Goal: Task Accomplishment & Management: Manage account settings

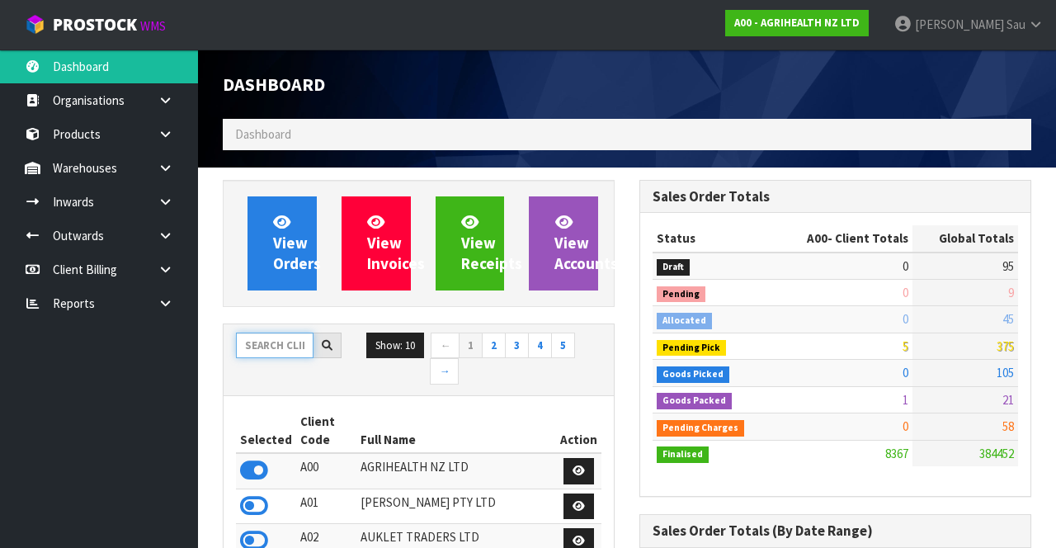
click at [291, 342] on input "text" at bounding box center [275, 346] width 78 height 26
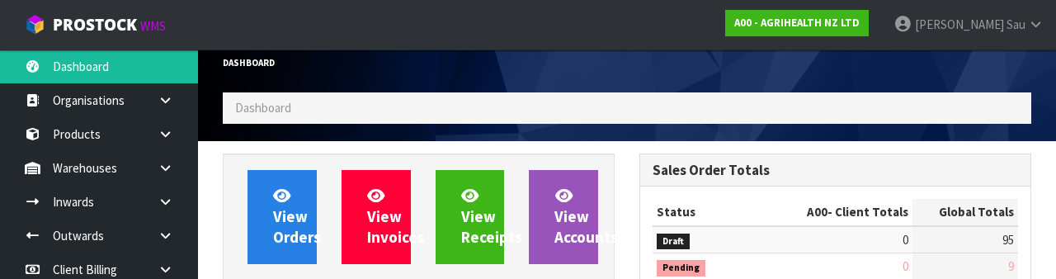
scroll to position [194, 0]
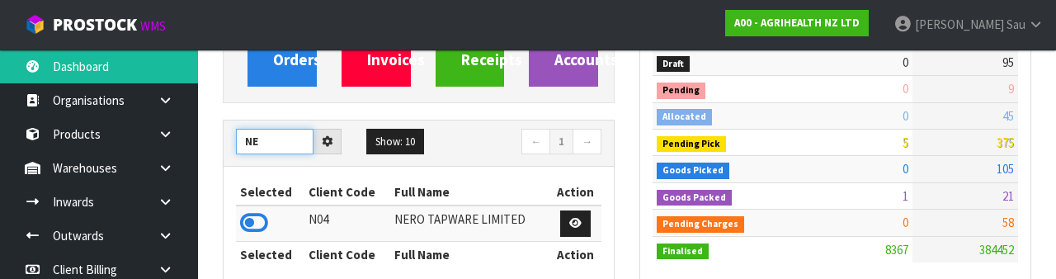
type input "N"
type input "NERO"
click at [245, 220] on icon at bounding box center [254, 222] width 28 height 25
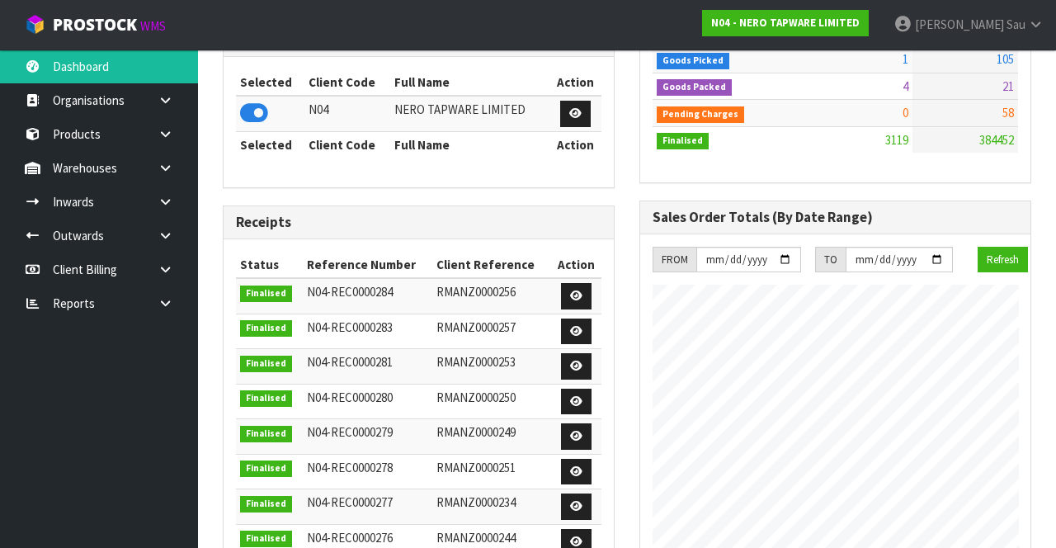
scroll to position [317, 0]
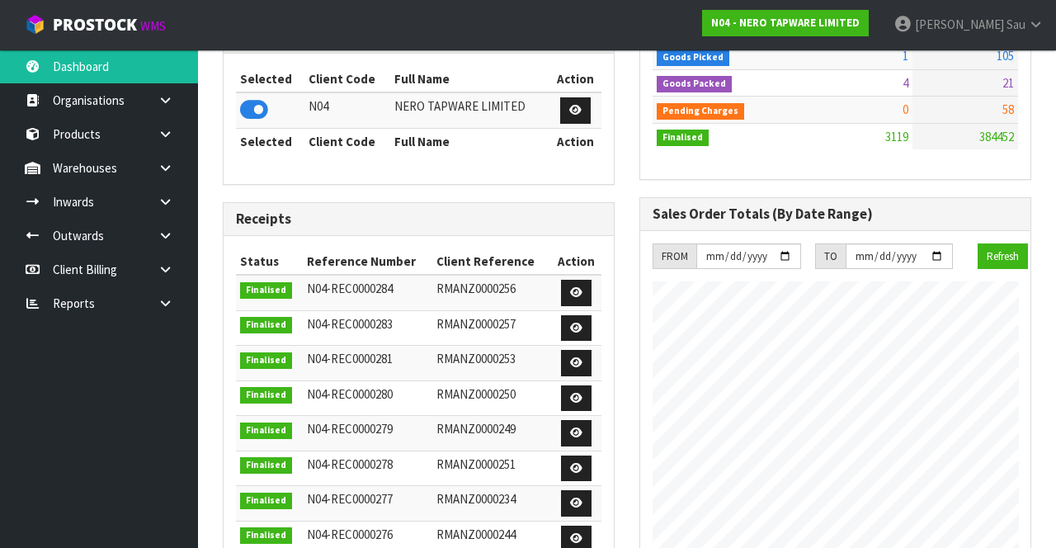
click at [174, 145] on link at bounding box center [171, 134] width 53 height 34
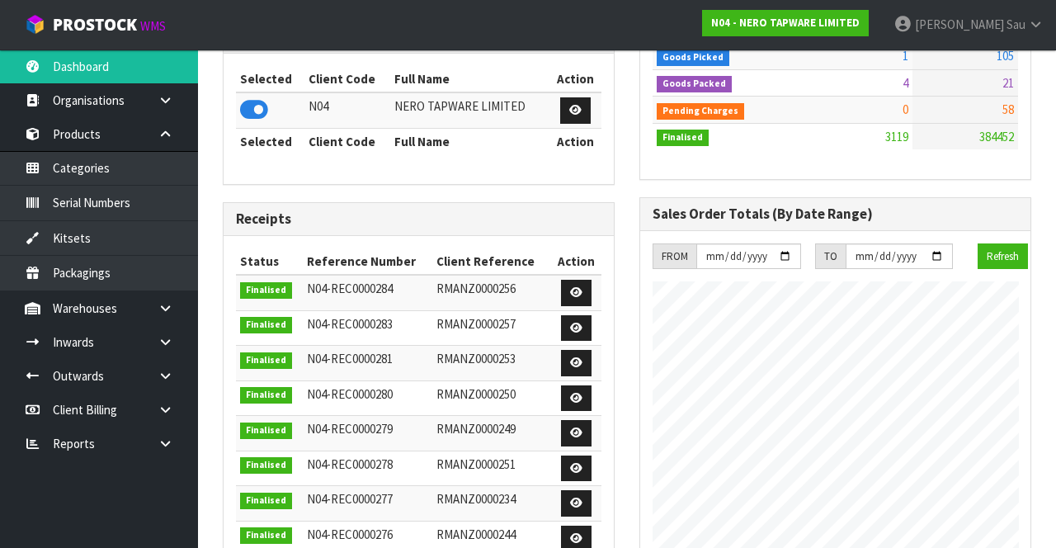
click at [174, 135] on link at bounding box center [171, 134] width 53 height 34
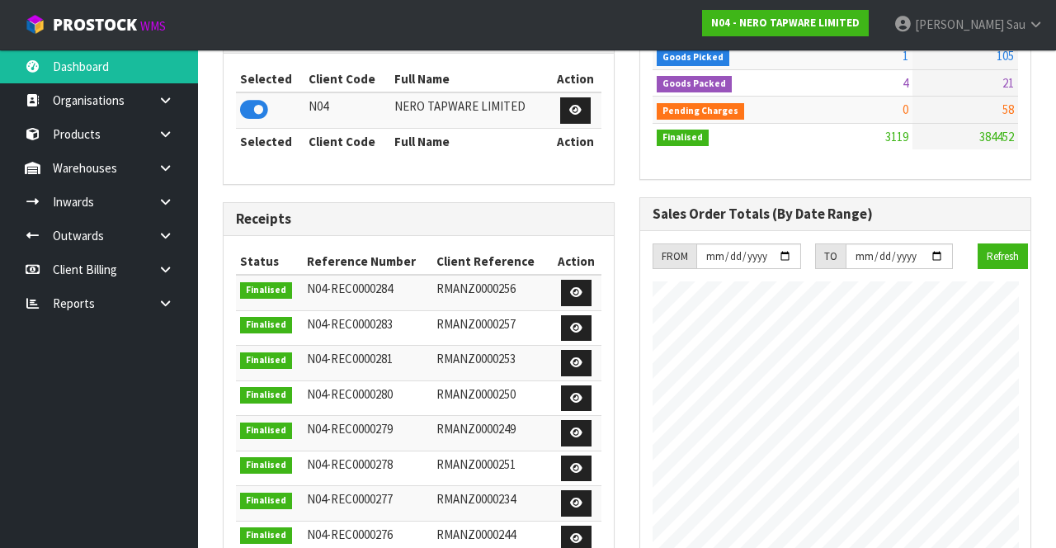
click at [161, 171] on icon at bounding box center [166, 168] width 16 height 12
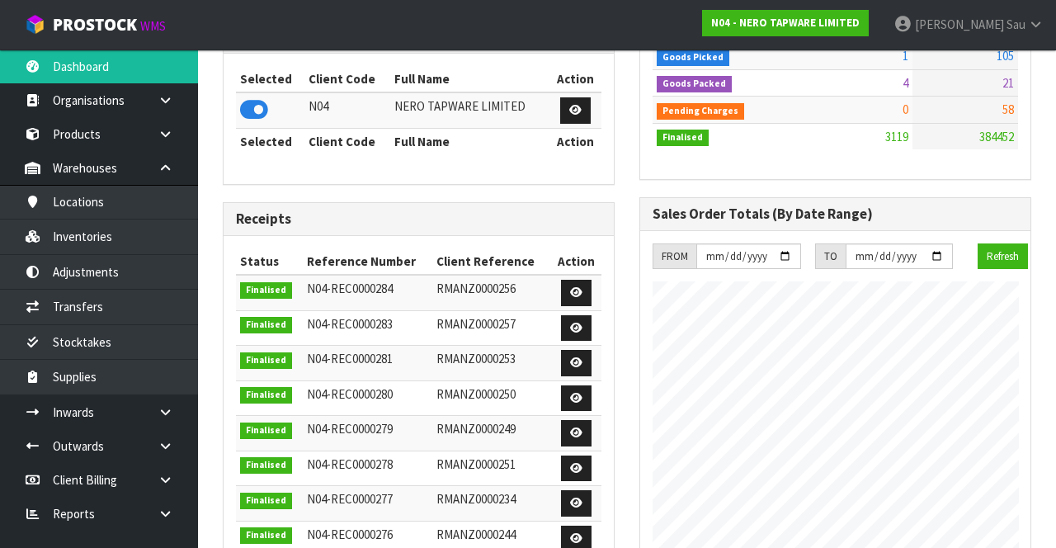
click at [169, 168] on icon at bounding box center [166, 168] width 16 height 12
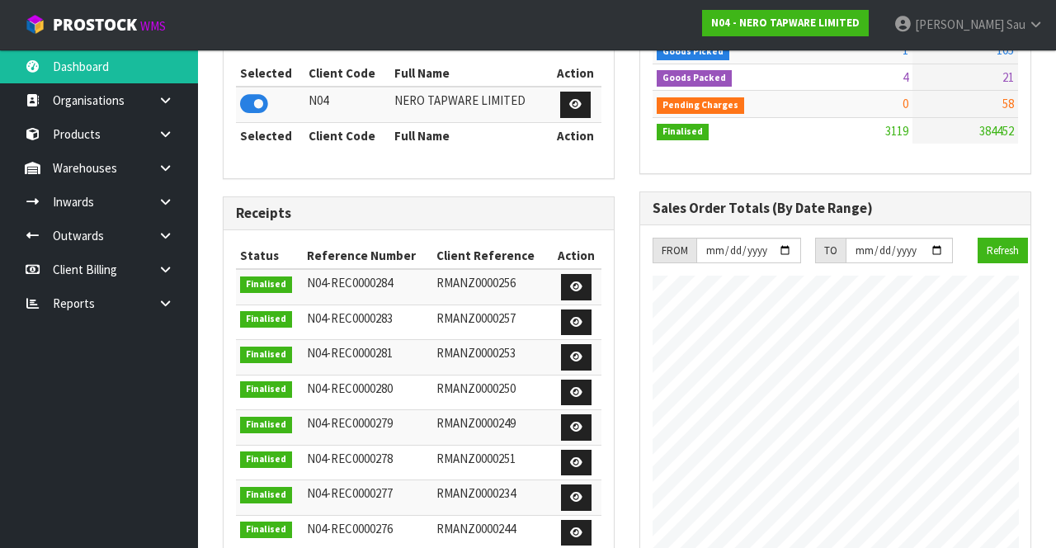
scroll to position [322, 0]
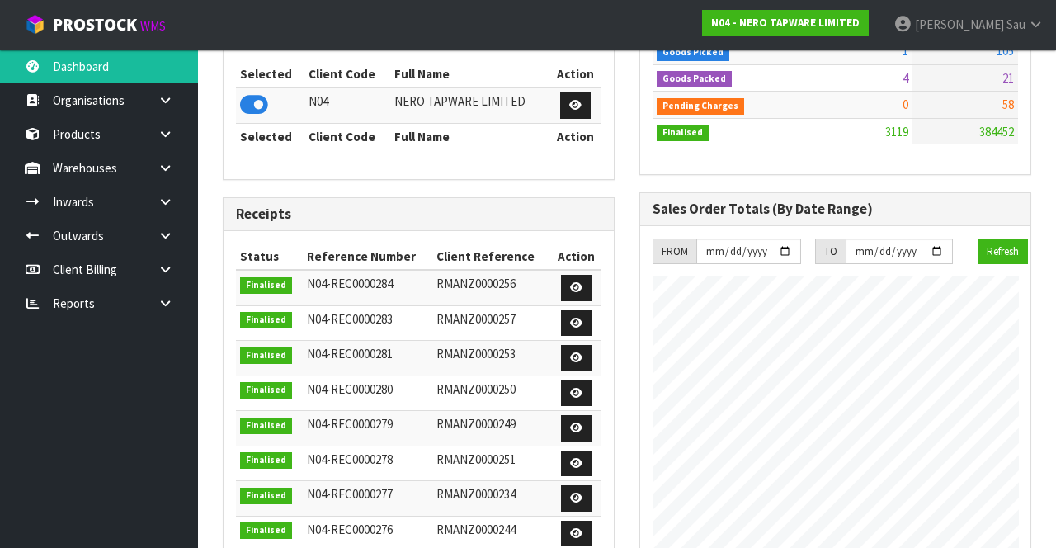
click at [158, 180] on link at bounding box center [171, 168] width 53 height 34
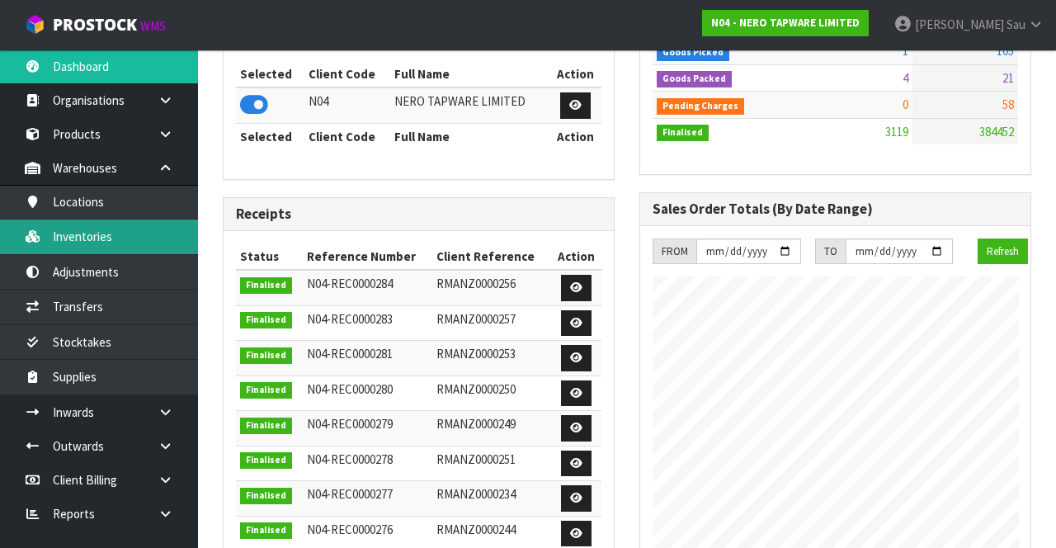
click at [156, 238] on link "Inventories" at bounding box center [99, 237] width 198 height 34
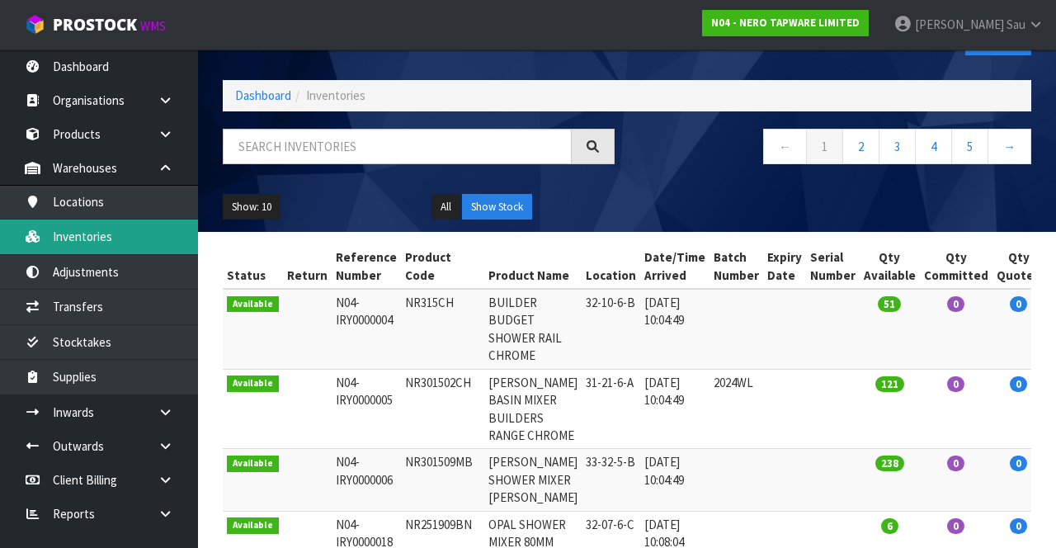
scroll to position [31, 0]
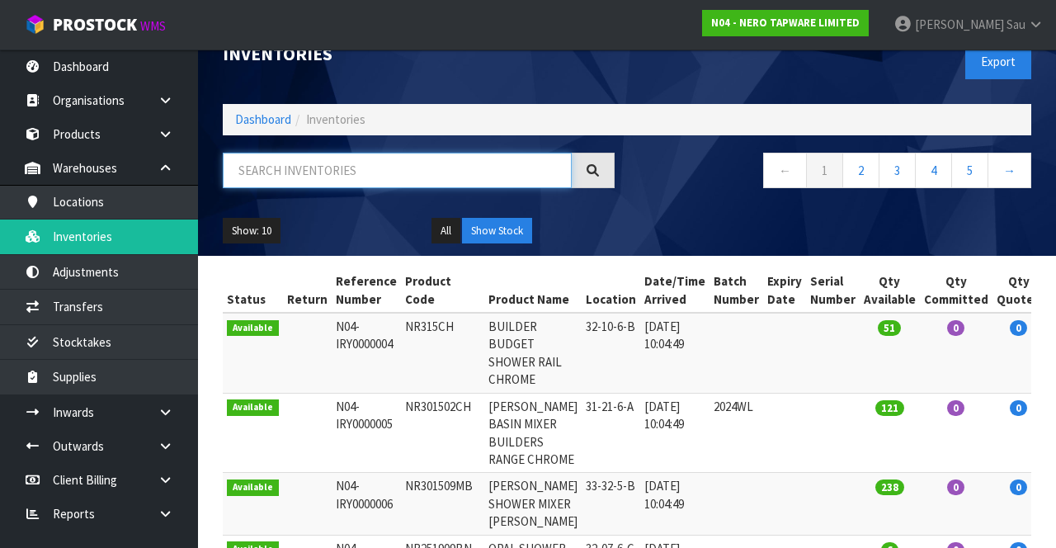
click at [413, 175] on input "text" at bounding box center [397, 170] width 349 height 35
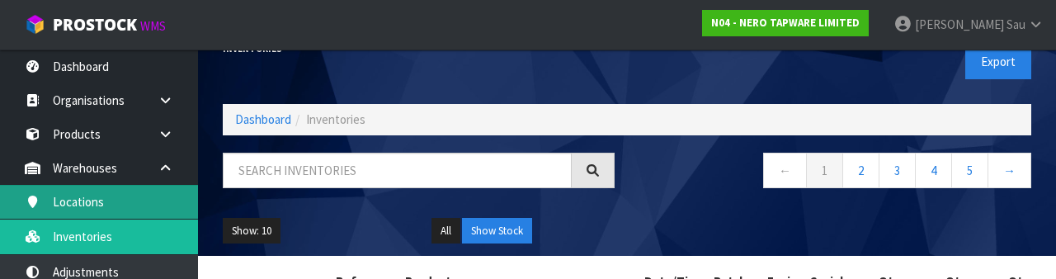
click at [143, 205] on link "Locations" at bounding box center [99, 202] width 198 height 34
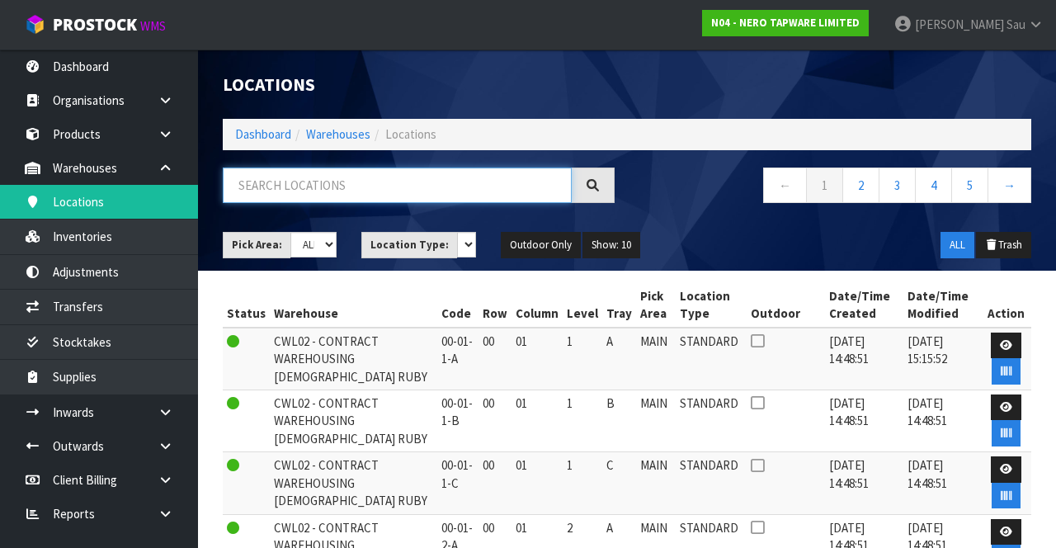
click at [422, 191] on input "text" at bounding box center [397, 185] width 349 height 35
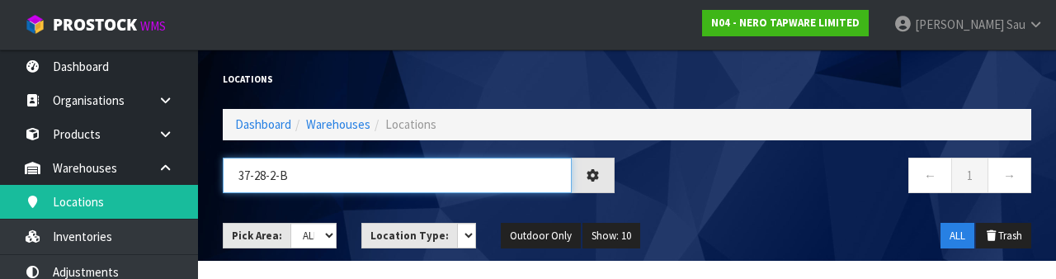
type input "37-28-2-B"
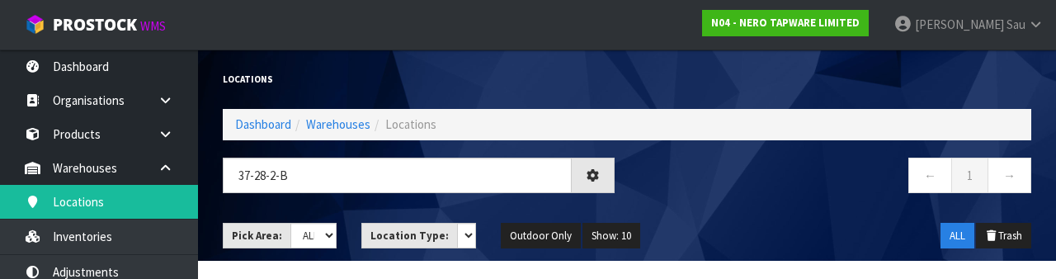
click at [659, 205] on div "← 1 →" at bounding box center [835, 184] width 417 height 53
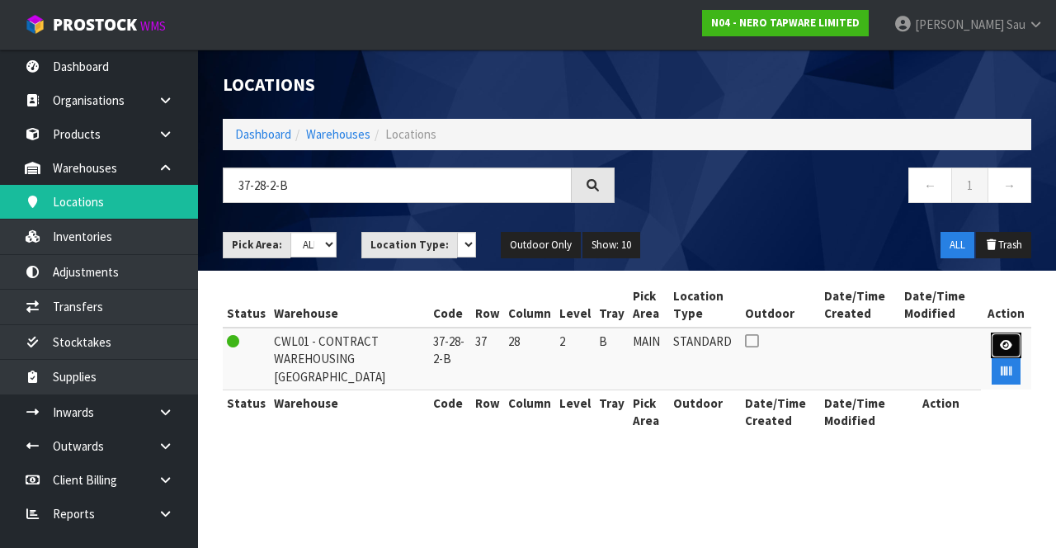
click at [659, 347] on icon at bounding box center [1006, 345] width 12 height 11
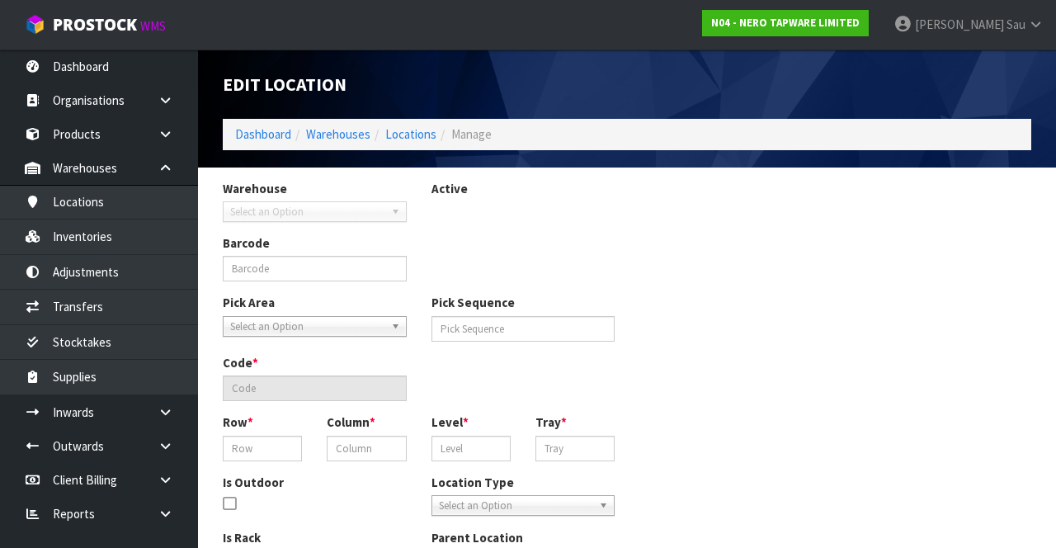
type input "37-28-2-B"
type input "9489"
type input "37-28-2-B"
type input "37"
type input "28"
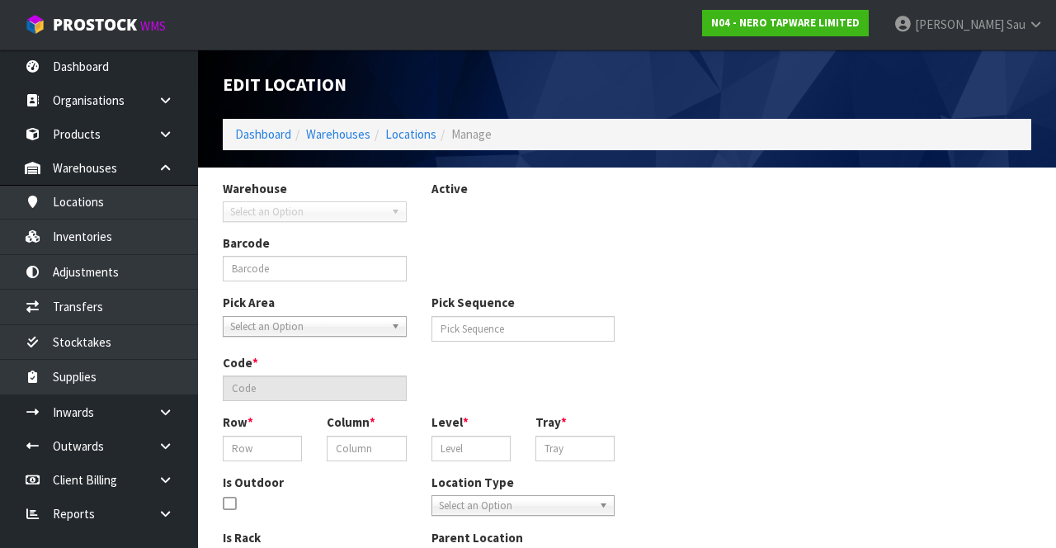
type input "2"
type input "B"
type input "0"
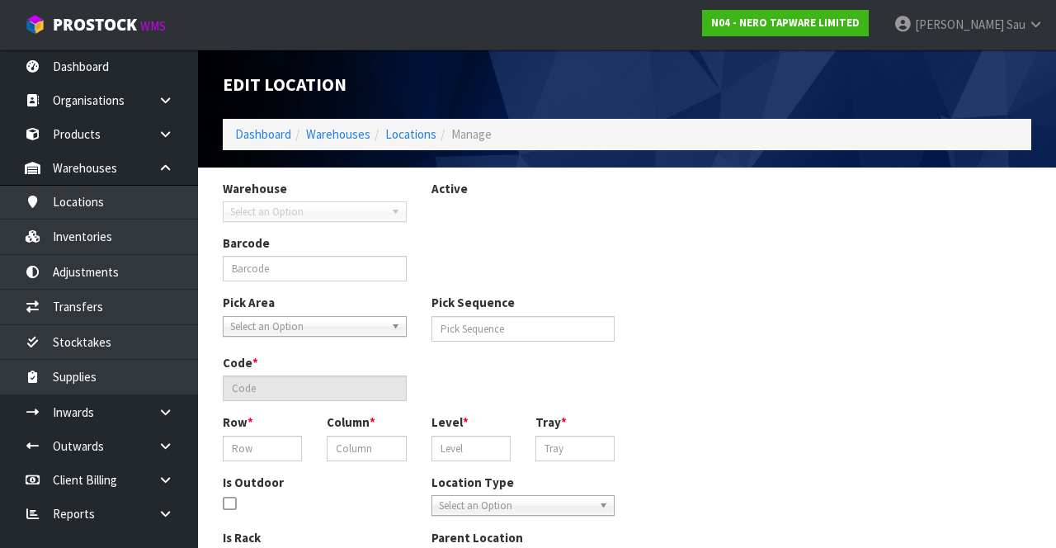
type input "0"
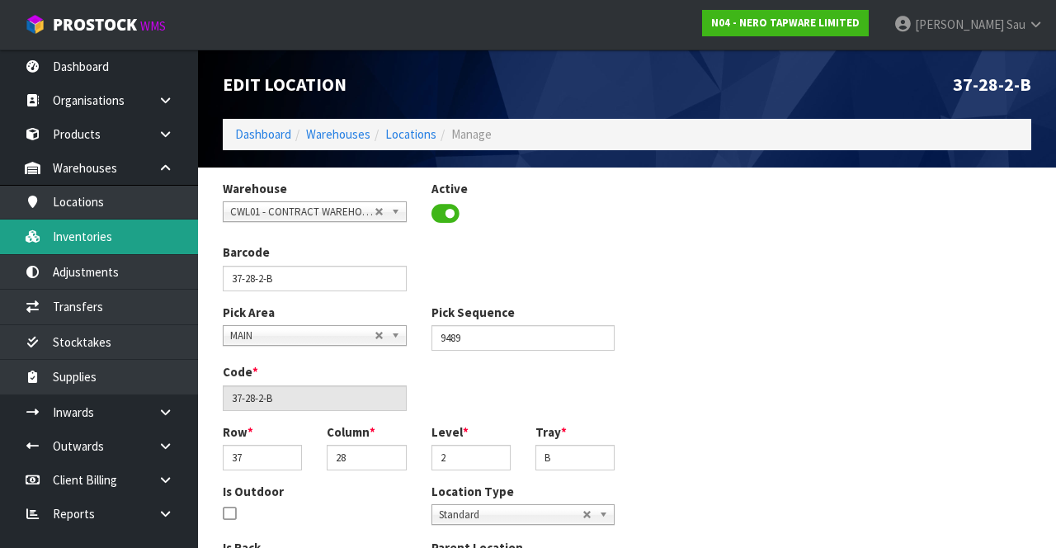
click at [139, 236] on link "Inventories" at bounding box center [99, 237] width 198 height 34
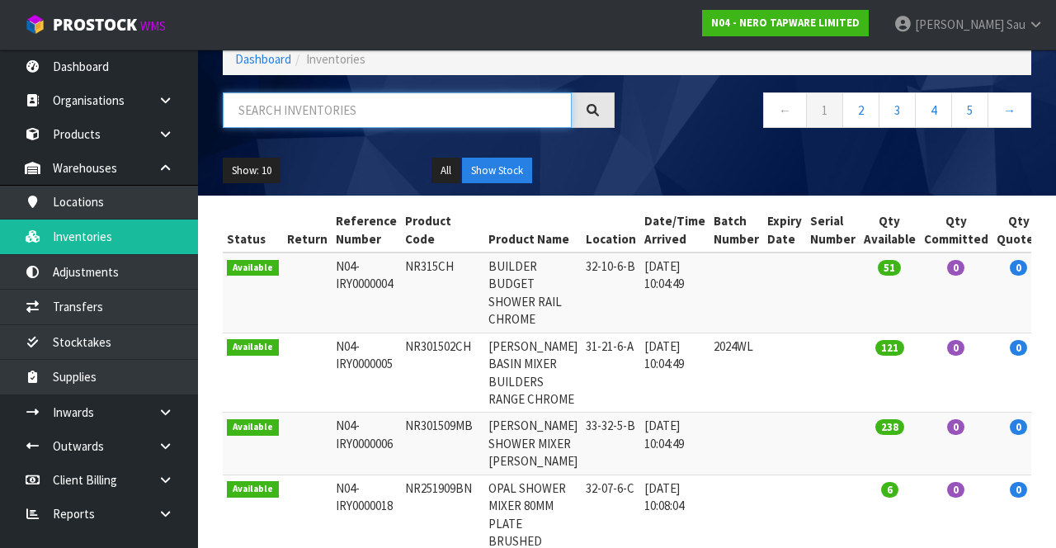
click at [445, 112] on input "text" at bounding box center [397, 109] width 349 height 35
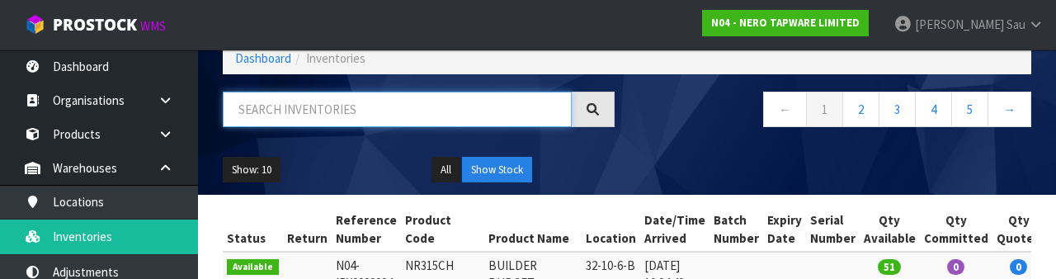
type input "2"
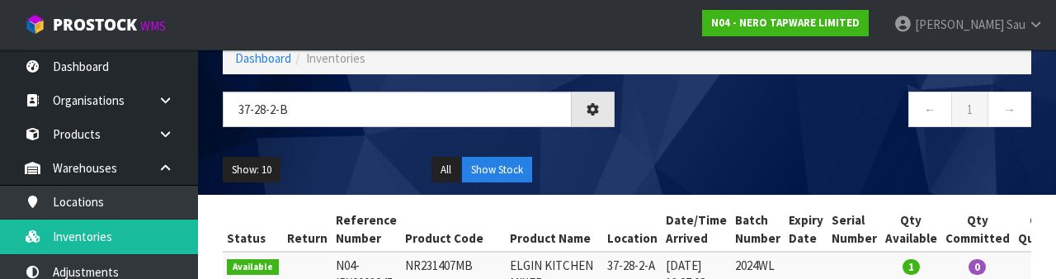
click at [659, 131] on div "← 1 →" at bounding box center [835, 118] width 417 height 53
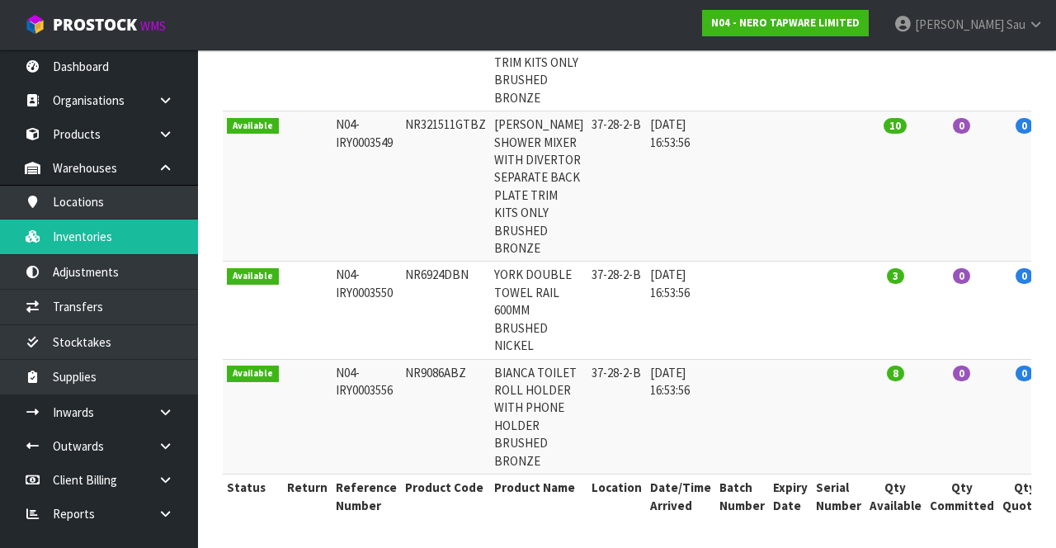
scroll to position [637, 0]
copy td "NR9086ABZ"
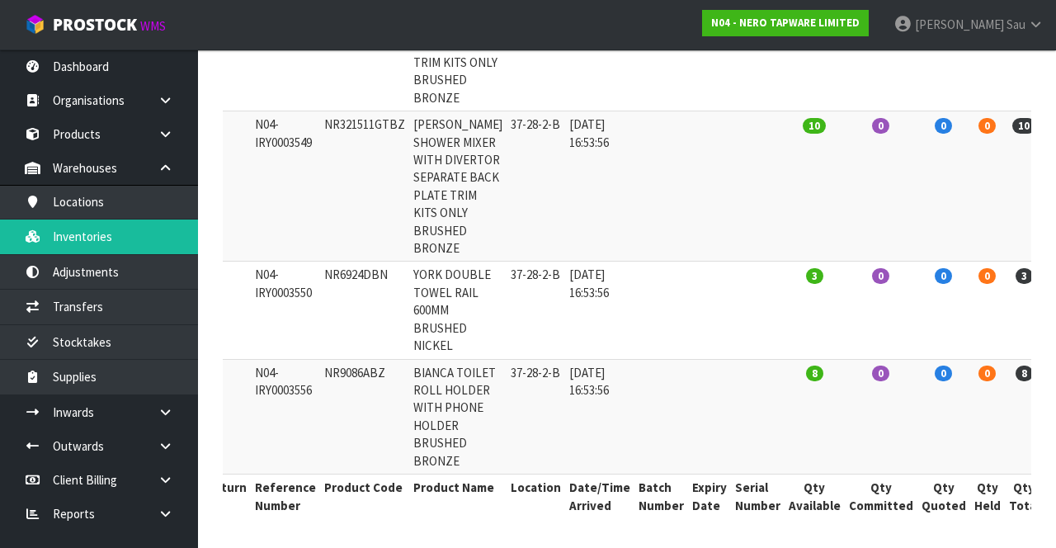
scroll to position [0, 0]
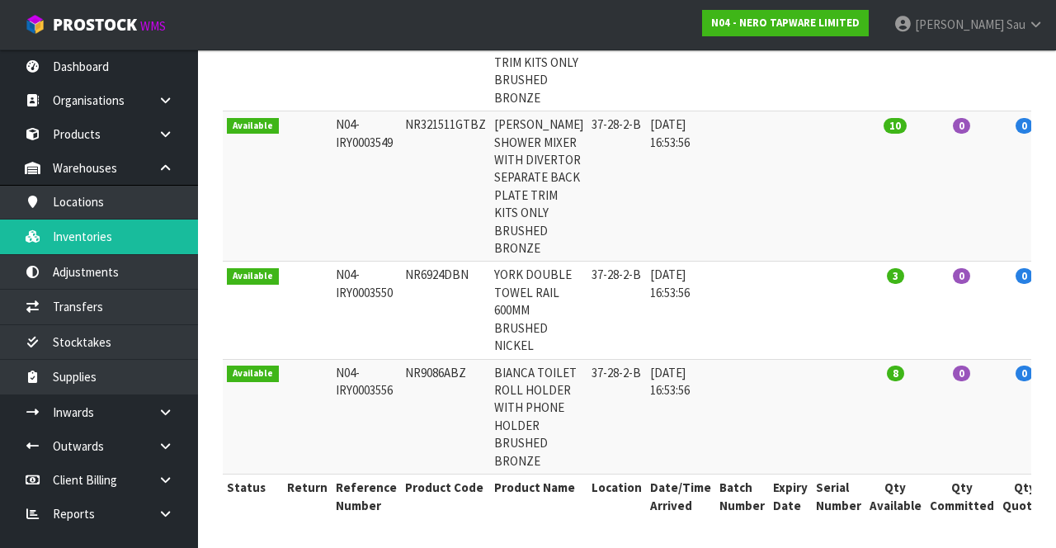
copy td "NR9086ABZ"
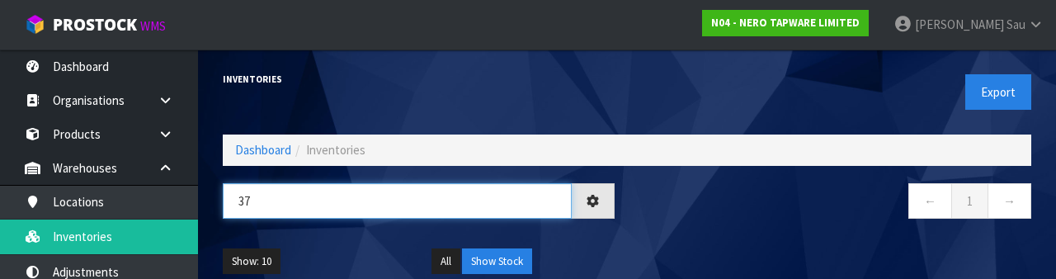
type input "3"
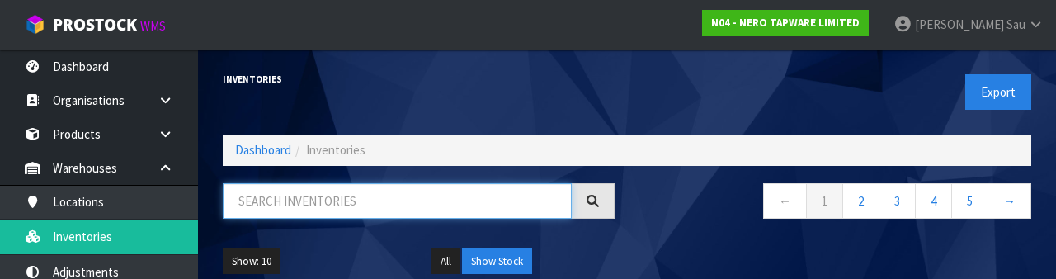
paste input "NR9086ABZ"
type input "NR9086ABZ"
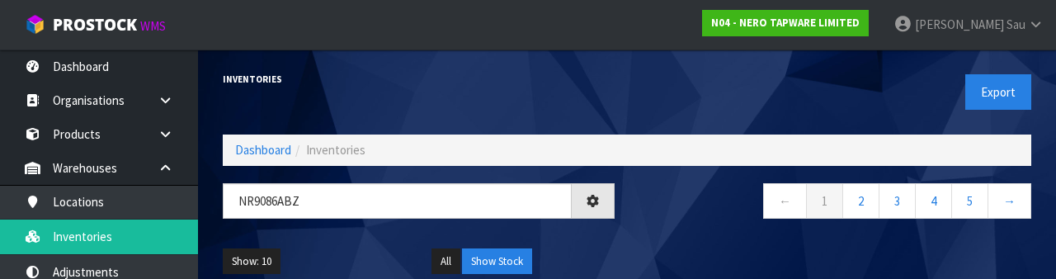
click at [659, 214] on nav "← 1 2 3 4 5 →" at bounding box center [836, 203] width 392 height 40
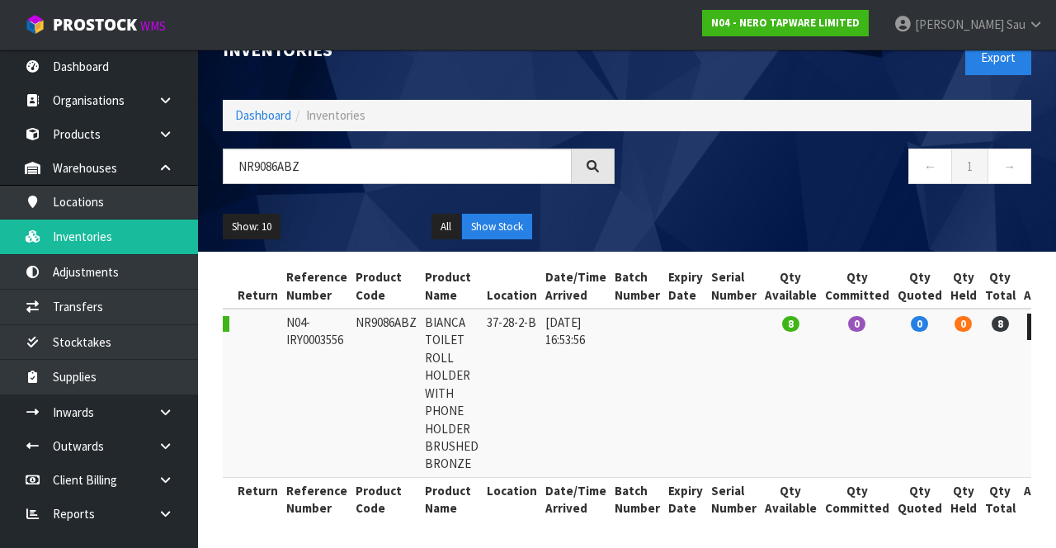
scroll to position [33, 0]
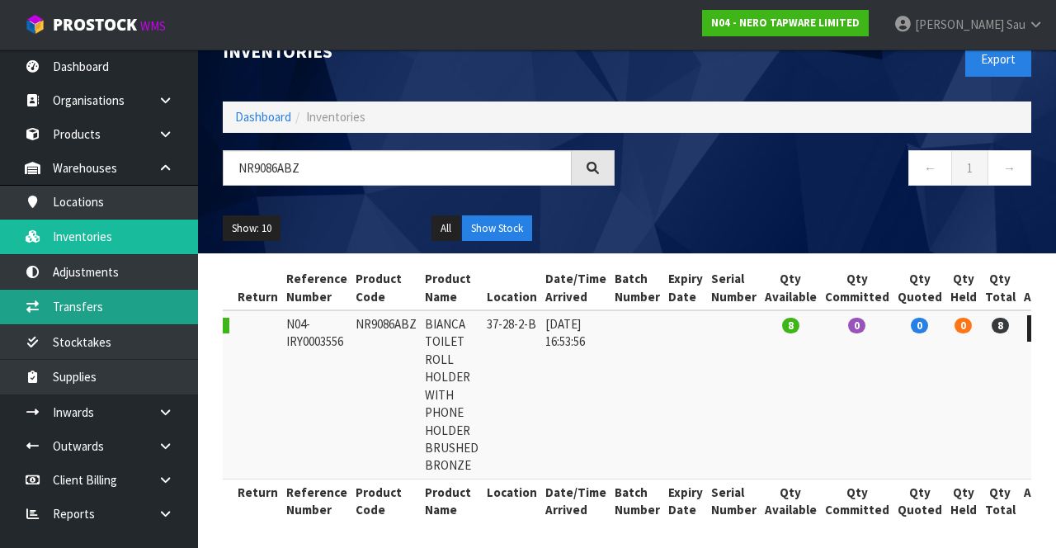
click at [78, 310] on link "Transfers" at bounding box center [99, 307] width 198 height 34
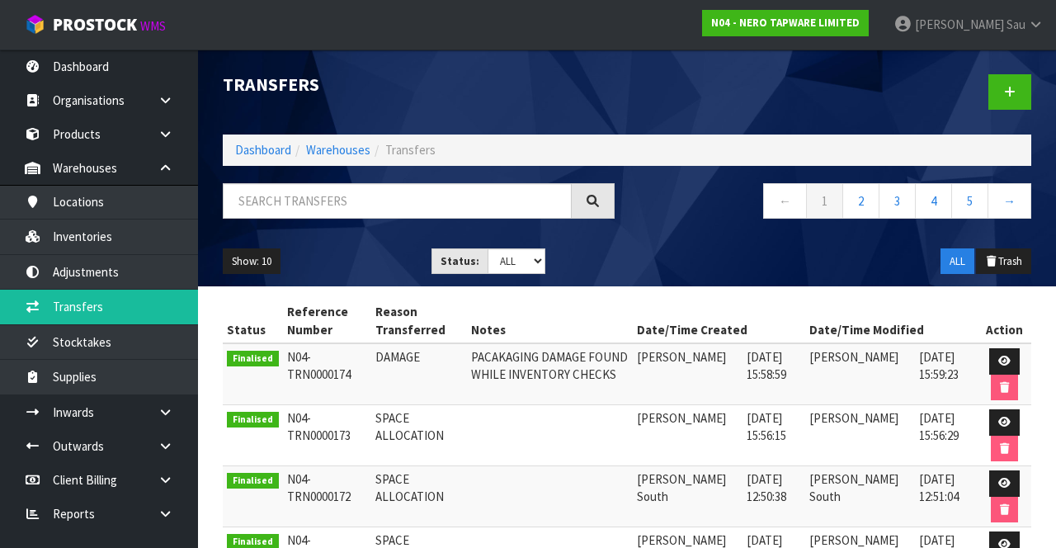
click at [646, 94] on div at bounding box center [835, 92] width 417 height 85
click at [659, 97] on link at bounding box center [1010, 91] width 43 height 35
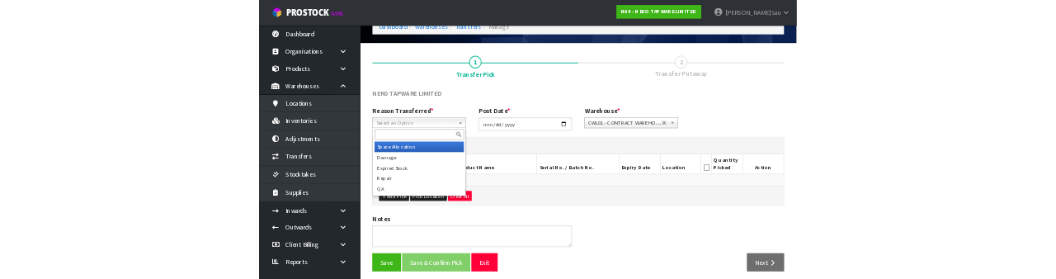
scroll to position [83, 0]
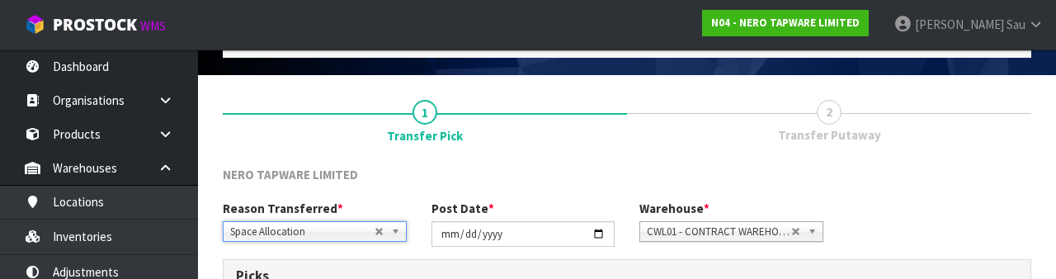
click at [555, 145] on link "1 Transfer Pick" at bounding box center [425, 120] width 404 height 66
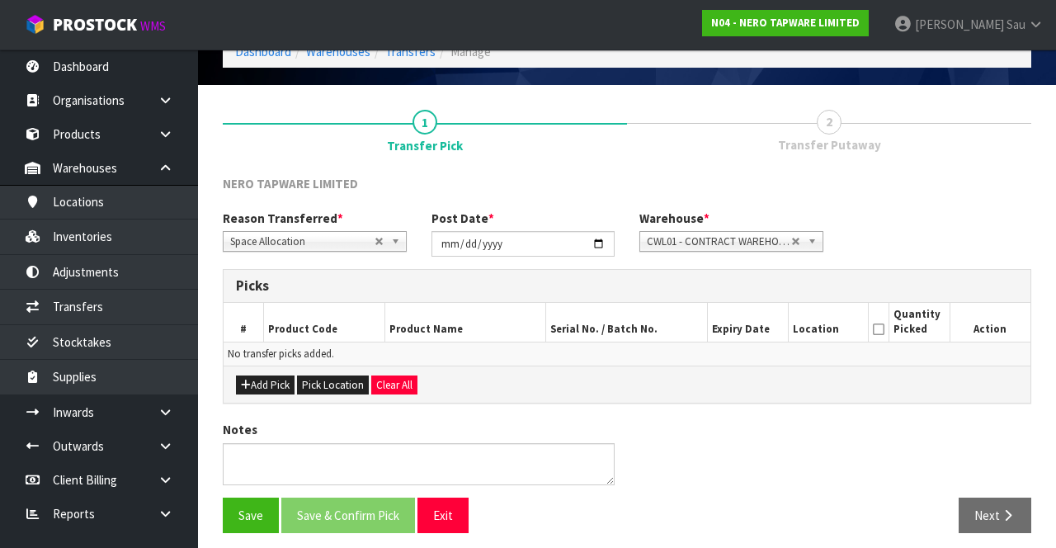
scroll to position [89, 0]
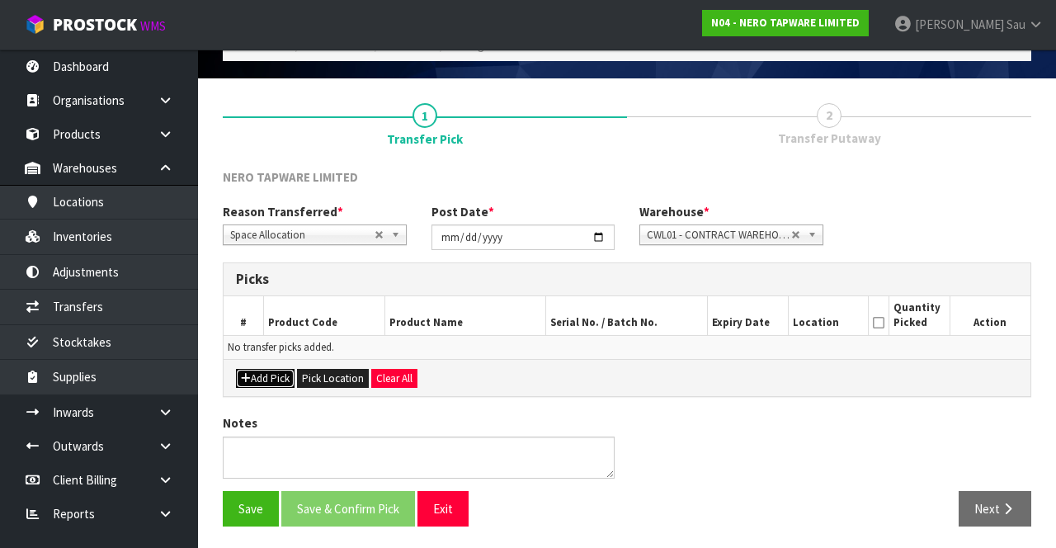
click at [264, 375] on button "Add Pick" at bounding box center [265, 379] width 59 height 20
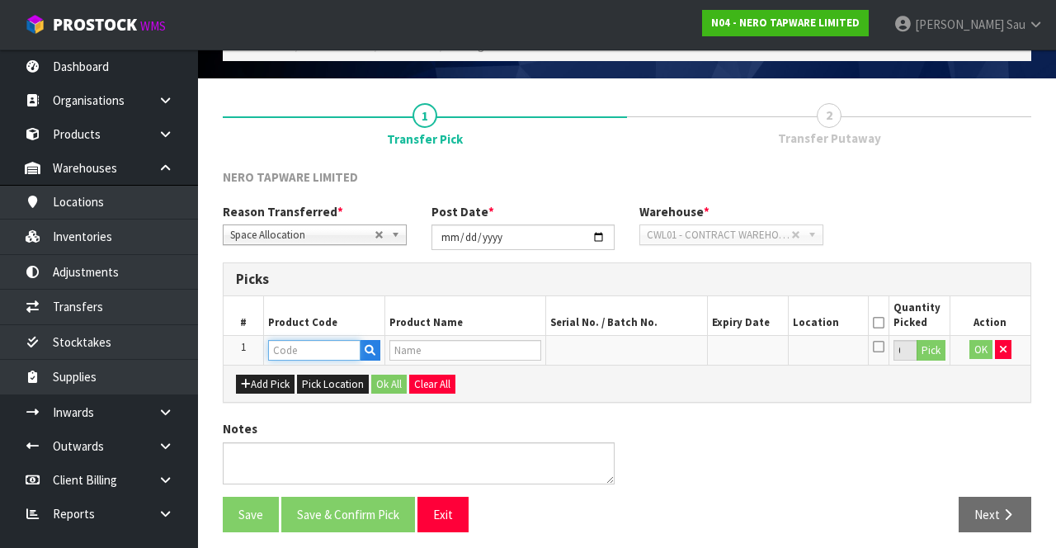
paste input "NR9086ABZ"
type input "NR9086ABZ"
type input "BIANCA TOILET ROLL HOLDER WITH PHONE HOLDER BRUSHED BRONZE"
type input "NR9086ABZ"
click at [656, 385] on div "Add Pick Pick Location Ok All Clear All" at bounding box center [627, 383] width 807 height 37
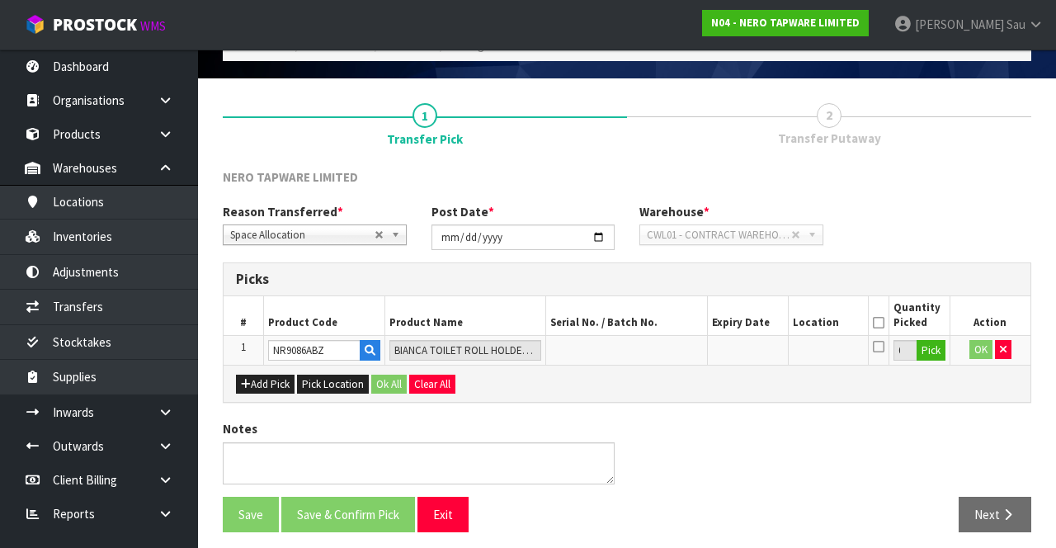
click at [659, 342] on icon at bounding box center [879, 346] width 12 height 13
click at [0, 0] on input "checkbox" at bounding box center [0, 0] width 0 height 0
click at [659, 320] on th at bounding box center [879, 315] width 21 height 39
click at [659, 323] on icon at bounding box center [879, 323] width 12 height 1
click at [659, 406] on div "NERO TAPWARE LIMITED Reason Transferred * Space Allocation Damage Expired Stock…" at bounding box center [627, 356] width 809 height 376
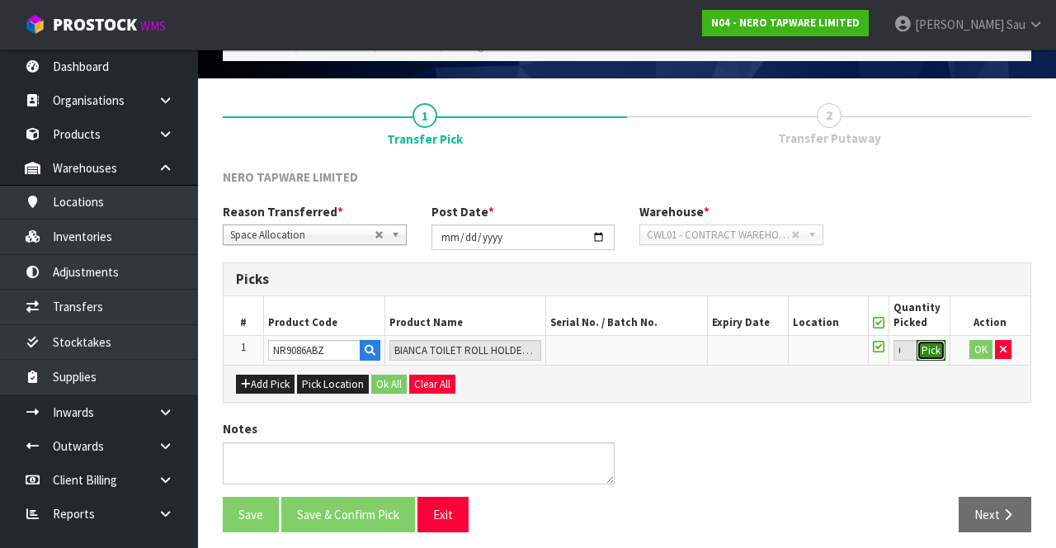
click at [659, 350] on button "Pick" at bounding box center [931, 350] width 29 height 21
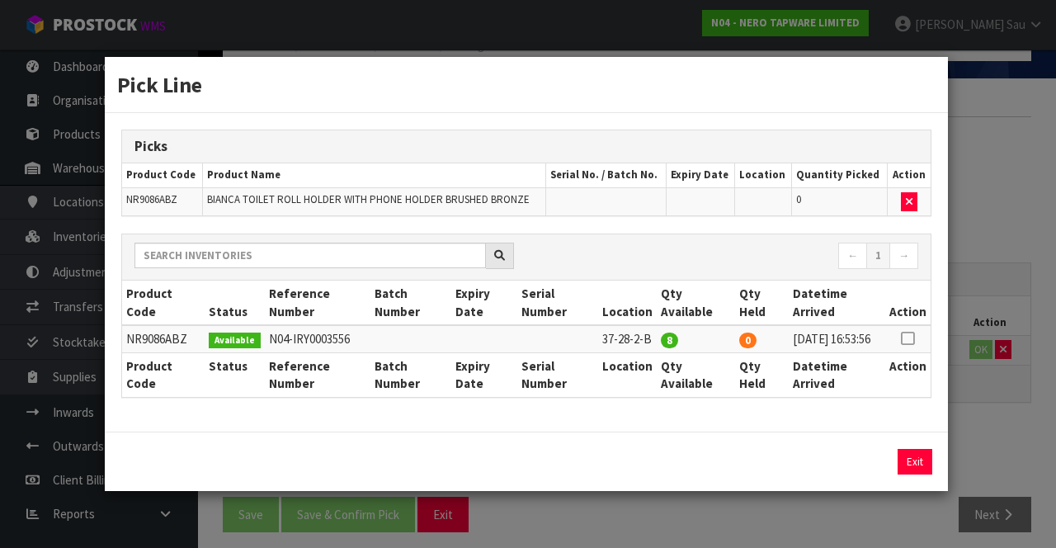
click at [659, 338] on icon at bounding box center [907, 338] width 13 height 1
click at [659, 466] on button "Assign Pick" at bounding box center [859, 462] width 68 height 26
type input "8"
click at [659, 257] on div "Pick Line Picks Product Code Product Name Serial No. / Batch No. Expiry Date Lo…" at bounding box center [528, 274] width 1056 height 548
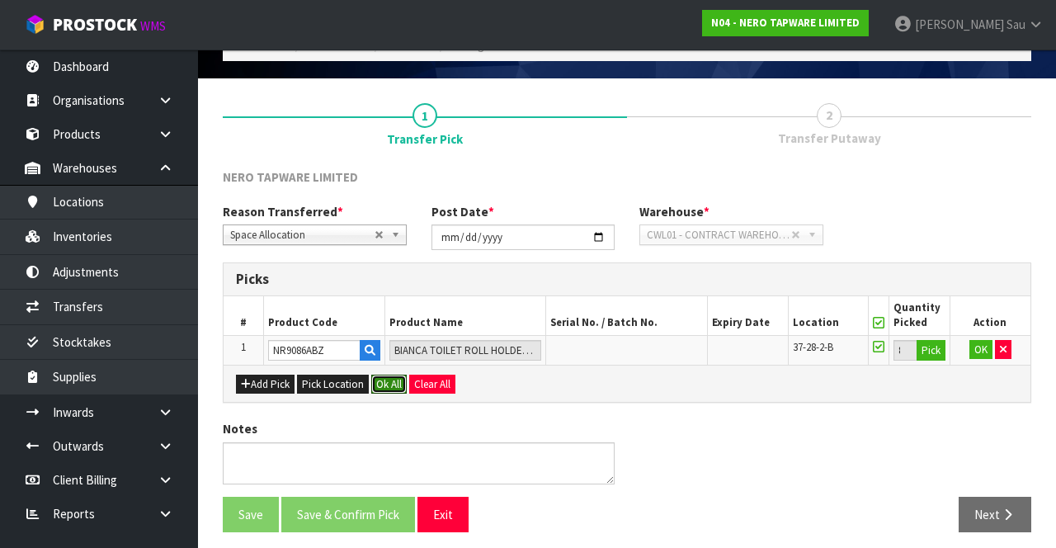
click at [386, 383] on button "Ok All" at bounding box center [388, 385] width 35 height 20
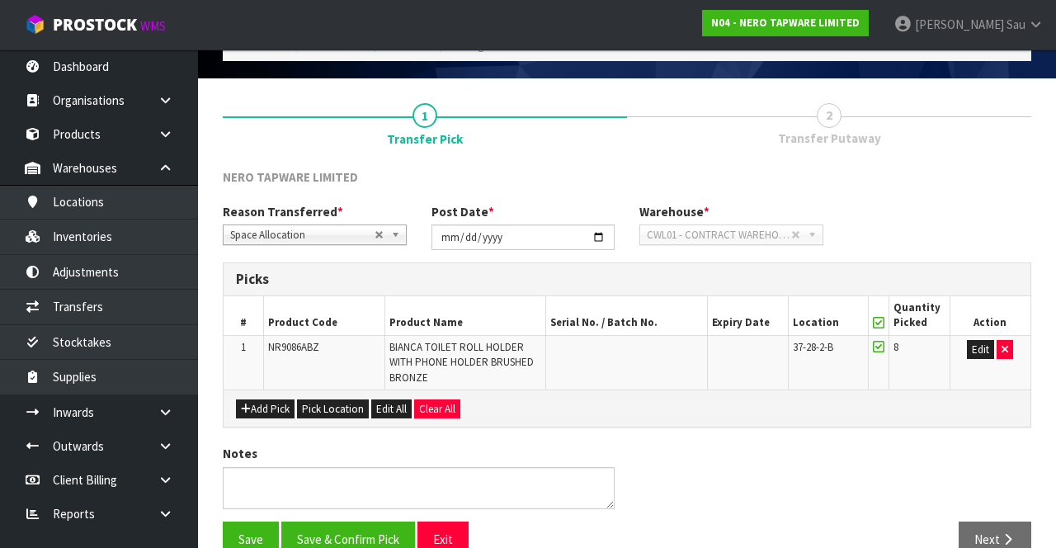
scroll to position [119, 0]
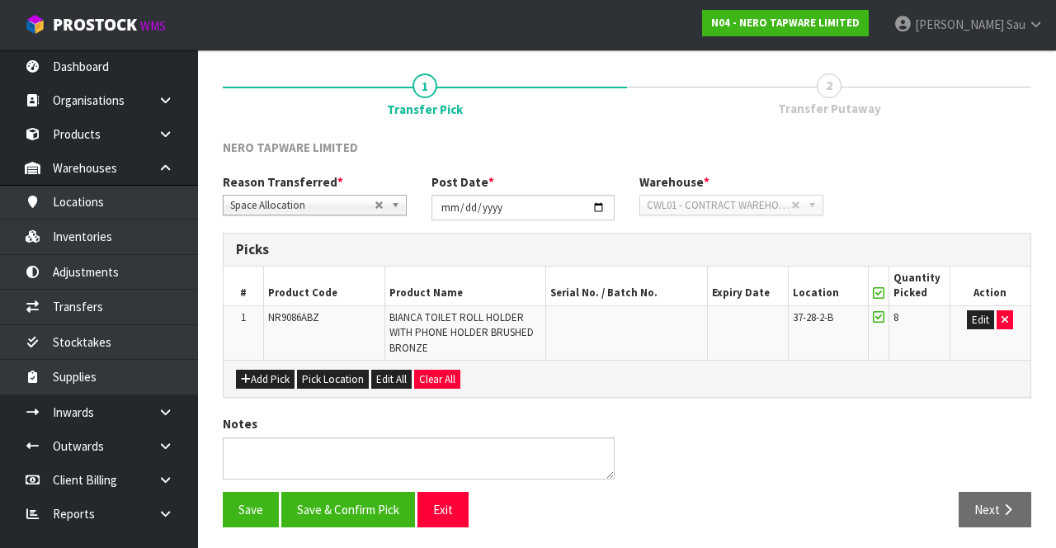
click at [659, 100] on span "Transfer Putaway" at bounding box center [829, 108] width 103 height 17
click at [368, 495] on button "Save & Confirm Pick" at bounding box center [348, 509] width 134 height 35
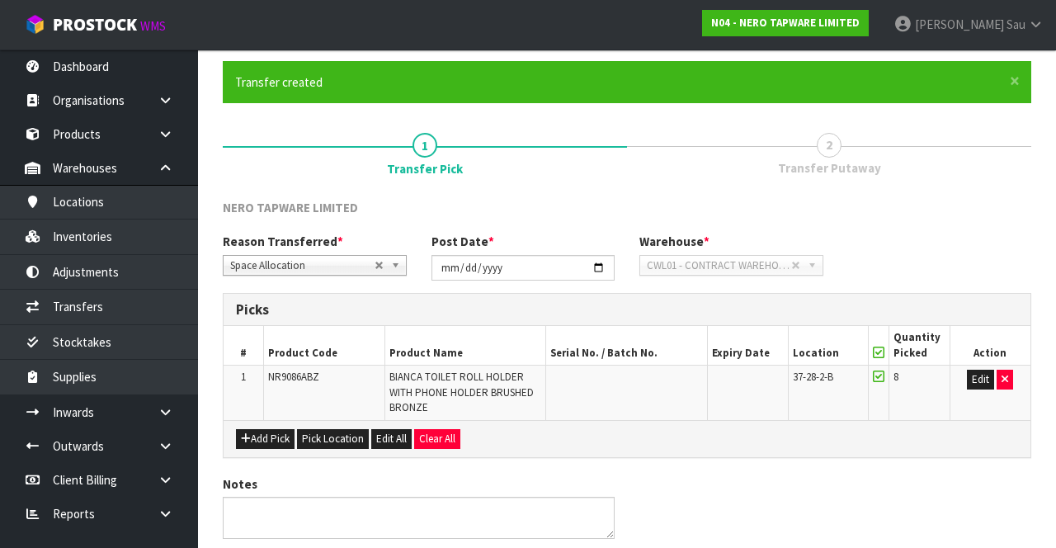
scroll to position [0, 0]
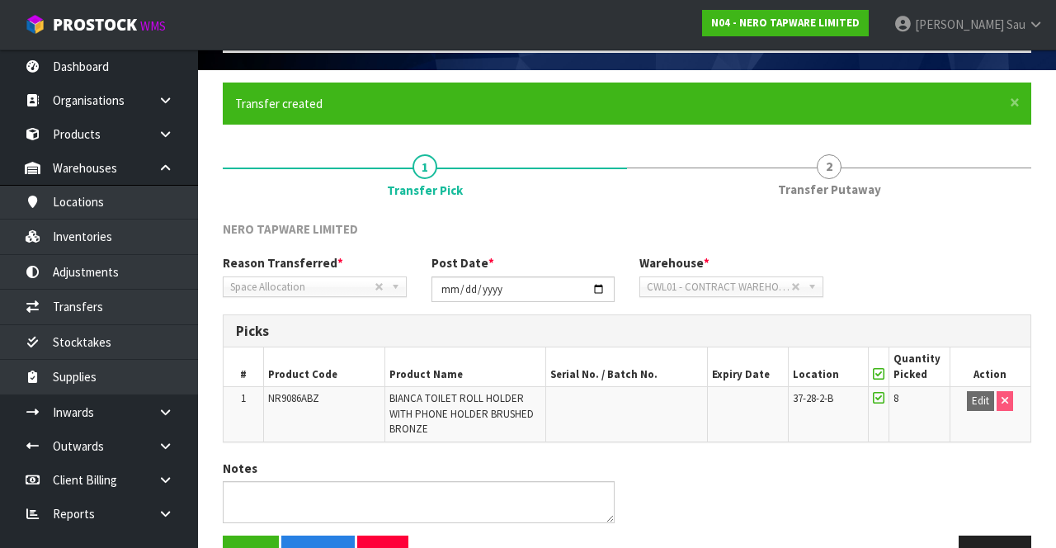
scroll to position [143, 0]
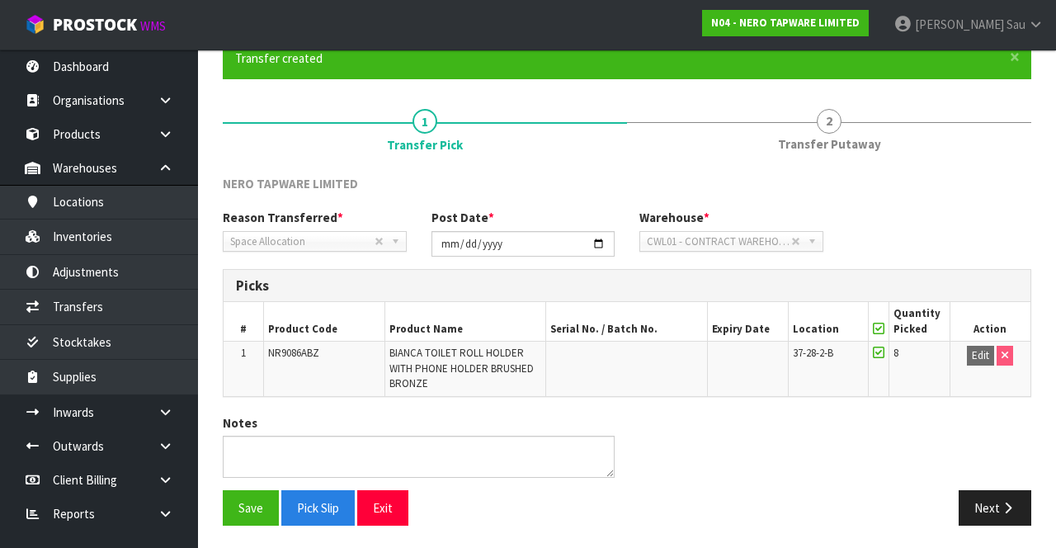
click at [659, 134] on link "2 Transfer Putaway" at bounding box center [829, 129] width 404 height 65
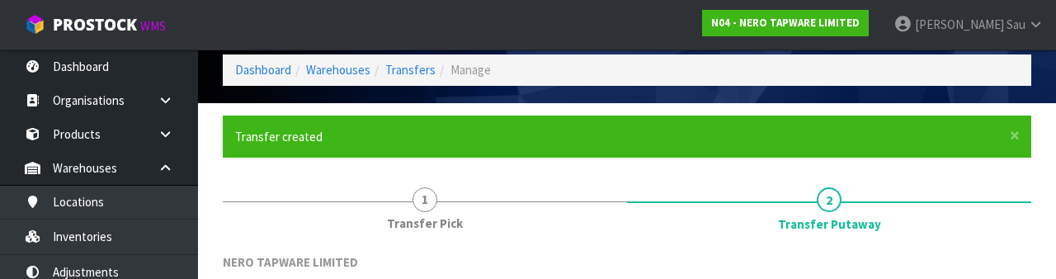
scroll to position [257, 0]
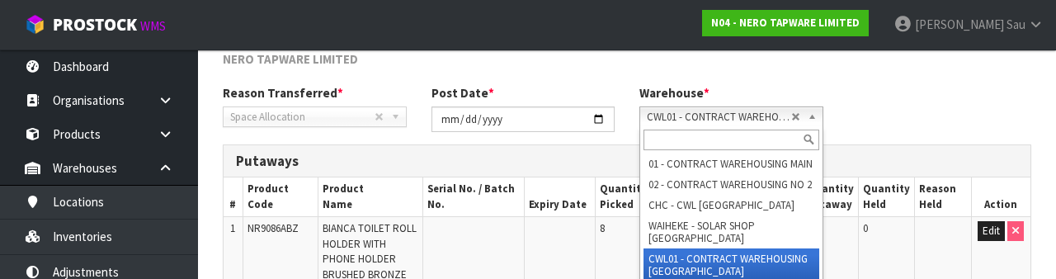
click at [659, 112] on div "Reason Transferred * Space Allocation Damage Expired Stock Repair QA Space Allo…" at bounding box center [626, 113] width 833 height 59
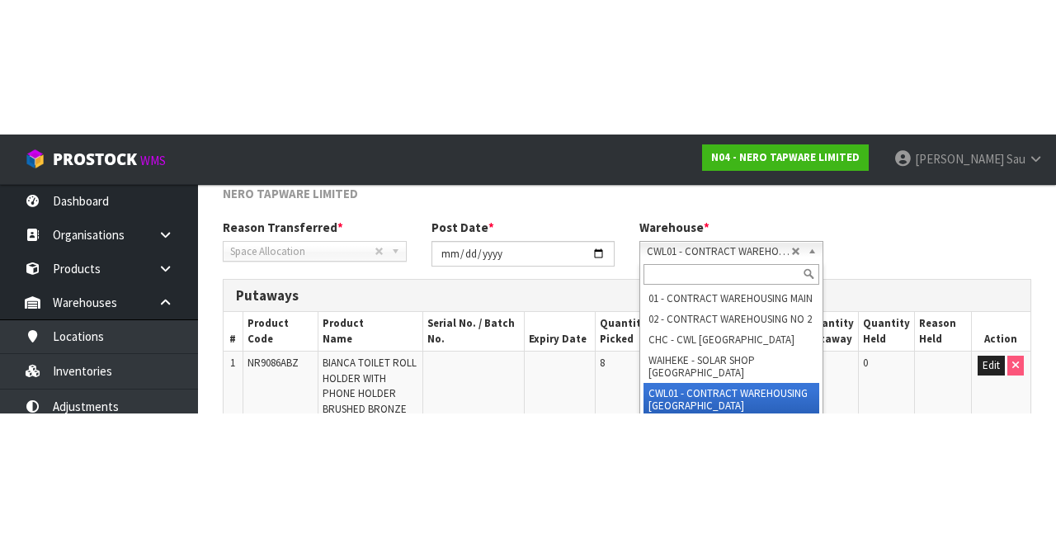
scroll to position [195, 0]
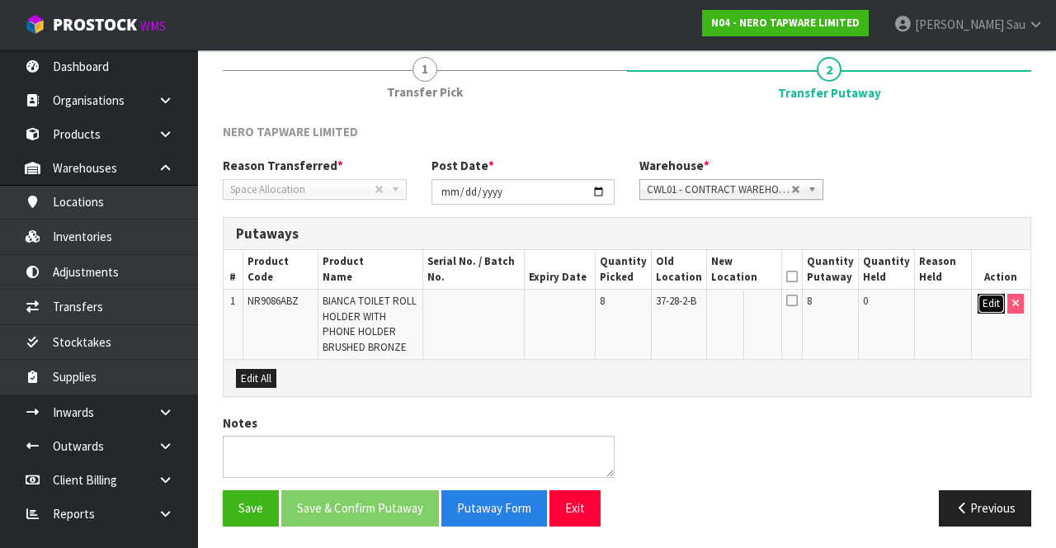
click at [659, 306] on button "Edit" at bounding box center [991, 304] width 27 height 20
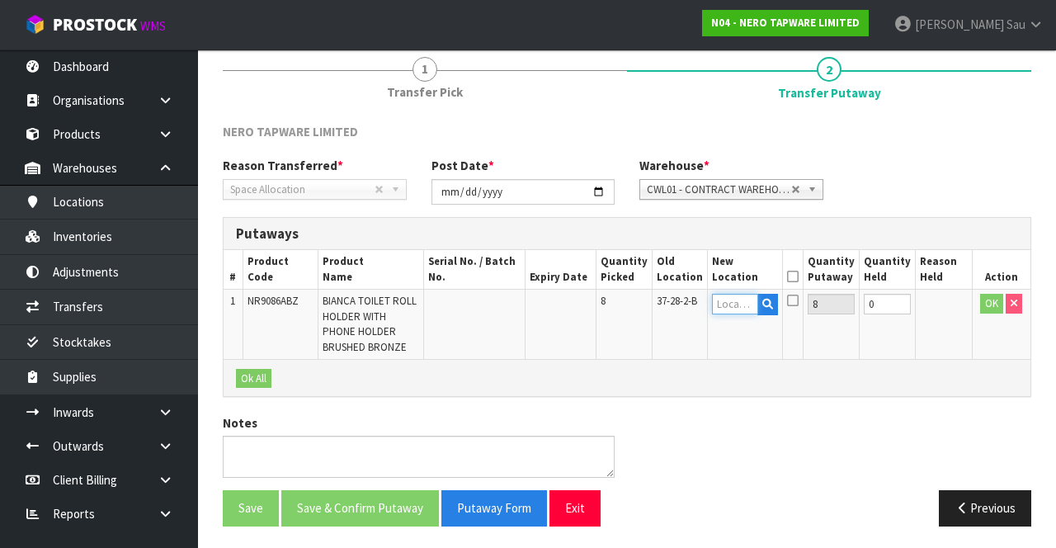
click at [659, 303] on input "text" at bounding box center [735, 304] width 46 height 21
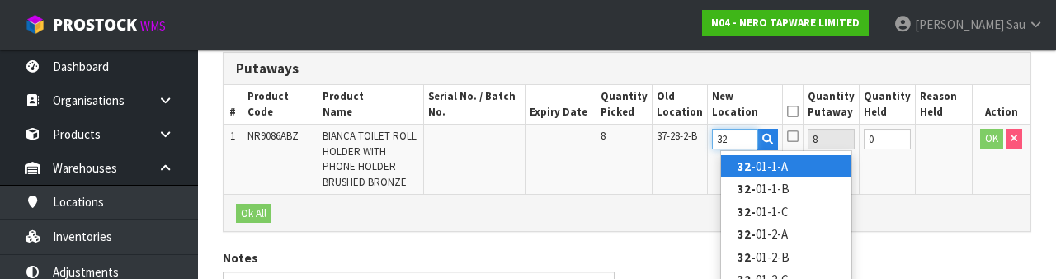
scroll to position [351, 0]
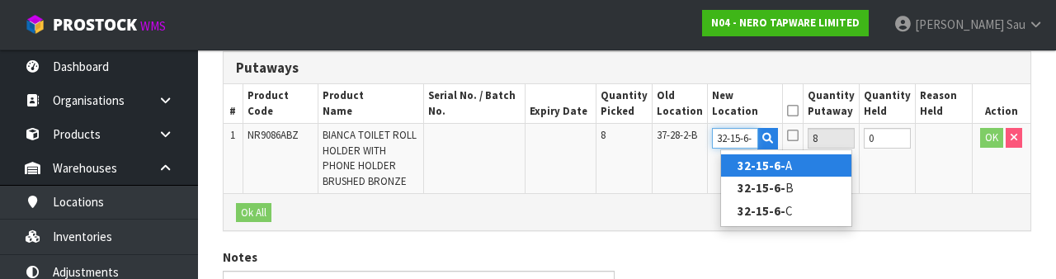
type input "32-15-6-B"
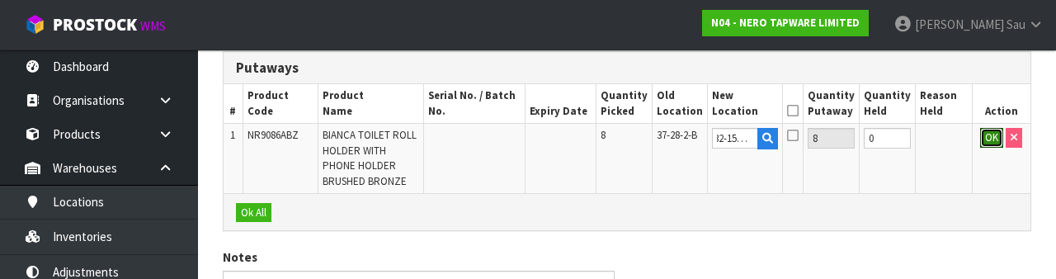
click at [659, 143] on button "OK" at bounding box center [991, 138] width 23 height 20
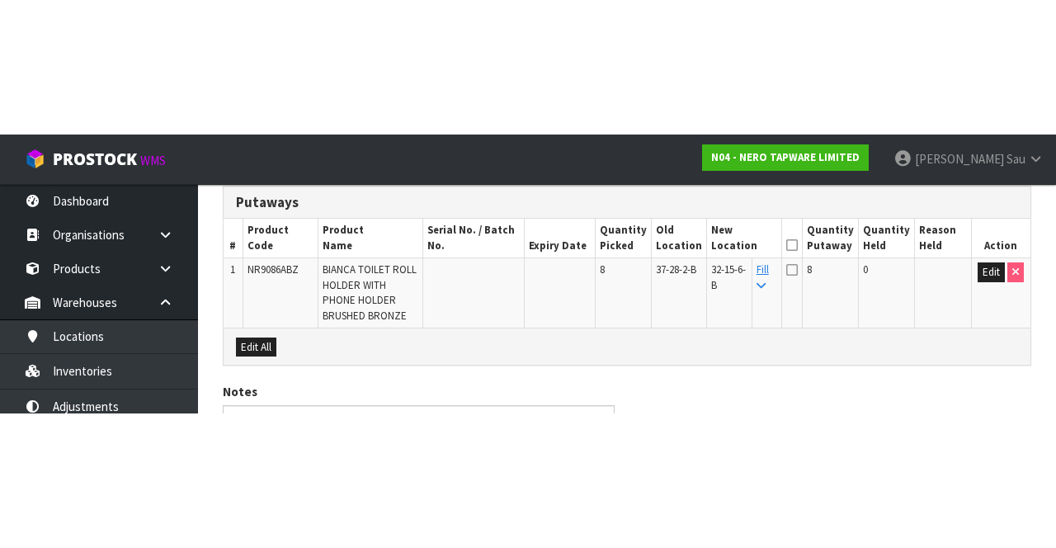
scroll to position [195, 0]
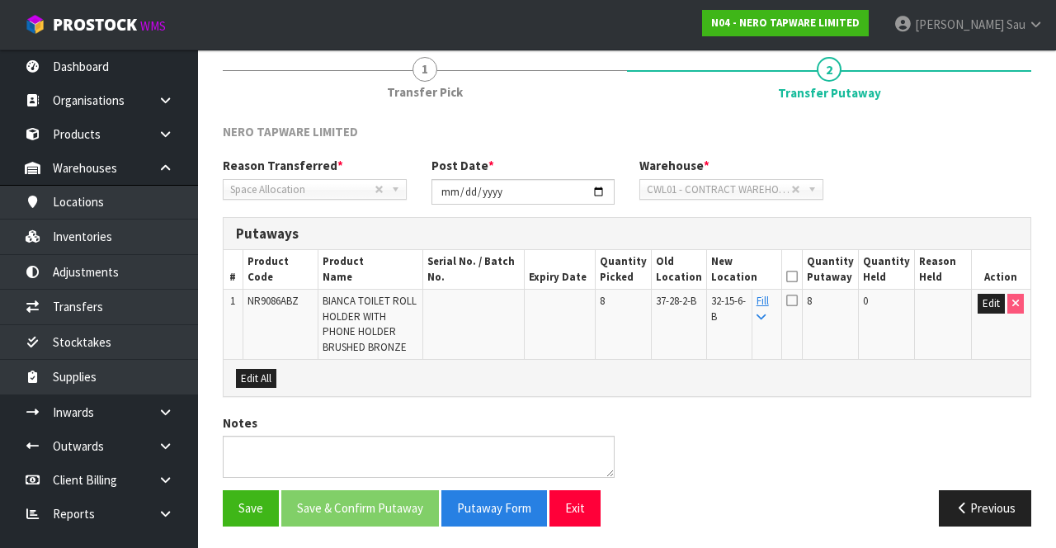
click at [659, 276] on icon at bounding box center [792, 276] width 12 height 1
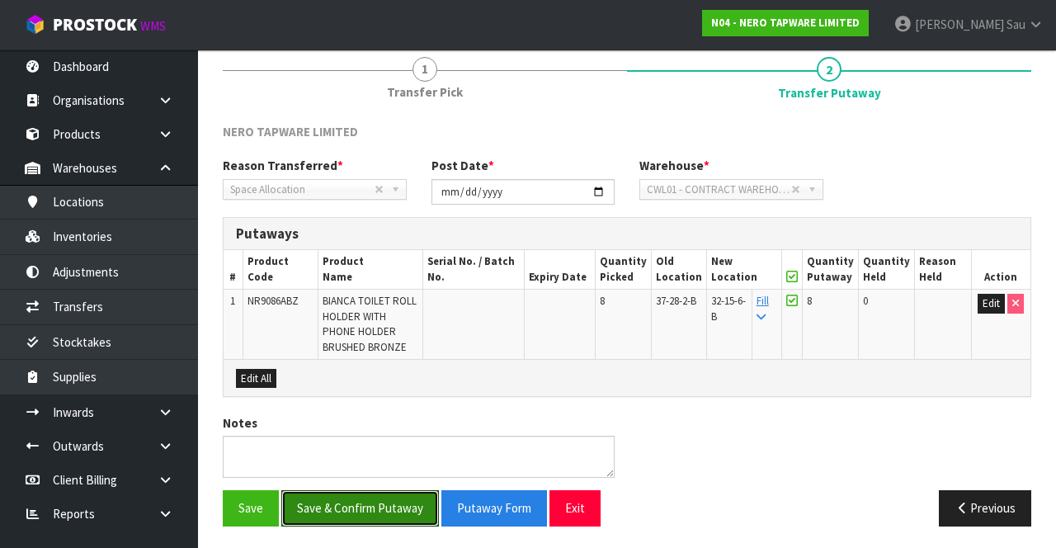
click at [319, 510] on button "Save & Confirm Putaway" at bounding box center [360, 507] width 158 height 35
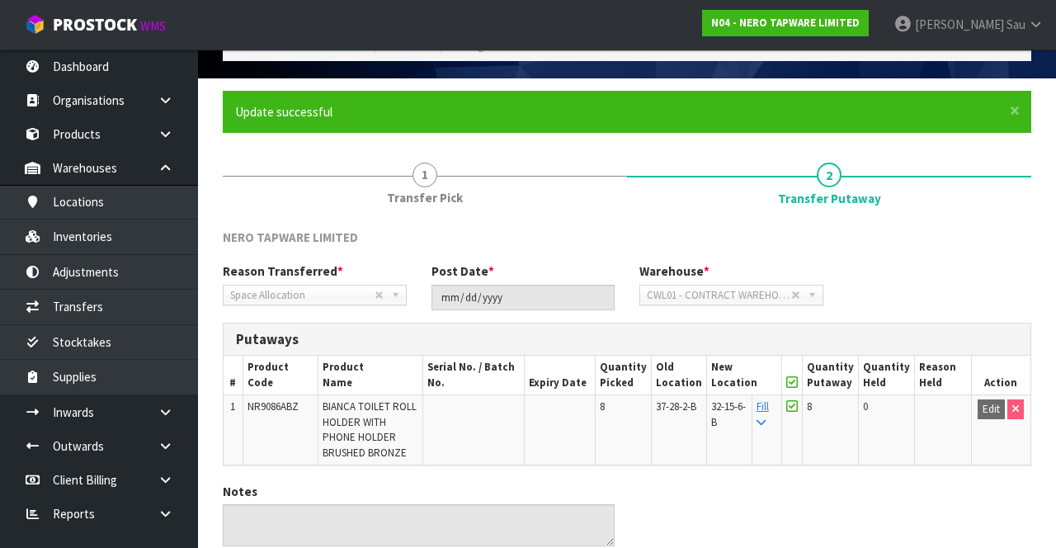
scroll to position [0, 0]
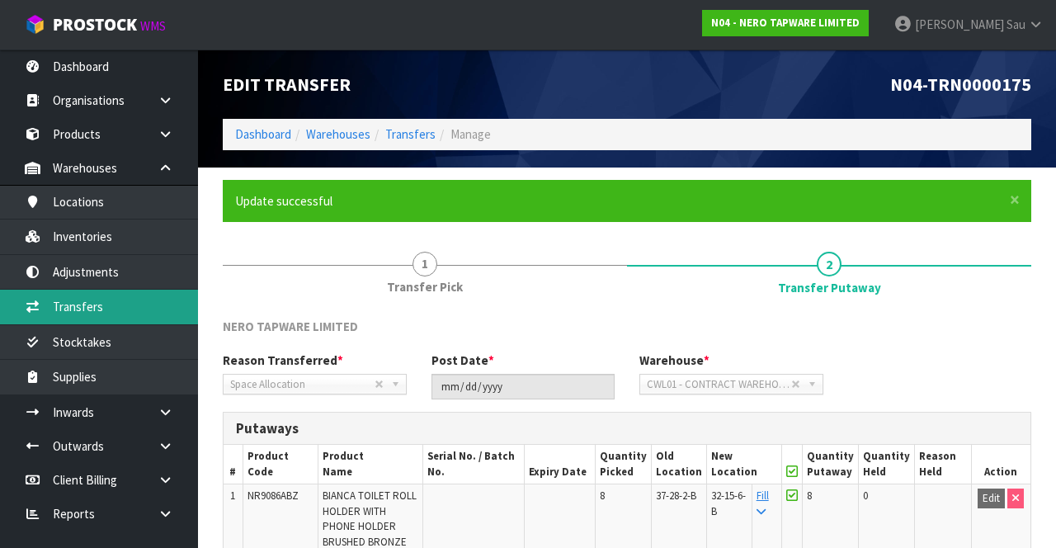
click at [79, 309] on link "Transfers" at bounding box center [99, 307] width 198 height 34
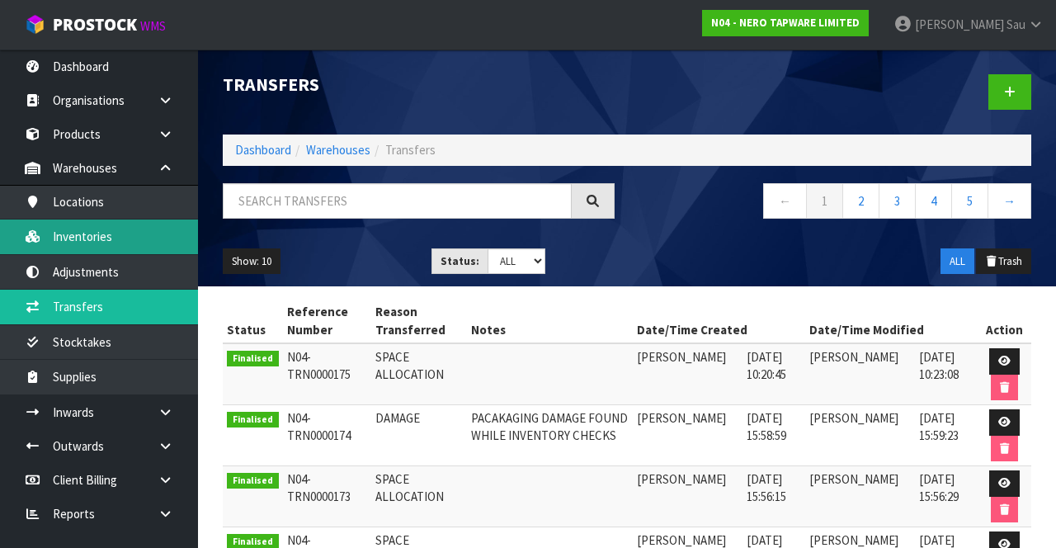
click at [78, 234] on link "Inventories" at bounding box center [99, 237] width 198 height 34
click at [79, 243] on link "Inventories" at bounding box center [99, 237] width 198 height 34
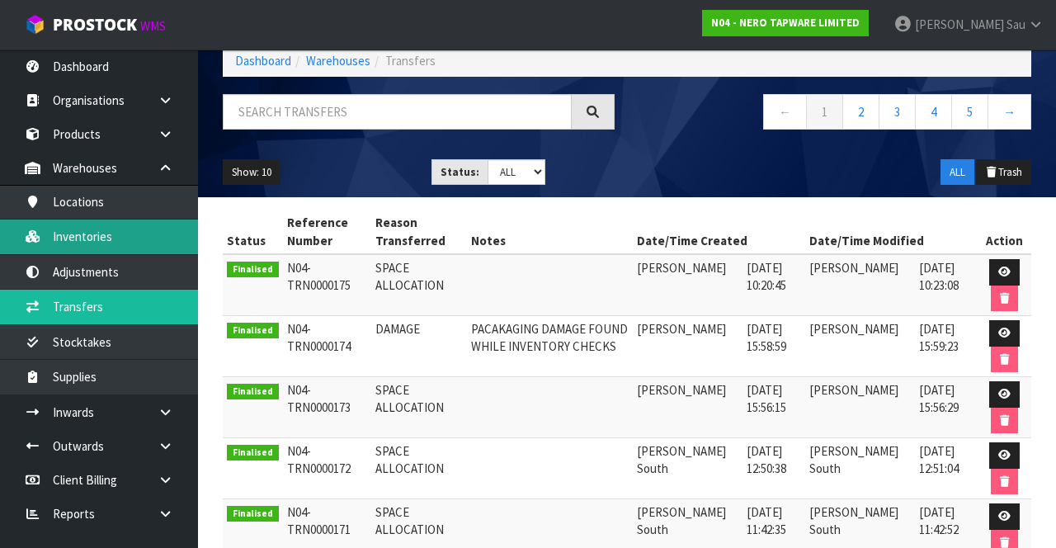
scroll to position [91, 0]
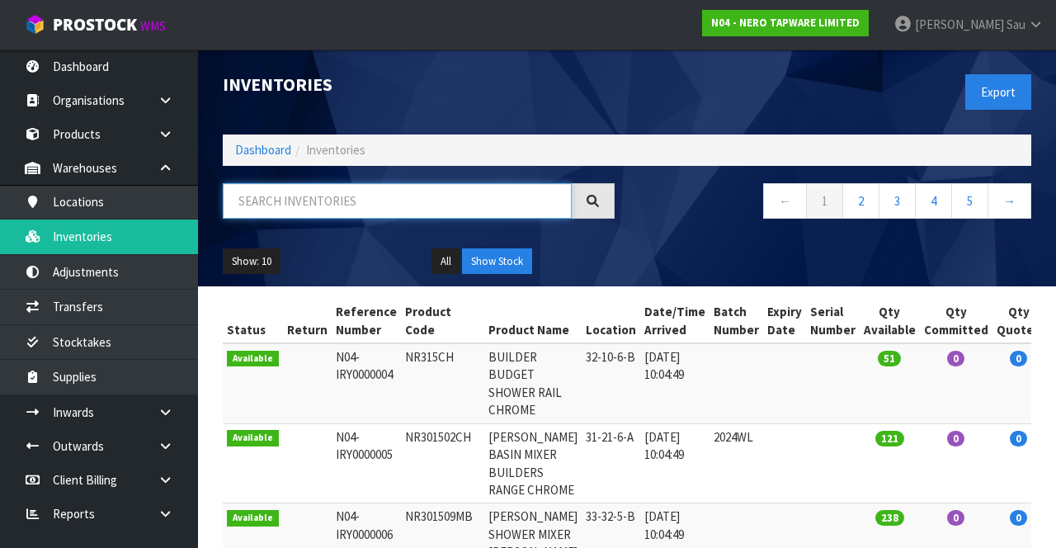
click at [296, 205] on input "text" at bounding box center [397, 200] width 349 height 35
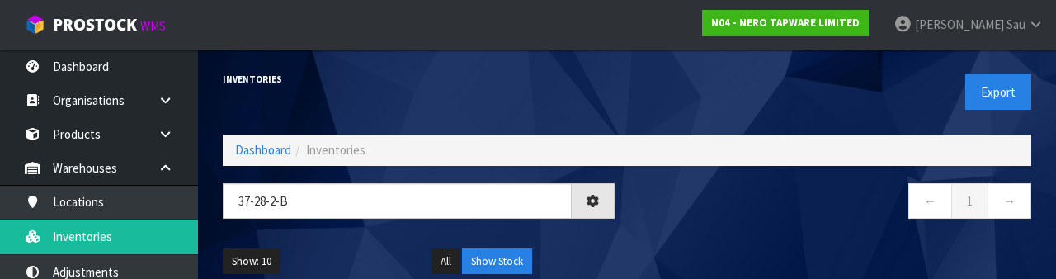
click at [659, 226] on div "← 1 →" at bounding box center [835, 209] width 417 height 53
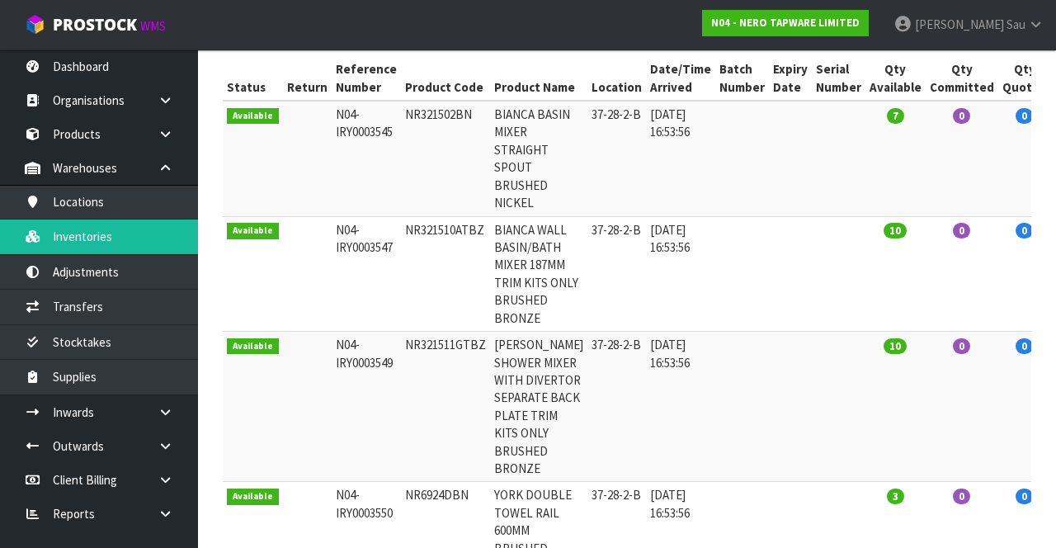
scroll to position [241, 0]
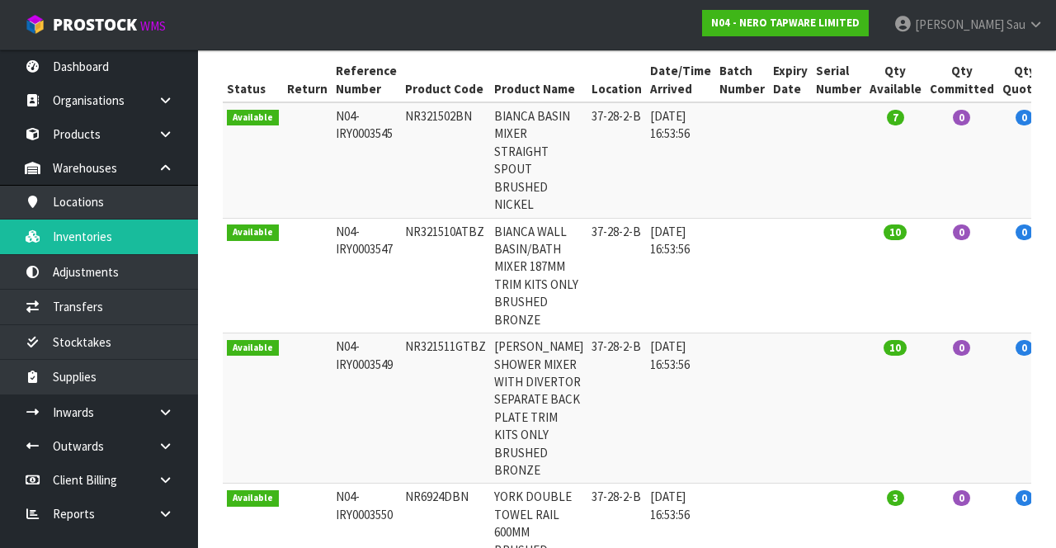
copy td "NR321510ATBZ"
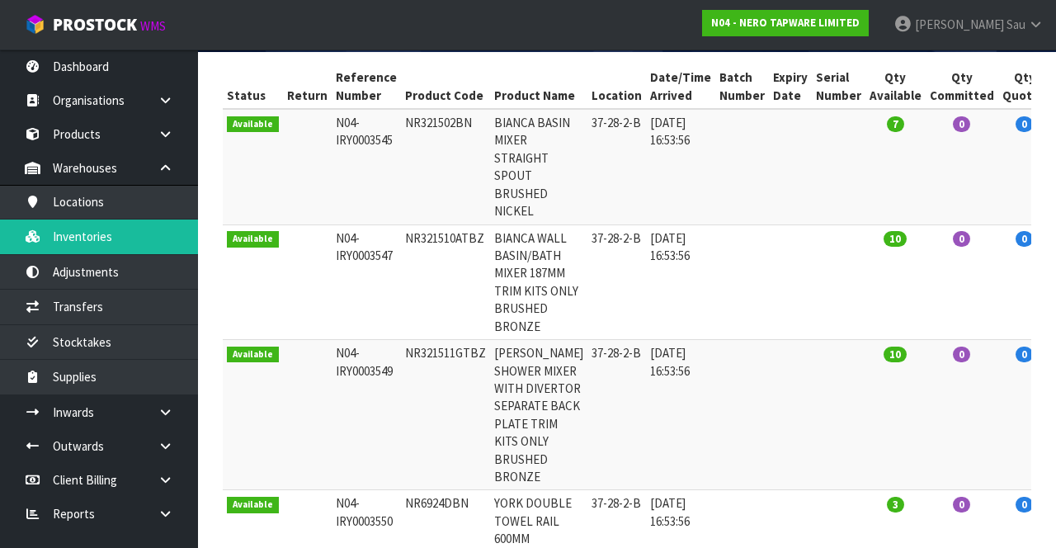
scroll to position [0, 0]
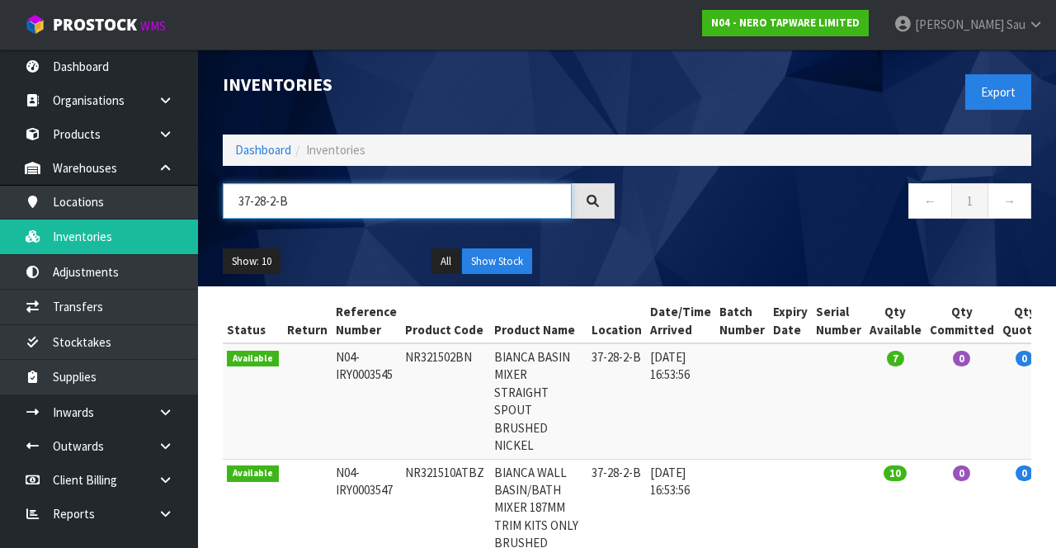
click at [387, 205] on input "37-28-2-B" at bounding box center [397, 200] width 349 height 35
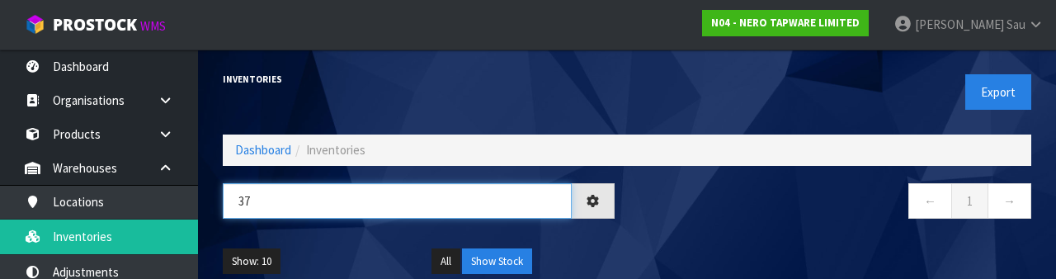
type input "3"
paste input "NR321510ATBZ"
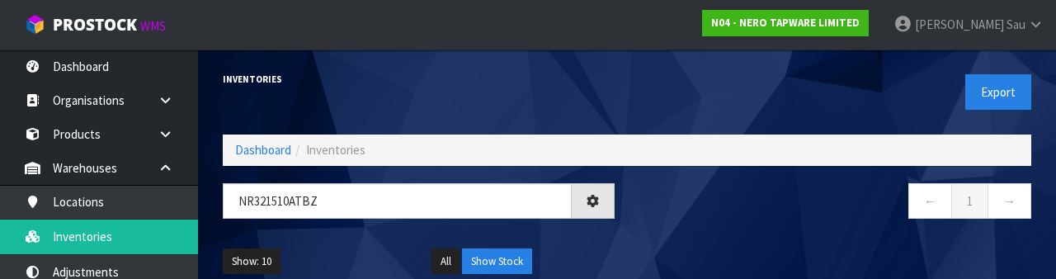
click at [659, 205] on nav "← 1 →" at bounding box center [836, 203] width 392 height 40
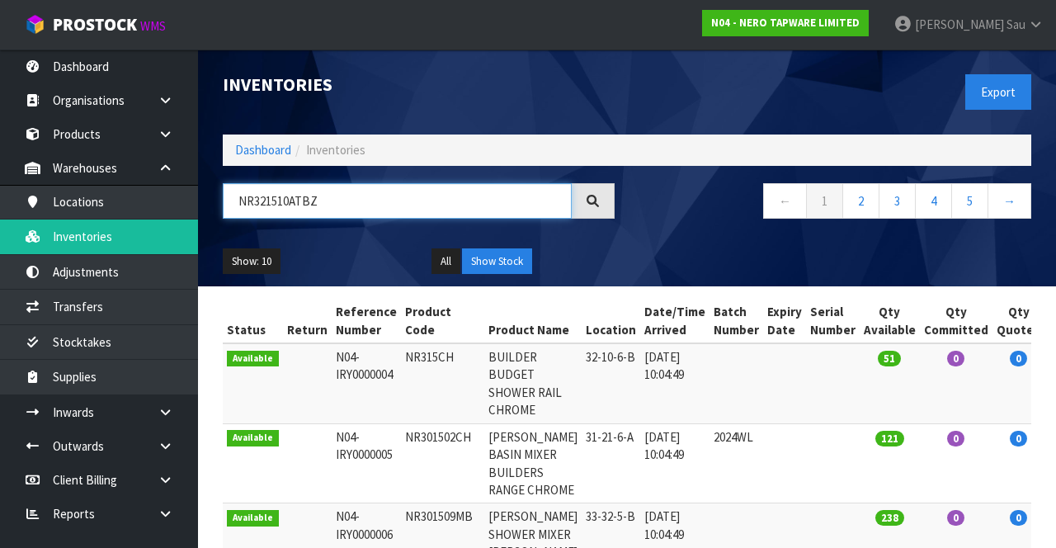
click at [445, 207] on input "NR321510ATBZ" at bounding box center [397, 200] width 349 height 35
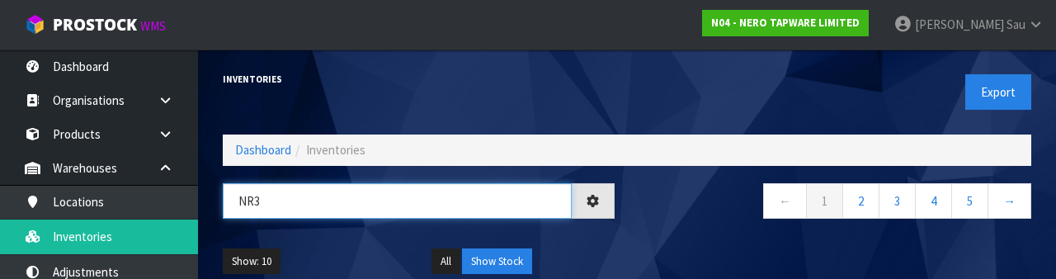
type input "NR"
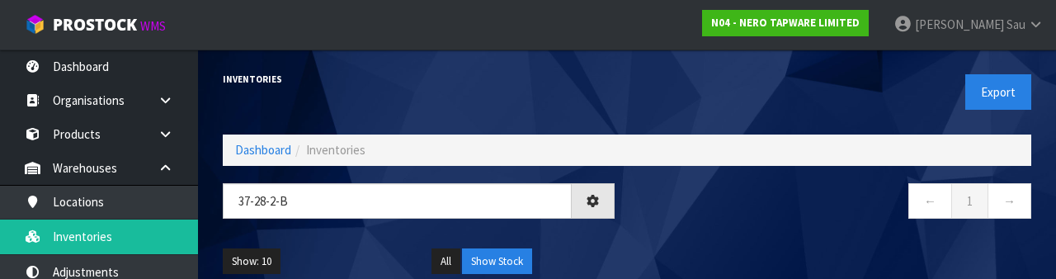
click at [659, 205] on nav "← 1 →" at bounding box center [836, 203] width 392 height 40
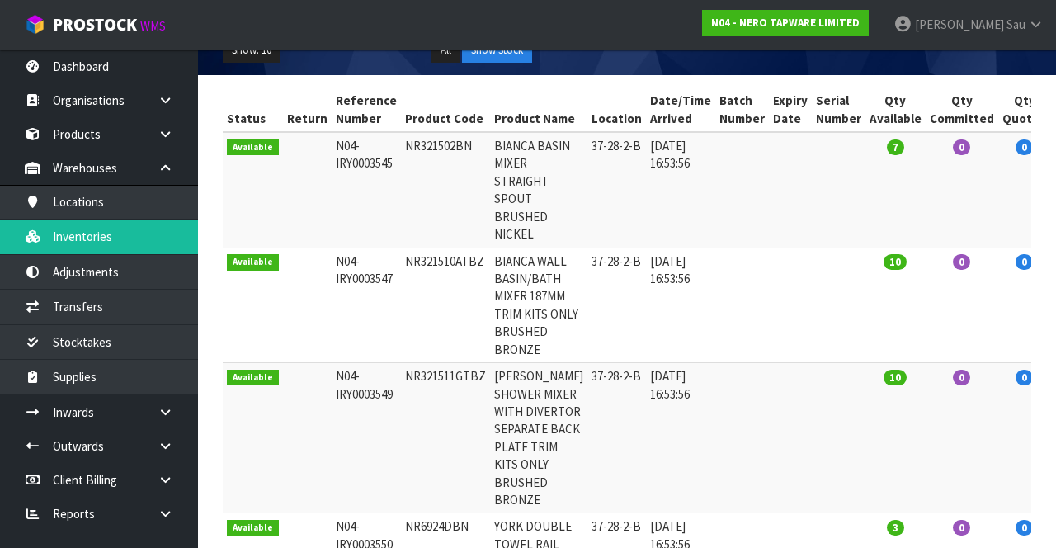
scroll to position [210, 0]
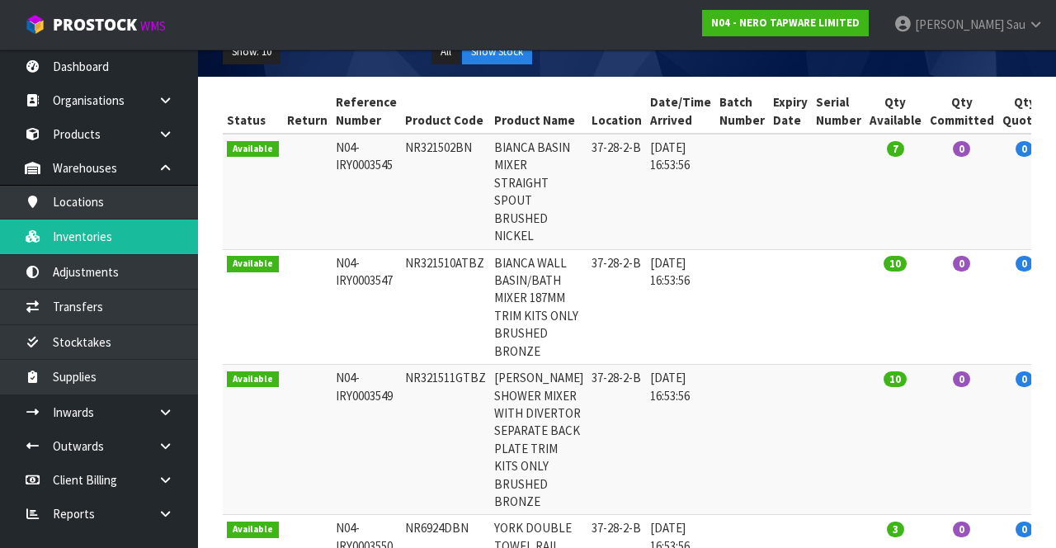
copy td "NR321502BN"
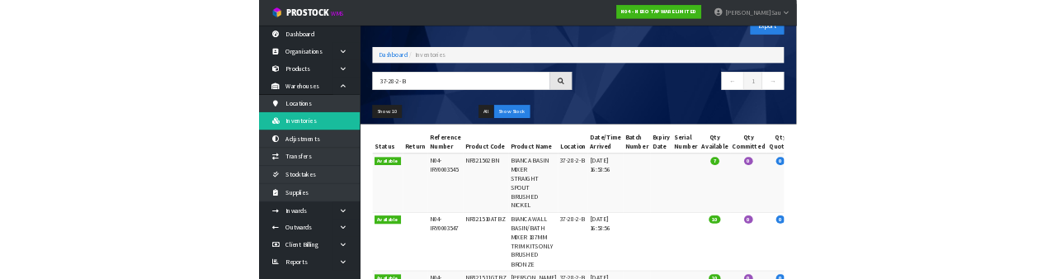
scroll to position [40, 0]
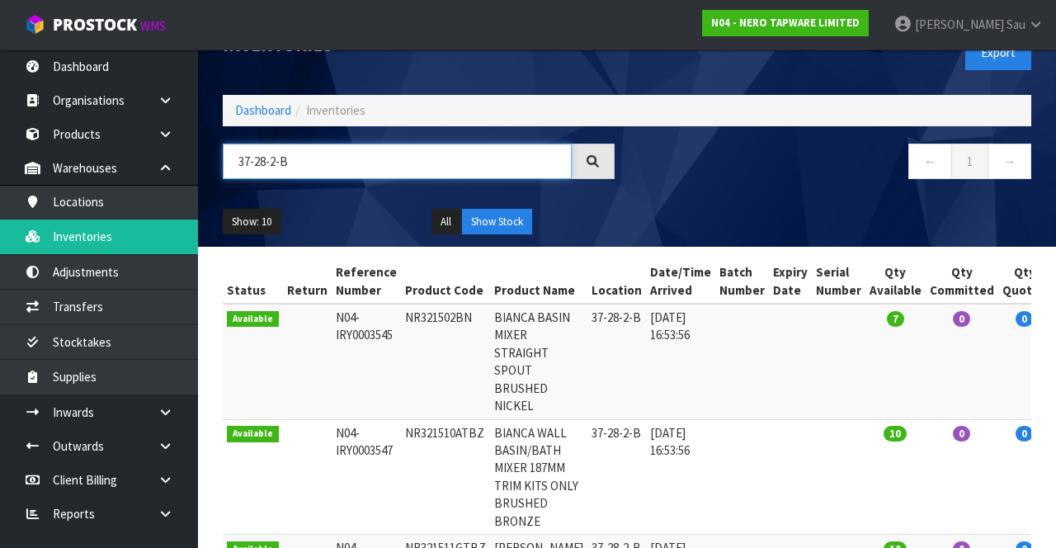
click at [375, 155] on input "37-28-2-B" at bounding box center [397, 161] width 349 height 35
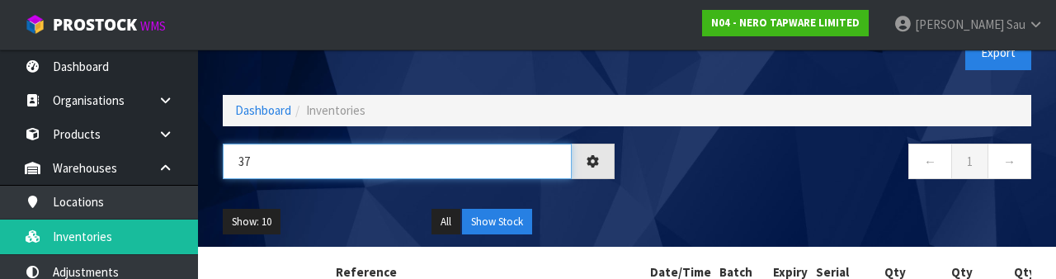
type input "3"
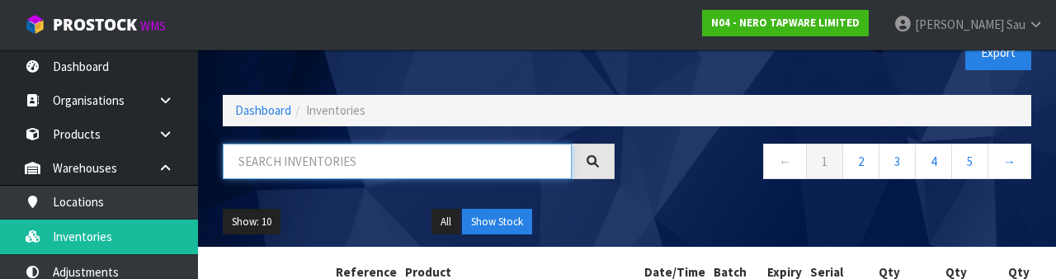
paste input "NR321502BN"
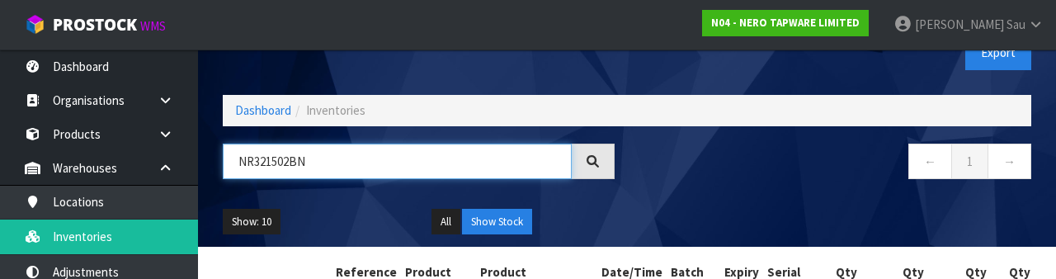
type input "NR321502BN"
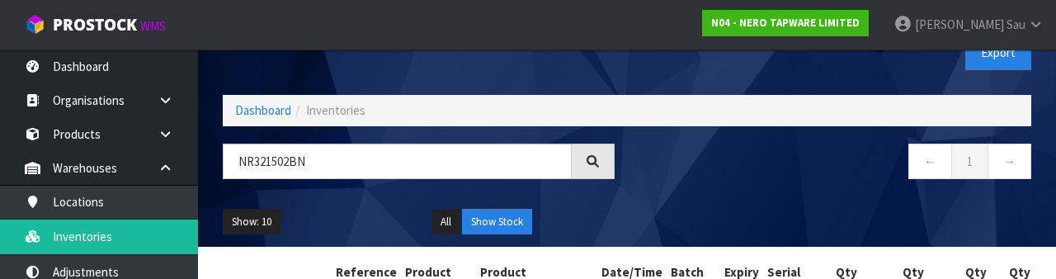
click at [659, 163] on nav "← 1 →" at bounding box center [836, 164] width 392 height 40
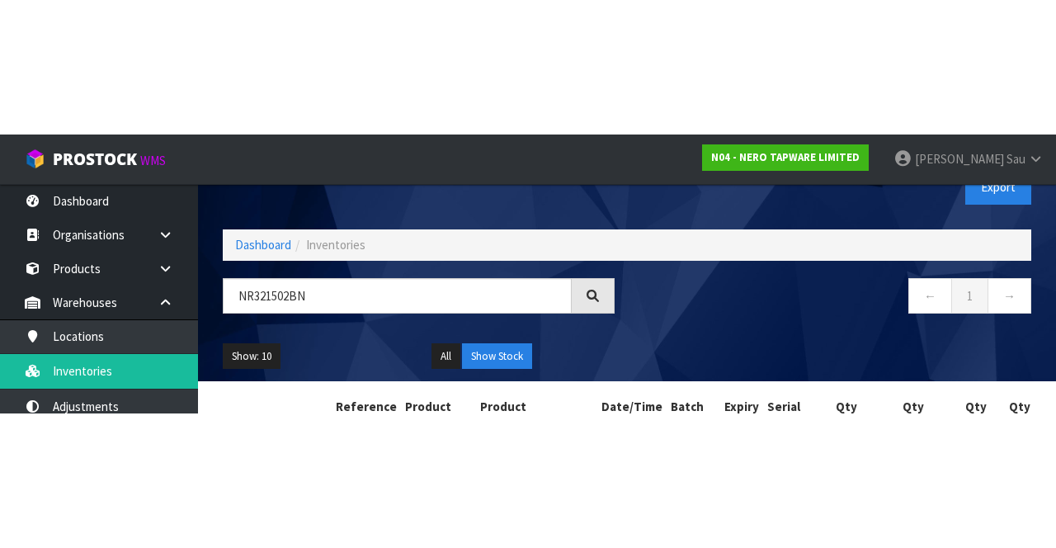
scroll to position [1, 0]
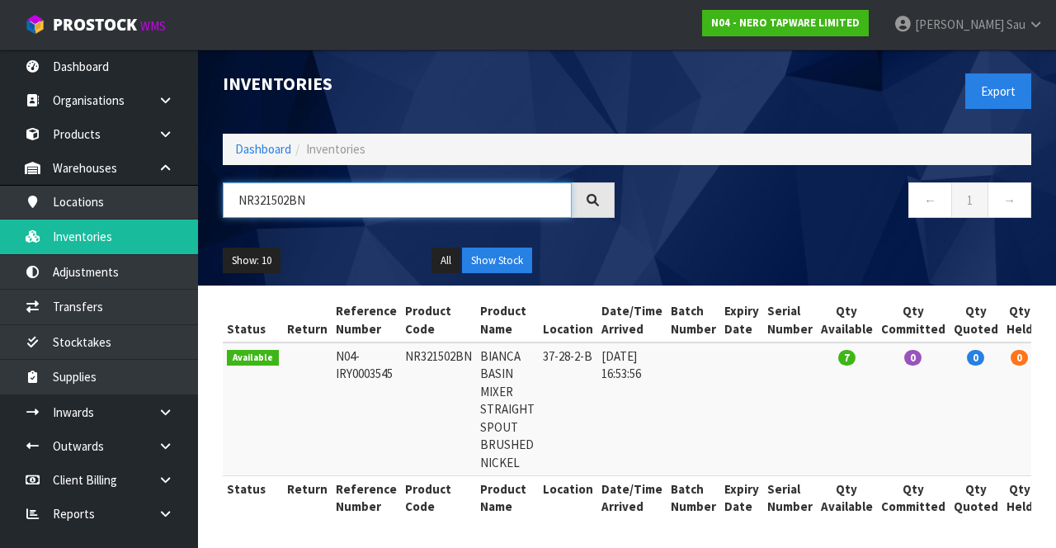
click at [303, 206] on input "NR321502BN" at bounding box center [397, 199] width 349 height 35
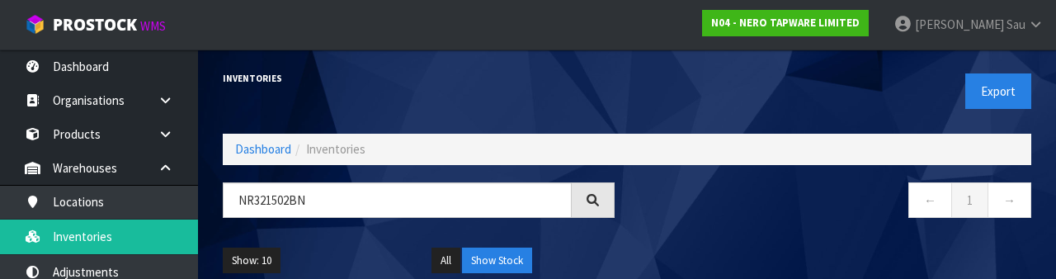
click at [659, 222] on div "← 1 →" at bounding box center [835, 208] width 417 height 53
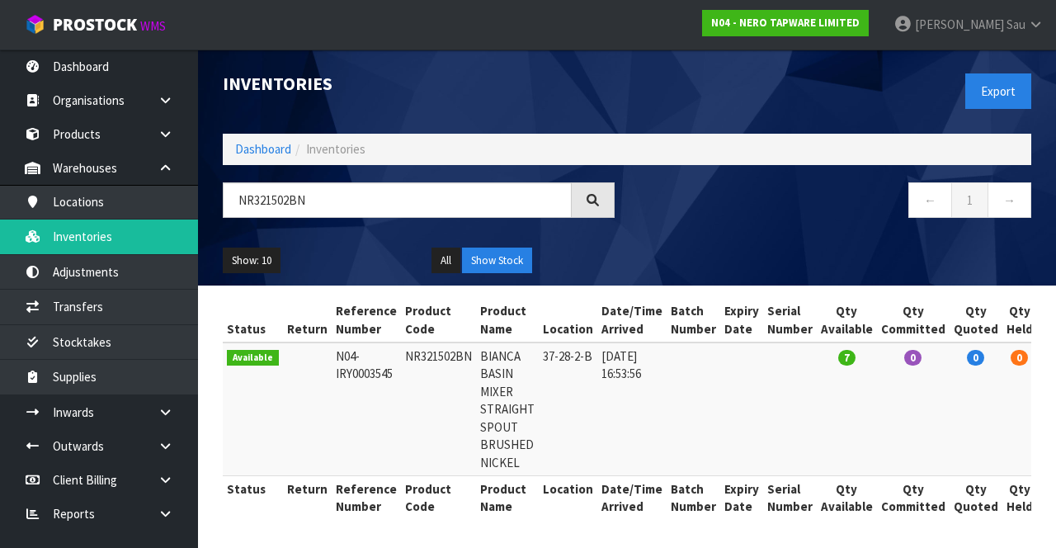
copy td "NR321502BN"
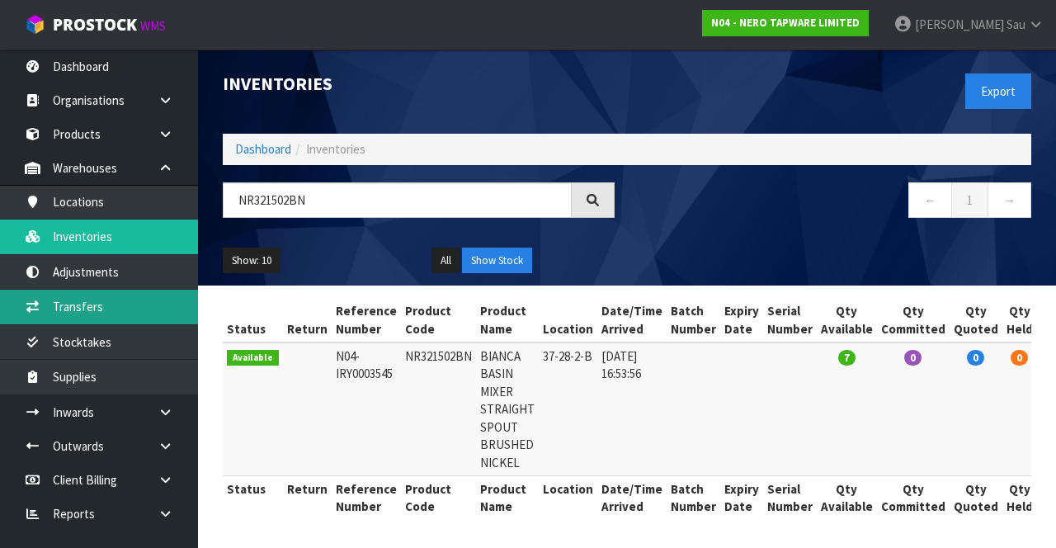
click at [142, 310] on link "Transfers" at bounding box center [99, 307] width 198 height 34
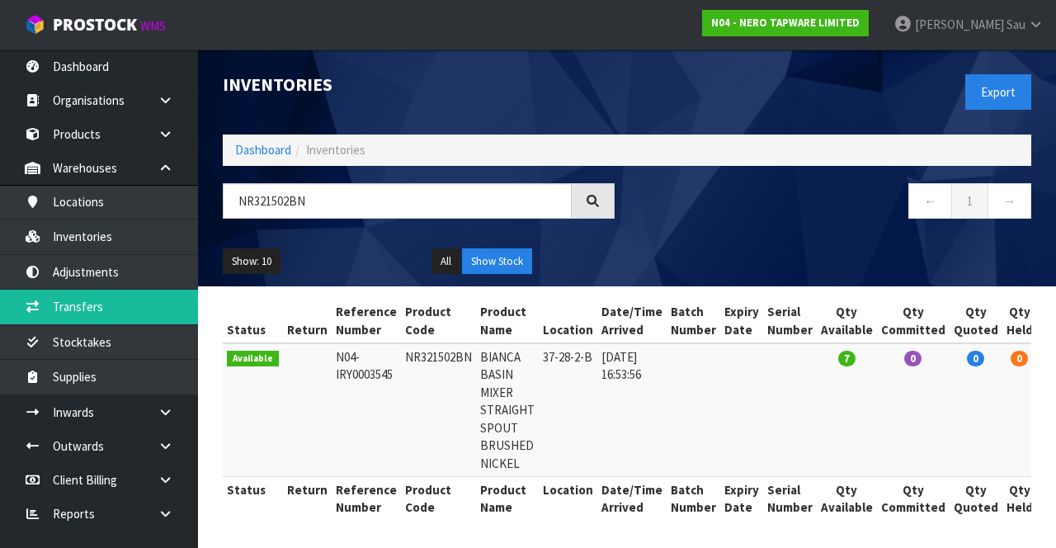
click at [659, 241] on div "Show: 10 5 10 25 50 All Show Stock" at bounding box center [626, 261] width 833 height 51
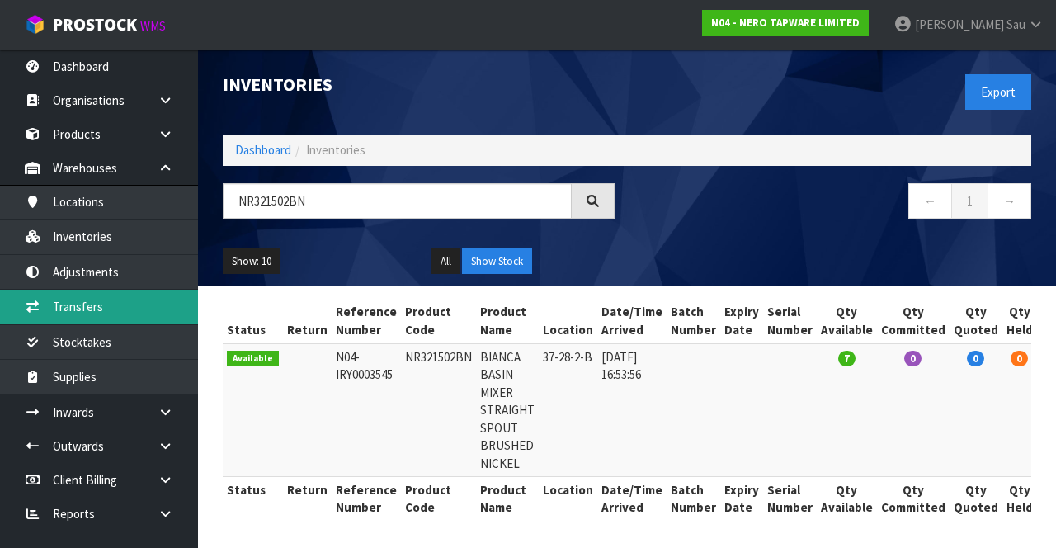
click at [125, 305] on link "Transfers" at bounding box center [99, 307] width 198 height 34
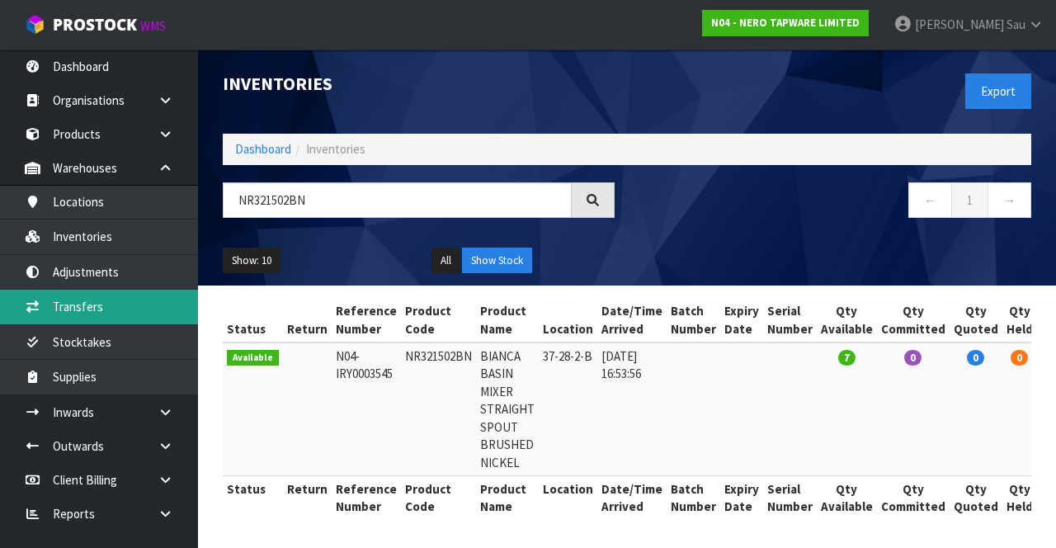
click at [152, 309] on link "Transfers" at bounding box center [99, 307] width 198 height 34
click at [116, 306] on link "Transfers" at bounding box center [99, 307] width 198 height 34
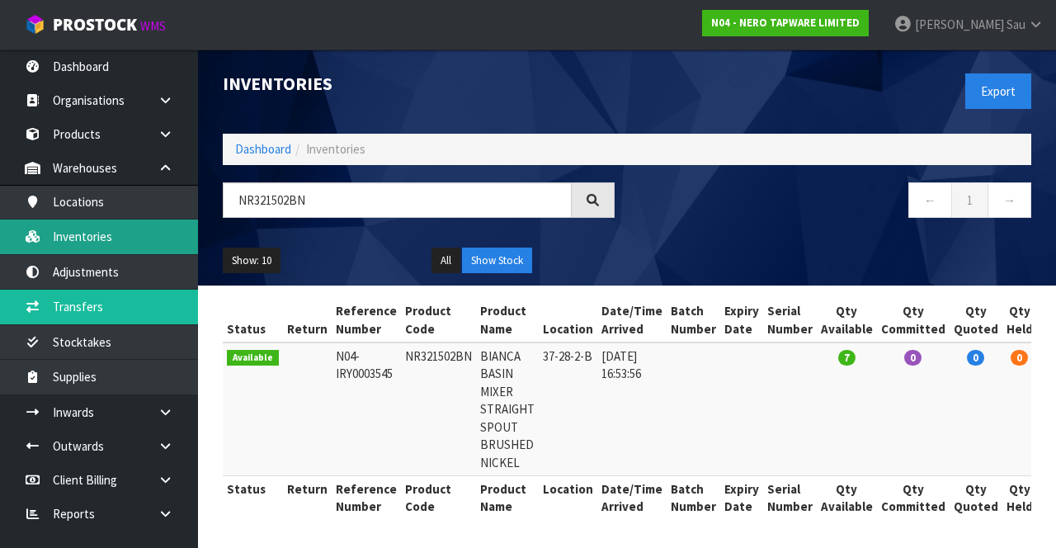
click at [137, 243] on link "Inventories" at bounding box center [99, 237] width 198 height 34
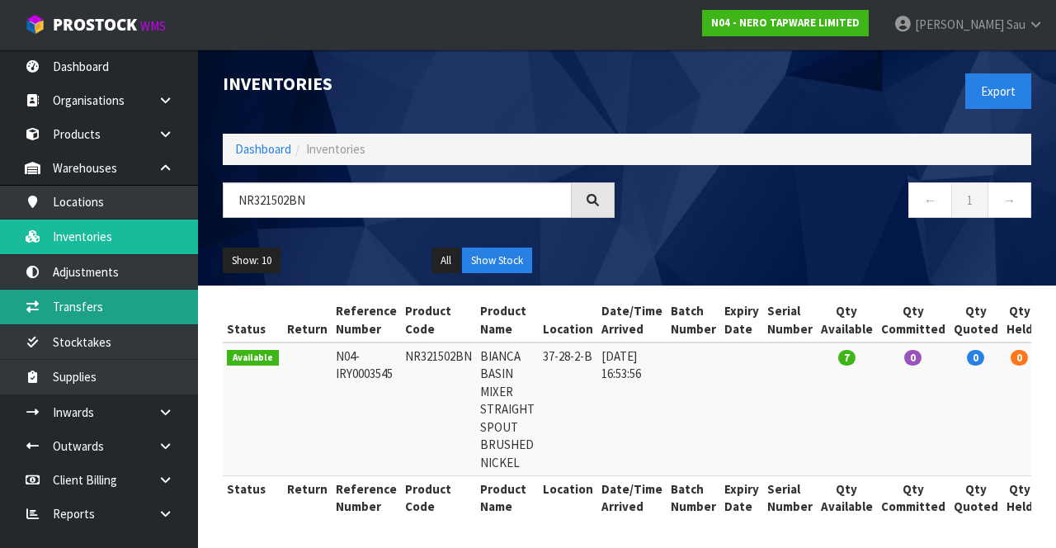
click at [117, 300] on link "Transfers" at bounding box center [99, 307] width 198 height 34
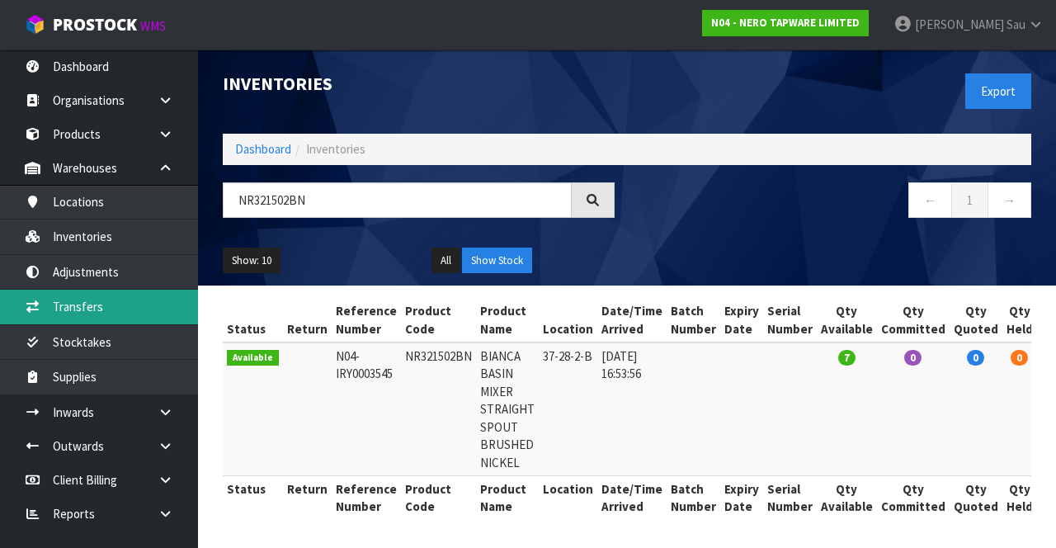
click at [123, 307] on link "Transfers" at bounding box center [99, 307] width 198 height 34
click at [111, 306] on link "Transfers" at bounding box center [99, 307] width 198 height 34
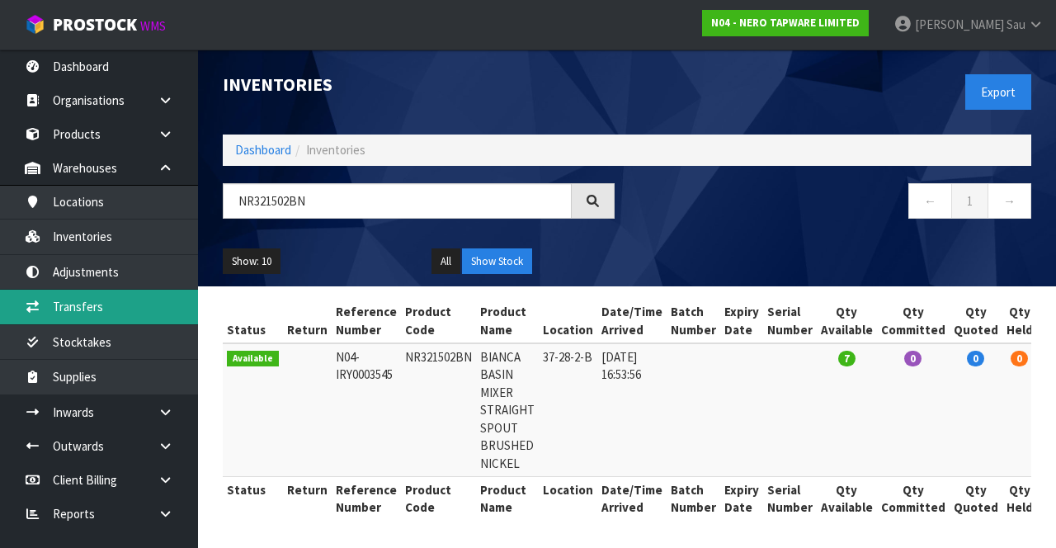
click at [143, 309] on link "Transfers" at bounding box center [99, 307] width 198 height 34
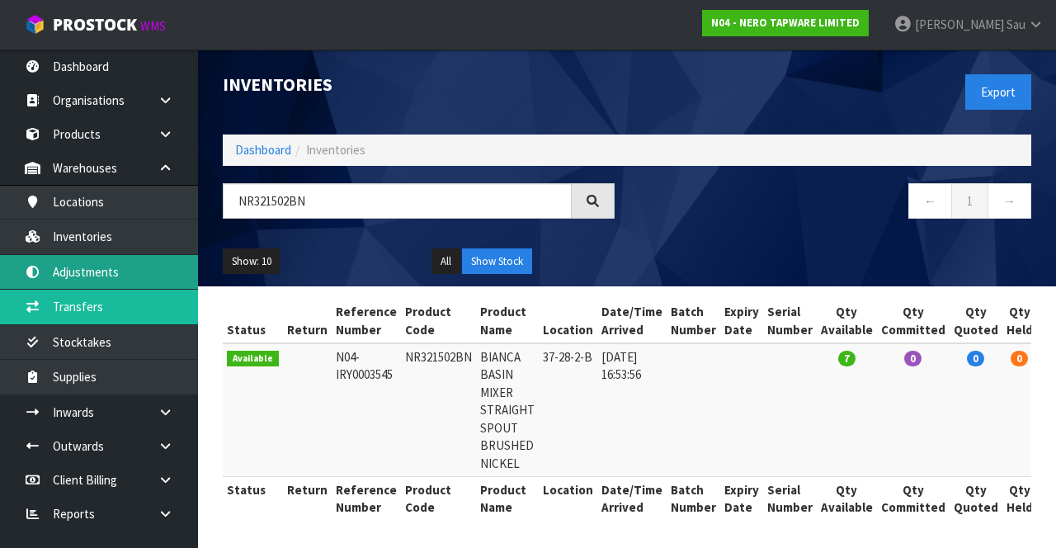
click at [143, 257] on link "Adjustments" at bounding box center [99, 272] width 198 height 34
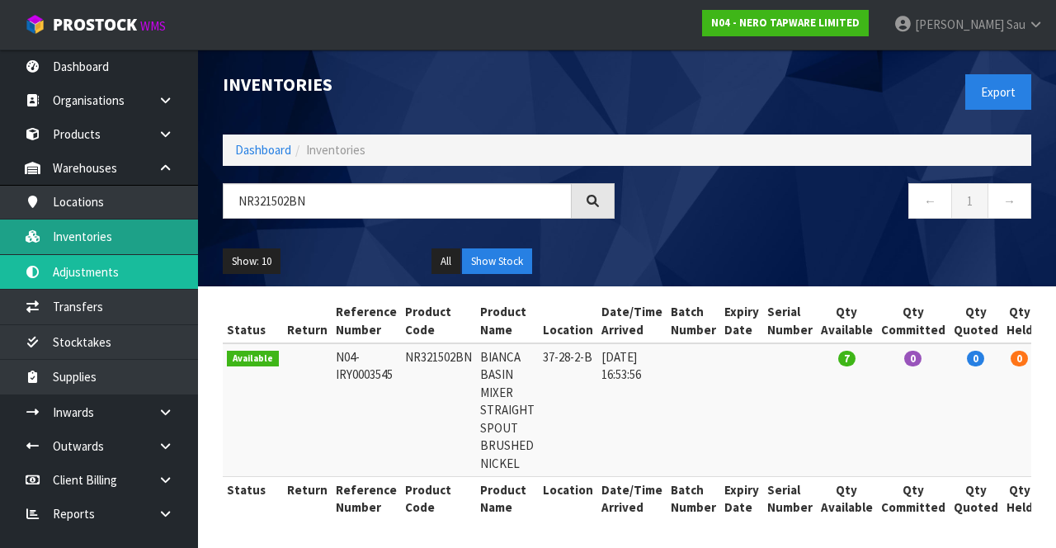
click at [150, 225] on link "Inventories" at bounding box center [99, 237] width 198 height 34
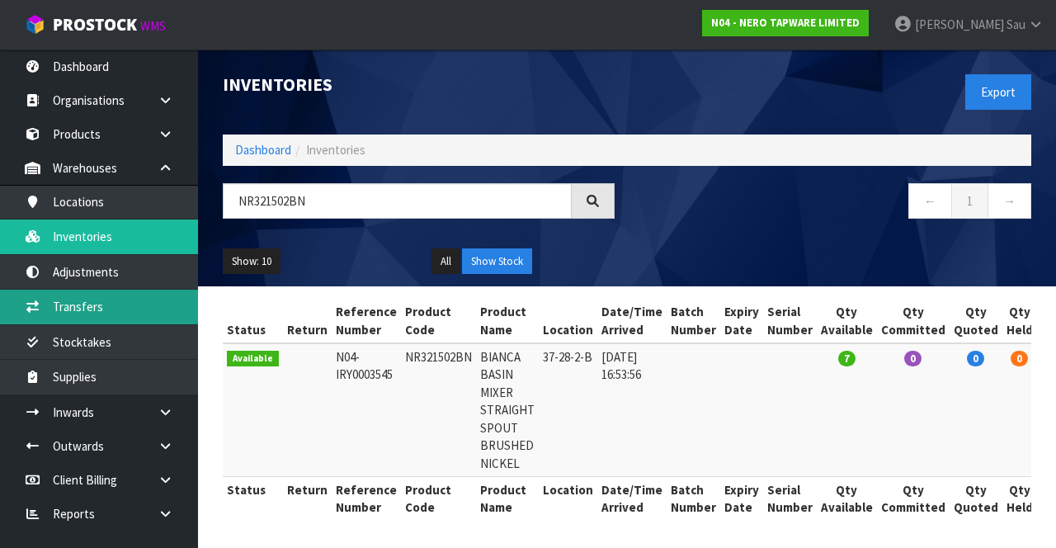
click at [128, 307] on link "Transfers" at bounding box center [99, 307] width 198 height 34
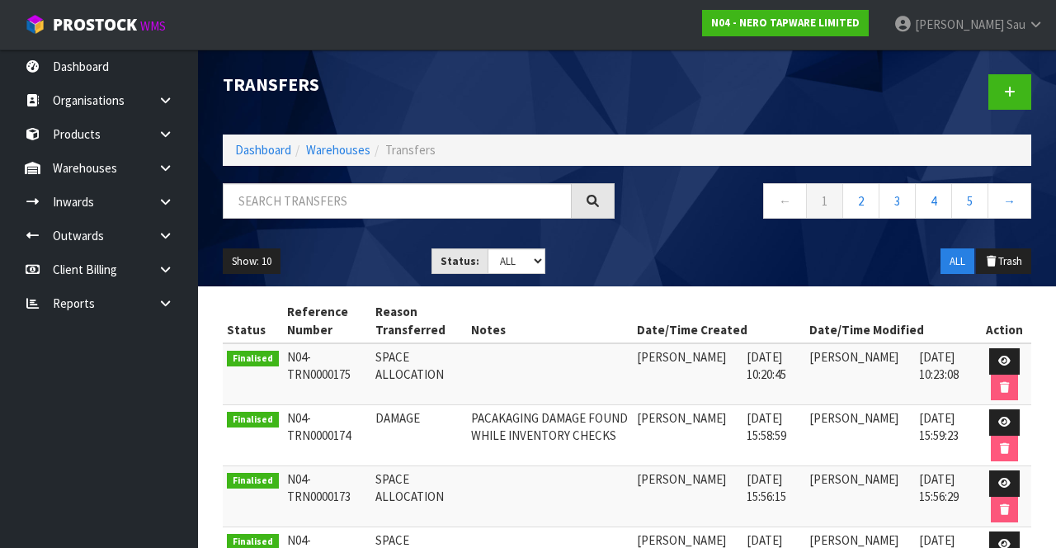
click at [167, 167] on icon at bounding box center [166, 168] width 16 height 12
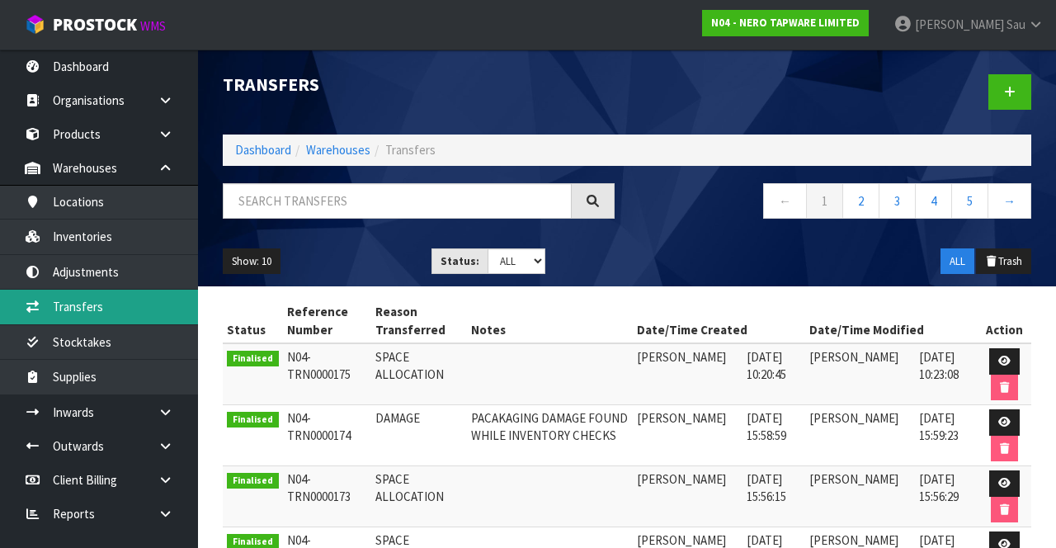
click at [144, 309] on link "Transfers" at bounding box center [99, 307] width 198 height 34
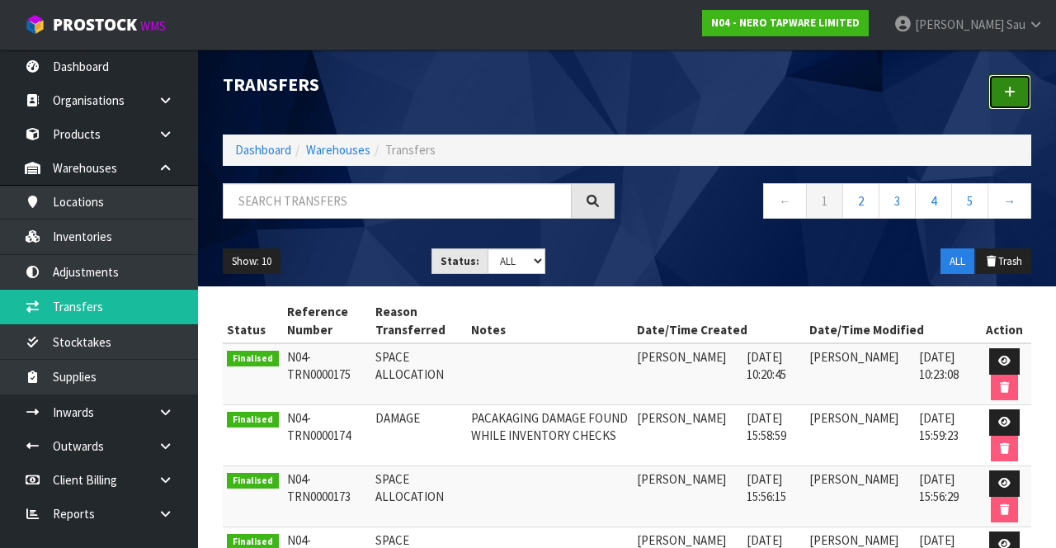
click at [1003, 106] on link at bounding box center [1010, 91] width 43 height 35
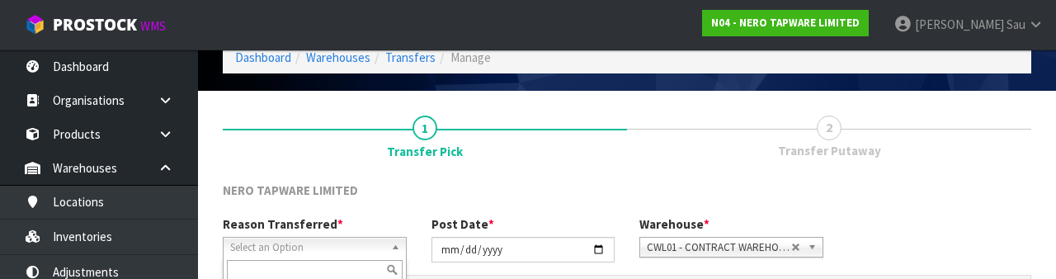
scroll to position [197, 0]
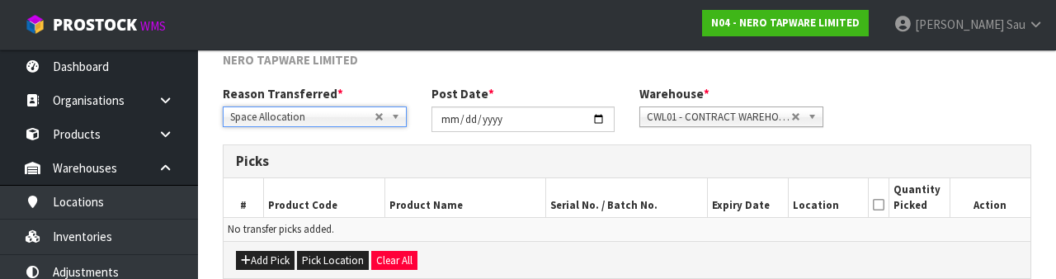
click at [951, 107] on div "Reason Transferred * Space Allocation Damage Expired Stock Repair QA Space Allo…" at bounding box center [626, 114] width 833 height 59
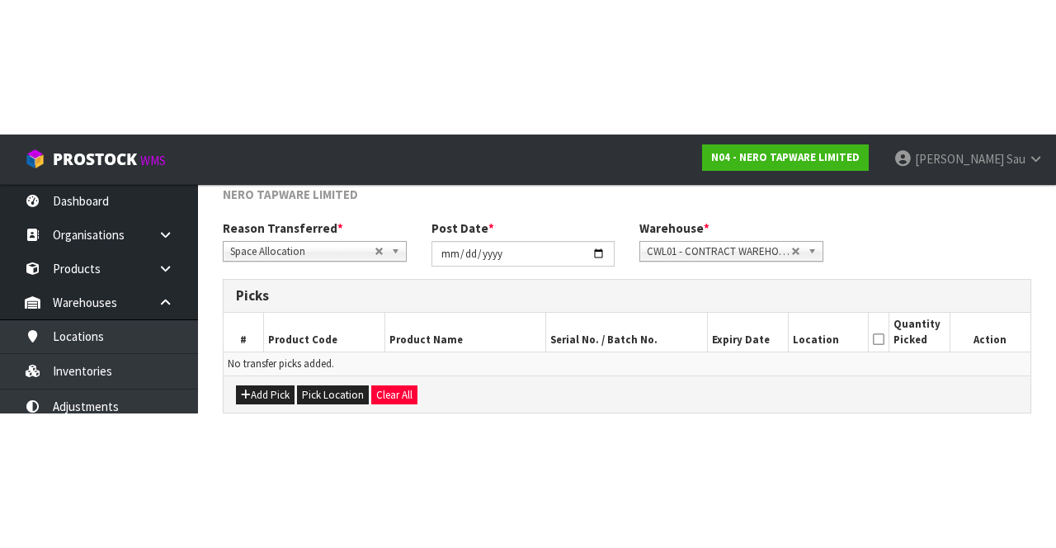
scroll to position [89, 0]
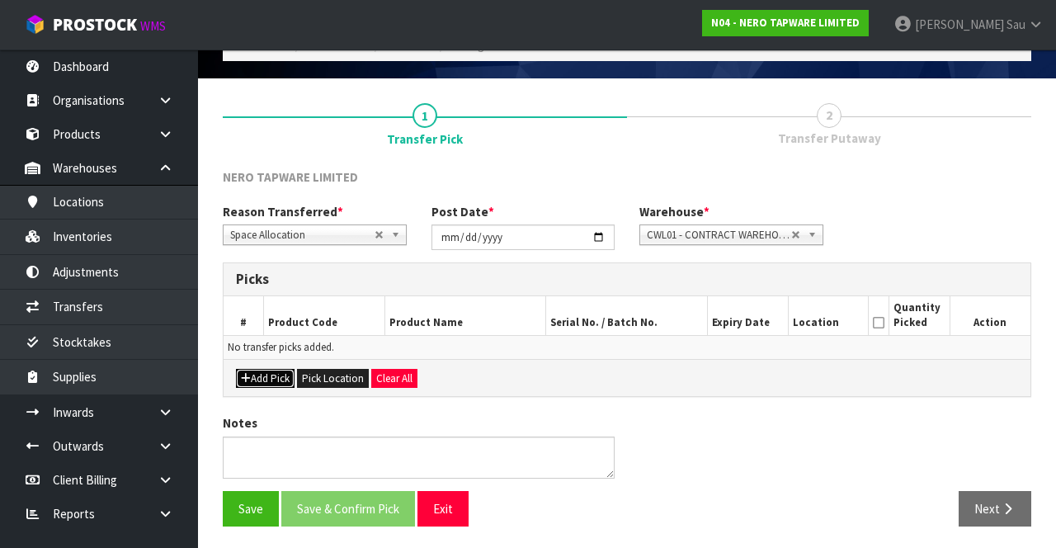
click at [273, 382] on button "Add Pick" at bounding box center [265, 379] width 59 height 20
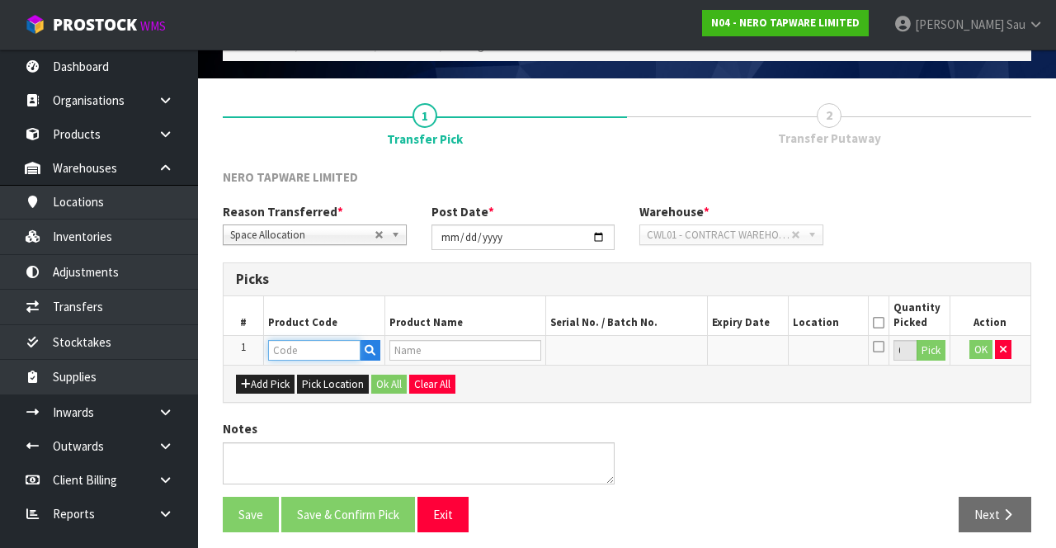
paste input "NR321502BN"
type input "NR321502BN"
type input "BIANCA BASIN MIXER STRAIGHT SPOUT BRUSHED NICKEL"
type input "NR321502BN"
click at [642, 371] on div "Add Pick Pick Location Ok All Clear All" at bounding box center [627, 383] width 807 height 37
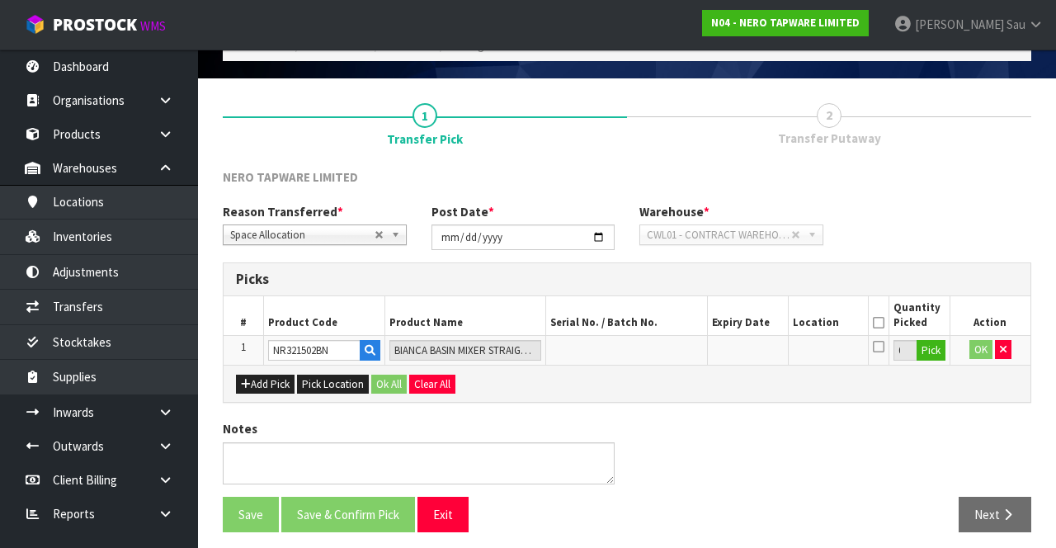
click at [879, 323] on icon at bounding box center [879, 323] width 12 height 1
click at [876, 350] on icon at bounding box center [879, 346] width 12 height 13
click at [0, 0] on input "checkbox" at bounding box center [0, 0] width 0 height 0
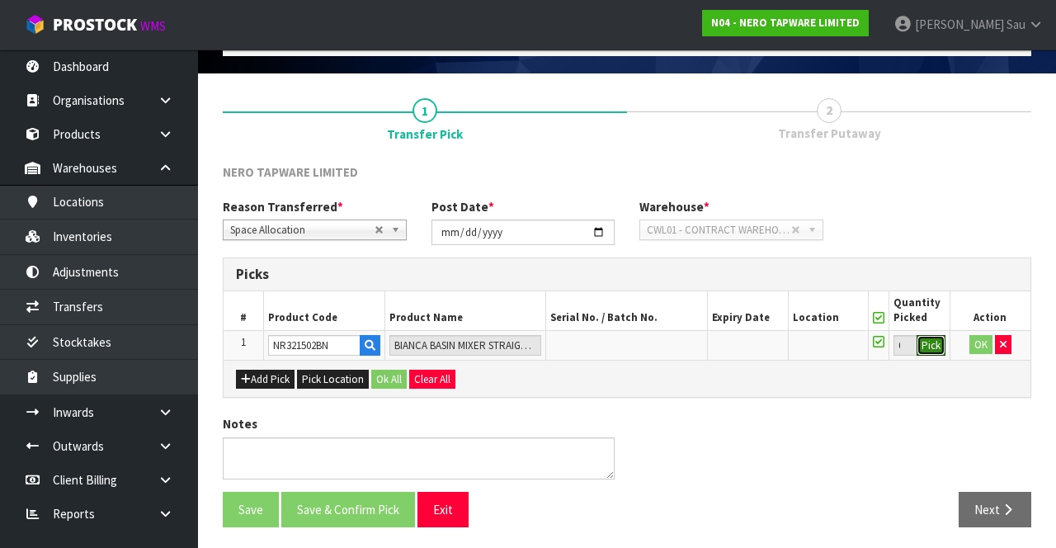
click at [930, 346] on button "Pick" at bounding box center [931, 345] width 29 height 21
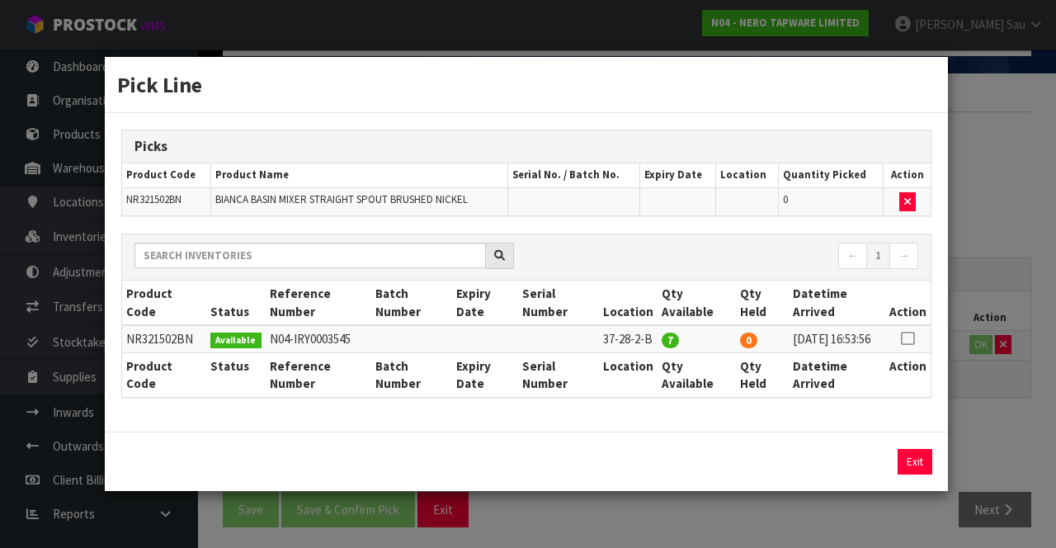
click at [909, 338] on icon at bounding box center [907, 338] width 13 height 1
click at [861, 469] on button "Assign Pick" at bounding box center [859, 462] width 68 height 26
type input "7"
click at [995, 393] on div "Pick Line Picks Product Code Product Name Serial No. / Batch No. Expiry Date Lo…" at bounding box center [528, 274] width 1056 height 548
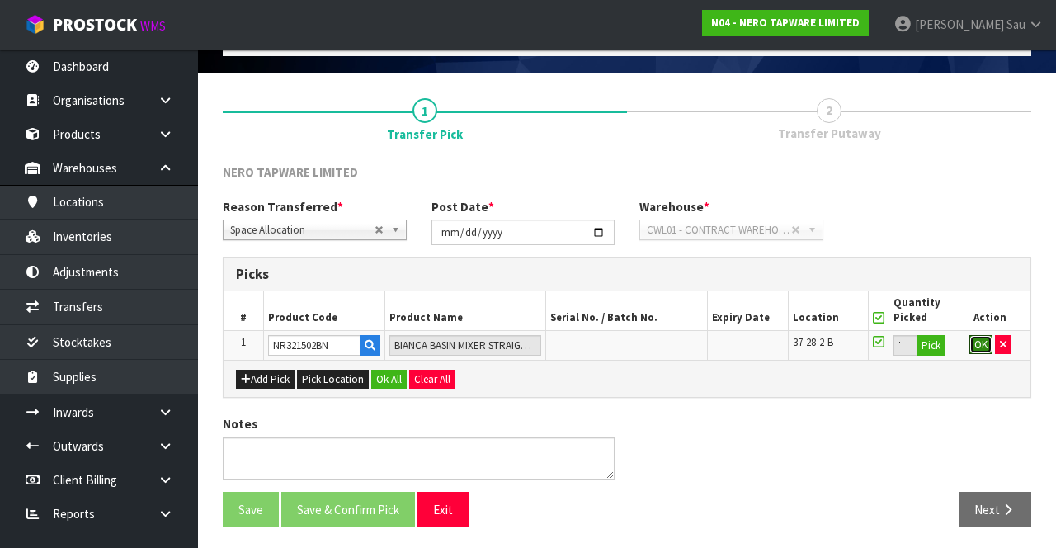
click at [974, 348] on button "OK" at bounding box center [981, 345] width 23 height 20
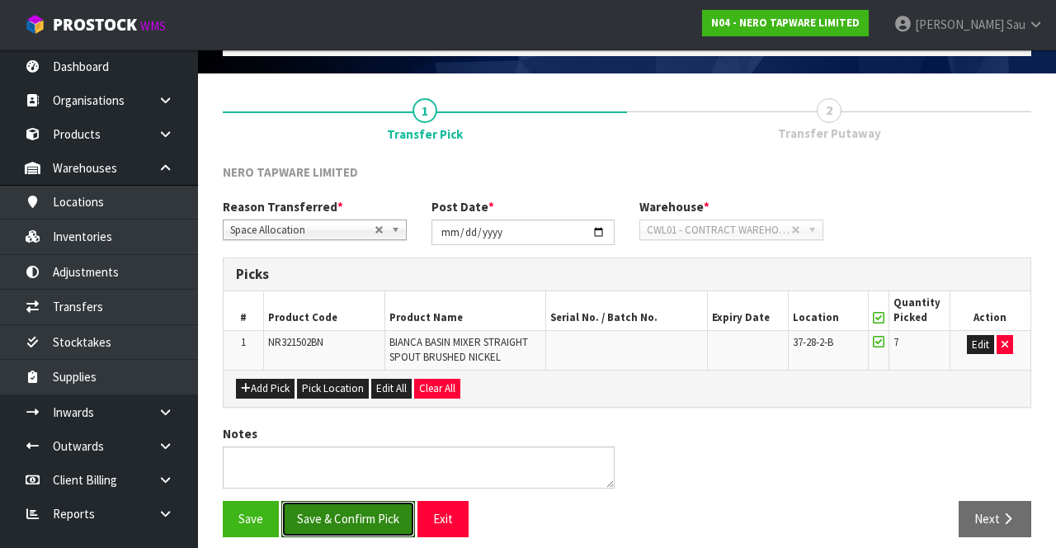
click at [358, 508] on button "Save & Confirm Pick" at bounding box center [348, 518] width 134 height 35
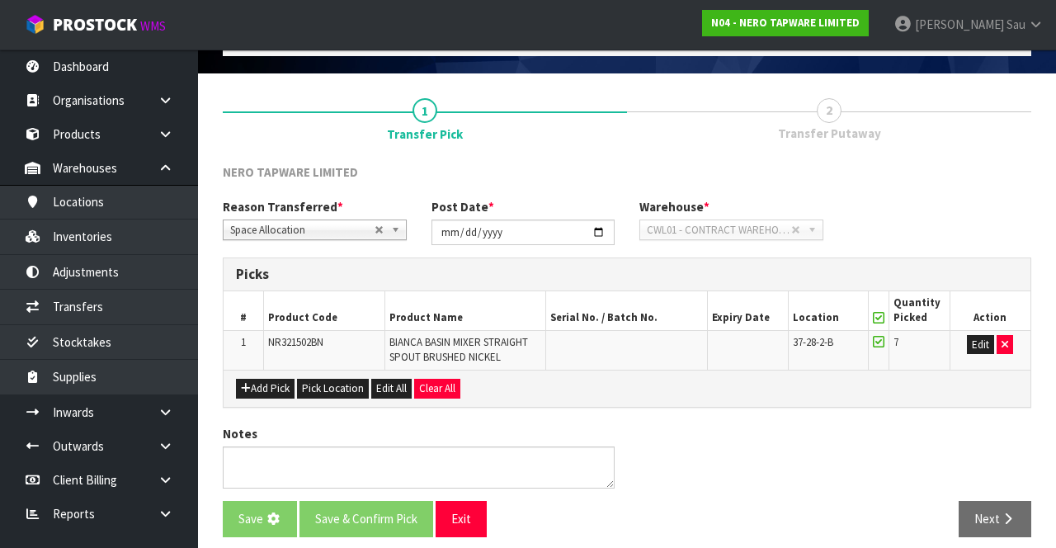
scroll to position [0, 0]
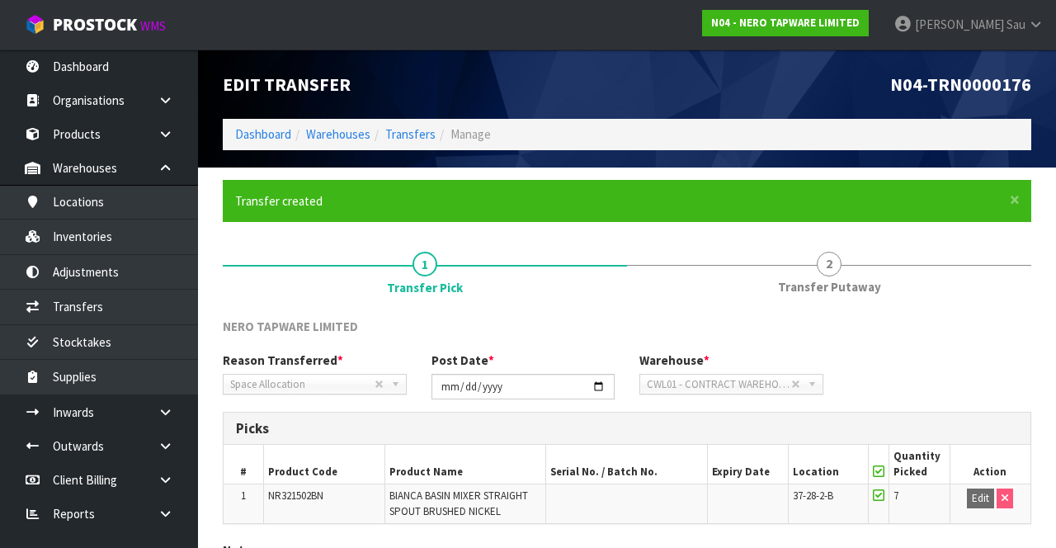
click at [833, 265] on span "2" at bounding box center [829, 264] width 25 height 25
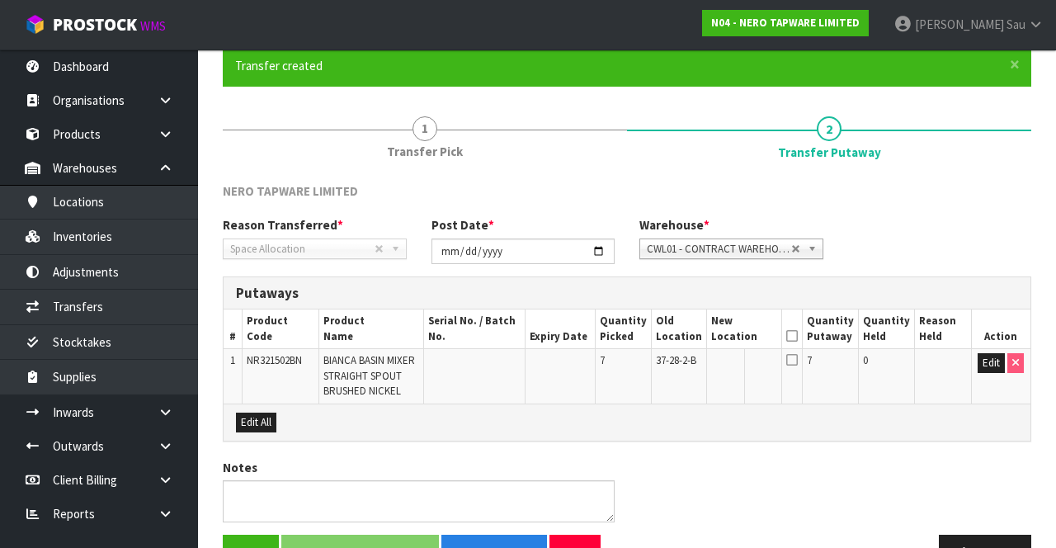
scroll to position [179, 0]
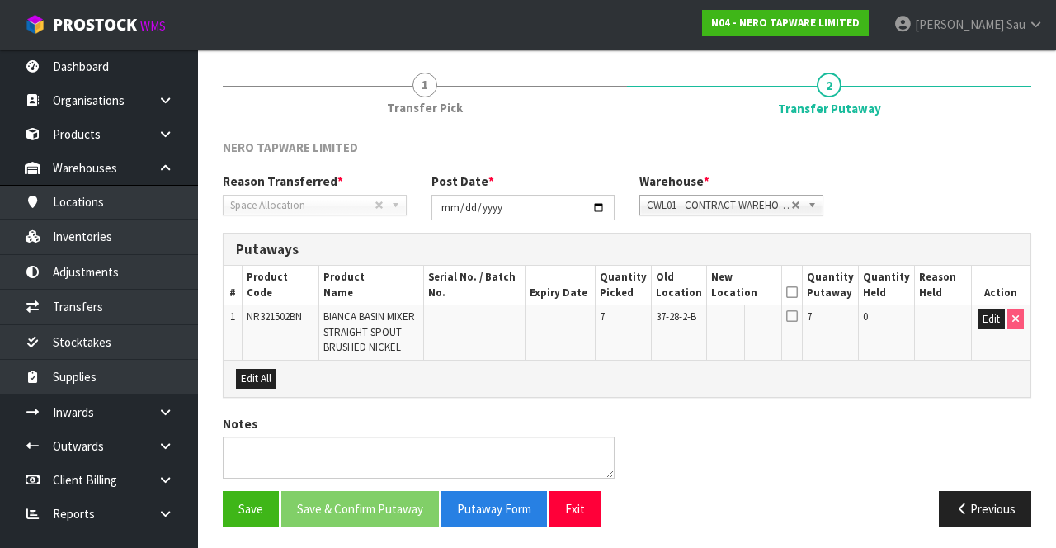
click at [798, 292] on icon at bounding box center [792, 292] width 12 height 1
click at [798, 316] on icon at bounding box center [792, 315] width 12 height 13
click at [980, 313] on button "Edit" at bounding box center [991, 319] width 27 height 20
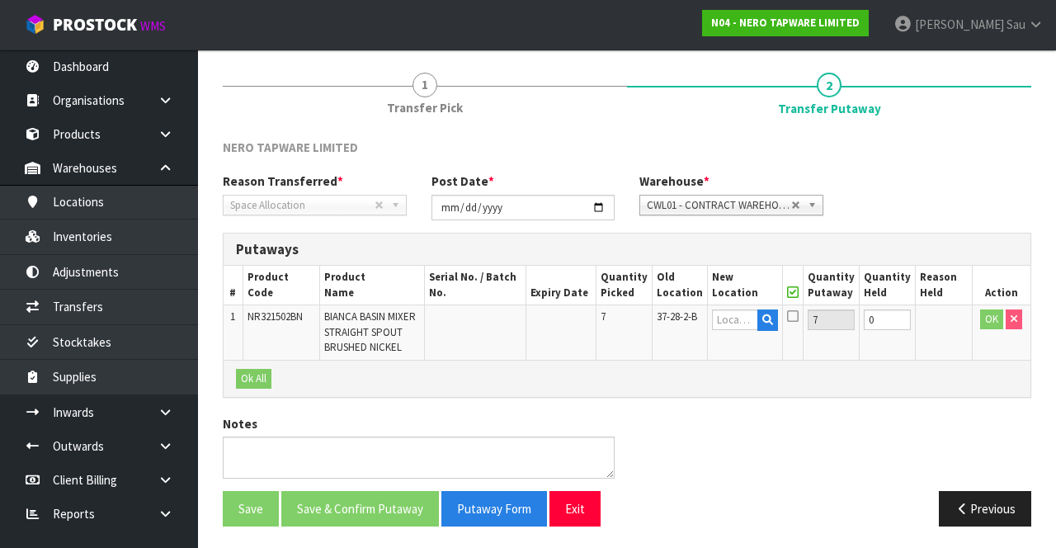
click at [799, 319] on icon at bounding box center [793, 315] width 12 height 13
click at [742, 322] on input "text" at bounding box center [734, 319] width 45 height 21
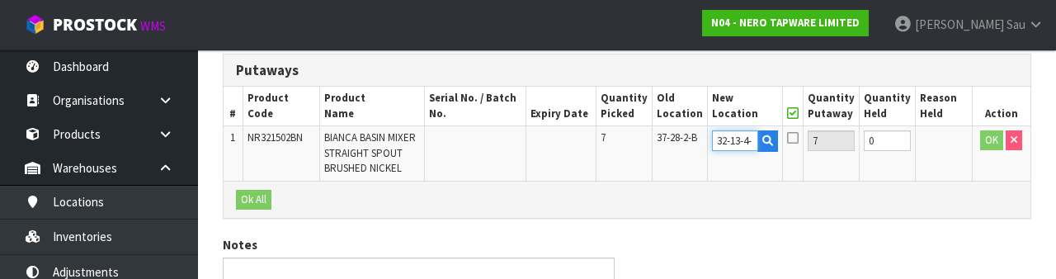
scroll to position [0, 0]
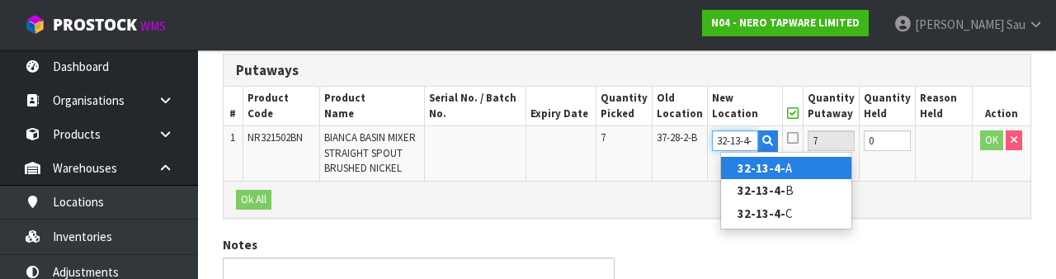
type input "32-13-4-A"
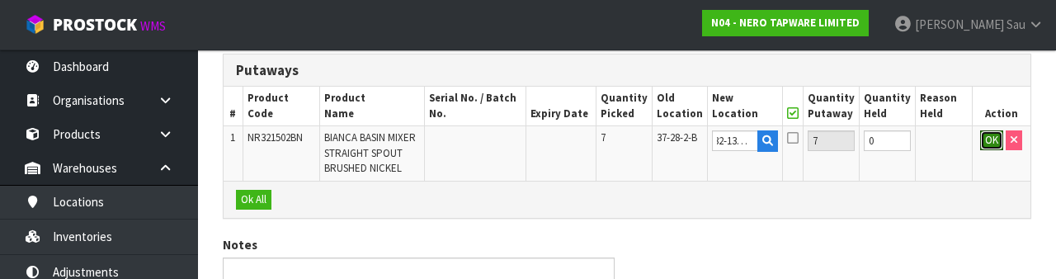
click at [984, 141] on button "OK" at bounding box center [991, 140] width 23 height 20
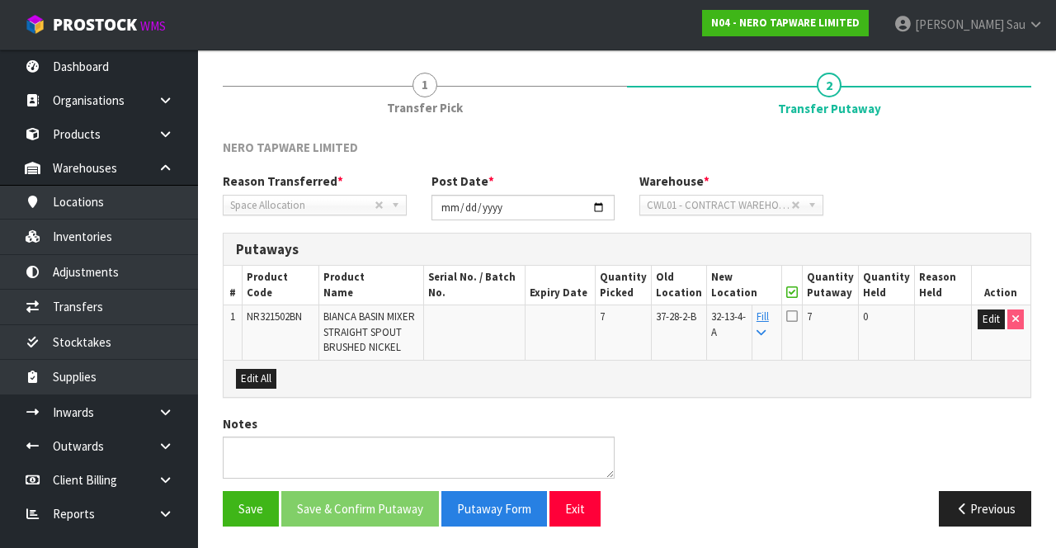
scroll to position [179, 0]
click at [766, 329] on icon at bounding box center [761, 333] width 9 height 11
click at [798, 315] on icon at bounding box center [792, 315] width 12 height 13
click at [0, 0] on input "checkbox" at bounding box center [0, 0] width 0 height 0
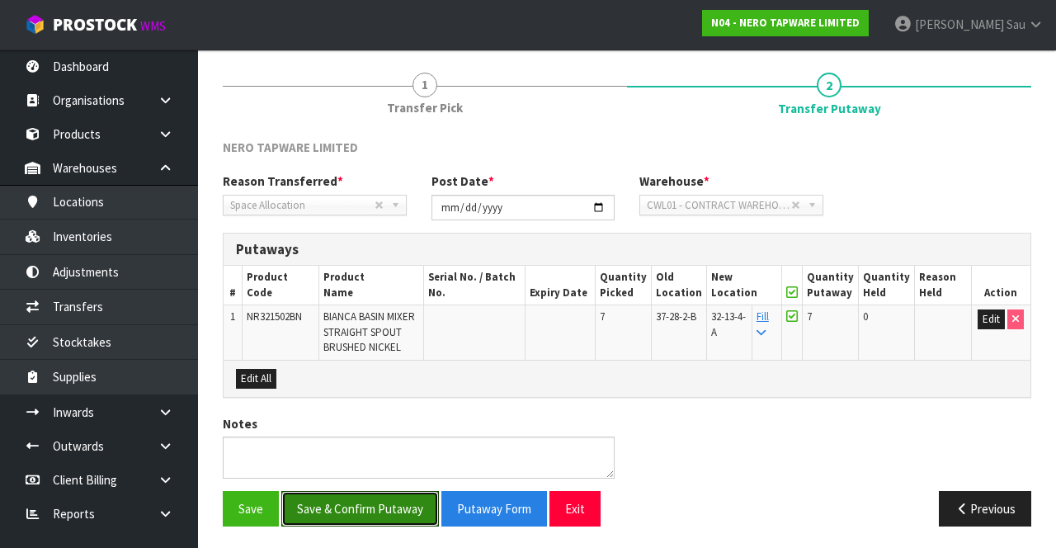
click at [375, 499] on button "Save & Confirm Putaway" at bounding box center [360, 508] width 158 height 35
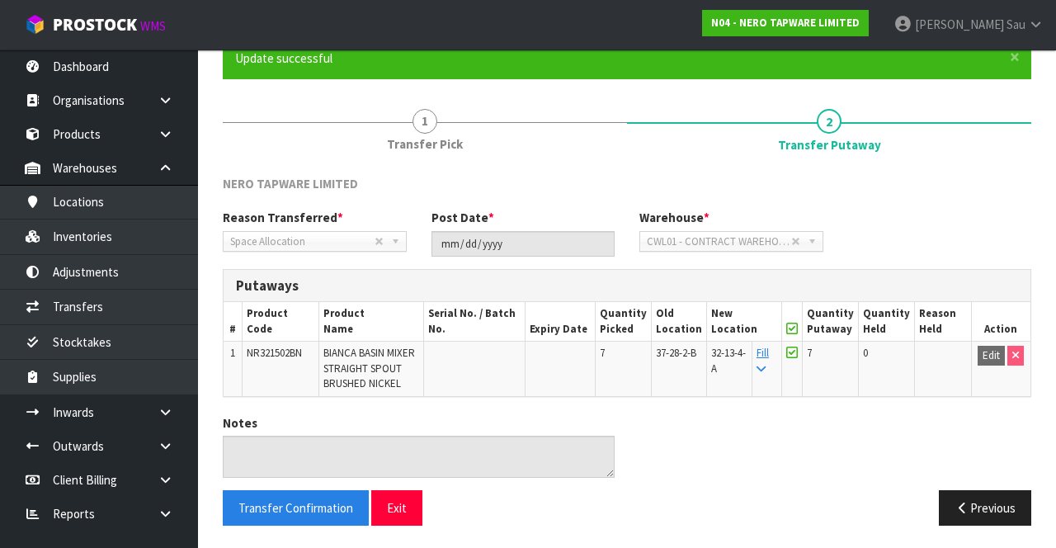
scroll to position [0, 0]
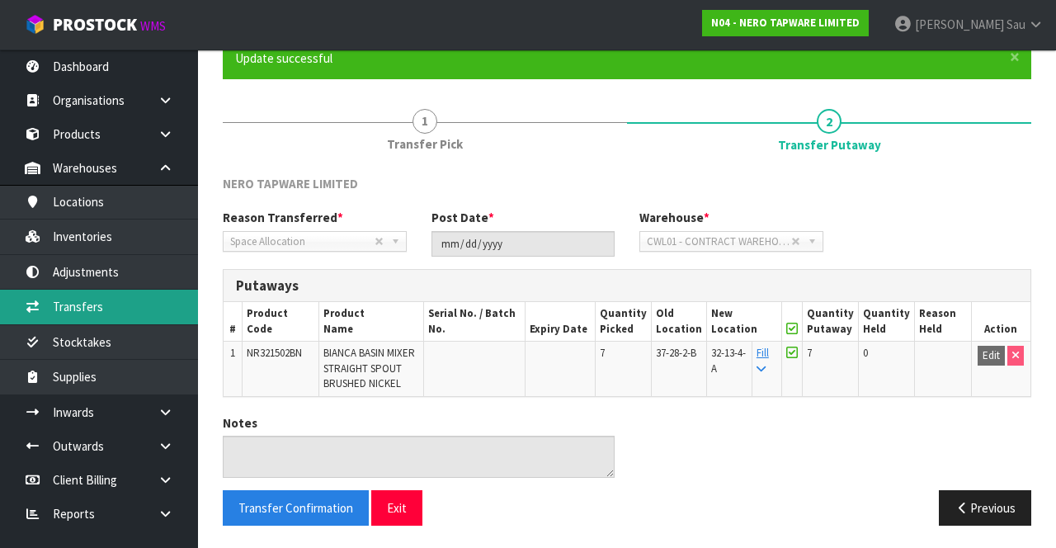
click at [149, 300] on link "Transfers" at bounding box center [99, 307] width 198 height 34
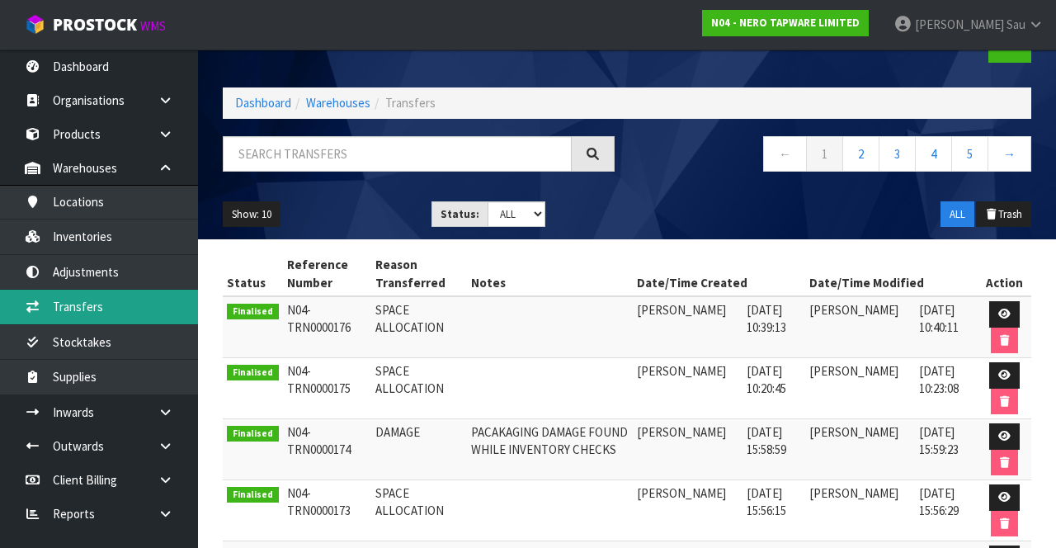
scroll to position [45, 0]
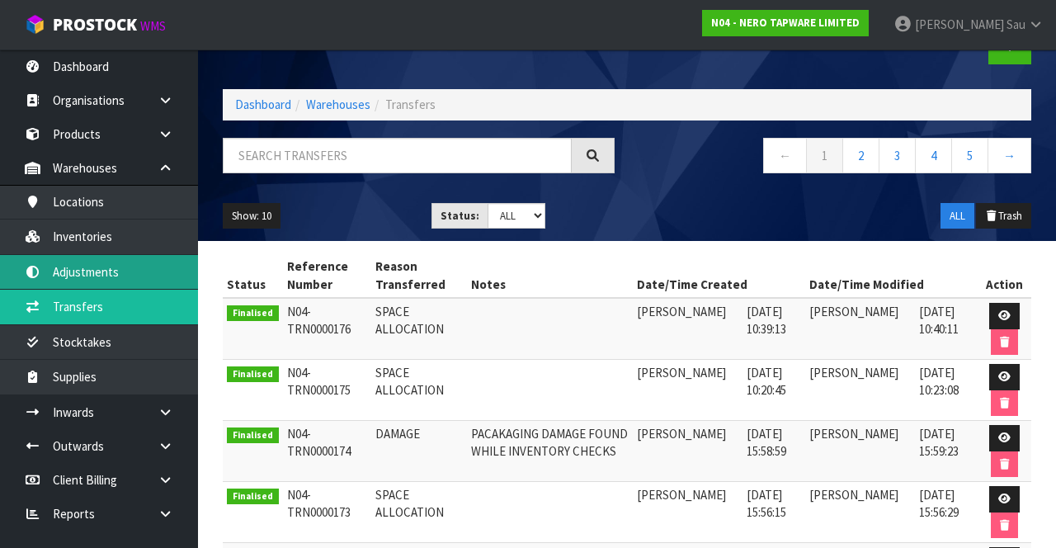
click at [143, 257] on link "Adjustments" at bounding box center [99, 272] width 198 height 34
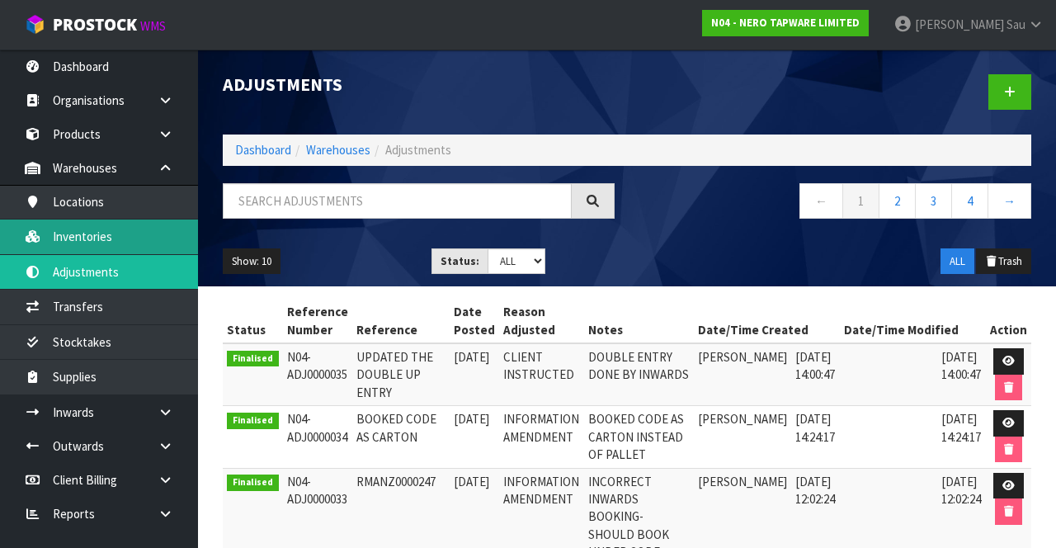
click at [119, 247] on link "Inventories" at bounding box center [99, 237] width 198 height 34
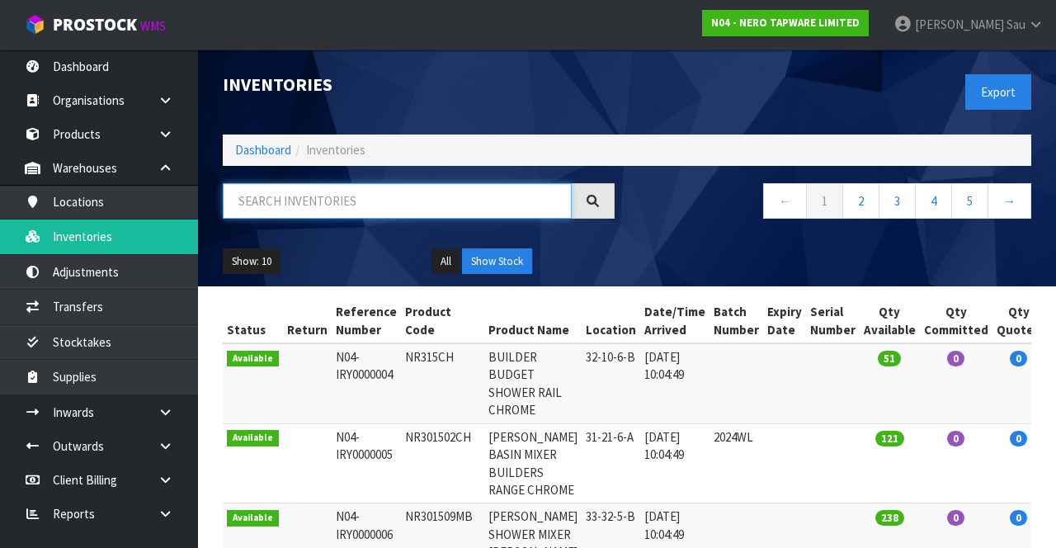
click at [424, 204] on input "text" at bounding box center [397, 200] width 349 height 35
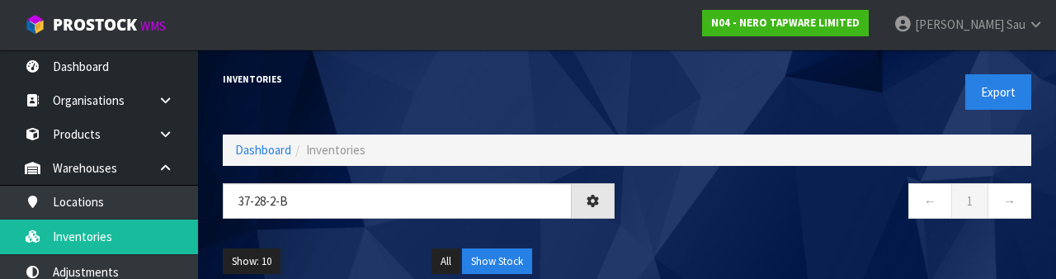
click at [720, 204] on nav "← 1 →" at bounding box center [836, 203] width 392 height 40
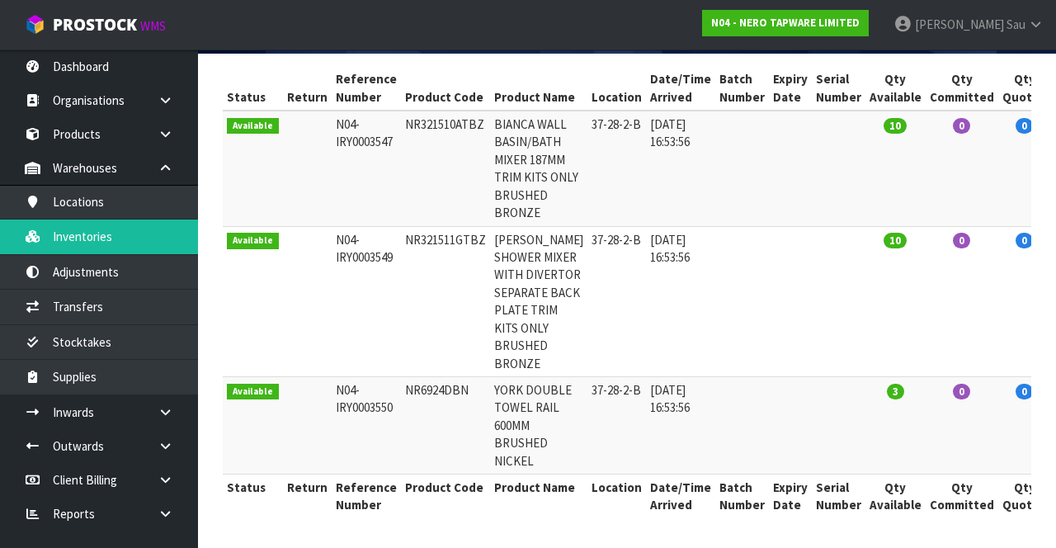
scroll to position [335, 0]
copy td "NR6924DBN"
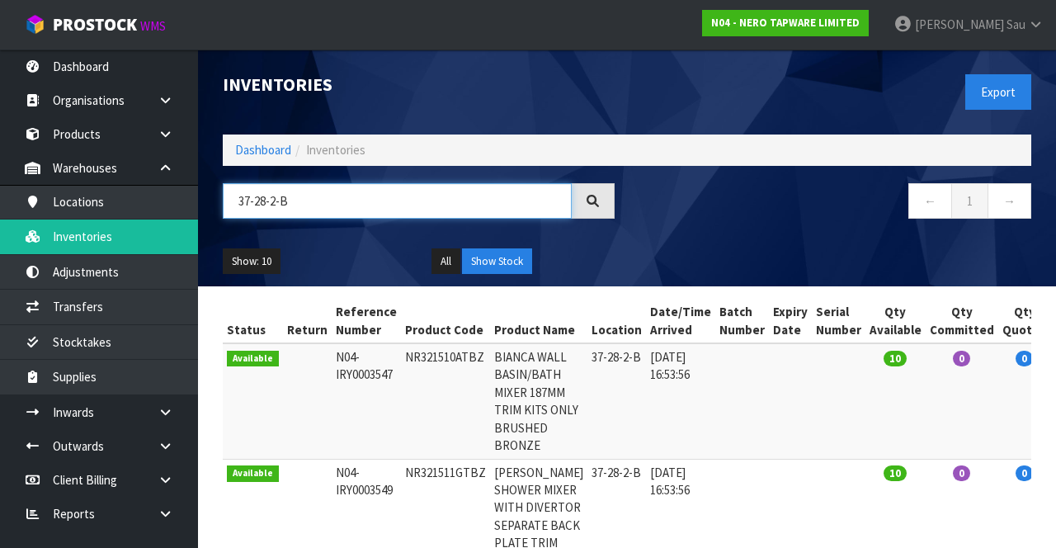
click at [358, 203] on input "37-28-2-B" at bounding box center [397, 200] width 349 height 35
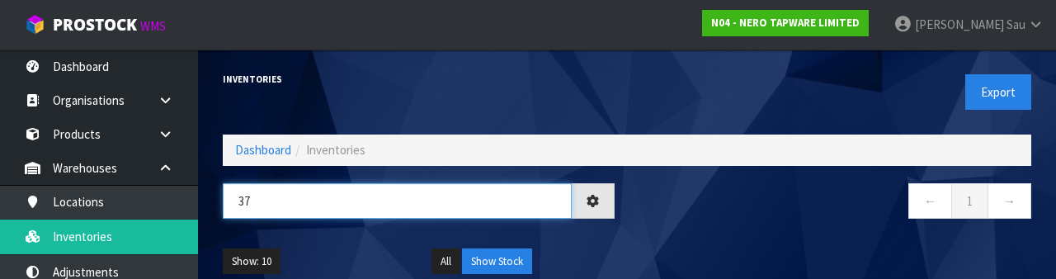
type input "3"
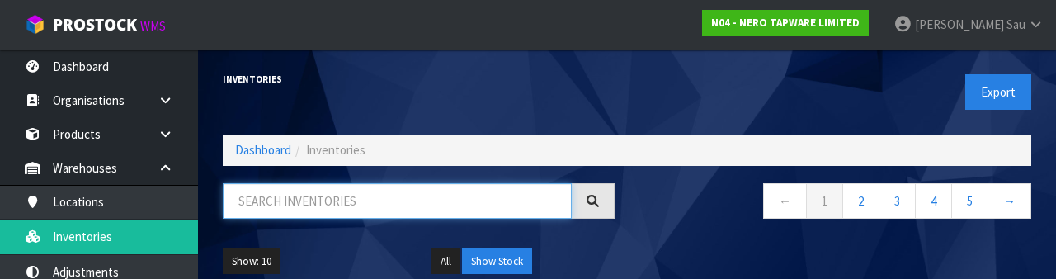
paste input "NR6924DBN"
type input "NR6924DBN"
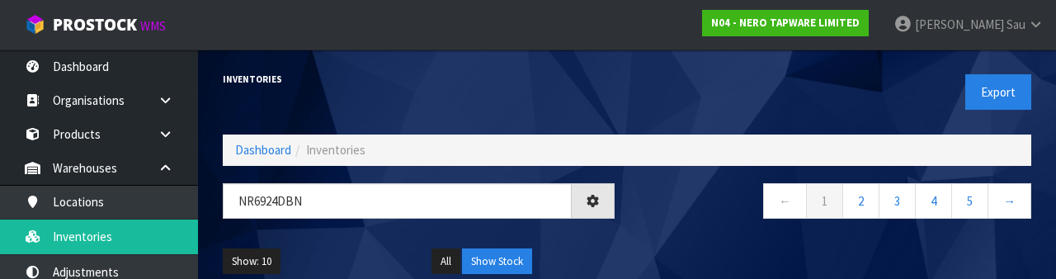
click at [707, 221] on nav "← 1 2 3 4 5 →" at bounding box center [836, 203] width 392 height 40
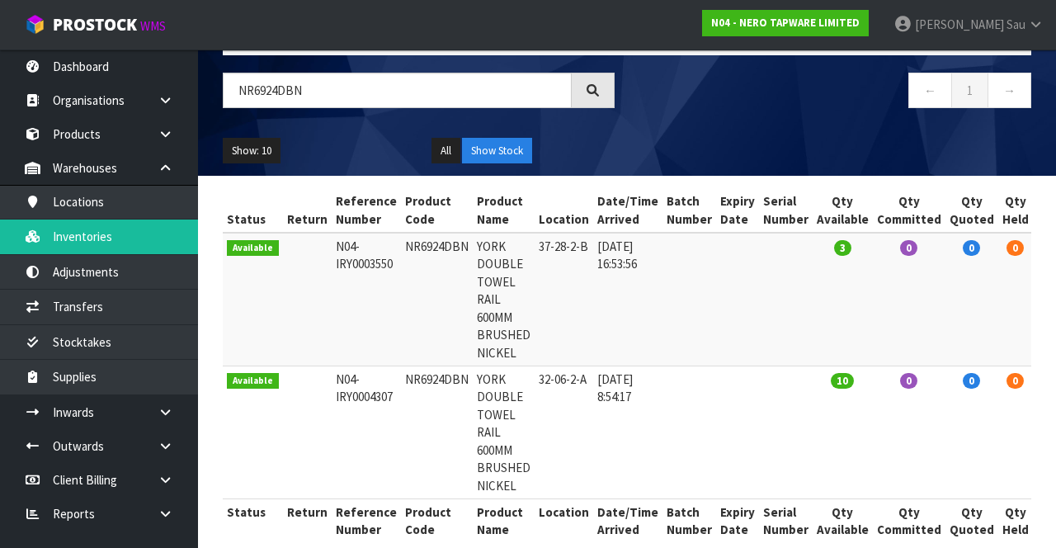
scroll to position [99, 0]
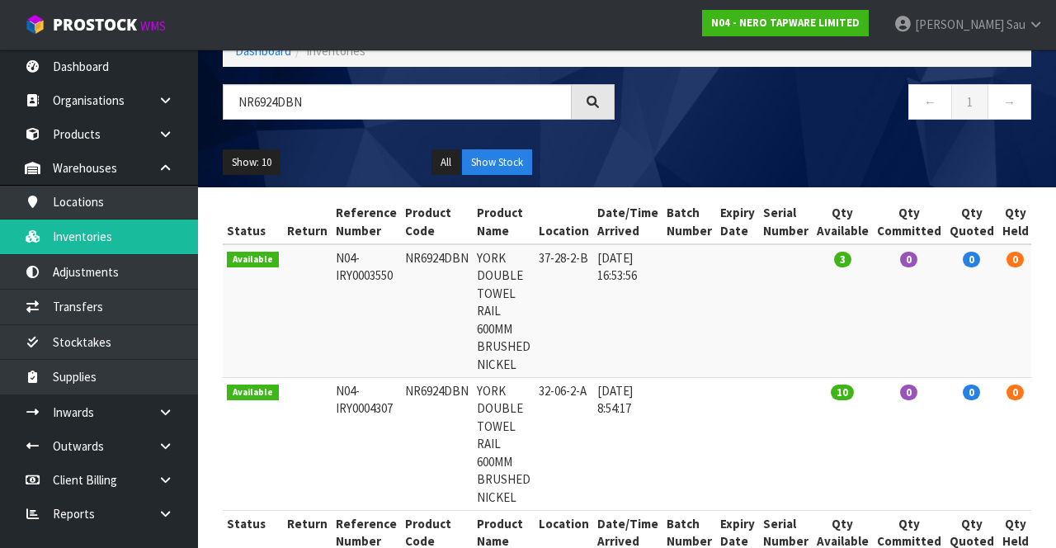
copy td "NR6924DBN"
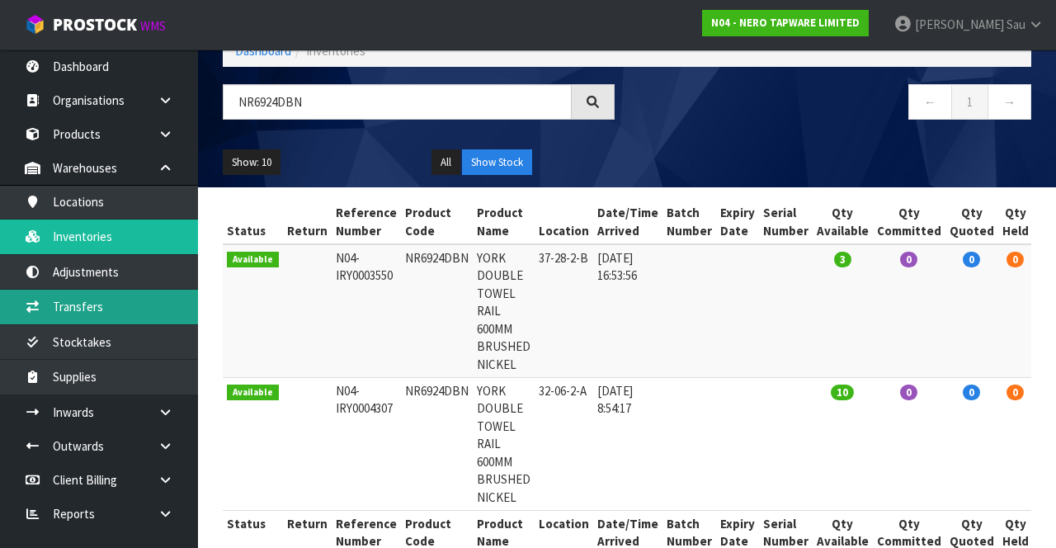
click at [142, 310] on link "Transfers" at bounding box center [99, 307] width 198 height 34
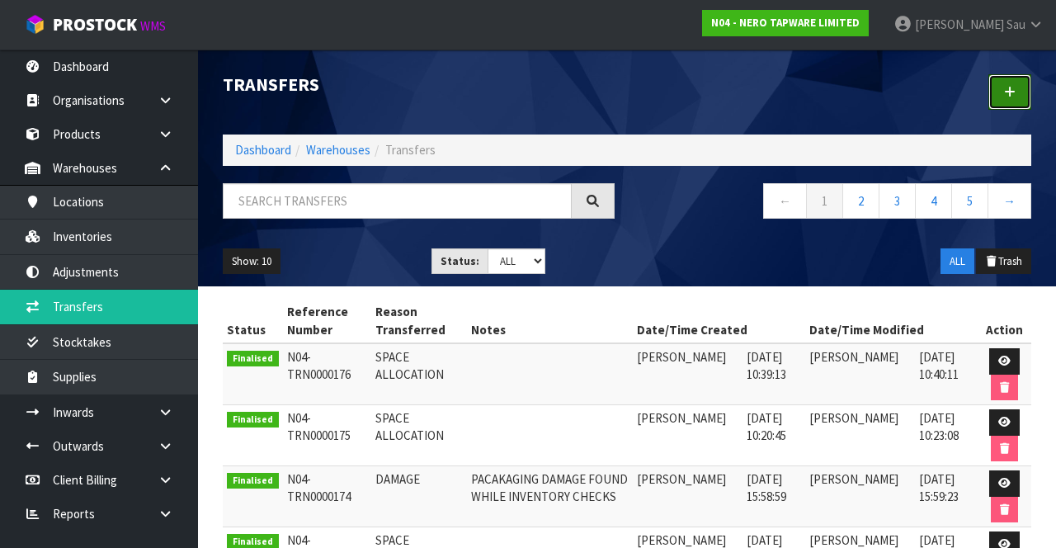
click at [1002, 91] on link at bounding box center [1010, 91] width 43 height 35
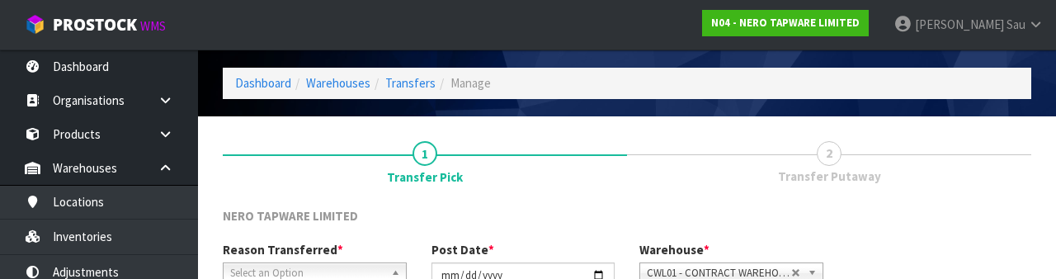
scroll to position [197, 0]
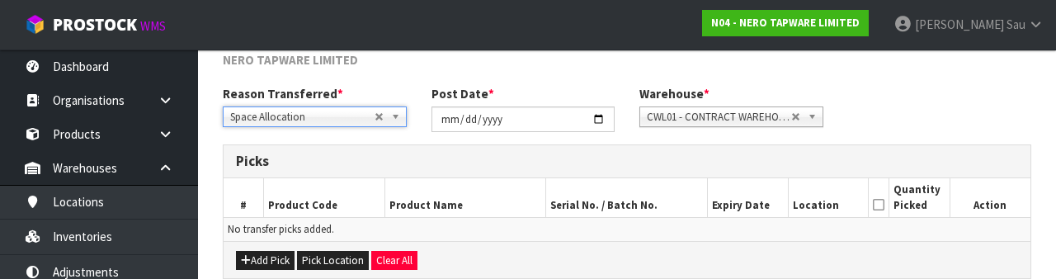
click at [616, 153] on h3 "Picks" at bounding box center [627, 161] width 782 height 16
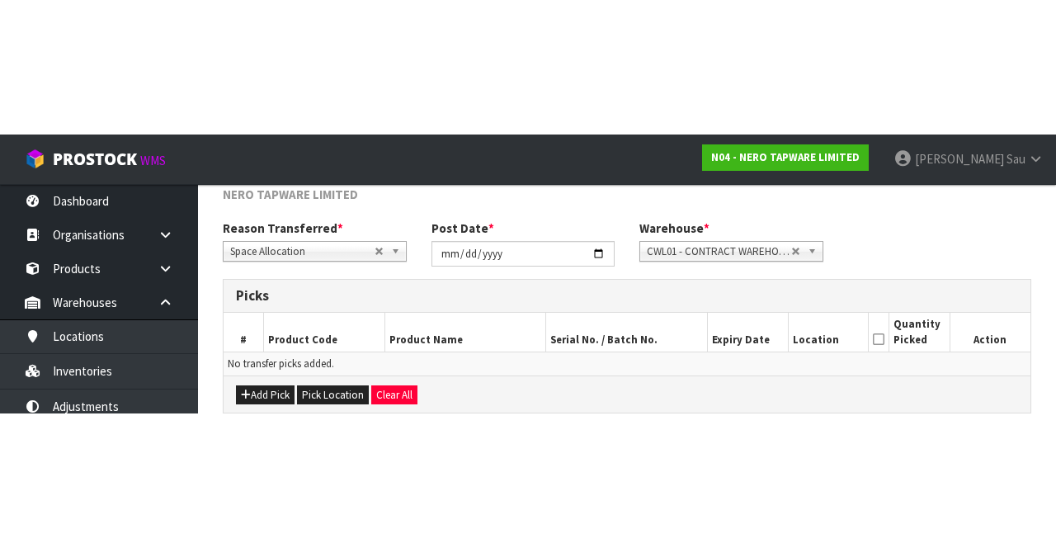
scroll to position [89, 0]
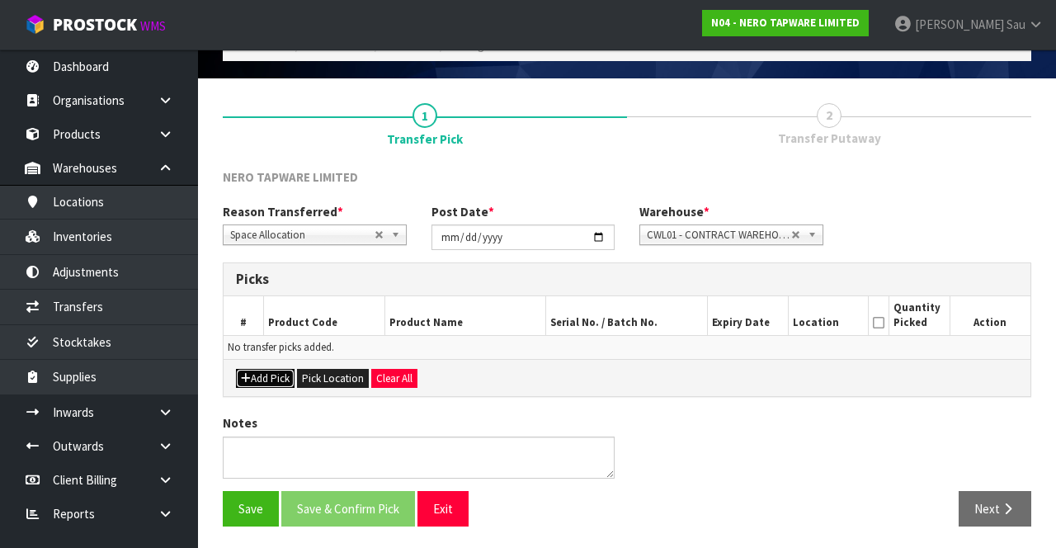
click at [271, 369] on button "Add Pick" at bounding box center [265, 379] width 59 height 20
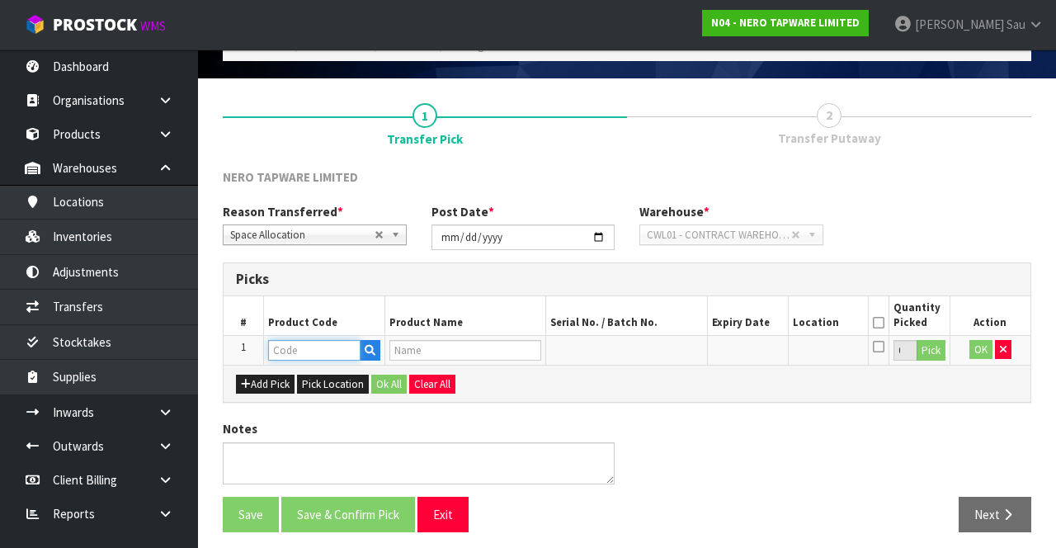
paste input "NR6924DBN"
type input "NR6924DBN"
type input "YORK DOUBLE TOWEL RAIL 600MM BRUSHED NICKEL"
type input "NR6924DBN"
click at [746, 421] on div "Notes" at bounding box center [626, 458] width 833 height 76
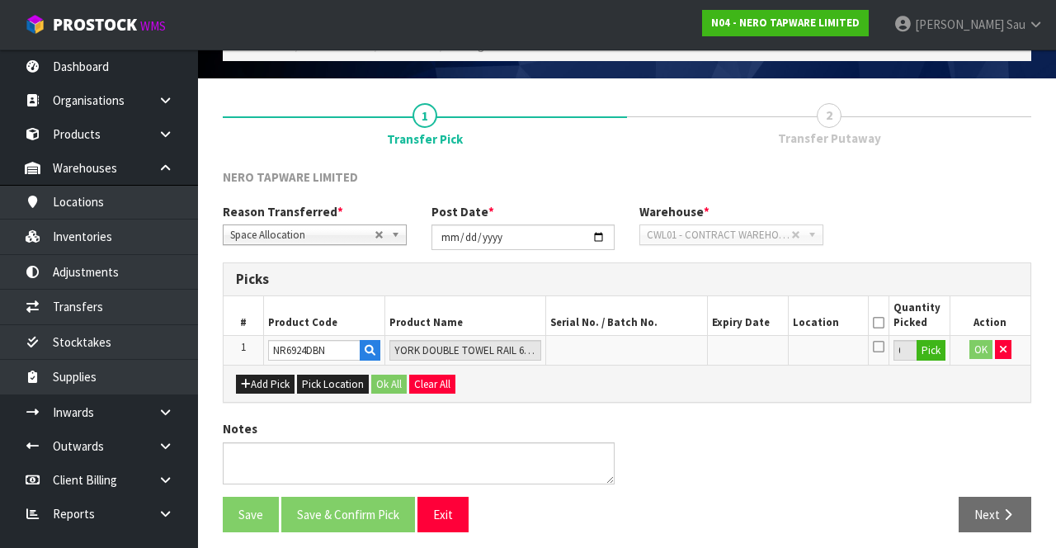
click at [879, 323] on icon at bounding box center [879, 323] width 12 height 1
click at [880, 345] on icon at bounding box center [879, 346] width 12 height 13
click at [0, 0] on input "checkbox" at bounding box center [0, 0] width 0 height 0
click at [937, 351] on button "Pick" at bounding box center [931, 350] width 29 height 21
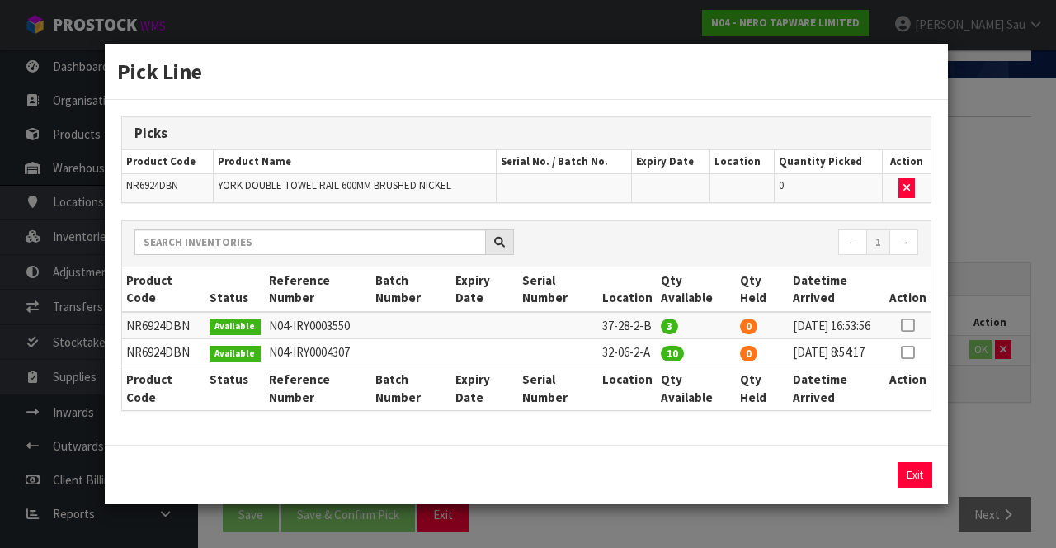
click at [907, 325] on icon at bounding box center [907, 325] width 13 height 1
click at [857, 482] on button "Assign Pick" at bounding box center [859, 475] width 68 height 26
type input "3"
click at [992, 323] on div "Pick Line Picks Product Code Product Name Serial No. / Batch No. Expiry Date Lo…" at bounding box center [528, 274] width 1056 height 548
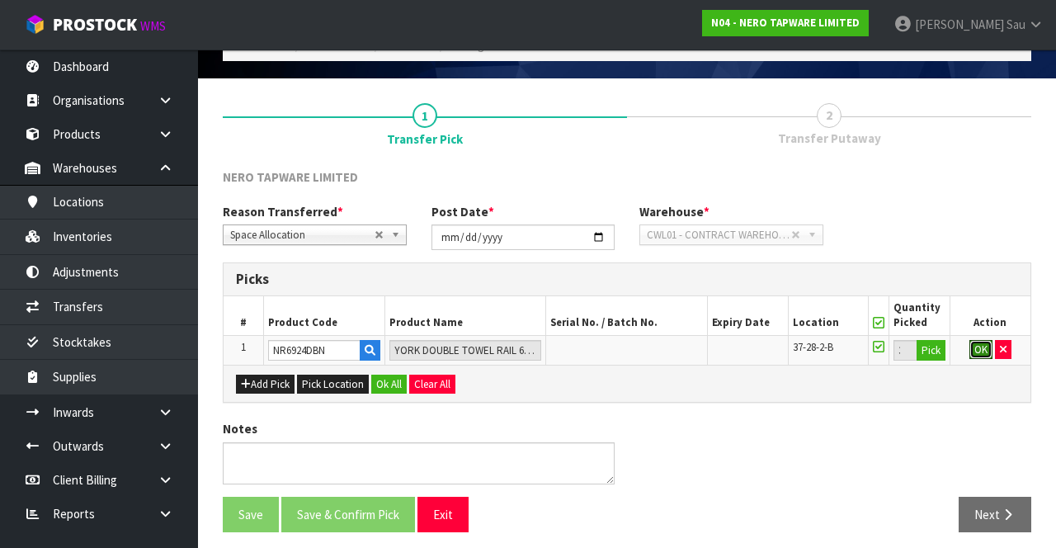
click at [975, 352] on button "OK" at bounding box center [981, 350] width 23 height 20
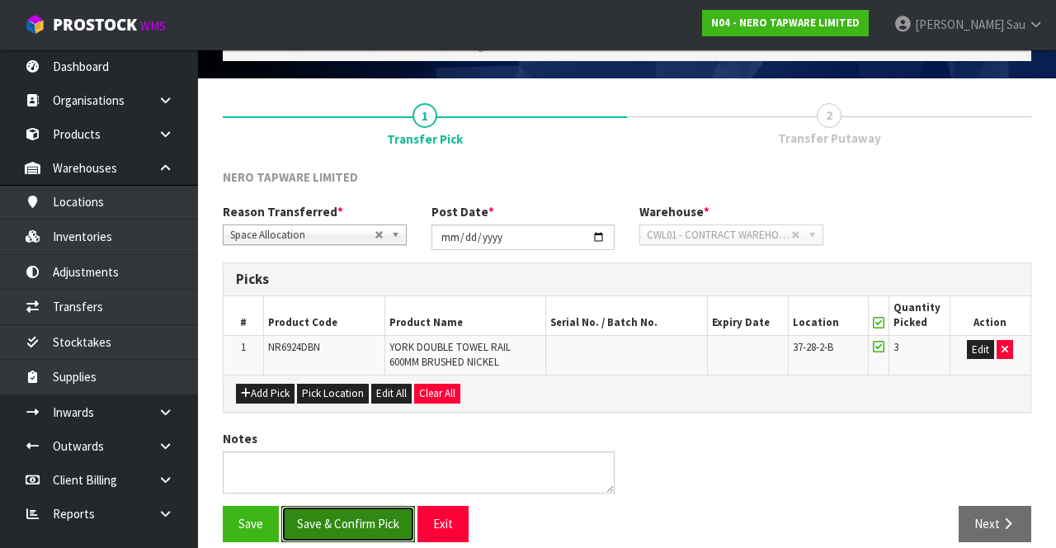
click at [351, 523] on button "Save & Confirm Pick" at bounding box center [348, 523] width 134 height 35
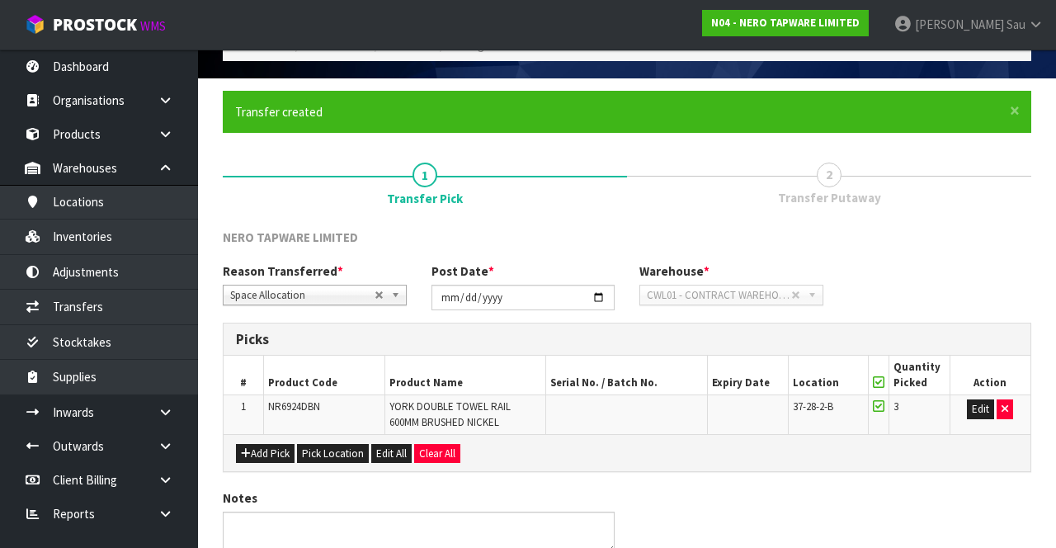
scroll to position [0, 0]
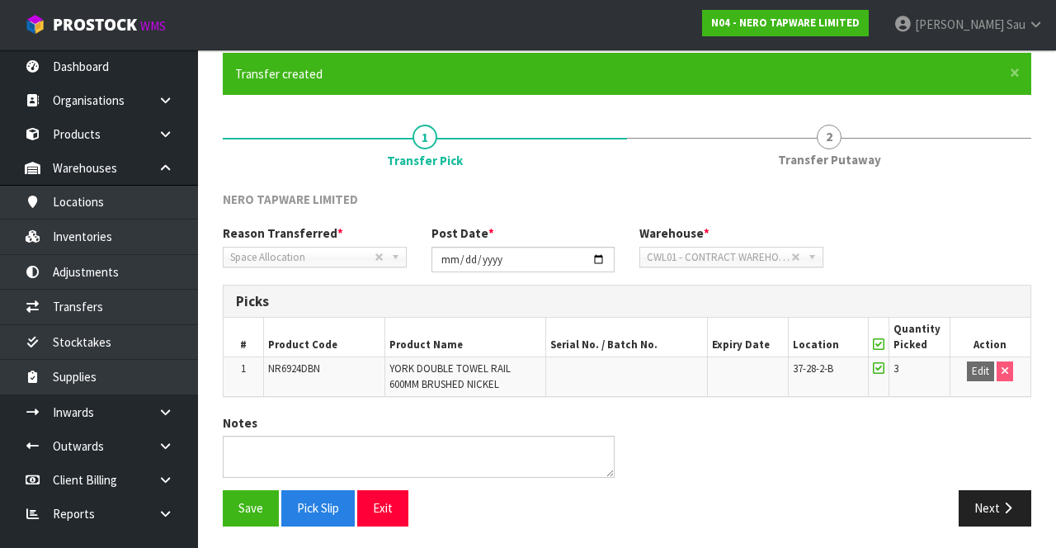
scroll to position [126, 0]
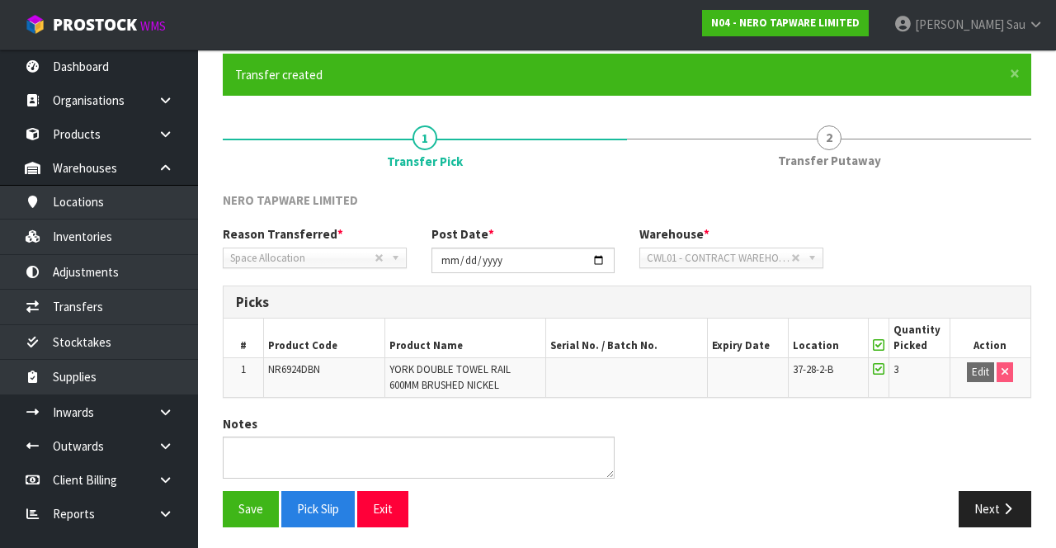
click at [838, 144] on span "2" at bounding box center [829, 137] width 25 height 25
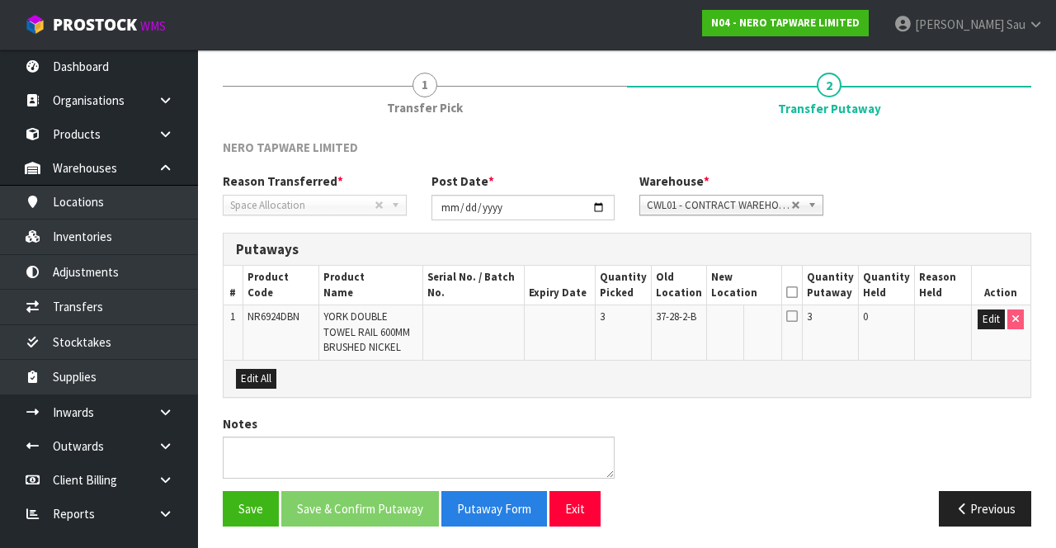
scroll to position [178, 0]
click at [798, 294] on icon at bounding box center [792, 293] width 12 height 1
click at [798, 319] on icon at bounding box center [792, 316] width 12 height 13
click at [983, 328] on button "Edit" at bounding box center [991, 320] width 27 height 20
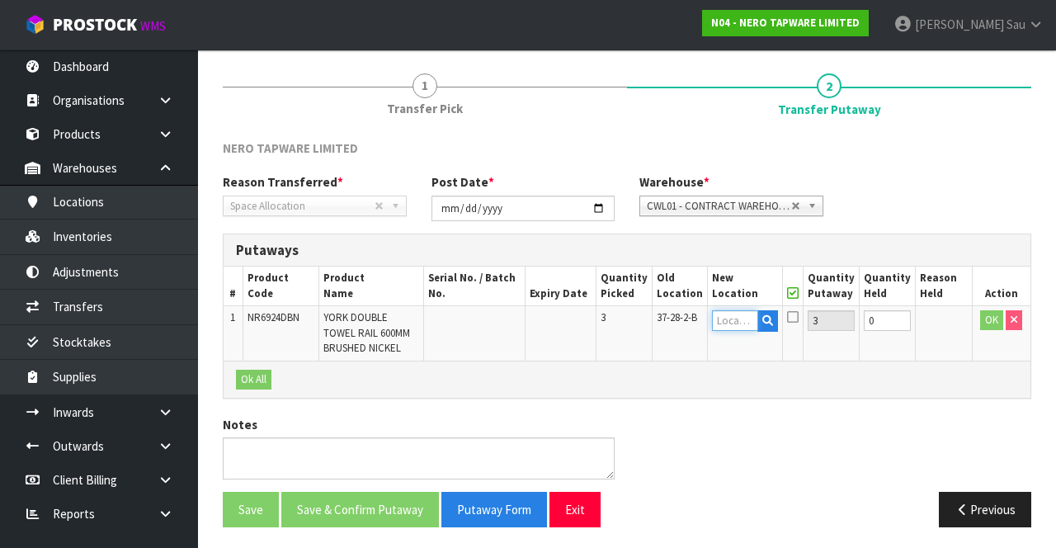
click at [745, 324] on input "text" at bounding box center [735, 320] width 46 height 21
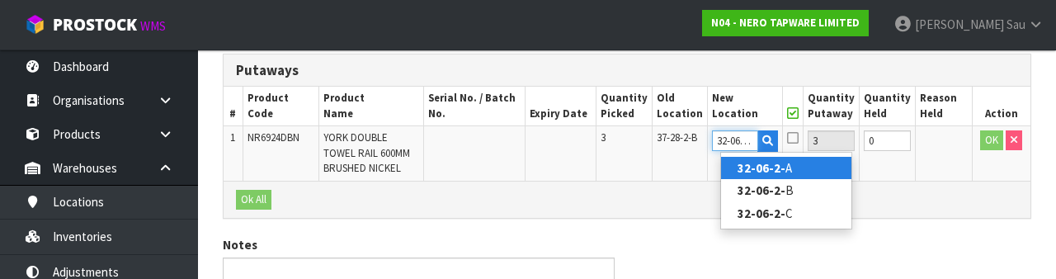
scroll to position [0, 3]
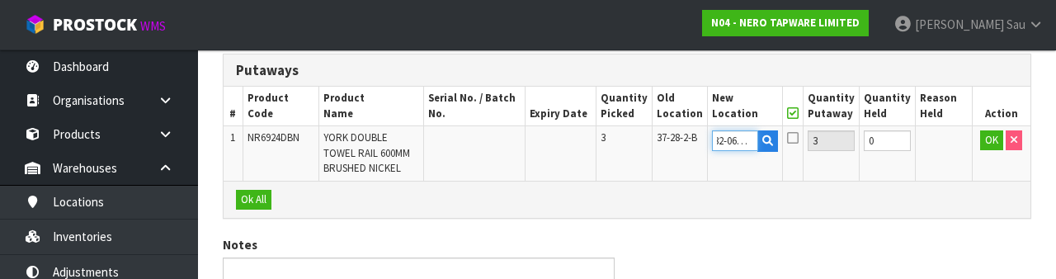
type input "32-06-2-A"
click at [916, 236] on div "Notes" at bounding box center [626, 274] width 833 height 76
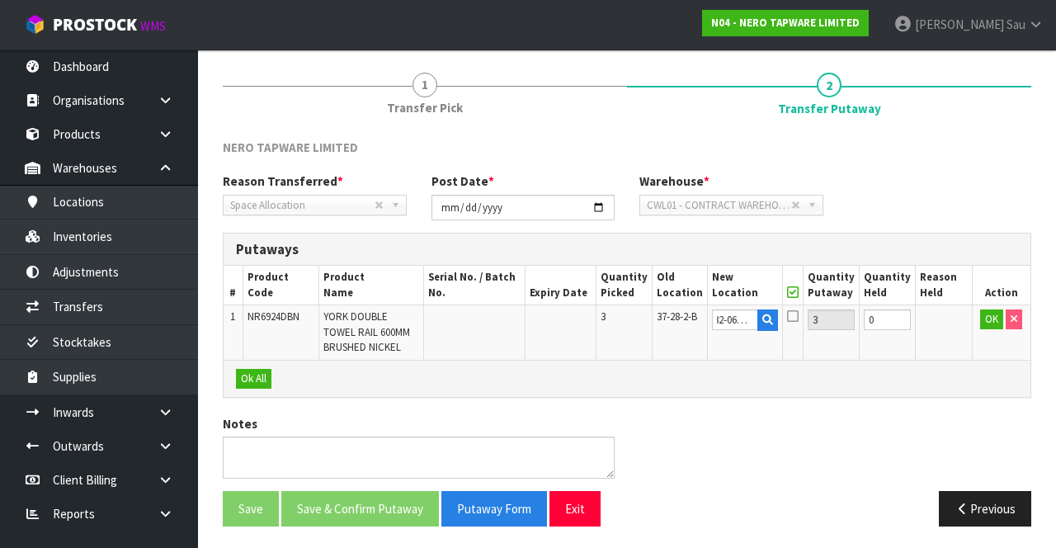
scroll to position [0, 0]
click at [984, 320] on button "OK" at bounding box center [991, 319] width 23 height 20
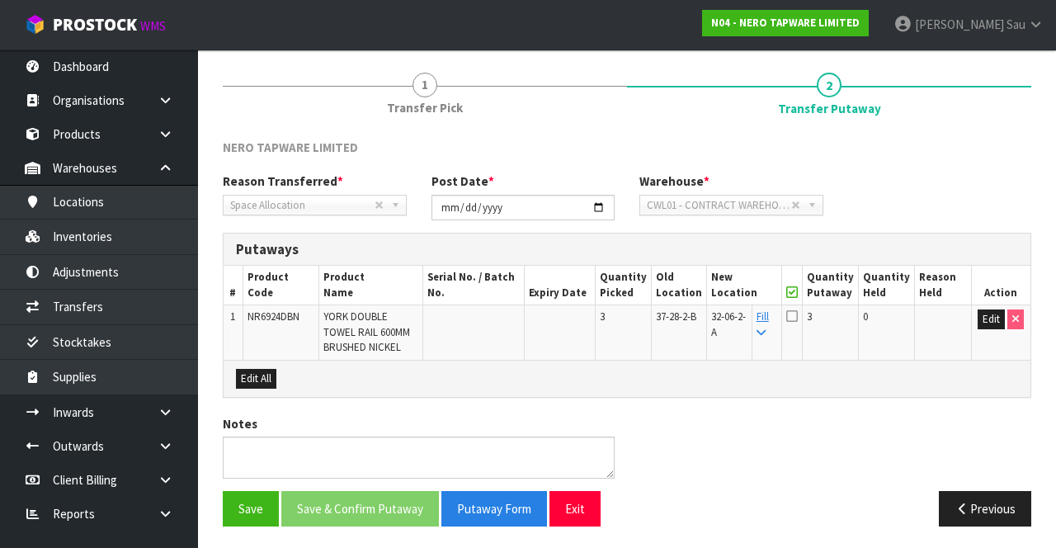
click at [798, 320] on icon at bounding box center [792, 315] width 12 height 13
click at [0, 0] on input "checkbox" at bounding box center [0, 0] width 0 height 0
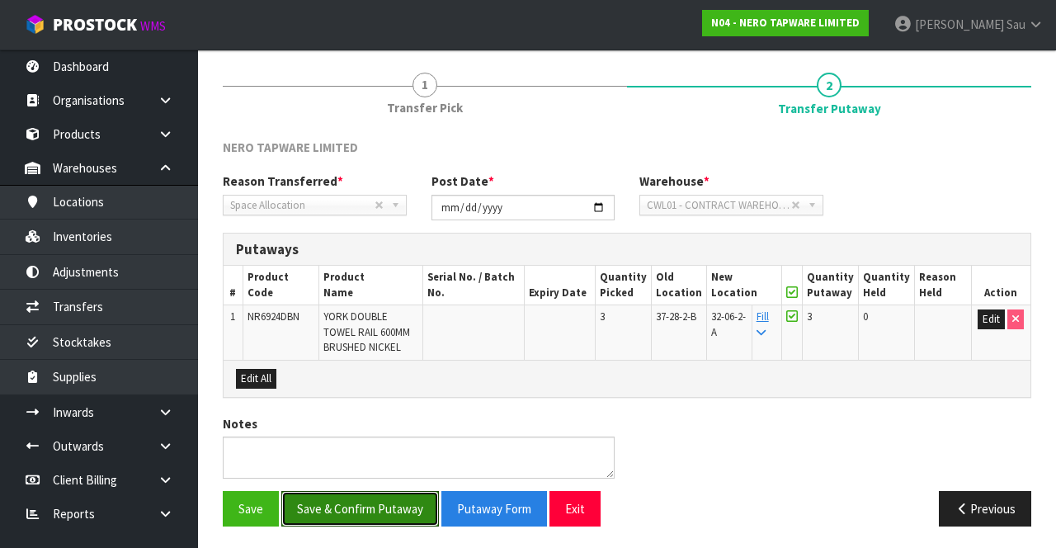
click at [361, 502] on button "Save & Confirm Putaway" at bounding box center [360, 508] width 158 height 35
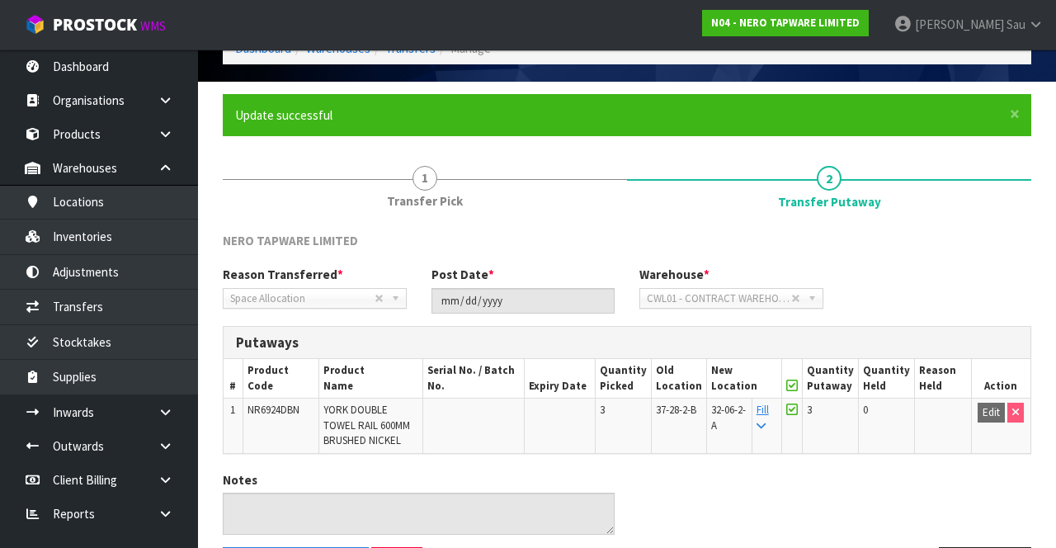
scroll to position [143, 0]
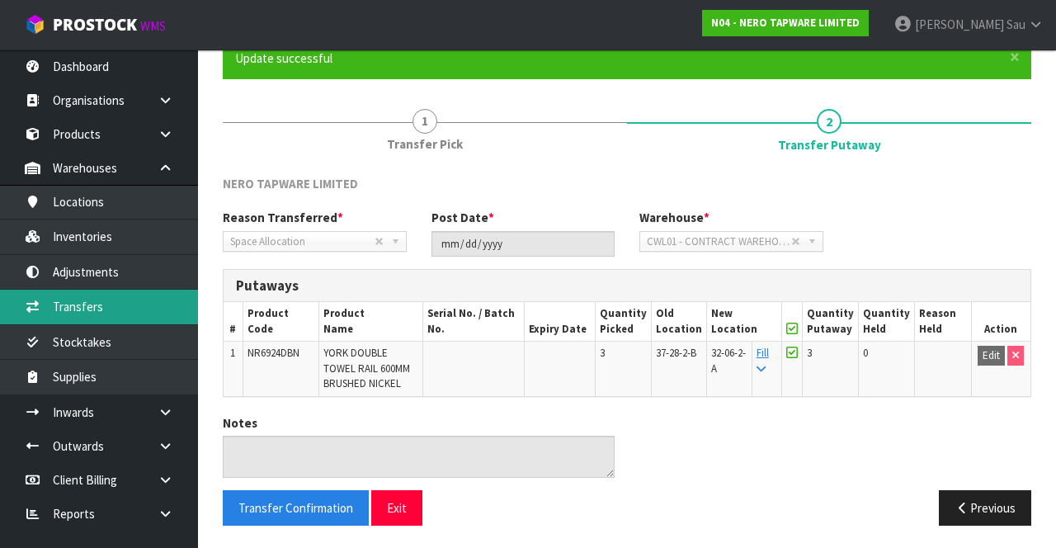
click at [80, 309] on link "Transfers" at bounding box center [99, 307] width 198 height 34
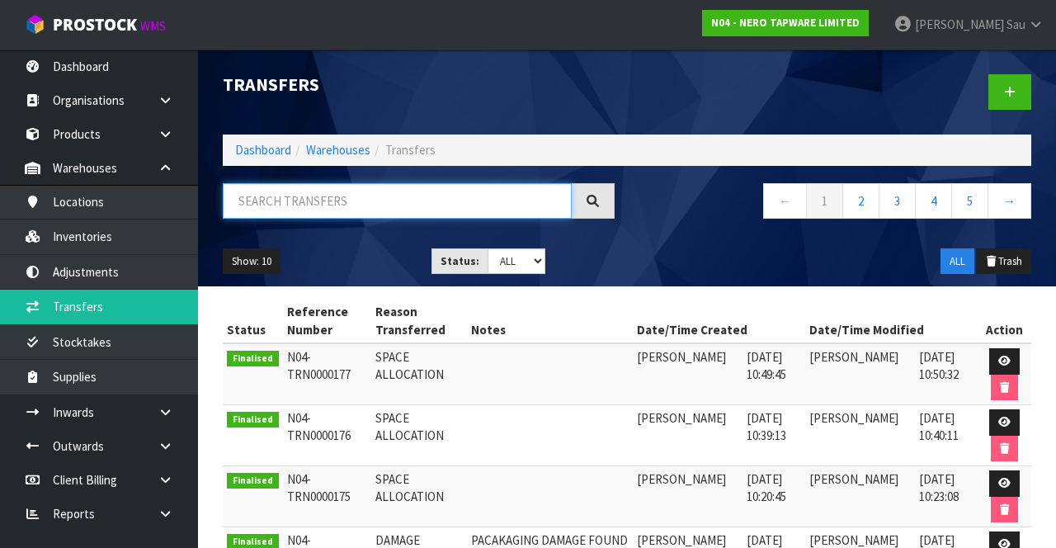
click at [399, 204] on input "text" at bounding box center [397, 200] width 349 height 35
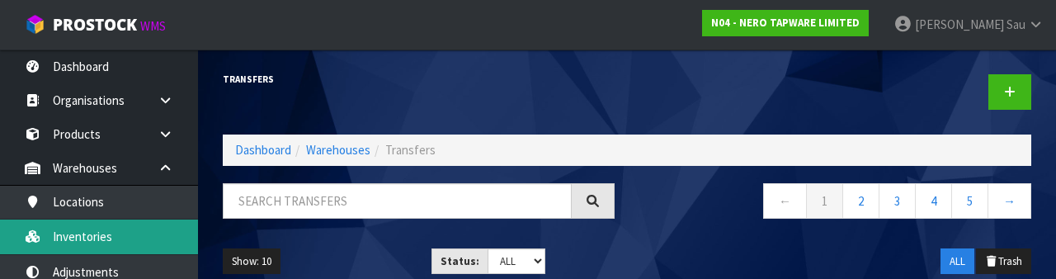
click at [139, 239] on link "Inventories" at bounding box center [99, 237] width 198 height 34
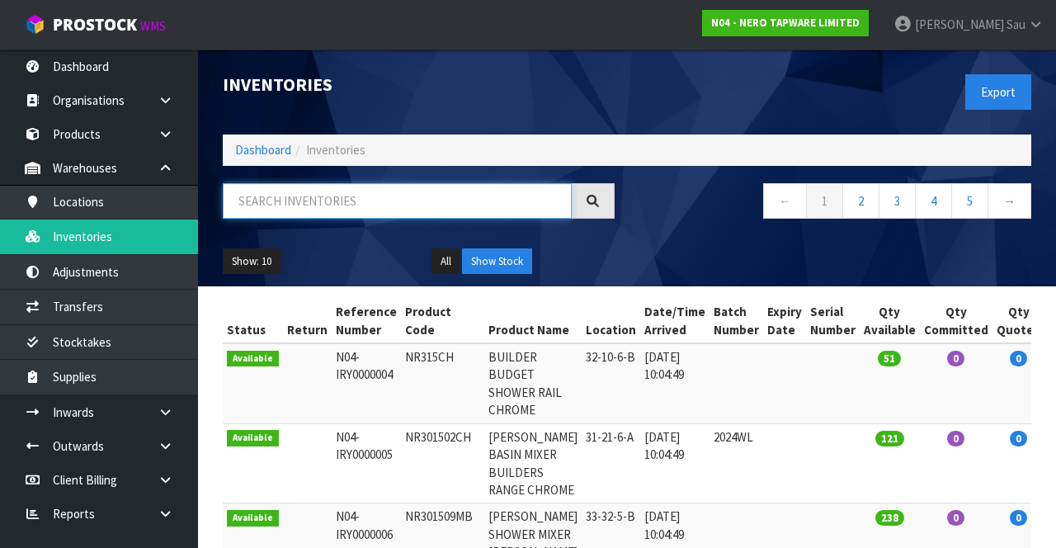
click at [388, 200] on input "text" at bounding box center [397, 200] width 349 height 35
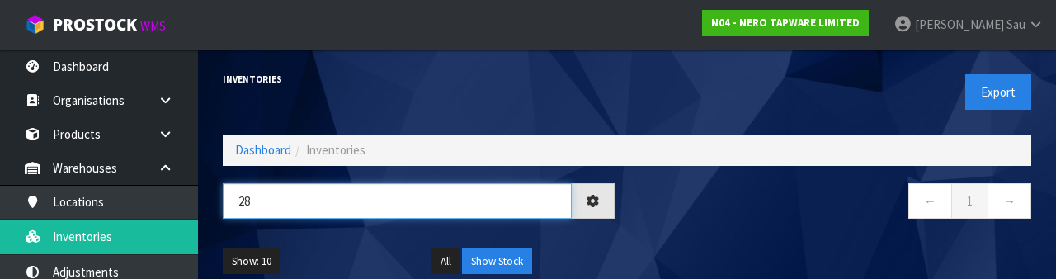
type input "2"
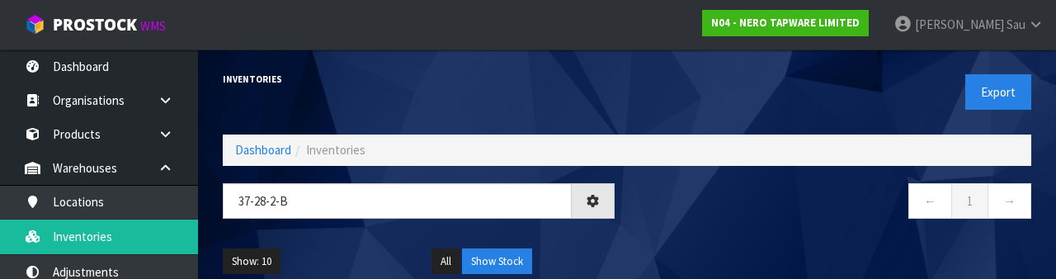
click at [719, 205] on nav "← 1 →" at bounding box center [836, 203] width 392 height 40
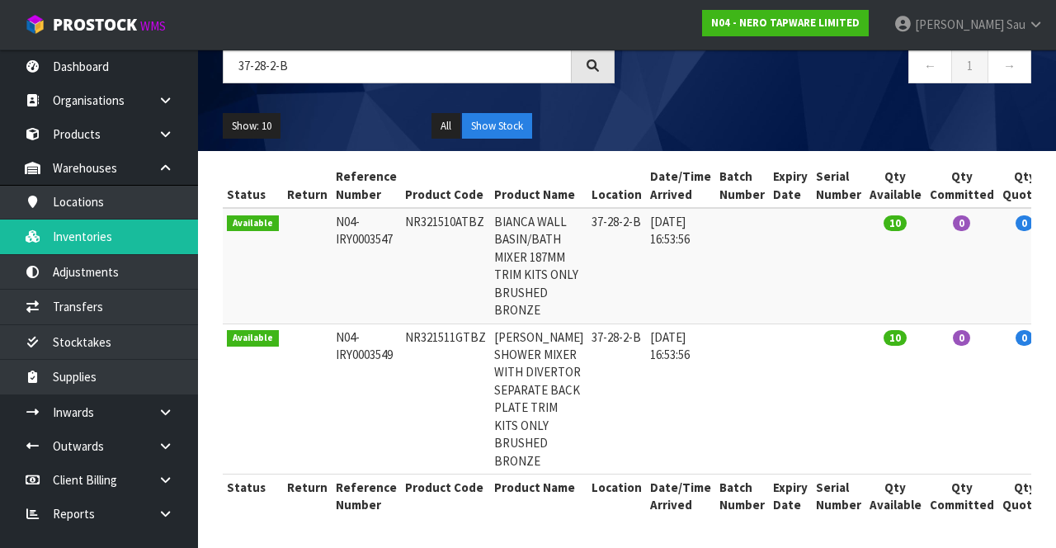
scroll to position [135, 0]
copy td "NR321511GTBZ"
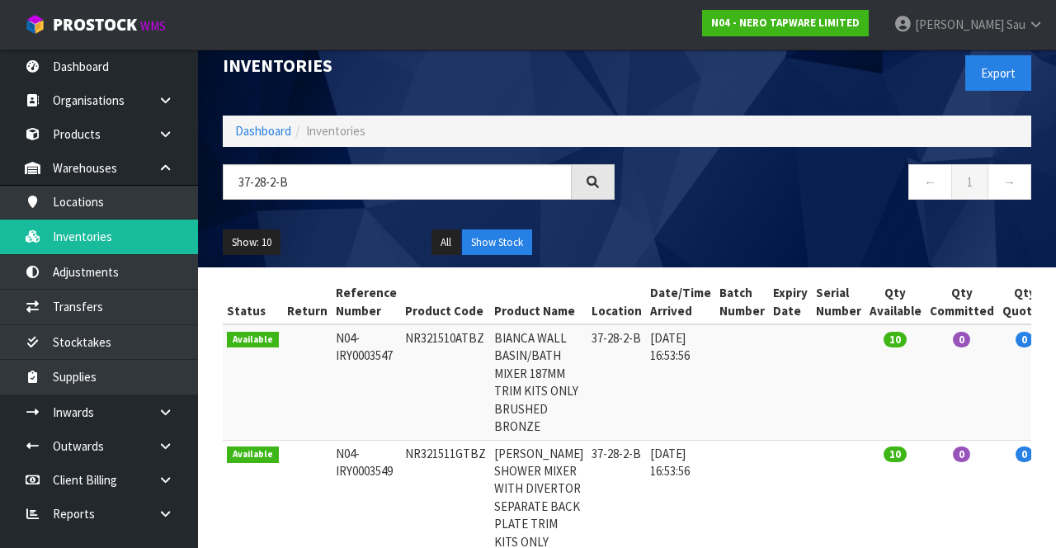
scroll to position [0, 0]
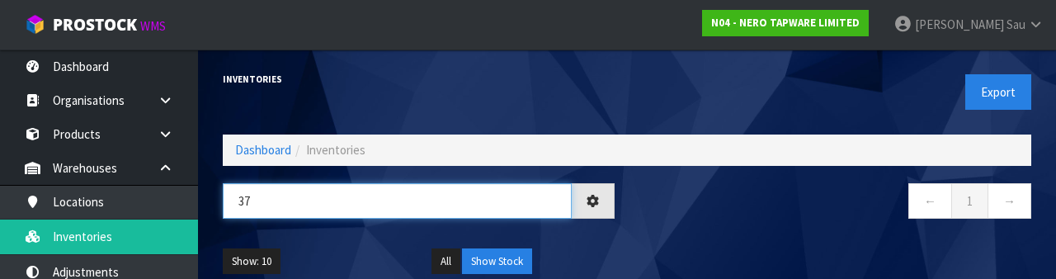
type input "3"
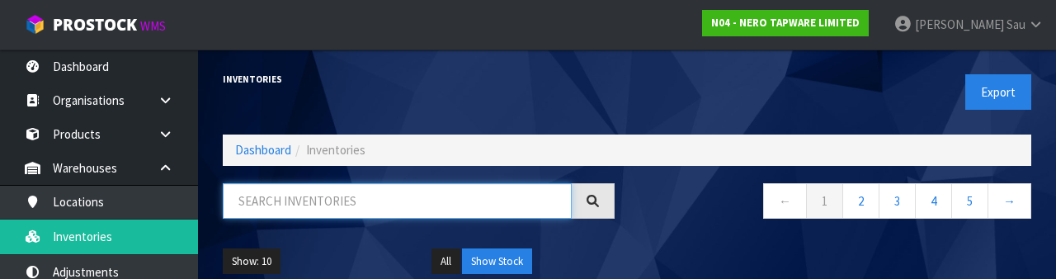
paste input "NR321511GTBZ"
type input "NR321511GTBZ"
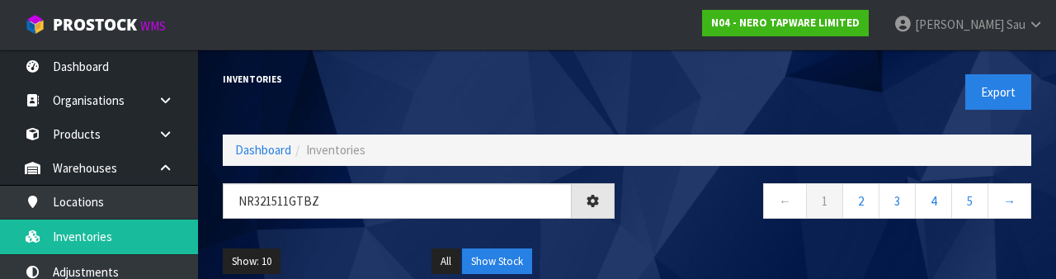
click at [679, 221] on nav "← 1 2 3 4 5 →" at bounding box center [836, 203] width 392 height 40
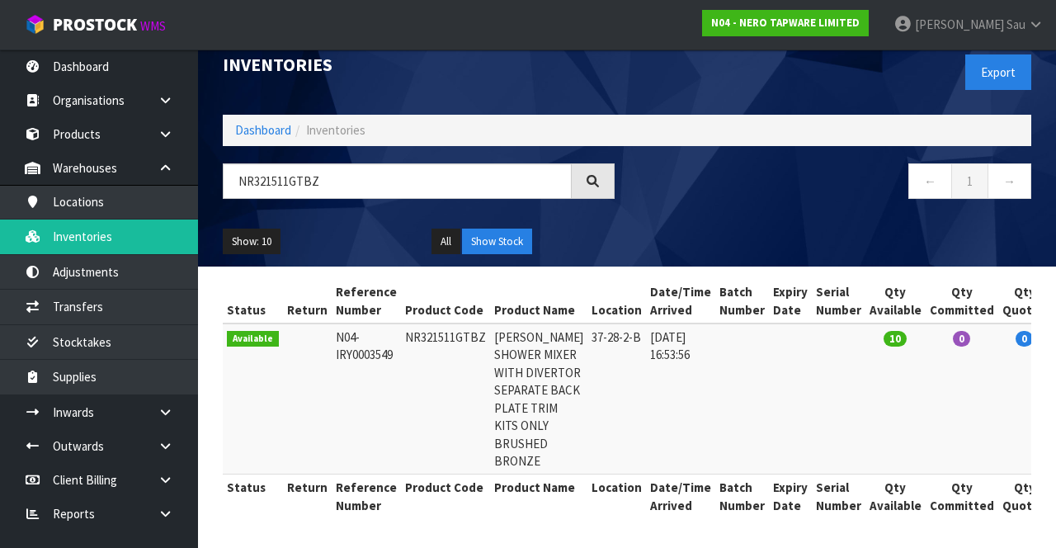
scroll to position [32, 0]
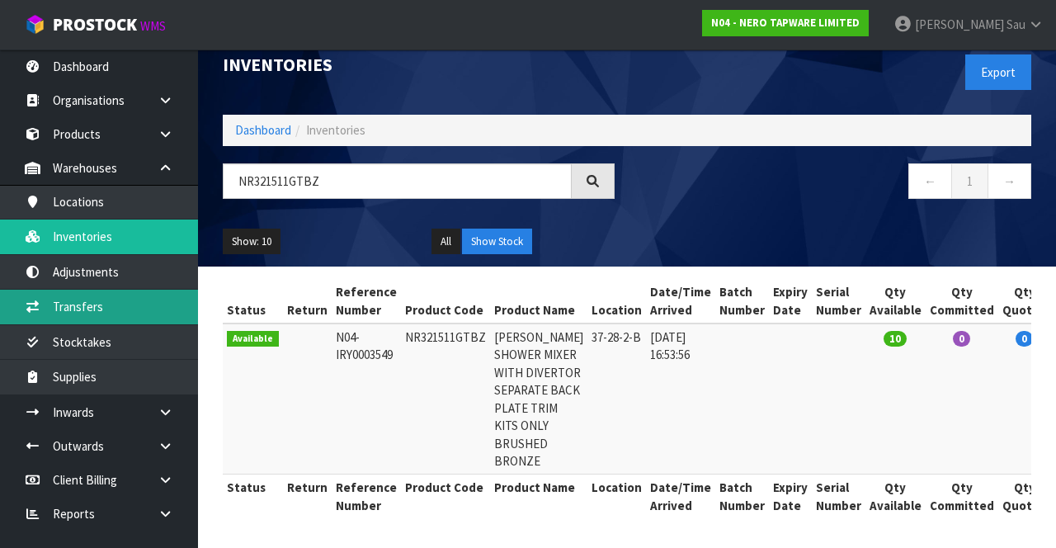
click at [78, 310] on link "Transfers" at bounding box center [99, 307] width 198 height 34
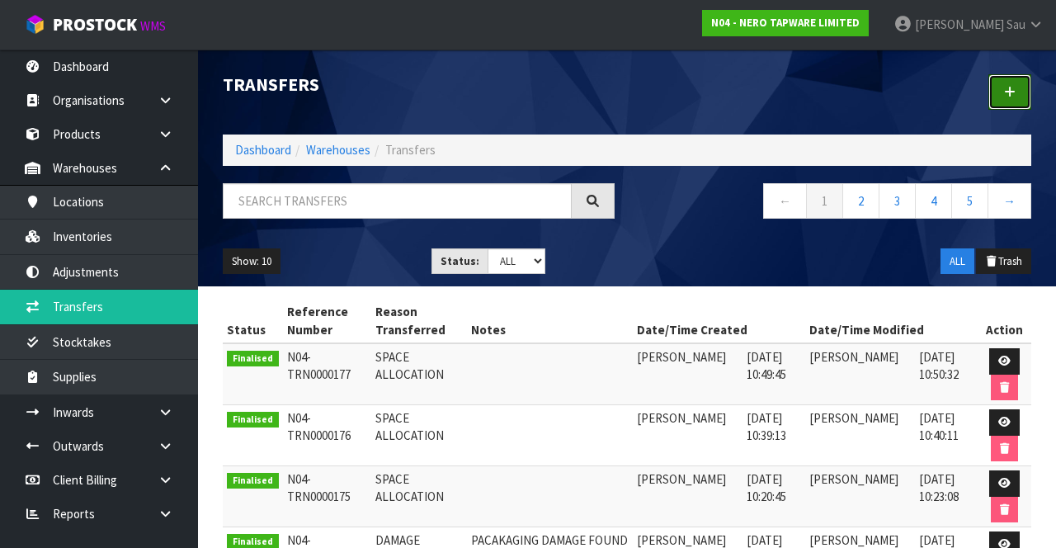
click at [1008, 103] on link at bounding box center [1010, 91] width 43 height 35
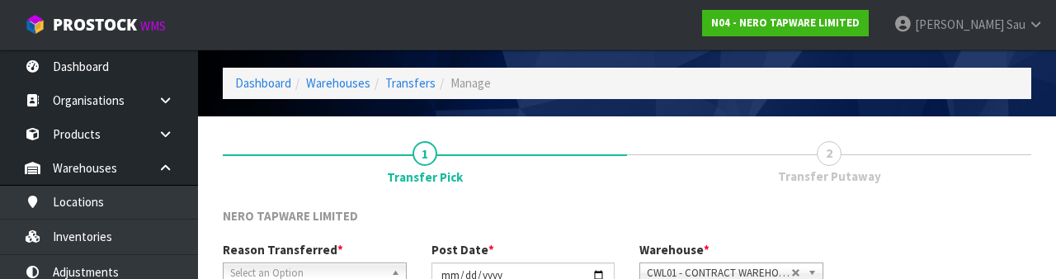
scroll to position [197, 0]
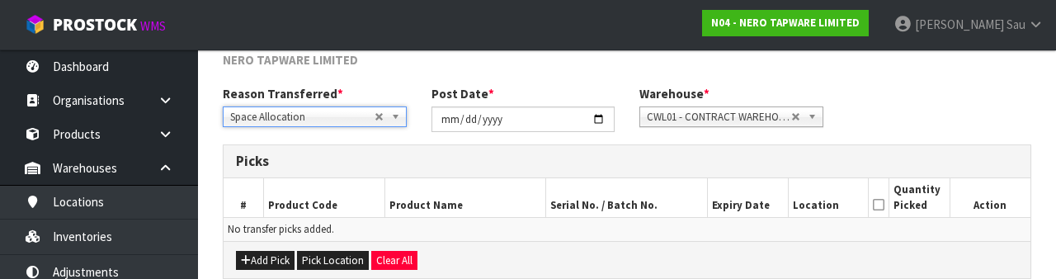
click at [619, 156] on h3 "Picks" at bounding box center [627, 161] width 782 height 16
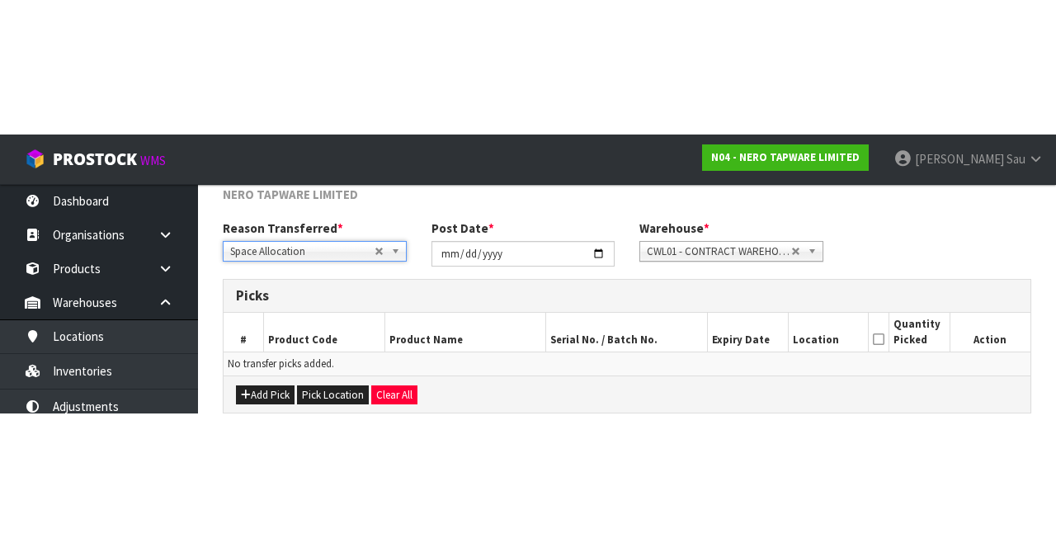
scroll to position [89, 0]
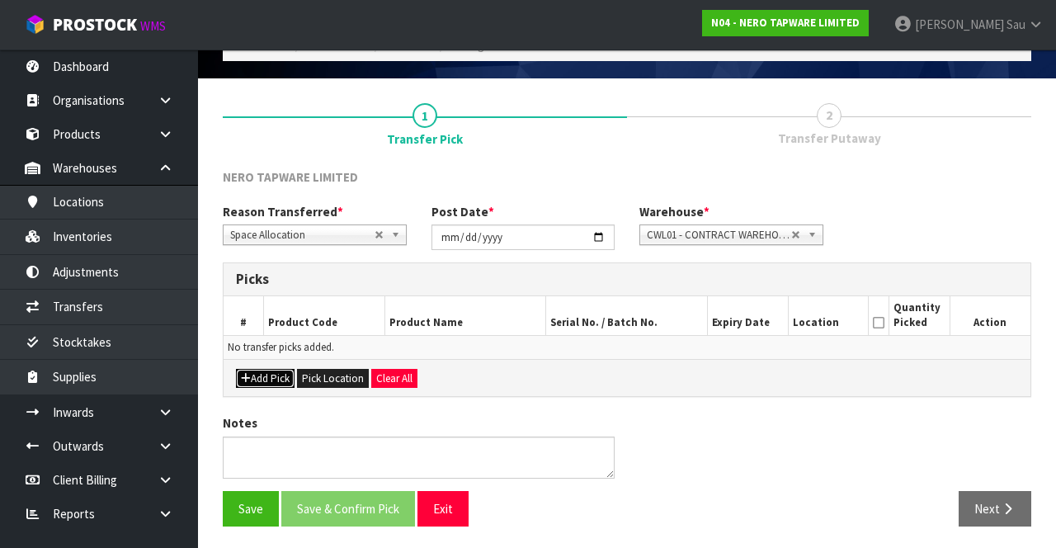
click at [271, 369] on button "Add Pick" at bounding box center [265, 379] width 59 height 20
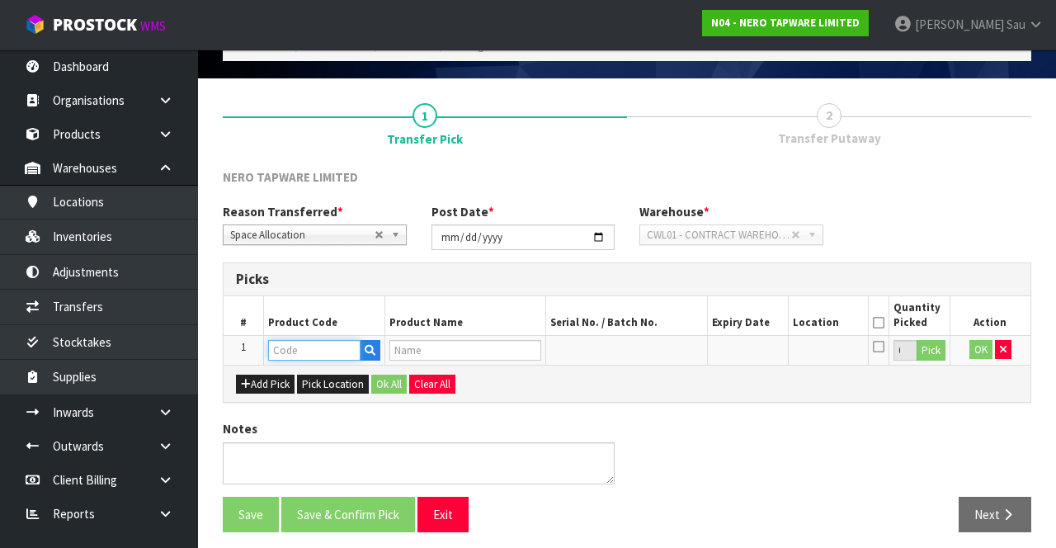
paste input "NR321511GTBZ"
type input "NR321511GTBZ"
type input "[PERSON_NAME] SHOWER MIXER WITH DIVERTOR SEPARATE BACK PLATE TRIM KITS ONLY BRU…"
type input "NR321511GTBZ"
click at [937, 352] on button "Pick" at bounding box center [931, 350] width 29 height 21
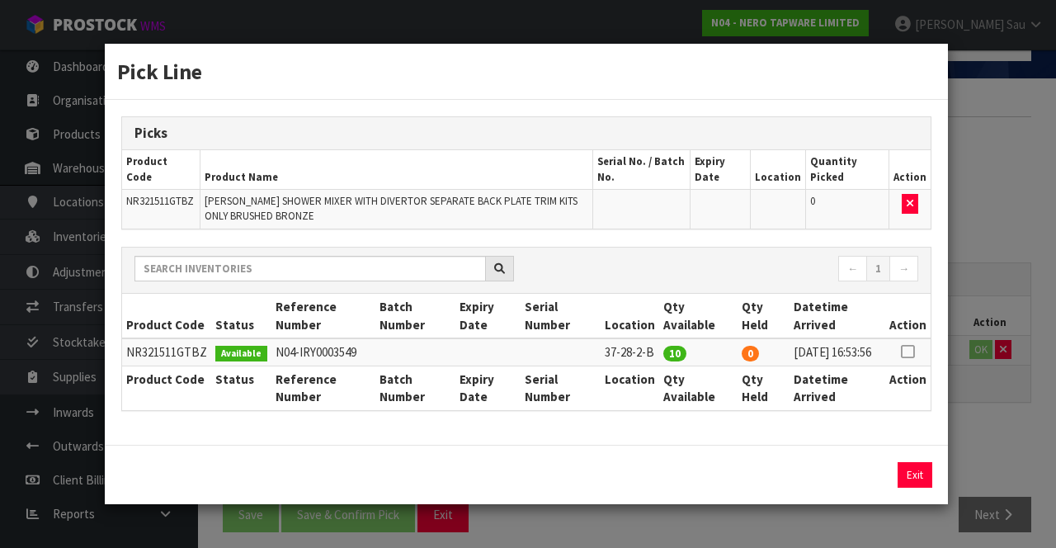
click at [907, 352] on icon at bounding box center [907, 352] width 13 height 1
click at [855, 485] on button "Assign Pick" at bounding box center [859, 475] width 68 height 26
type input "10"
click at [994, 410] on div "Pick Line Picks Product Code Product Name Serial No. / Batch No. Expiry Date Lo…" at bounding box center [528, 274] width 1056 height 548
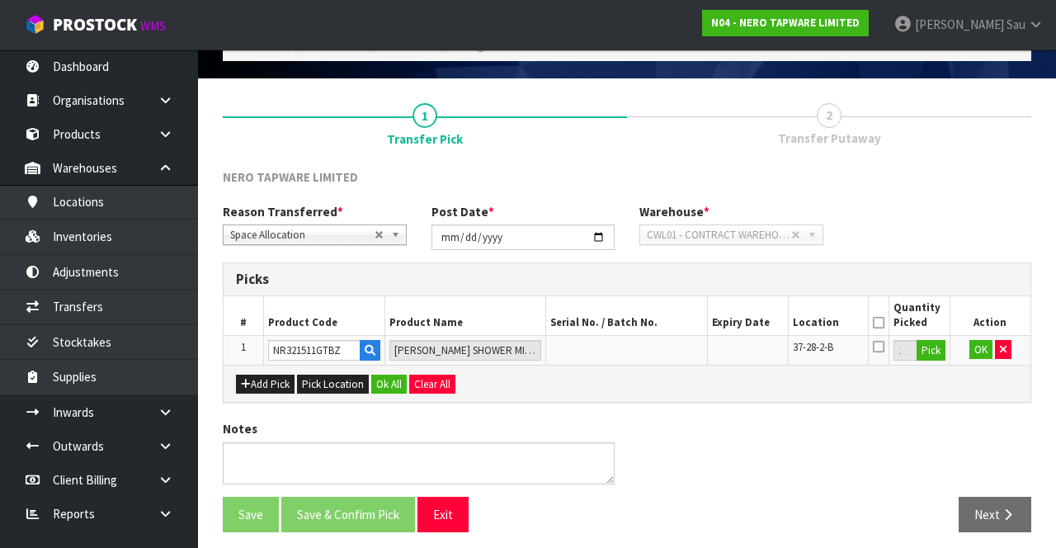
click at [879, 323] on icon at bounding box center [879, 323] width 12 height 1
click at [974, 343] on button "OK" at bounding box center [981, 350] width 23 height 20
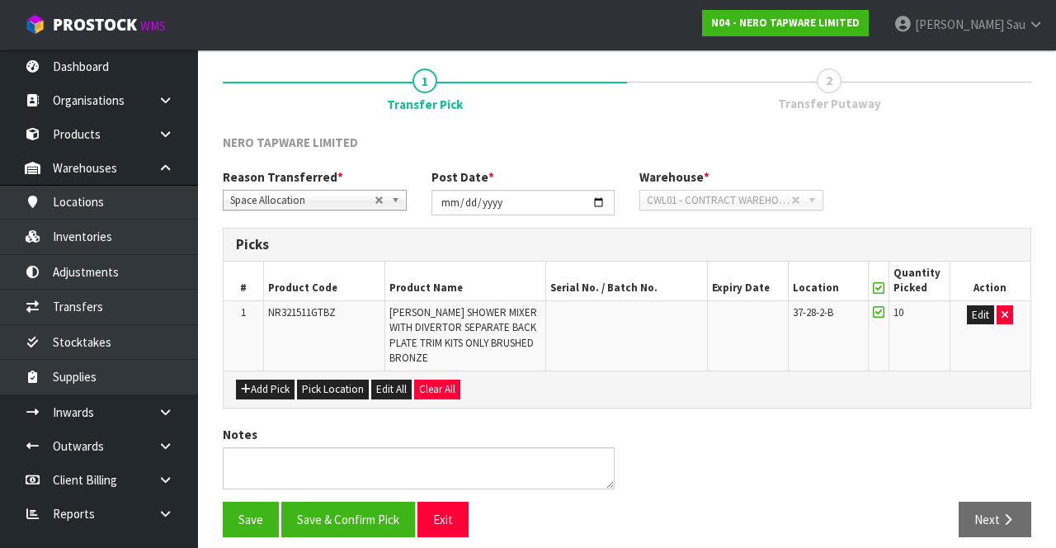
scroll to position [135, 0]
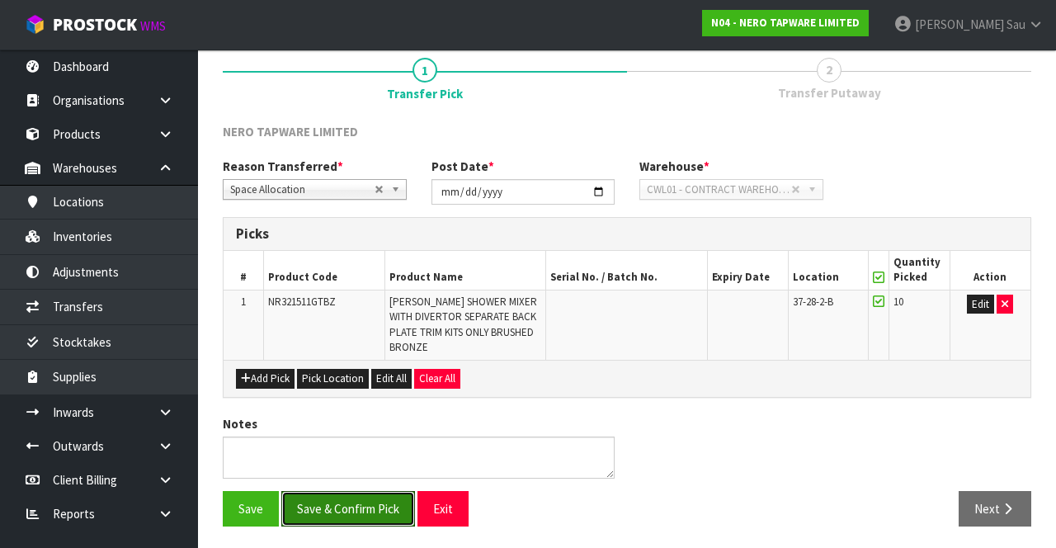
click at [345, 498] on button "Save & Confirm Pick" at bounding box center [348, 508] width 134 height 35
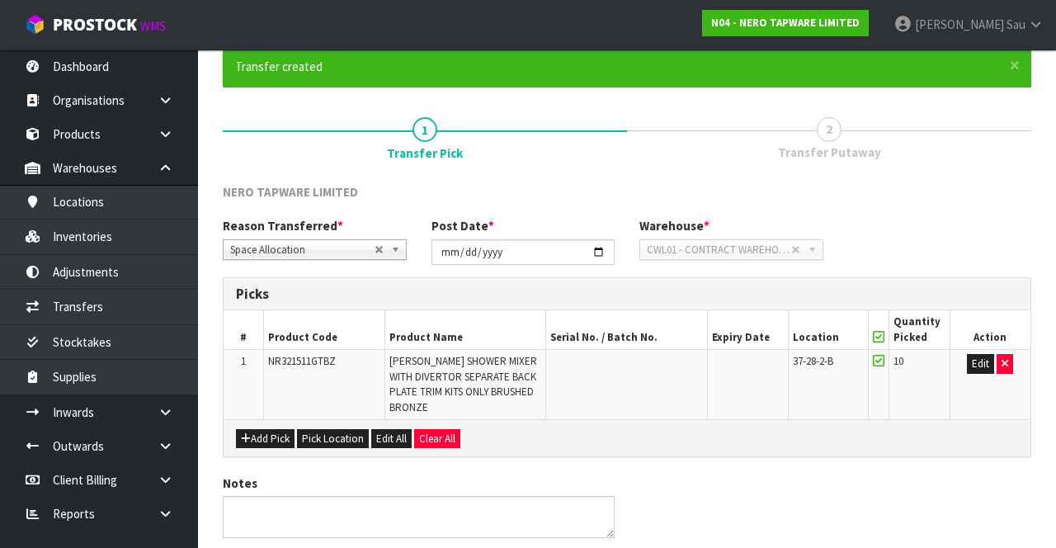
scroll to position [0, 0]
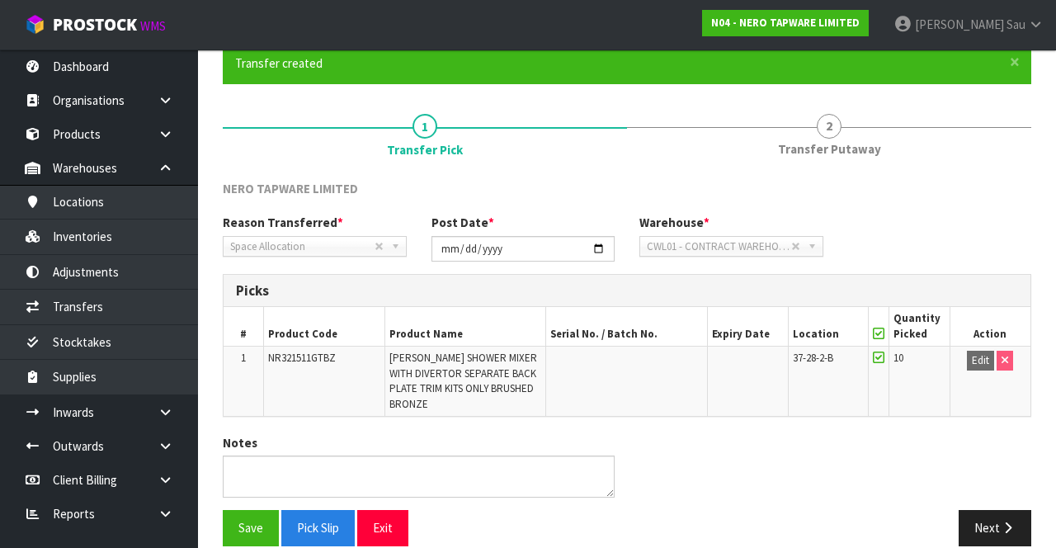
scroll to position [137, 0]
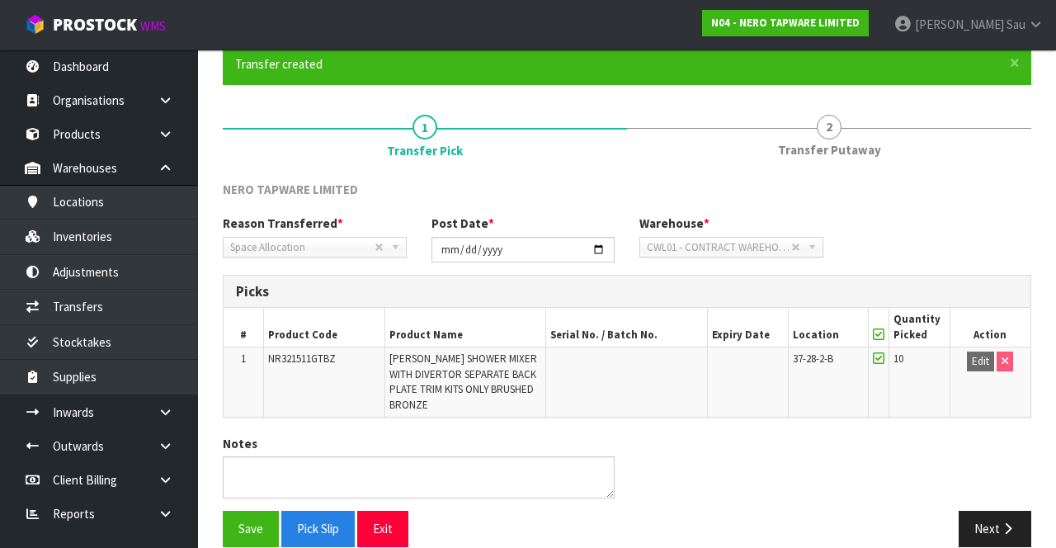
click at [838, 130] on span "2" at bounding box center [829, 127] width 25 height 25
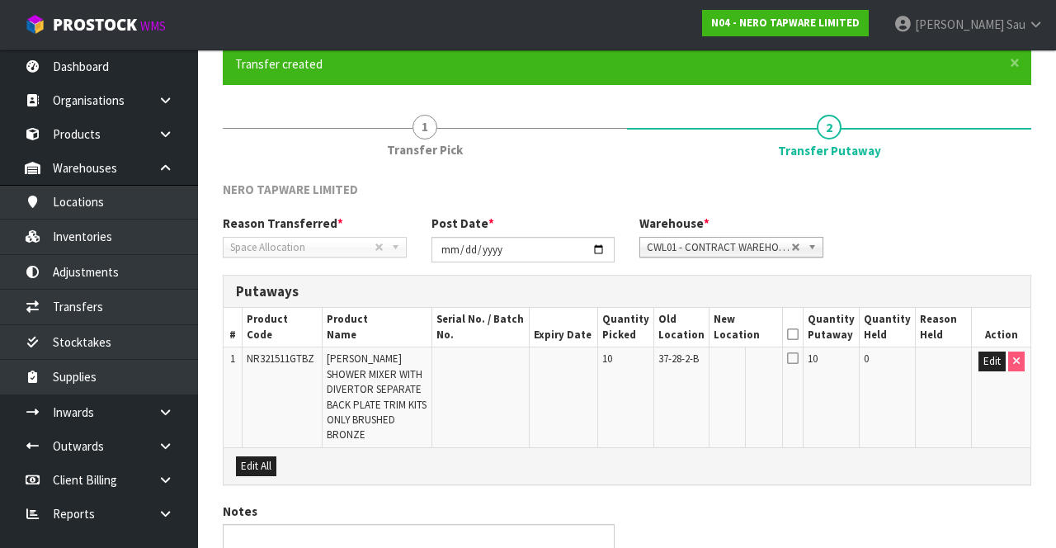
click at [799, 334] on icon at bounding box center [793, 334] width 12 height 1
click at [981, 361] on button "Edit" at bounding box center [992, 362] width 27 height 20
click at [744, 364] on input "text" at bounding box center [737, 362] width 45 height 21
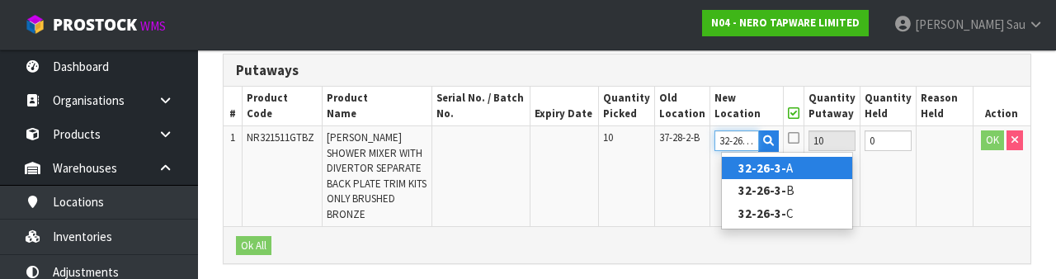
scroll to position [0, 3]
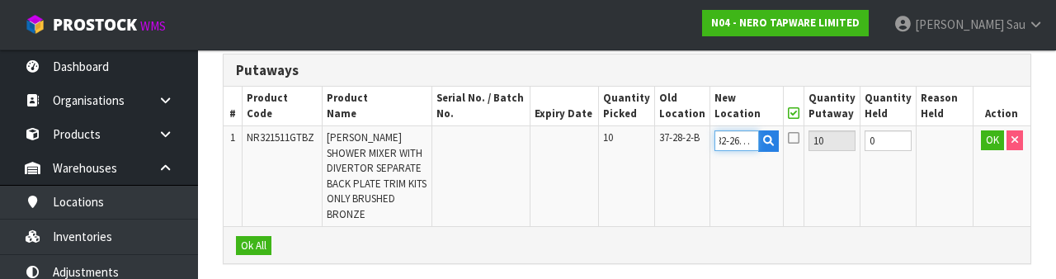
type input "32-26-3-B"
click at [941, 226] on div "Ok All" at bounding box center [627, 244] width 807 height 37
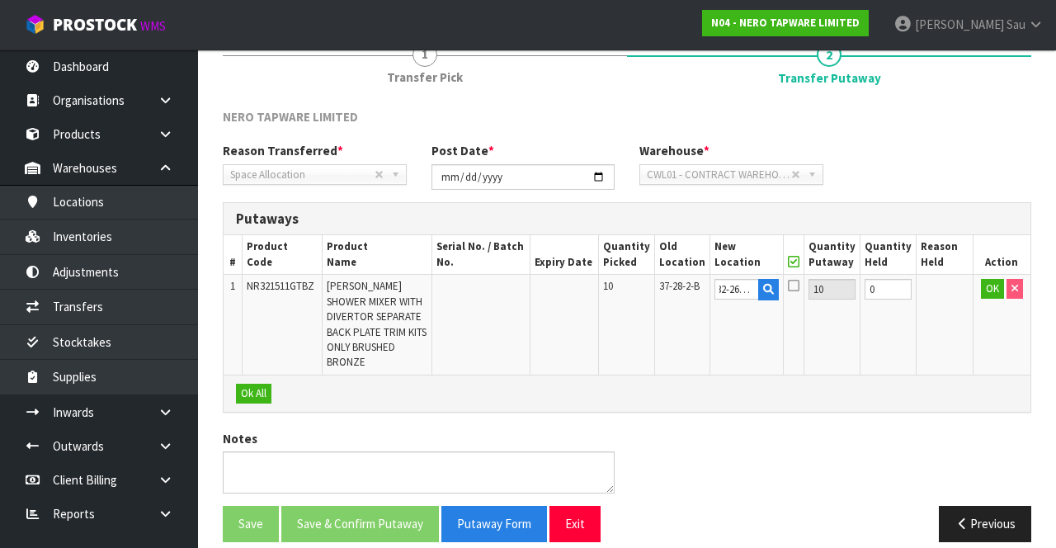
scroll to position [0, 0]
click at [985, 295] on button "OK" at bounding box center [992, 289] width 23 height 20
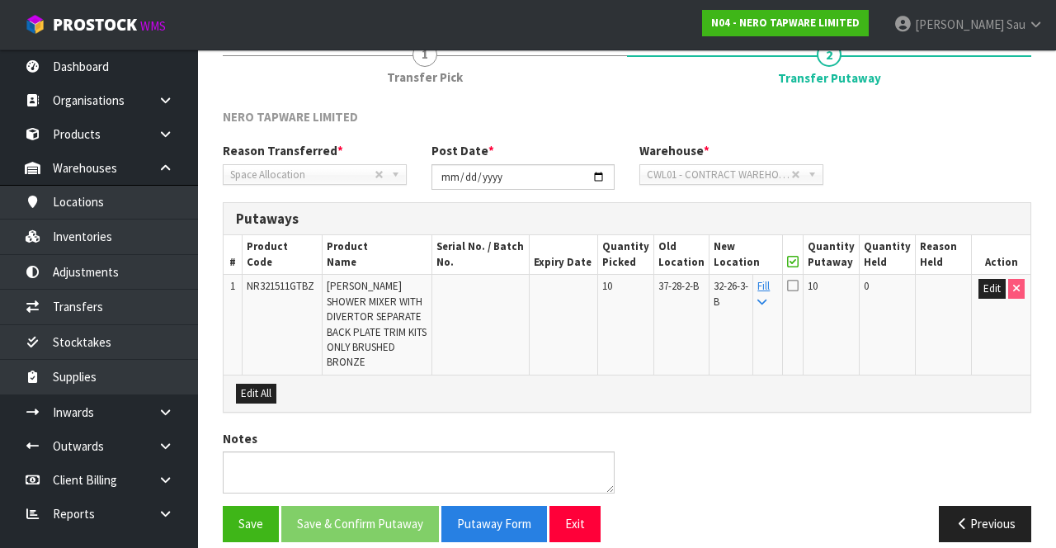
click at [799, 287] on icon at bounding box center [793, 285] width 12 height 13
click at [0, 0] on input "checkbox" at bounding box center [0, 0] width 0 height 0
click at [366, 506] on button "Save & Confirm Putaway" at bounding box center [360, 523] width 158 height 35
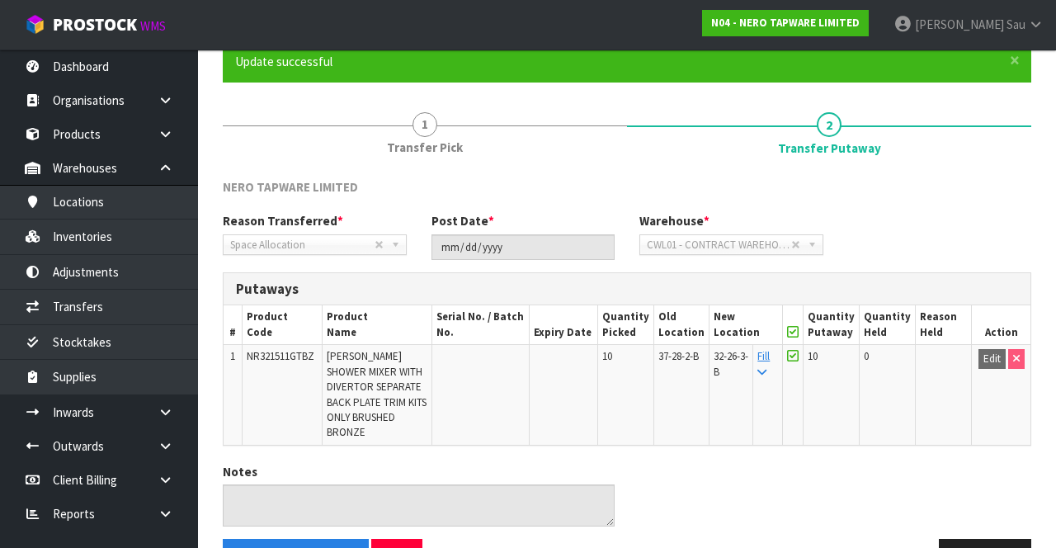
scroll to position [173, 0]
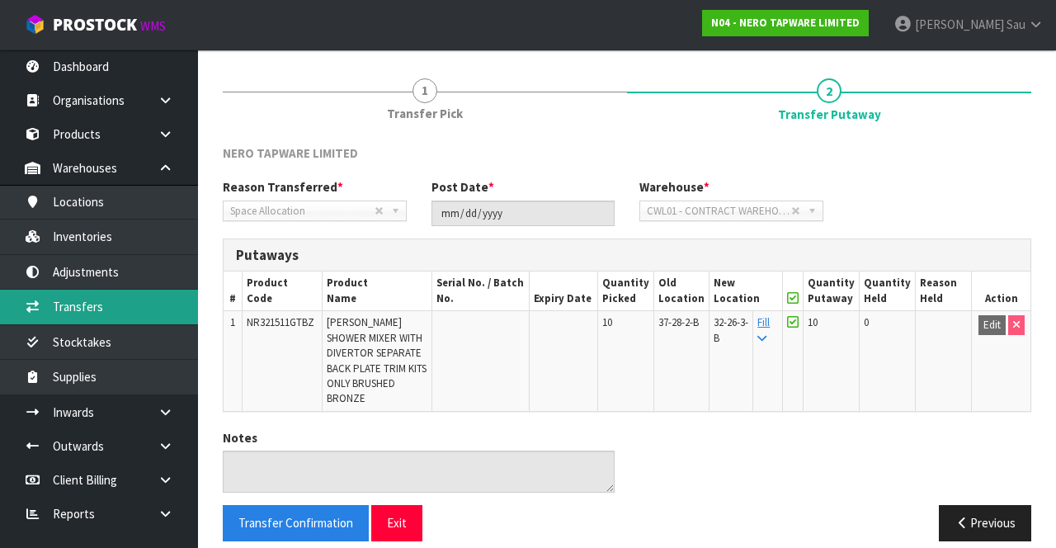
click at [127, 307] on link "Transfers" at bounding box center [99, 307] width 198 height 34
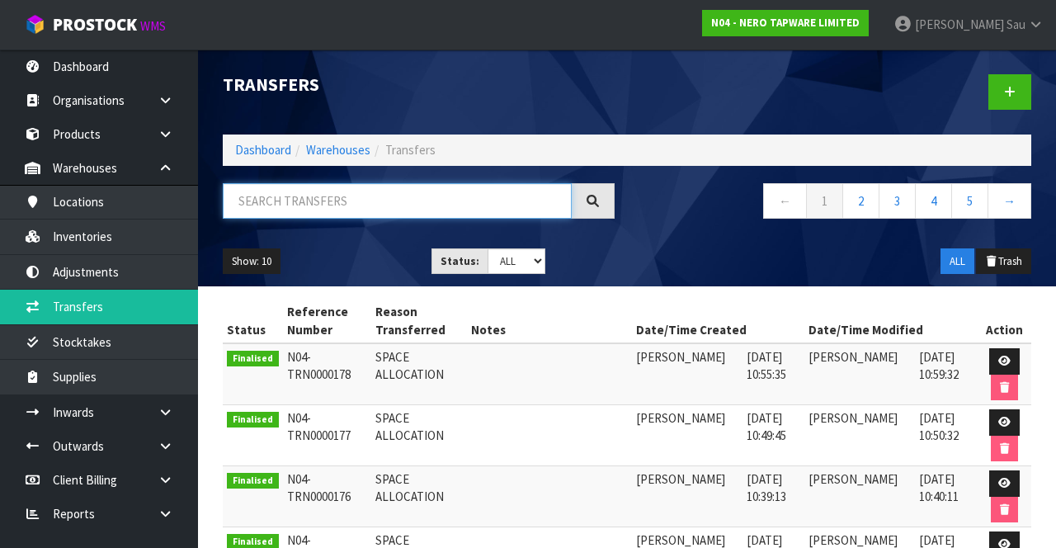
click at [464, 205] on input "text" at bounding box center [397, 200] width 349 height 35
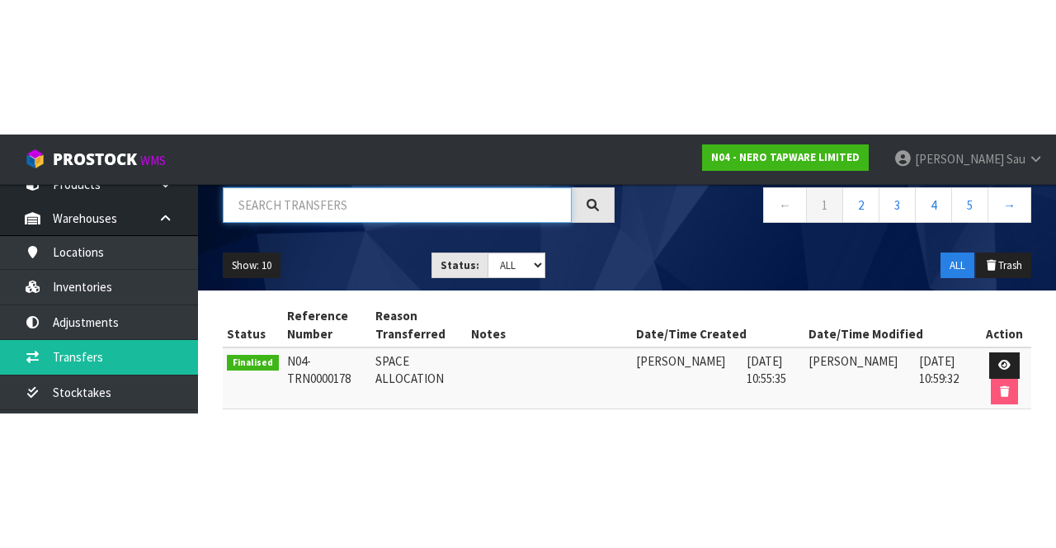
scroll to position [85, 0]
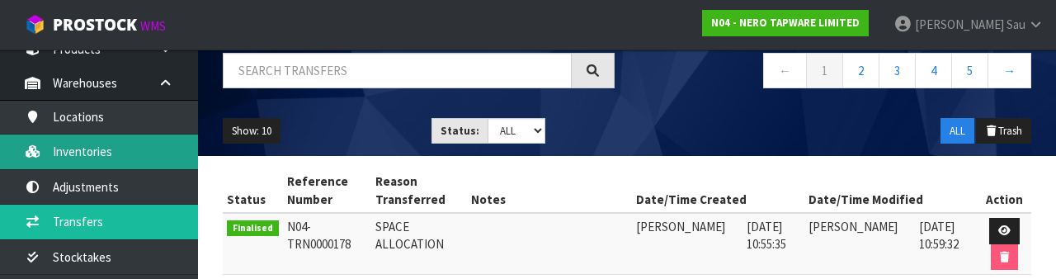
click at [142, 153] on link "Inventories" at bounding box center [99, 152] width 198 height 34
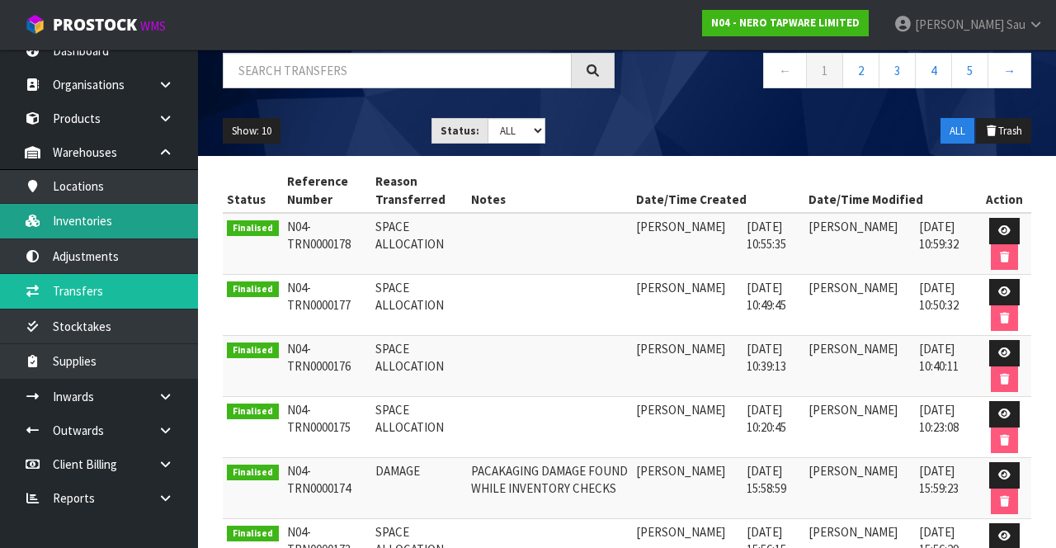
scroll to position [13, 0]
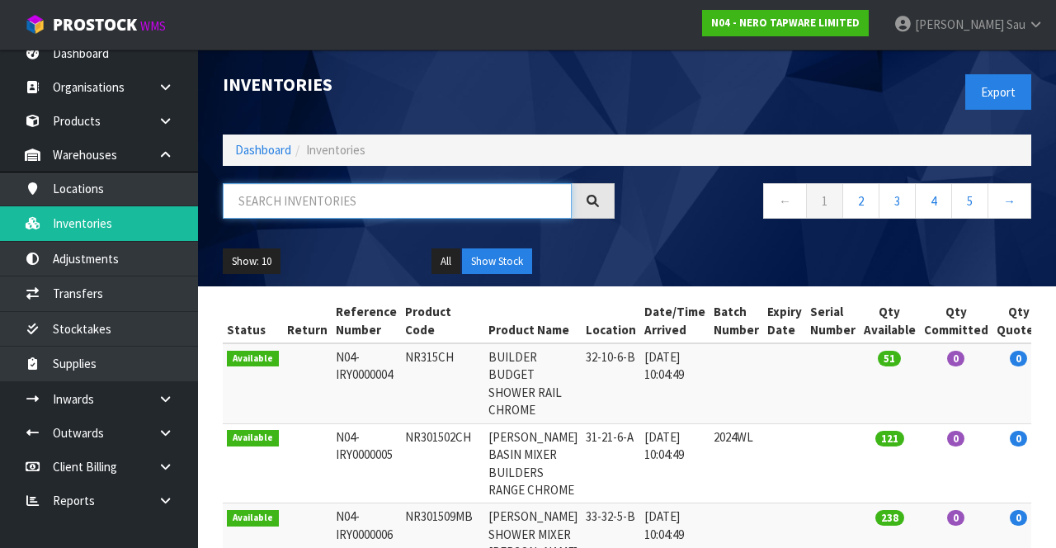
click at [388, 194] on input "text" at bounding box center [397, 200] width 349 height 35
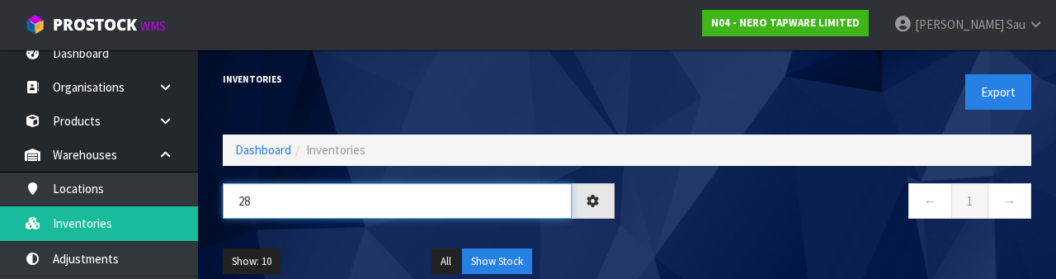
type input "2"
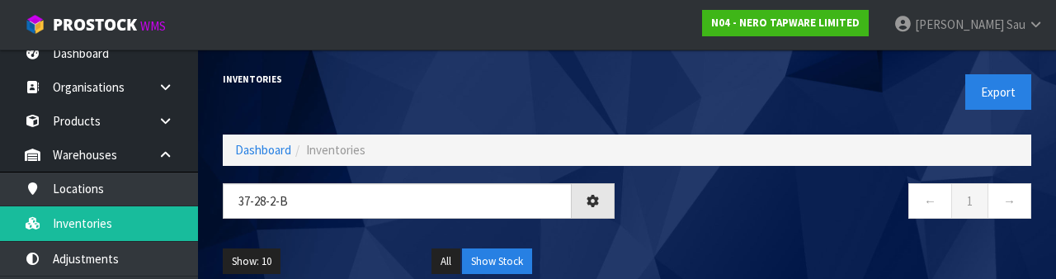
click at [746, 220] on nav "← 1 →" at bounding box center [836, 203] width 392 height 40
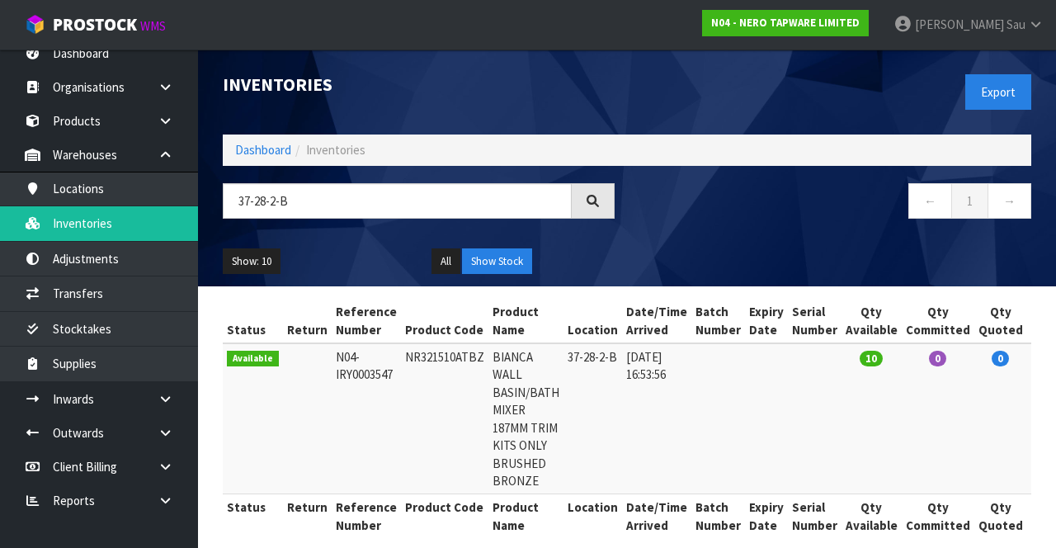
scroll to position [36, 0]
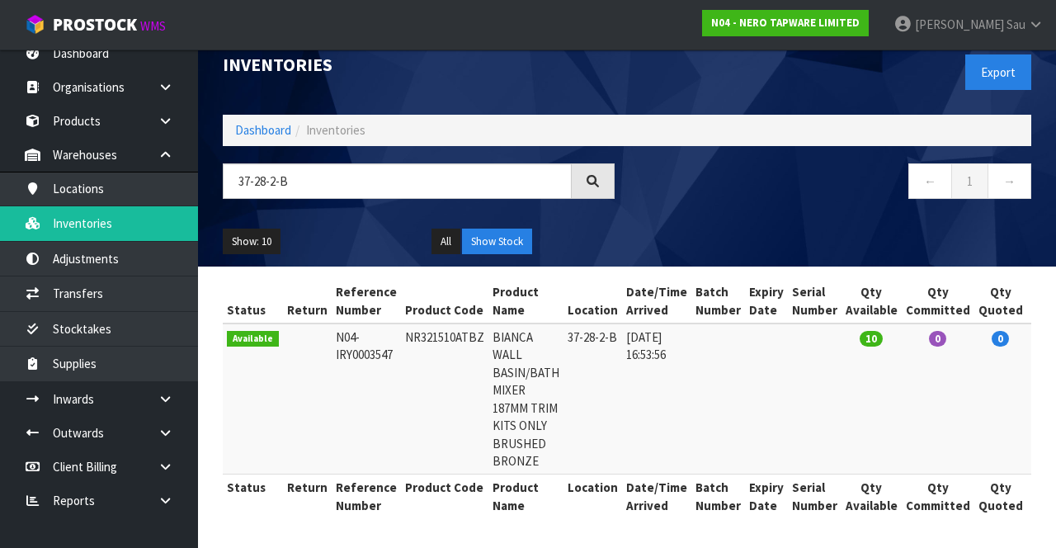
copy td "NR321510ATBZ"
click at [323, 163] on input "37-28-2-B" at bounding box center [397, 180] width 349 height 35
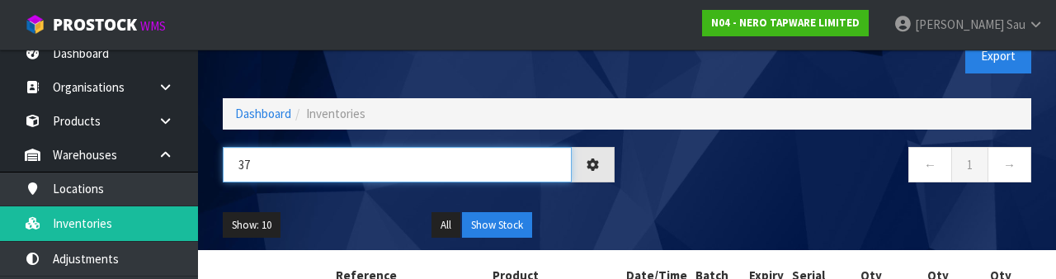
type input "3"
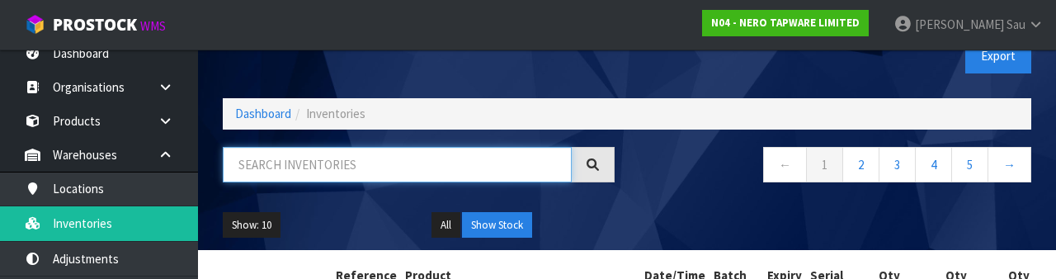
paste input "NR321510ATBZ"
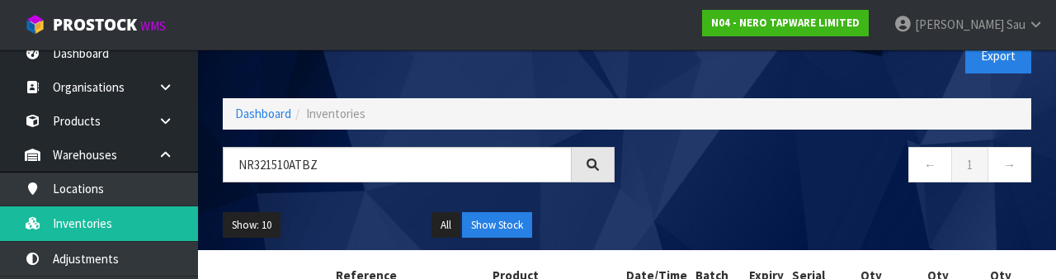
click at [690, 194] on div "← 1 →" at bounding box center [835, 173] width 417 height 53
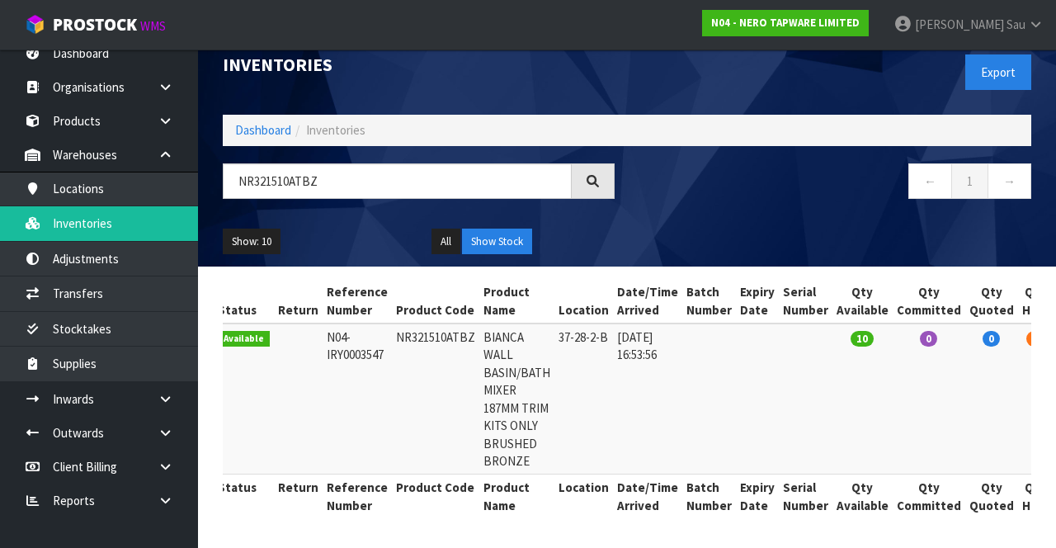
scroll to position [0, 0]
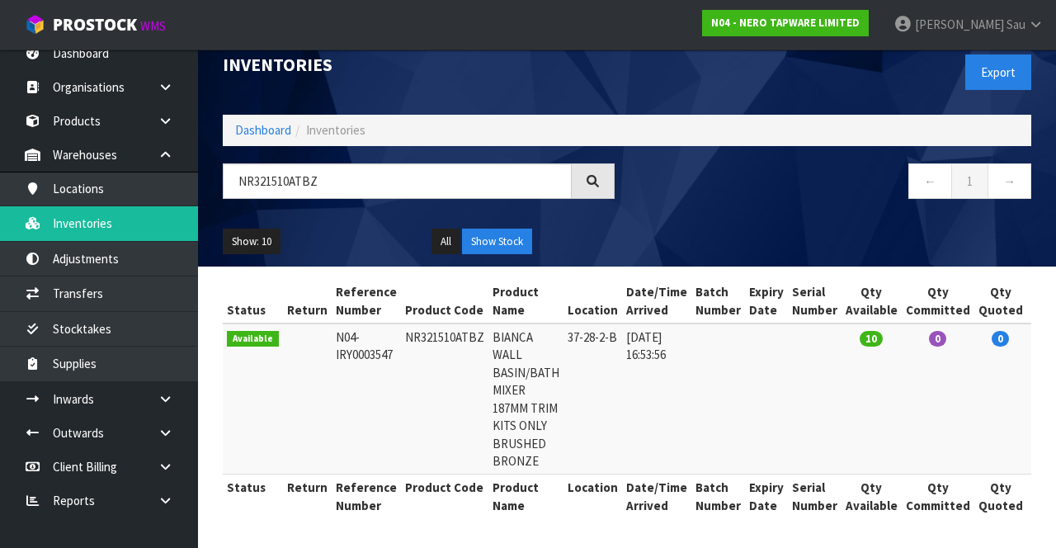
copy td "NR321510ATBZ"
click at [431, 163] on input "NR321510ATBZ" at bounding box center [397, 180] width 349 height 35
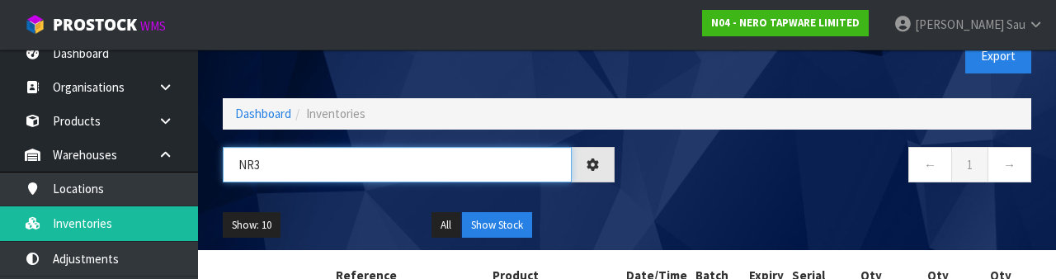
type input "NR"
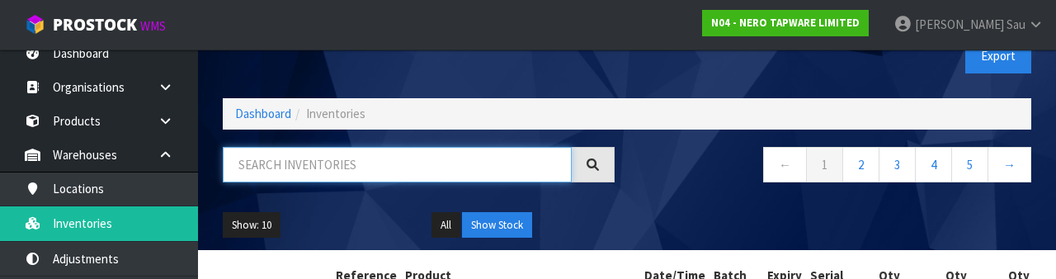
paste input "NR321510ATBZ"
type input "NR321510ATBZ"
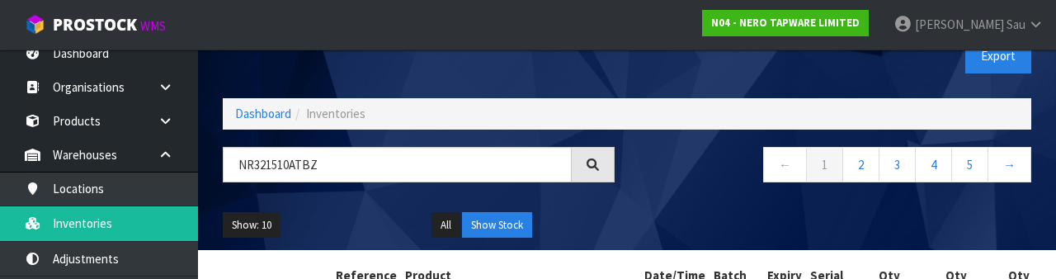
click at [678, 186] on nav "← 1 2 3 4 5 →" at bounding box center [836, 167] width 392 height 40
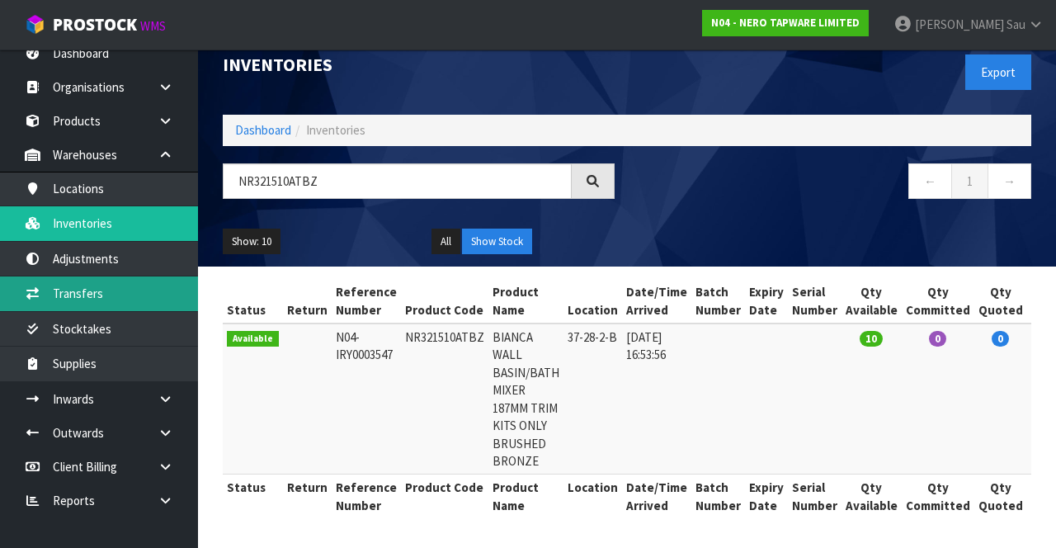
click at [142, 294] on link "Transfers" at bounding box center [99, 293] width 198 height 34
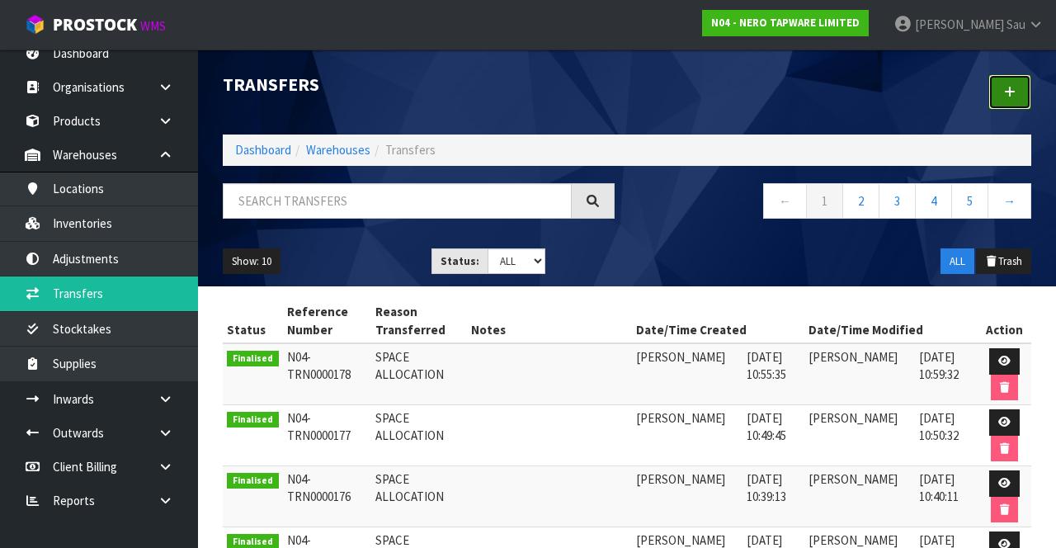
click at [1010, 101] on link at bounding box center [1010, 91] width 43 height 35
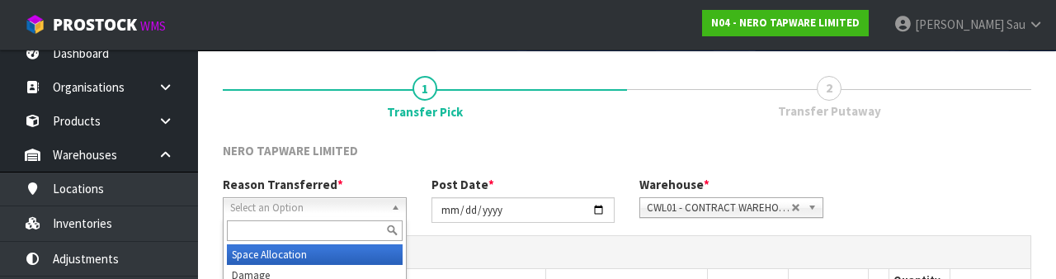
scroll to position [197, 0]
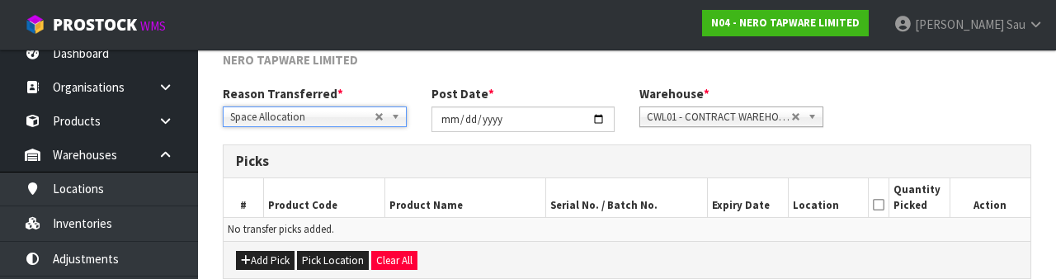
click at [948, 111] on div "Reason Transferred * Space Allocation Damage Expired Stock Repair QA Space Allo…" at bounding box center [626, 114] width 833 height 59
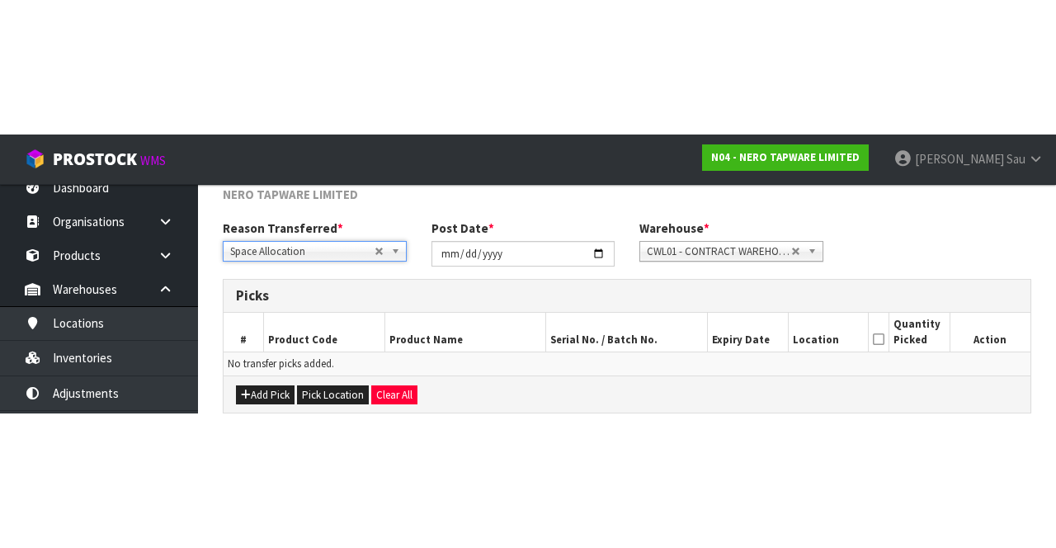
scroll to position [89, 0]
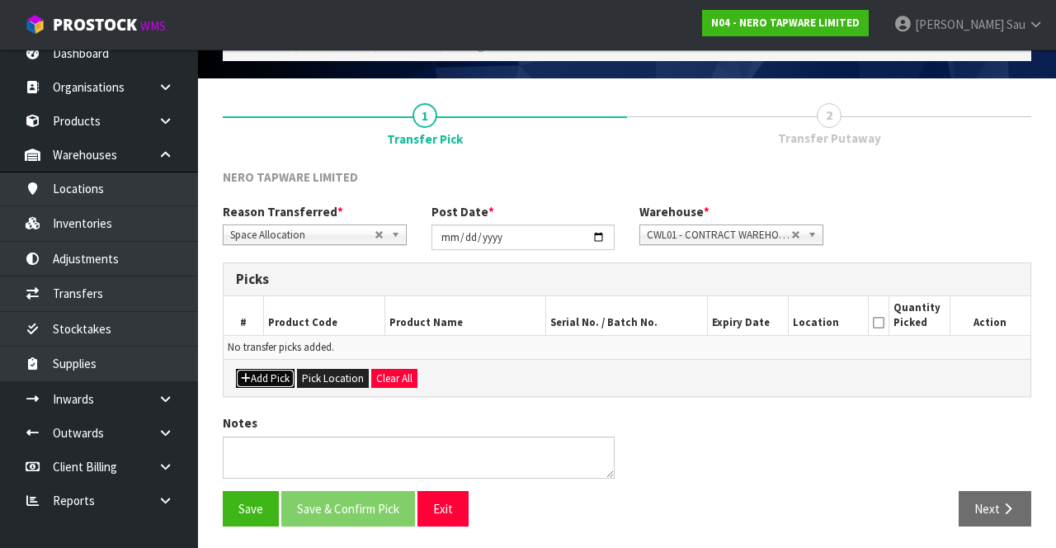
click at [262, 373] on button "Add Pick" at bounding box center [265, 379] width 59 height 20
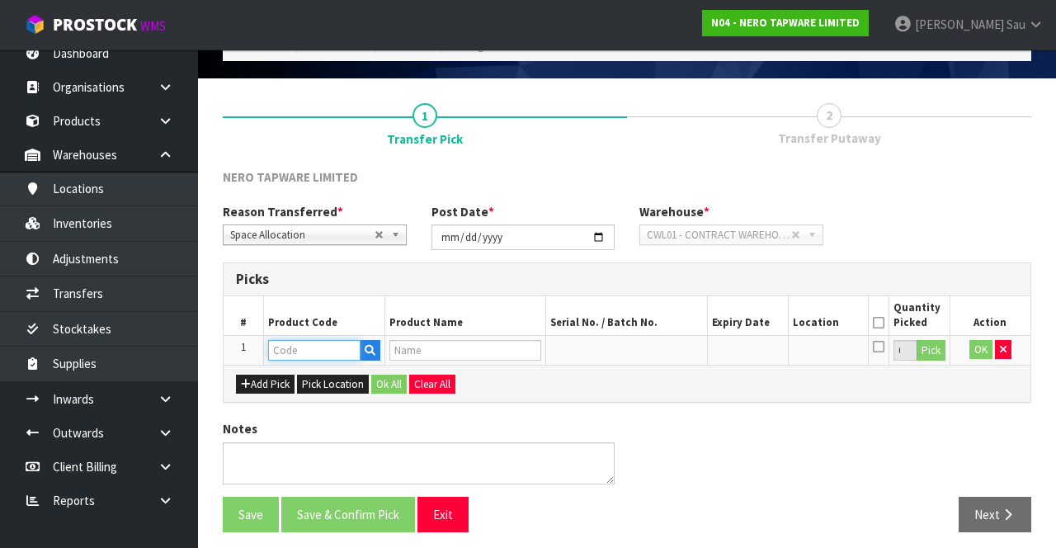
paste input "NR321510ATBZ"
type input "NR321510ATBZ"
type input "BIANCA WALL BASIN/BATH MIXER 187MM TRIM KITS ONLY BRUSHED BRONZE"
type input "NR321510ATBZ"
click at [885, 323] on icon at bounding box center [879, 323] width 12 height 1
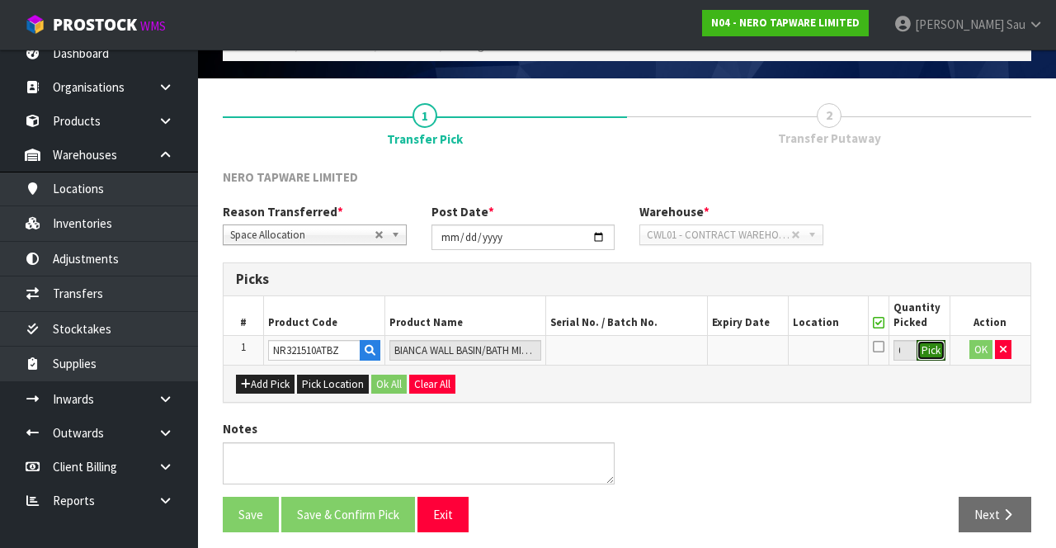
click at [928, 350] on button "Pick" at bounding box center [931, 350] width 29 height 21
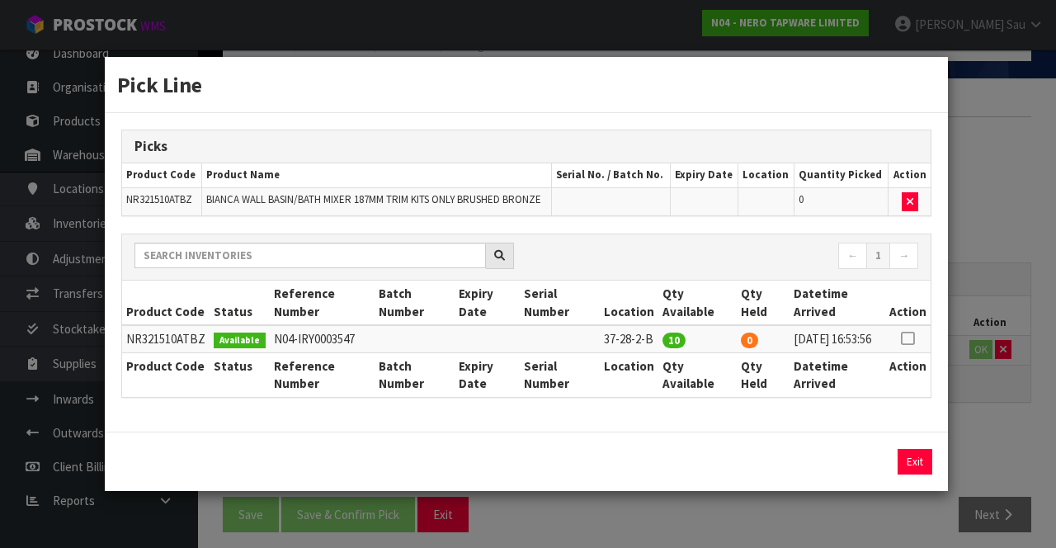
click at [910, 338] on icon at bounding box center [907, 338] width 13 height 1
click at [857, 465] on button "Assign Pick" at bounding box center [859, 462] width 68 height 26
type input "10"
click at [975, 415] on div "Pick Line Picks Product Code Product Name Serial No. / Batch No. Expiry Date Lo…" at bounding box center [528, 274] width 1056 height 548
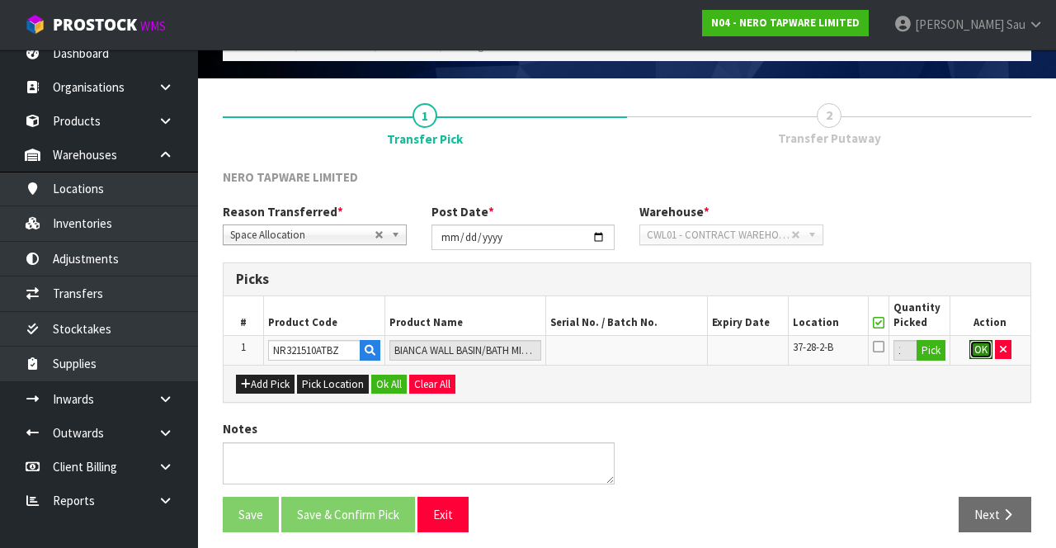
click at [972, 343] on button "OK" at bounding box center [981, 350] width 23 height 20
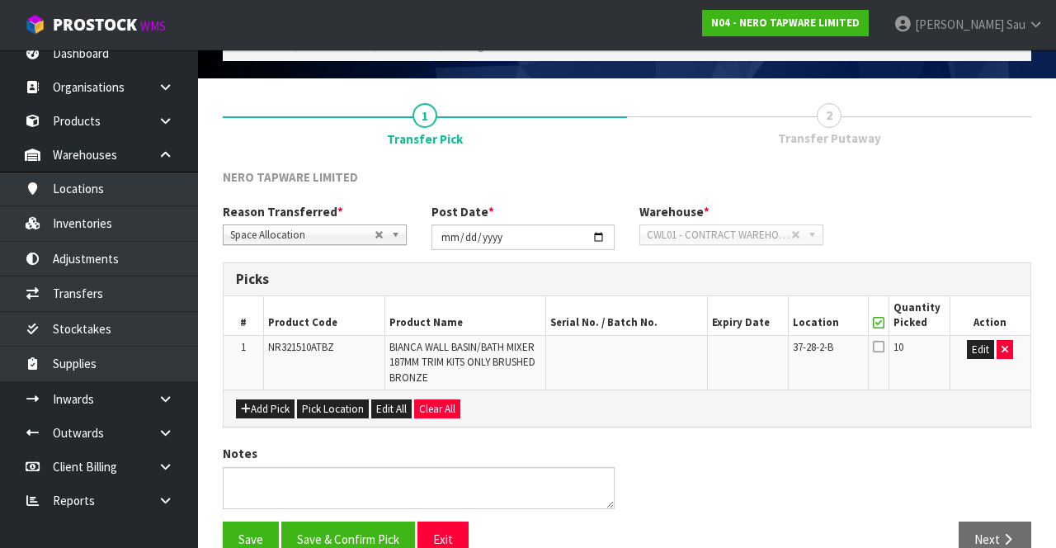
click at [881, 344] on icon at bounding box center [879, 346] width 12 height 13
click at [0, 0] on input "checkbox" at bounding box center [0, 0] width 0 height 0
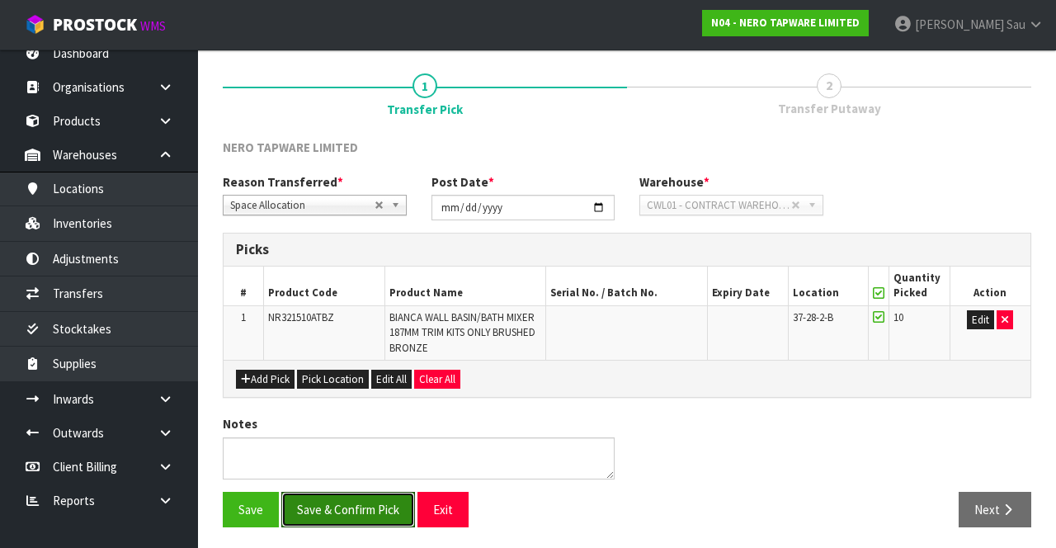
click at [341, 500] on button "Save & Confirm Pick" at bounding box center [348, 509] width 134 height 35
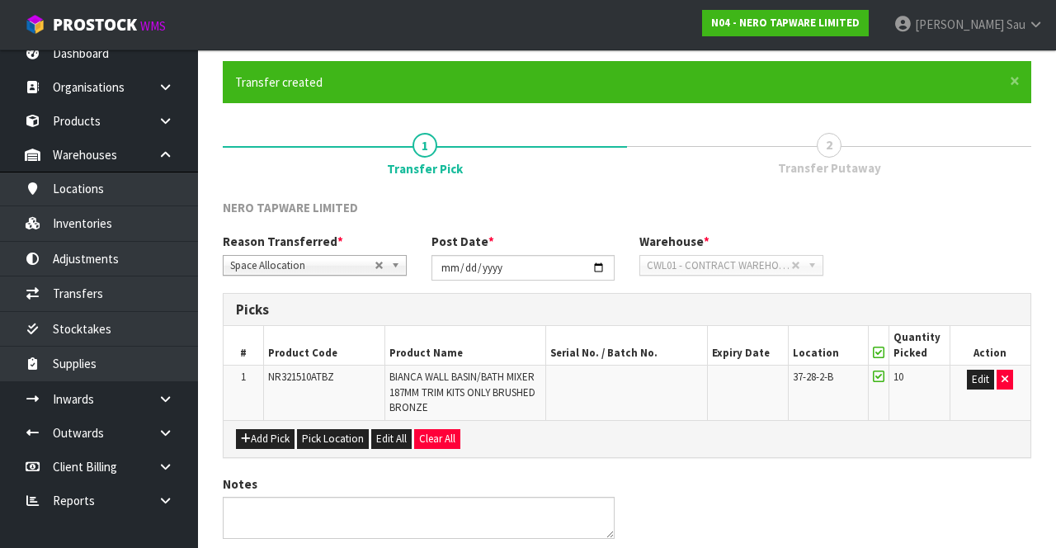
scroll to position [0, 0]
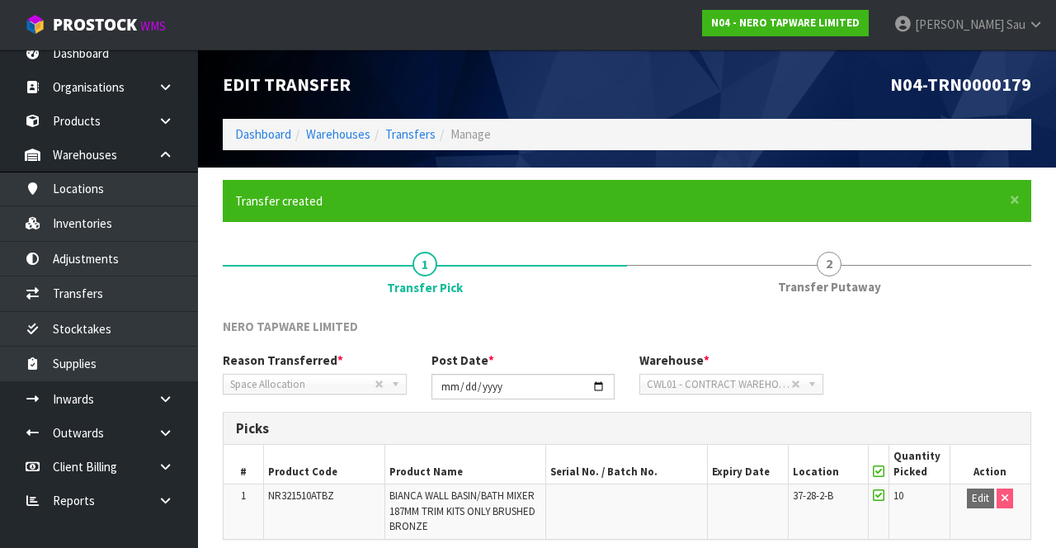
click at [840, 280] on span "Transfer Putaway" at bounding box center [829, 286] width 103 height 17
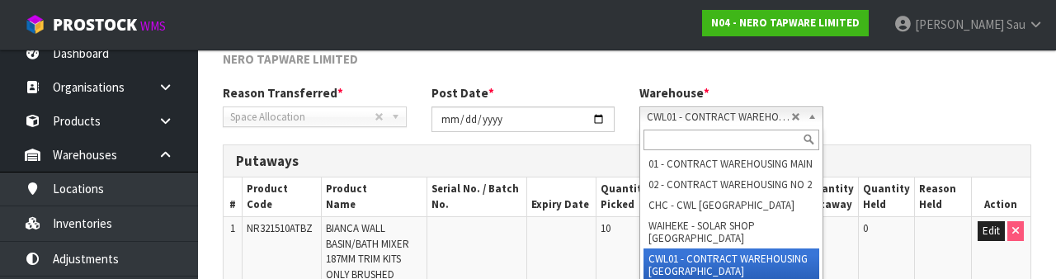
click at [951, 92] on div "Reason Transferred * Space Allocation Damage Expired Stock Repair QA Space Allo…" at bounding box center [626, 113] width 833 height 59
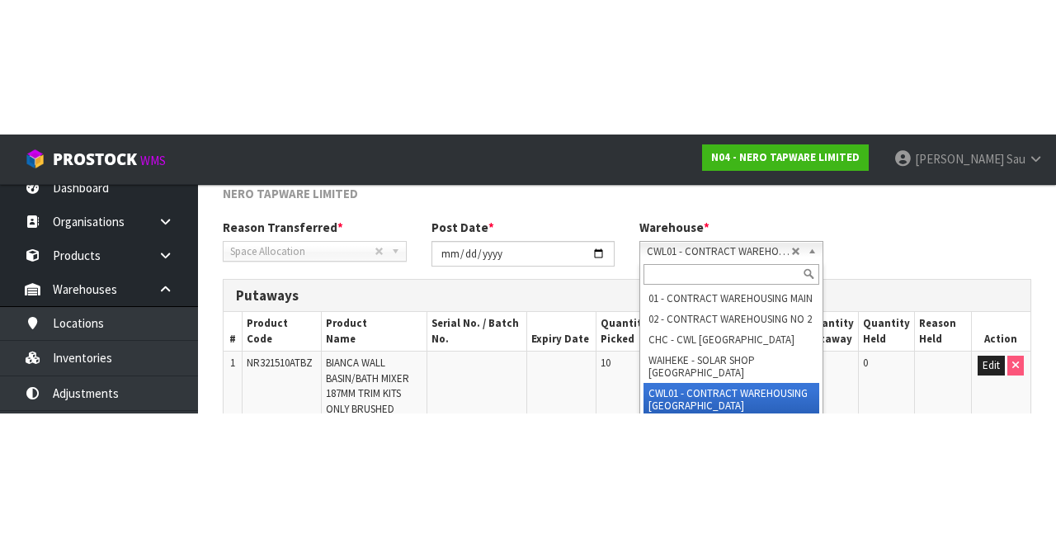
scroll to position [195, 0]
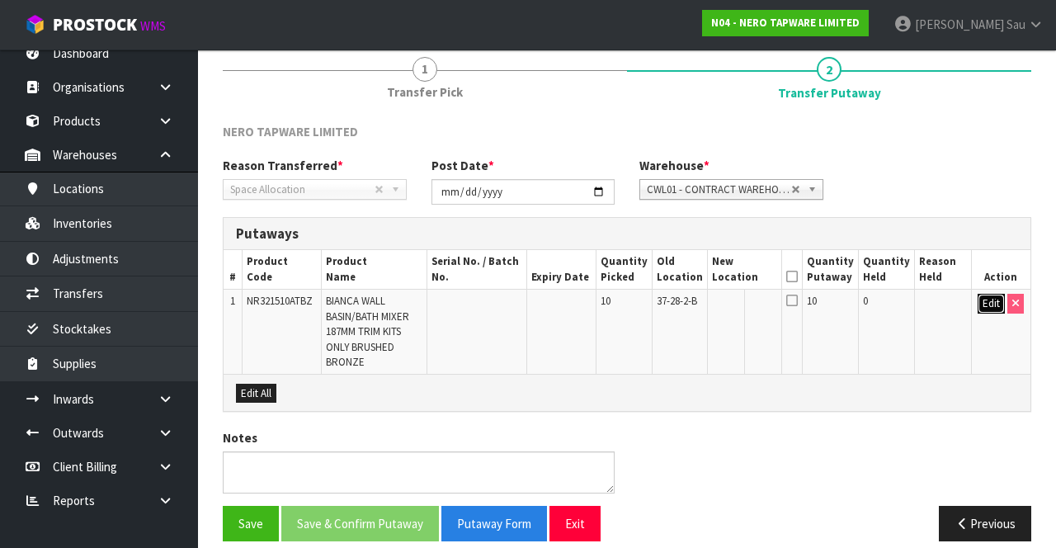
click at [981, 306] on button "Edit" at bounding box center [991, 304] width 27 height 20
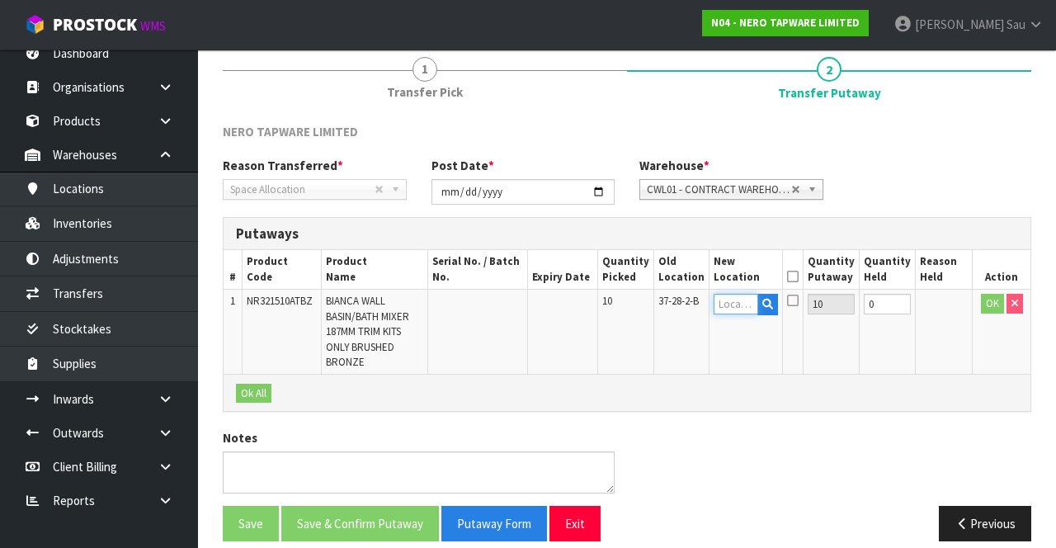
click at [748, 307] on input "text" at bounding box center [736, 304] width 45 height 21
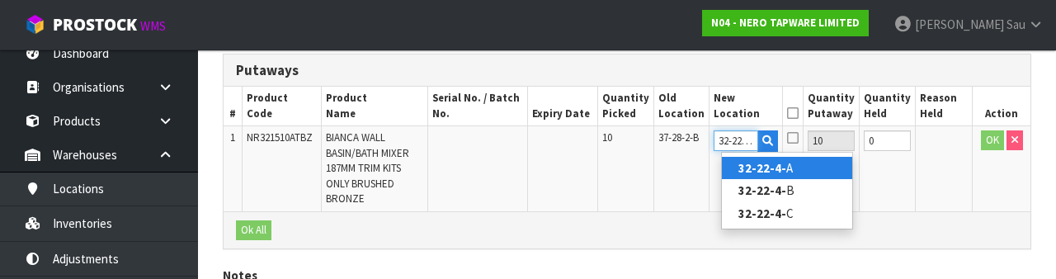
scroll to position [0, 4]
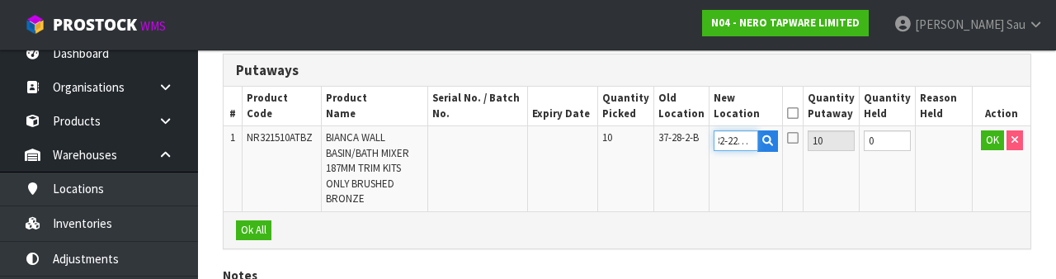
type input "32-22-4-B"
click at [946, 211] on div "Ok All" at bounding box center [627, 229] width 807 height 37
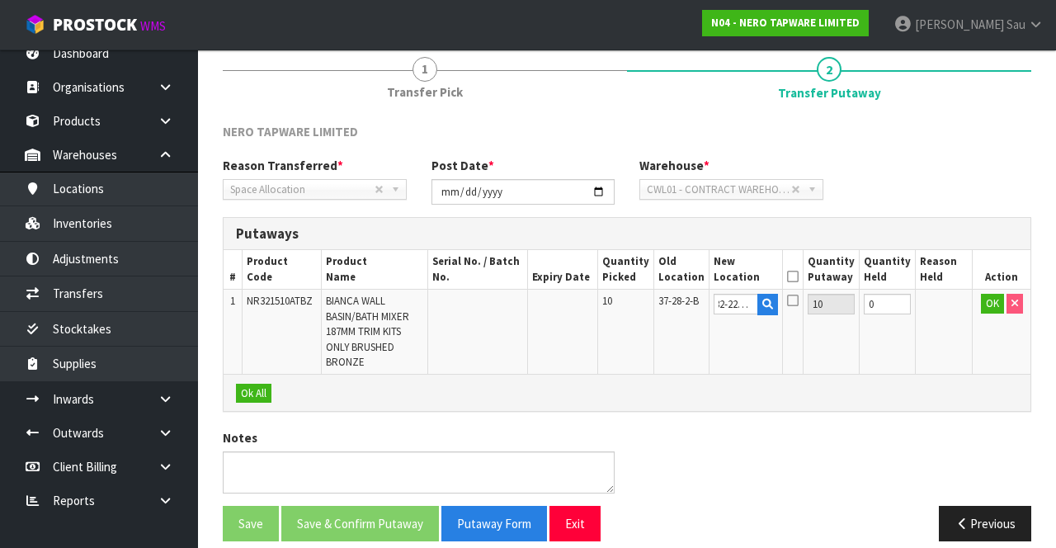
scroll to position [0, 0]
click at [982, 307] on button "OK" at bounding box center [992, 304] width 23 height 20
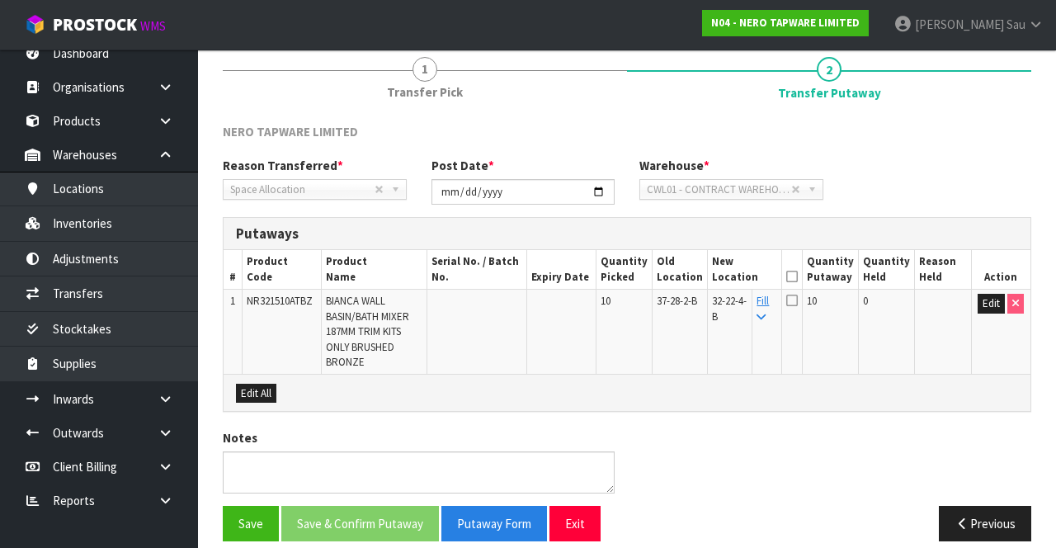
click at [798, 276] on icon at bounding box center [792, 276] width 12 height 1
click at [351, 506] on button "Save & Confirm Putaway" at bounding box center [360, 523] width 158 height 35
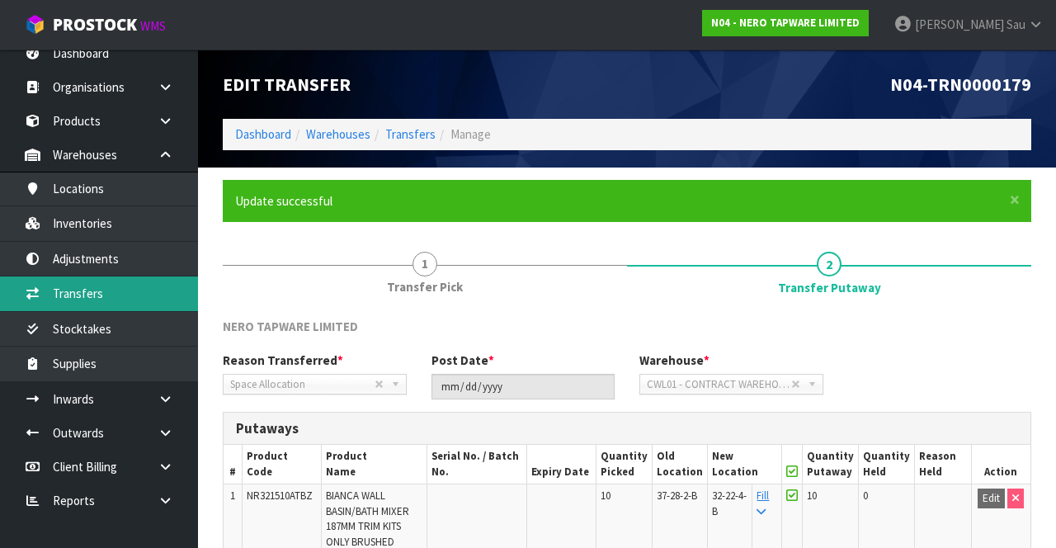
click at [134, 291] on link "Transfers" at bounding box center [99, 293] width 198 height 34
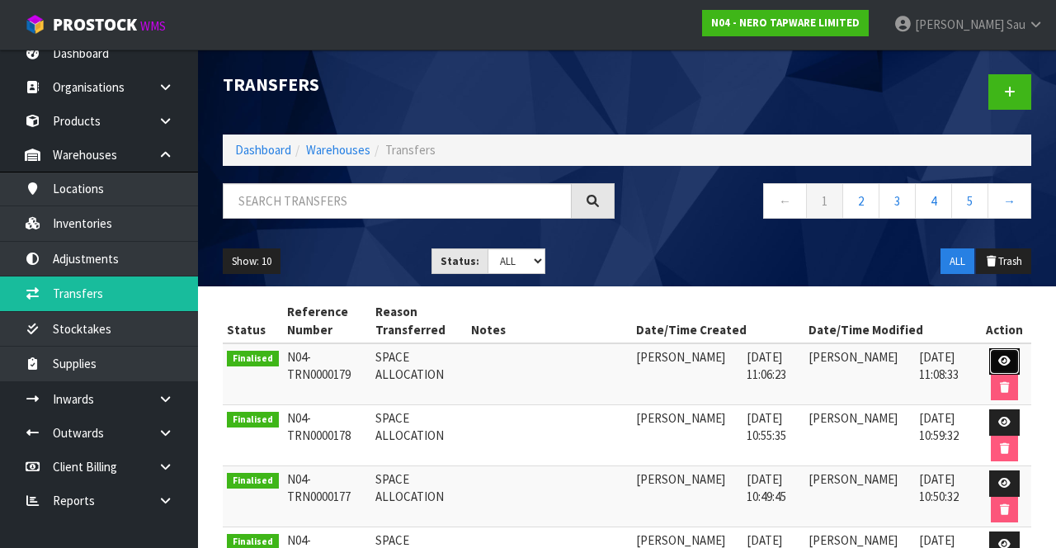
click at [1005, 353] on link at bounding box center [1004, 361] width 31 height 26
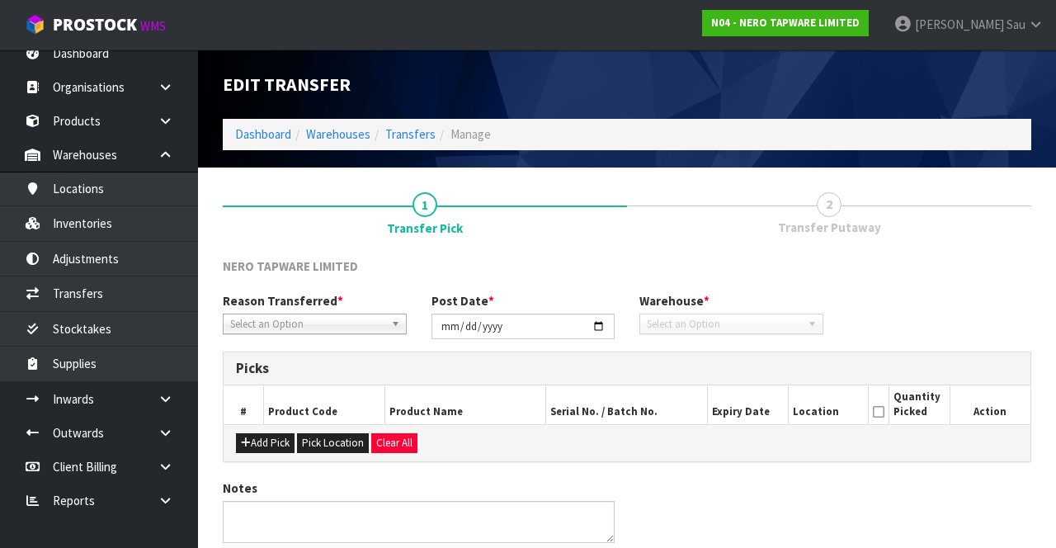
type input "[DATE]"
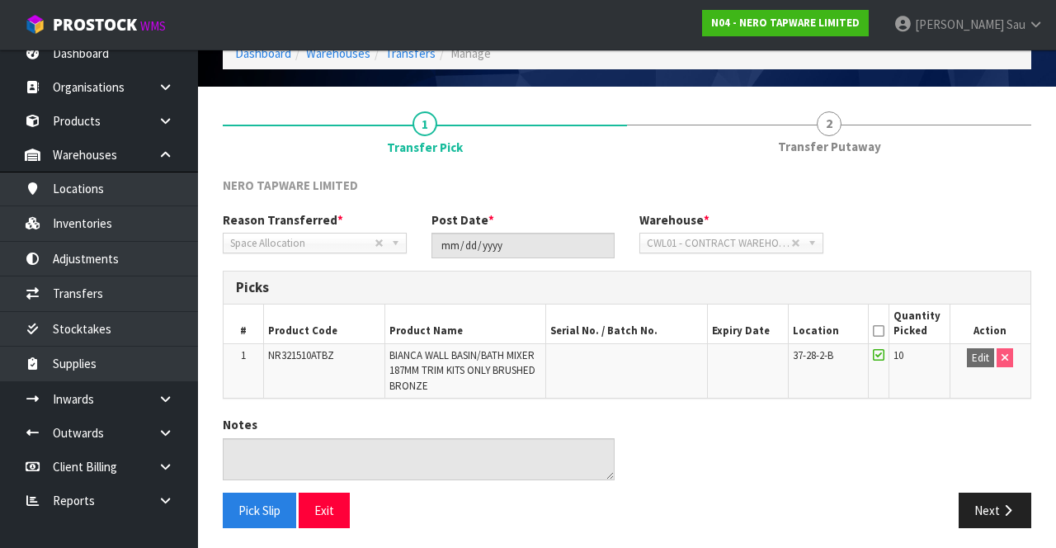
scroll to position [80, 0]
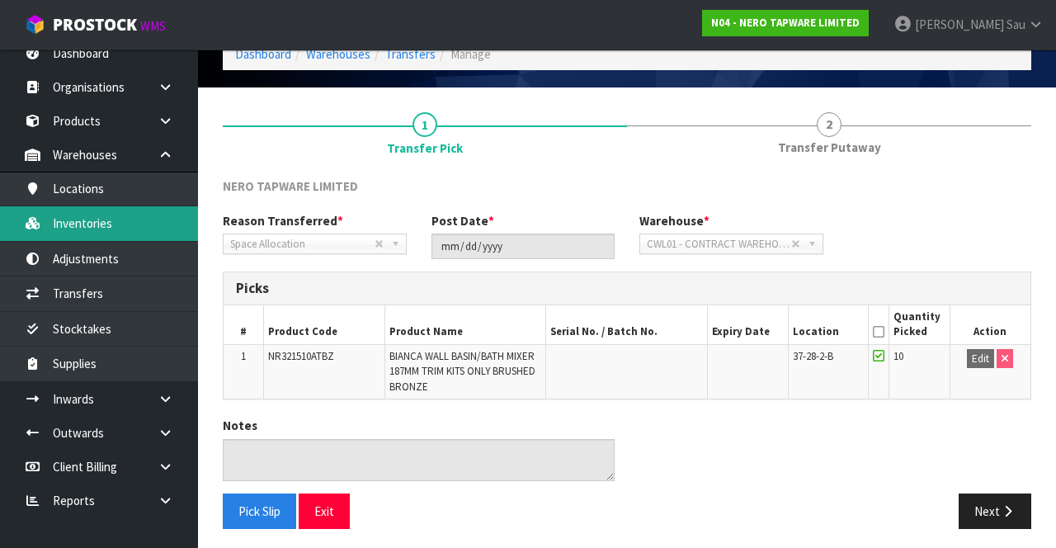
click at [135, 227] on link "Inventories" at bounding box center [99, 223] width 198 height 34
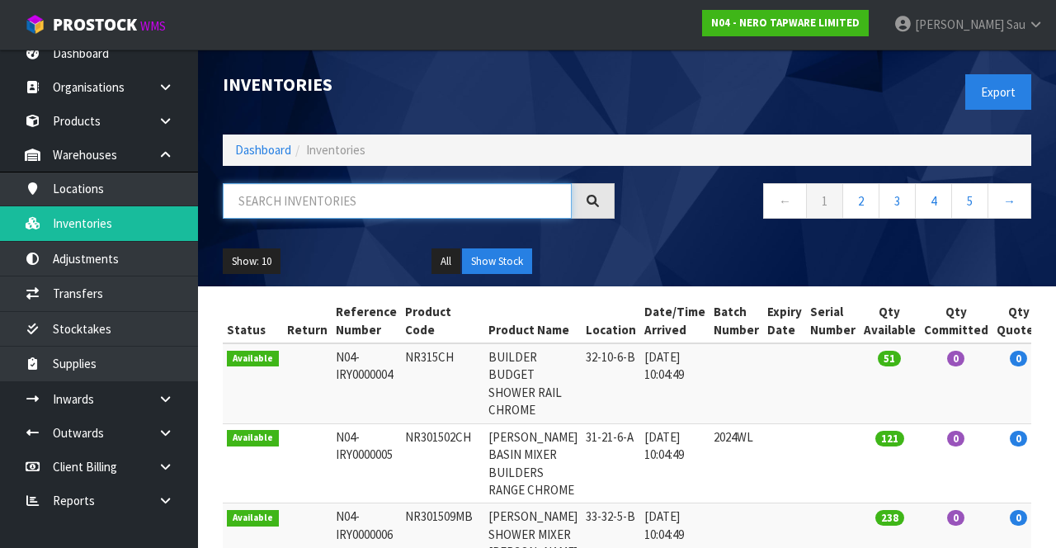
click at [355, 204] on input "text" at bounding box center [397, 200] width 349 height 35
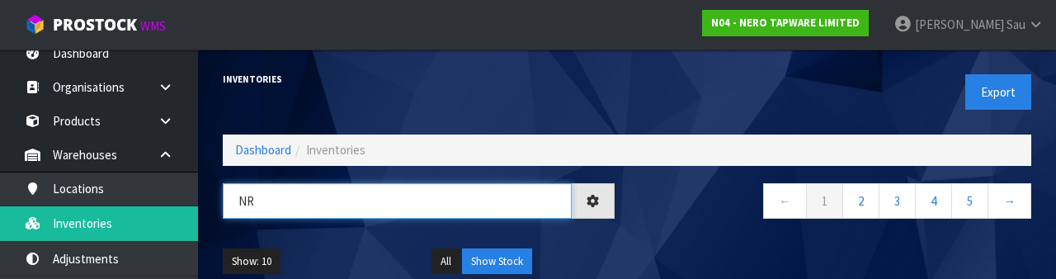
type input "N"
type input "Z"
type input "N"
type input "2"
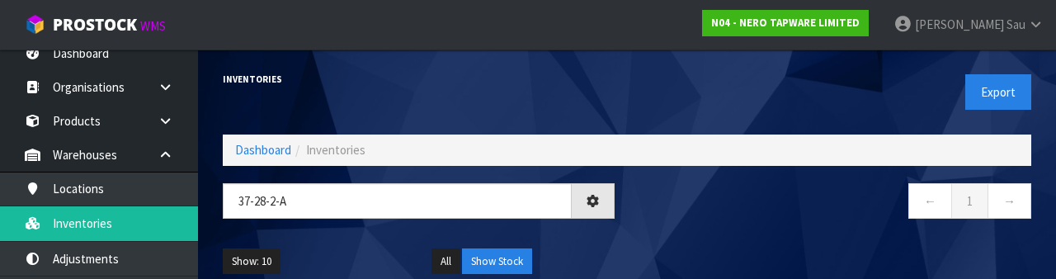
click at [723, 227] on div "← 1 →" at bounding box center [835, 209] width 417 height 53
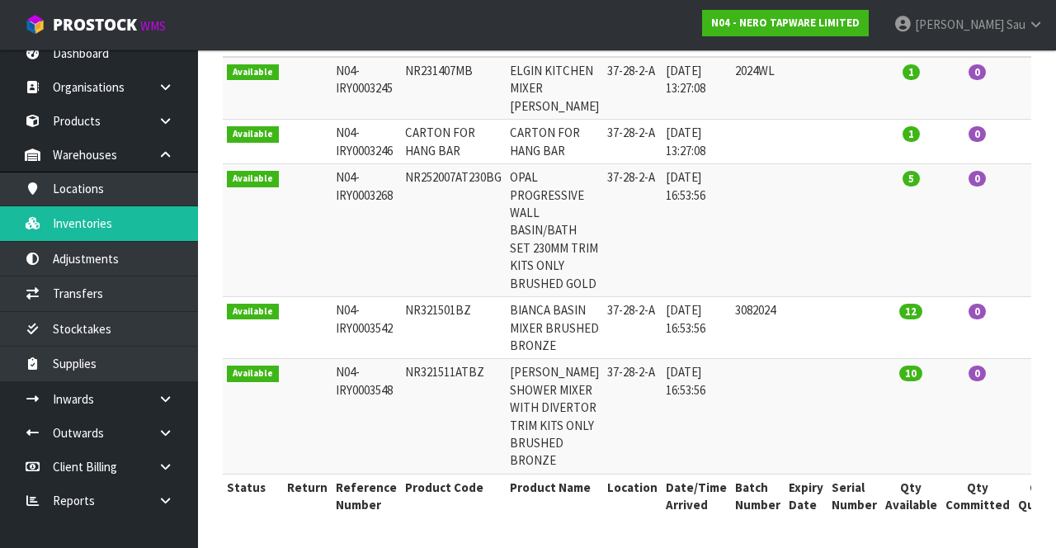
scroll to position [350, 0]
copy td "NR321501BZ"
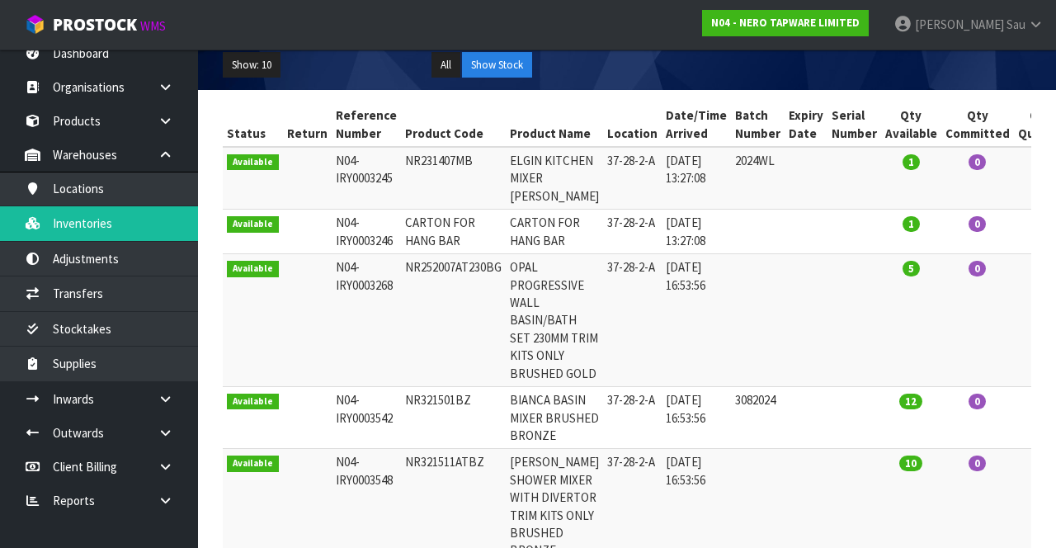
scroll to position [0, 0]
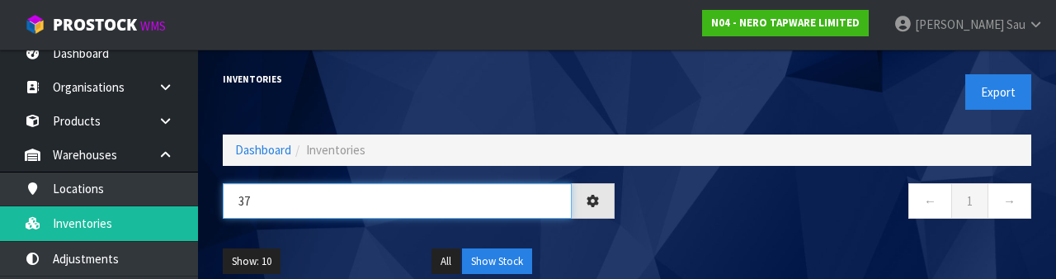
type input "3"
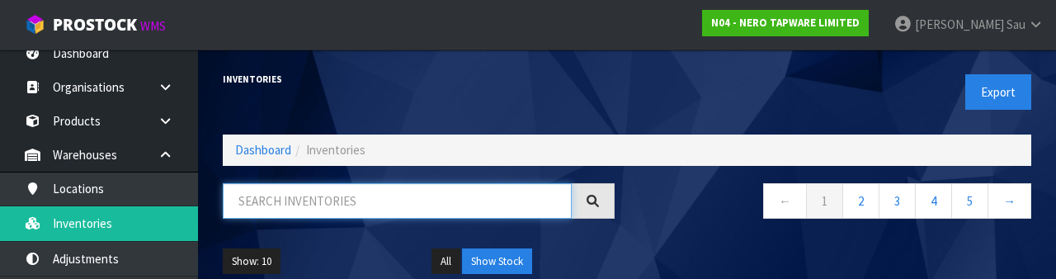
paste input "NR321501BZ"
type input "NR321501BZ"
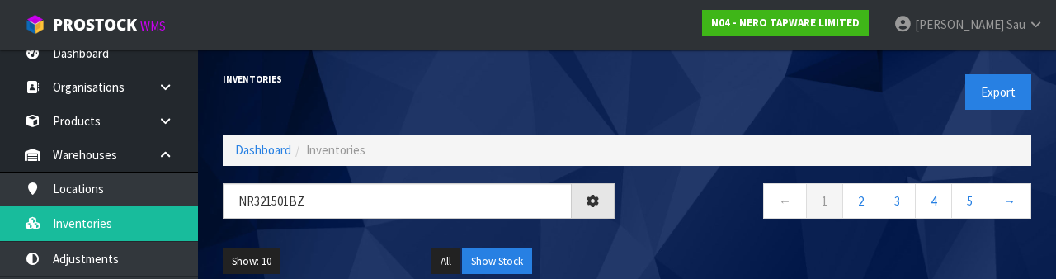
click at [709, 215] on nav "← 1 2 3 4 5 →" at bounding box center [836, 203] width 392 height 40
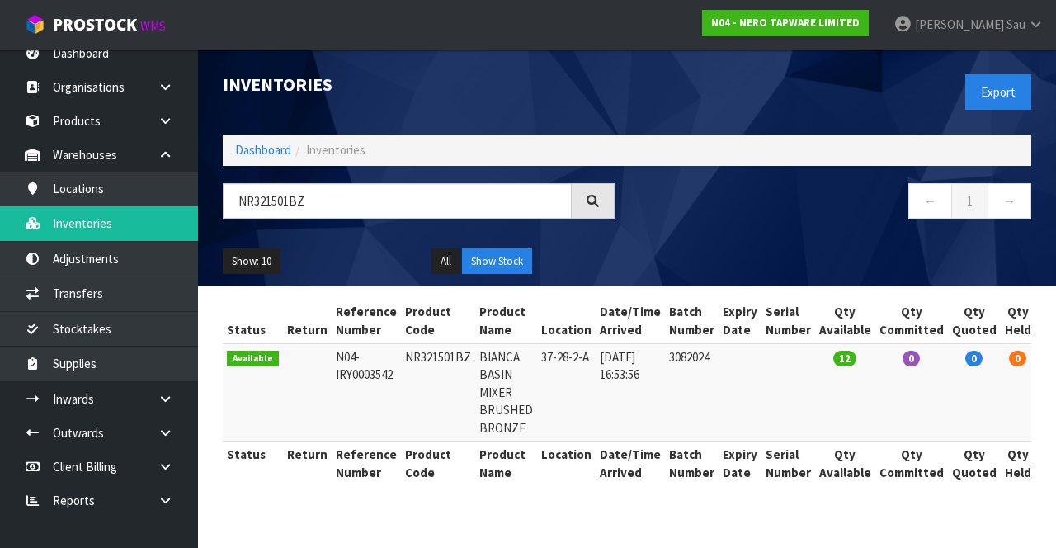
scroll to position [0, 54]
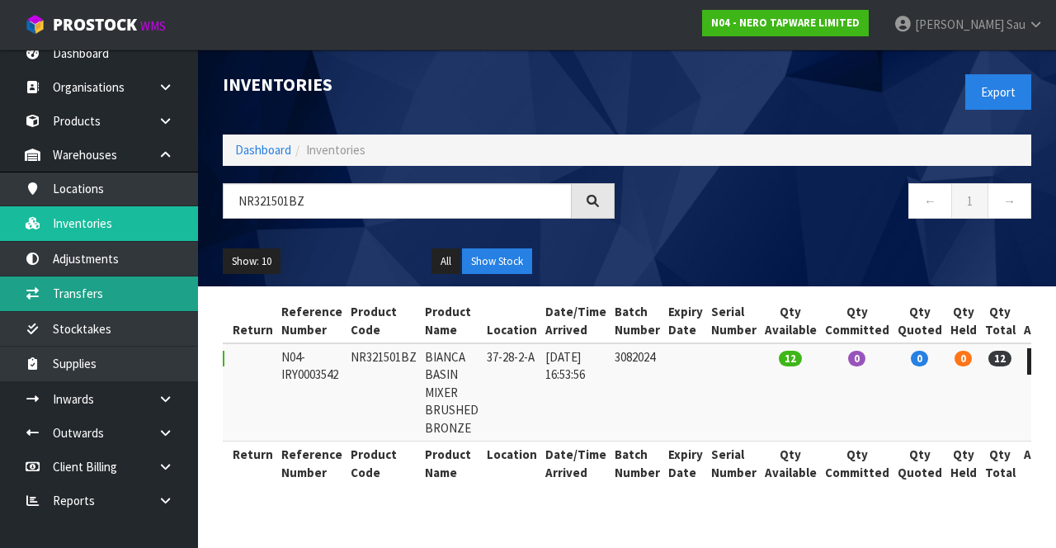
click at [123, 297] on link "Transfers" at bounding box center [99, 293] width 198 height 34
click at [125, 302] on link "Transfers" at bounding box center [99, 293] width 198 height 34
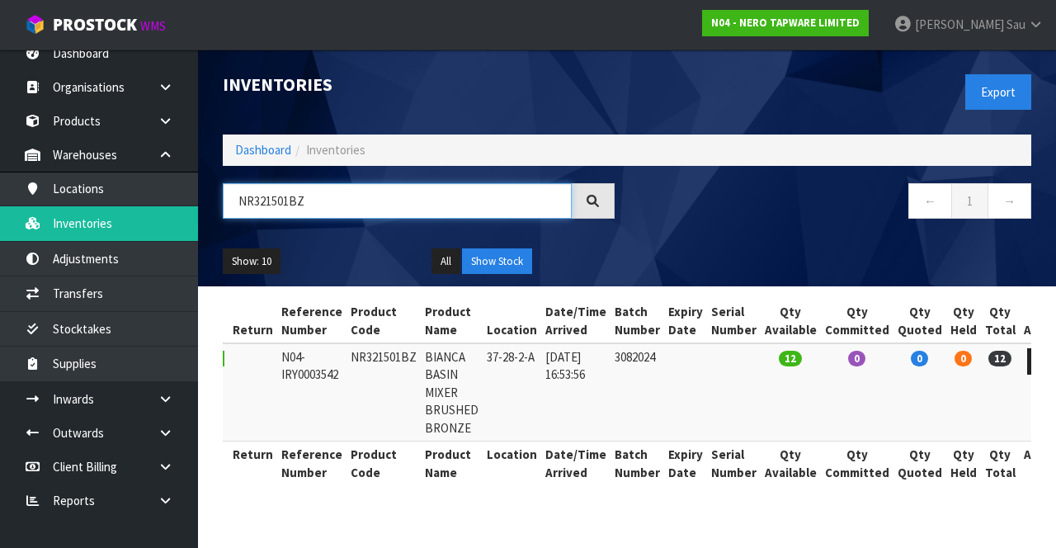
click at [309, 201] on input "NR321501BZ" at bounding box center [397, 200] width 349 height 35
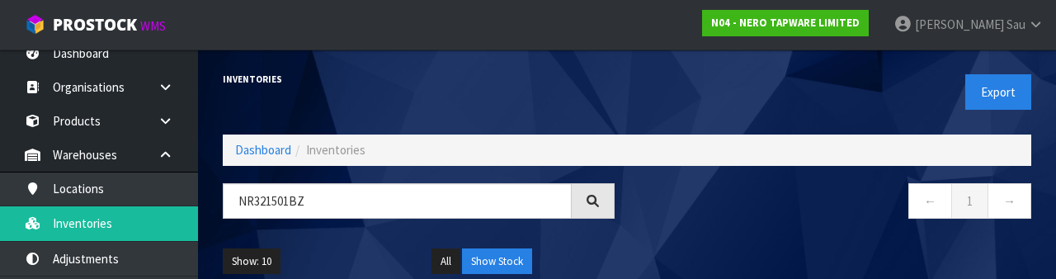
click at [716, 236] on div "Show: 10 5 10 25 50 All Show Stock" at bounding box center [626, 261] width 833 height 51
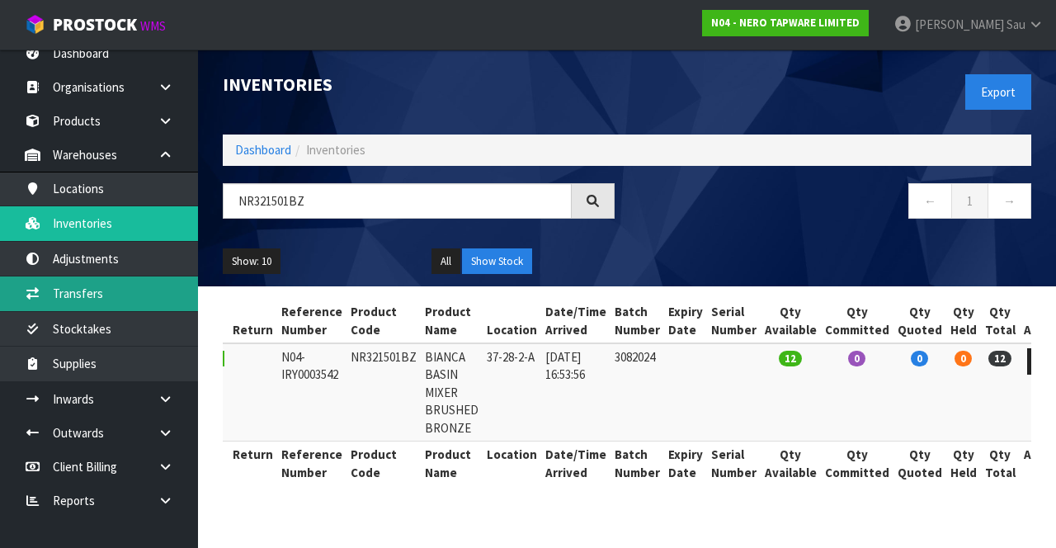
click at [144, 281] on link "Transfers" at bounding box center [99, 293] width 198 height 34
click at [101, 286] on link "Transfers" at bounding box center [99, 293] width 198 height 34
click at [102, 286] on link "Transfers" at bounding box center [99, 293] width 198 height 34
click at [111, 276] on link "Transfers" at bounding box center [99, 293] width 198 height 34
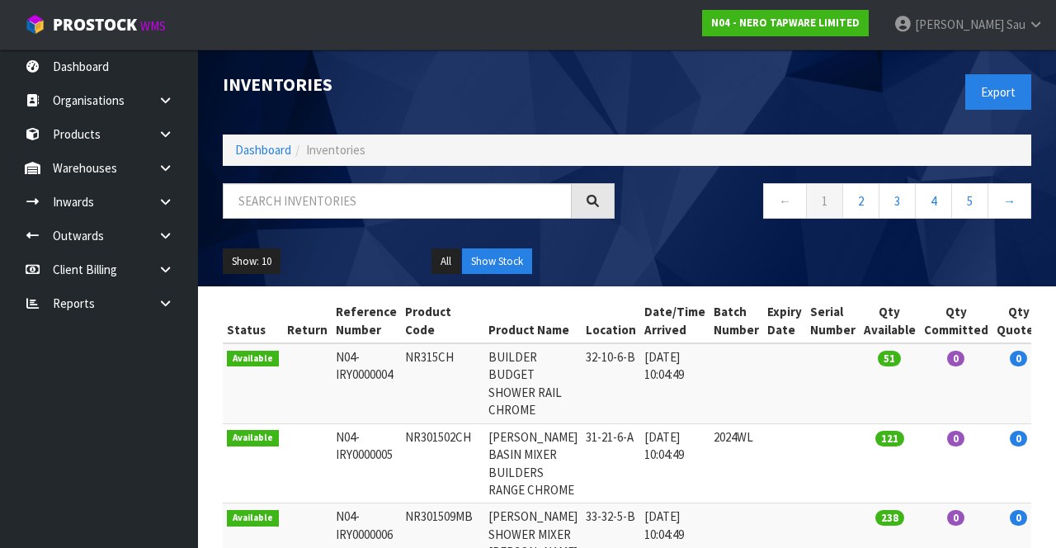
click at [167, 191] on link at bounding box center [171, 202] width 53 height 34
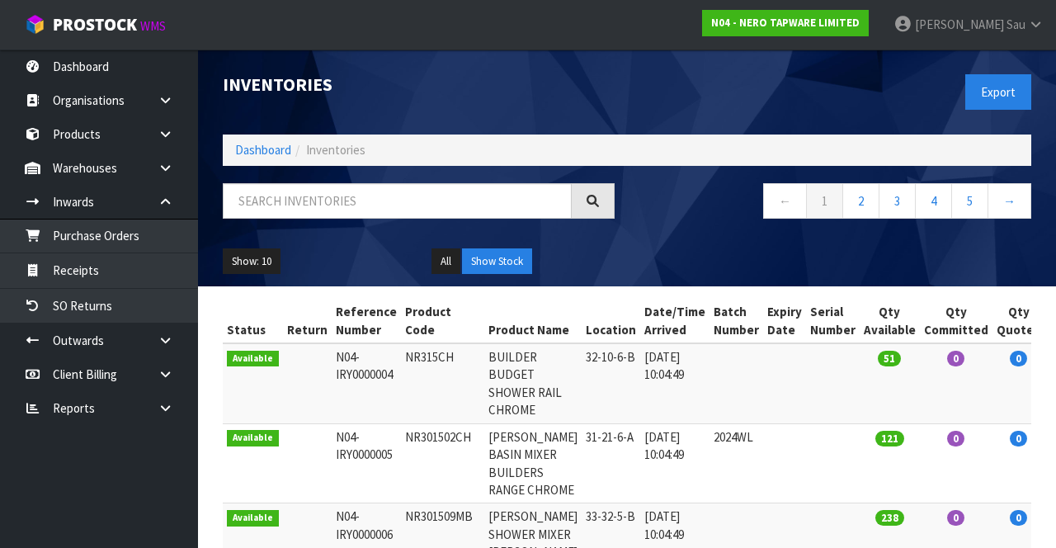
click at [162, 171] on icon at bounding box center [166, 168] width 16 height 12
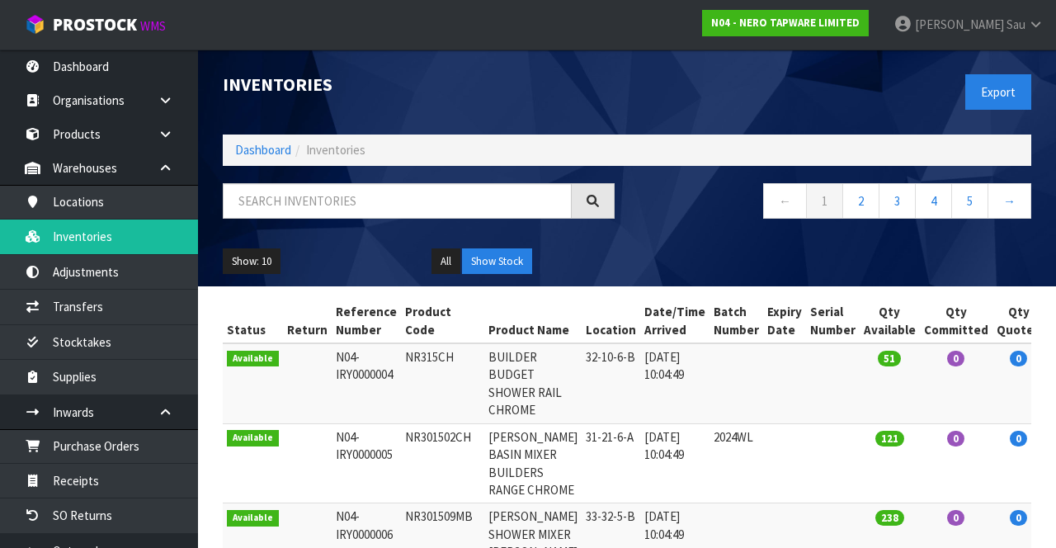
click at [160, 406] on icon at bounding box center [166, 412] width 16 height 12
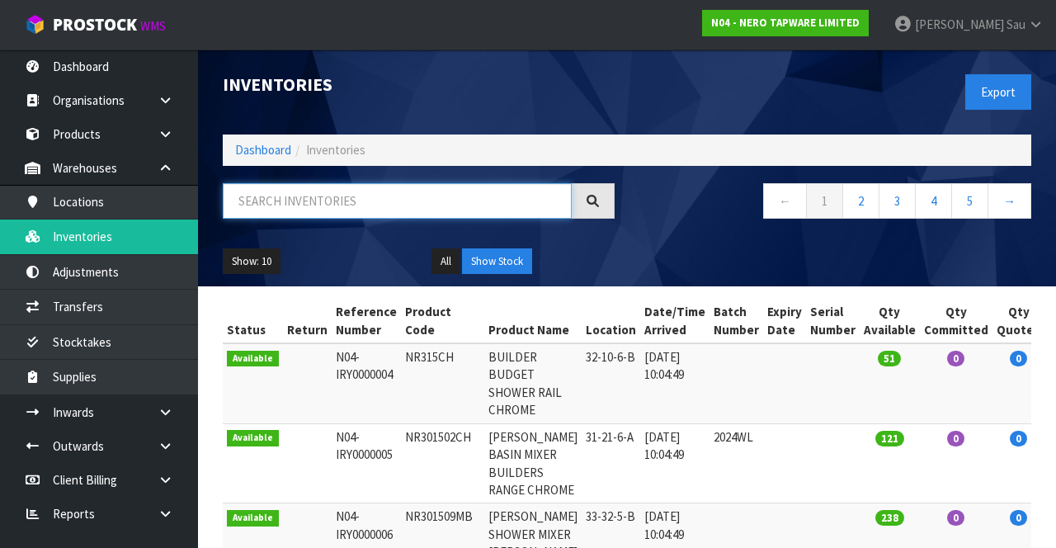
paste input "NR321501BZ"
type input "NR321501BZ"
click at [681, 224] on div "← 1 2 3 4 5 →" at bounding box center [835, 209] width 417 height 53
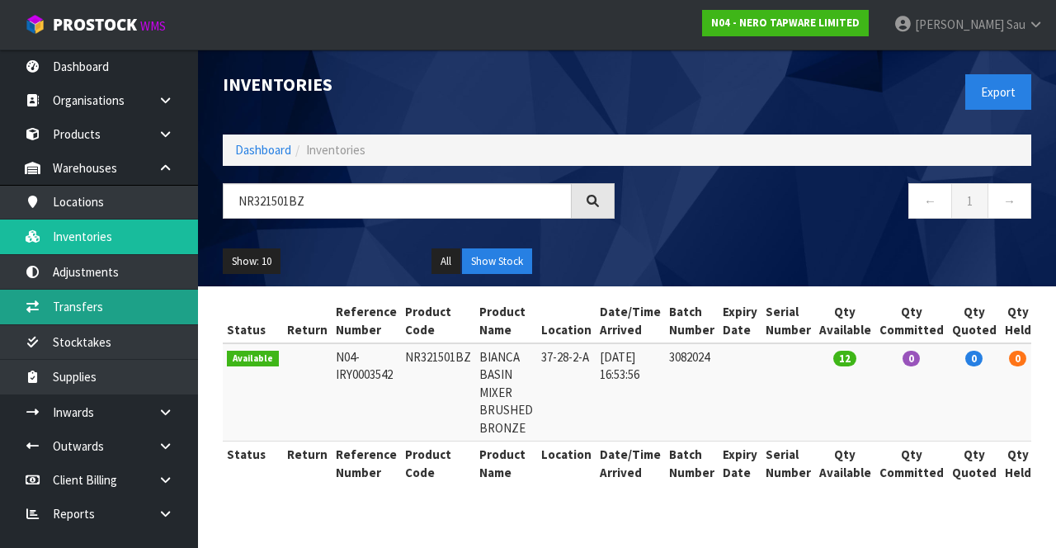
click at [143, 309] on link "Transfers" at bounding box center [99, 307] width 198 height 34
click at [70, 296] on link "Transfers" at bounding box center [99, 307] width 198 height 34
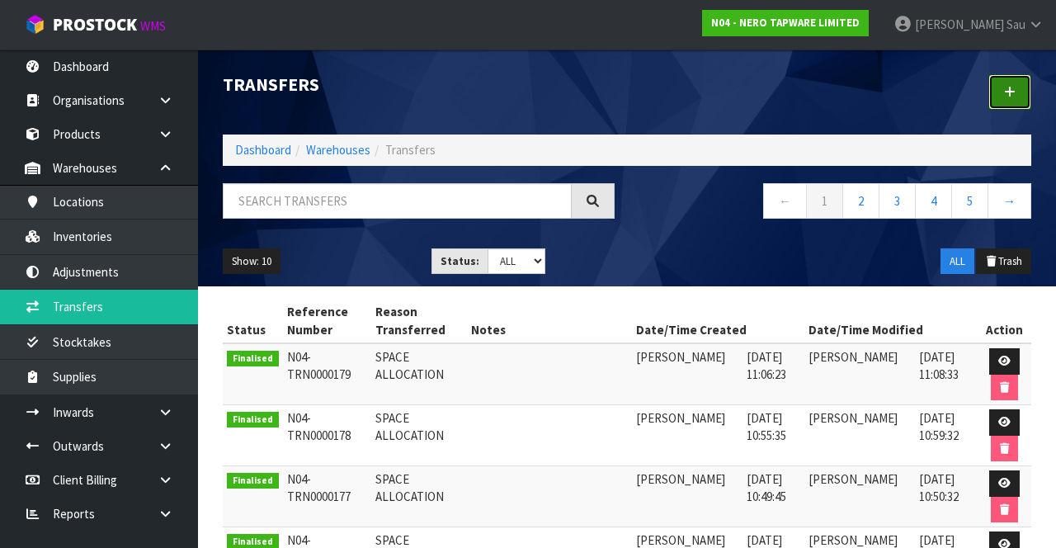
click at [1011, 95] on icon at bounding box center [1010, 92] width 12 height 12
click at [1002, 89] on link at bounding box center [1010, 91] width 43 height 35
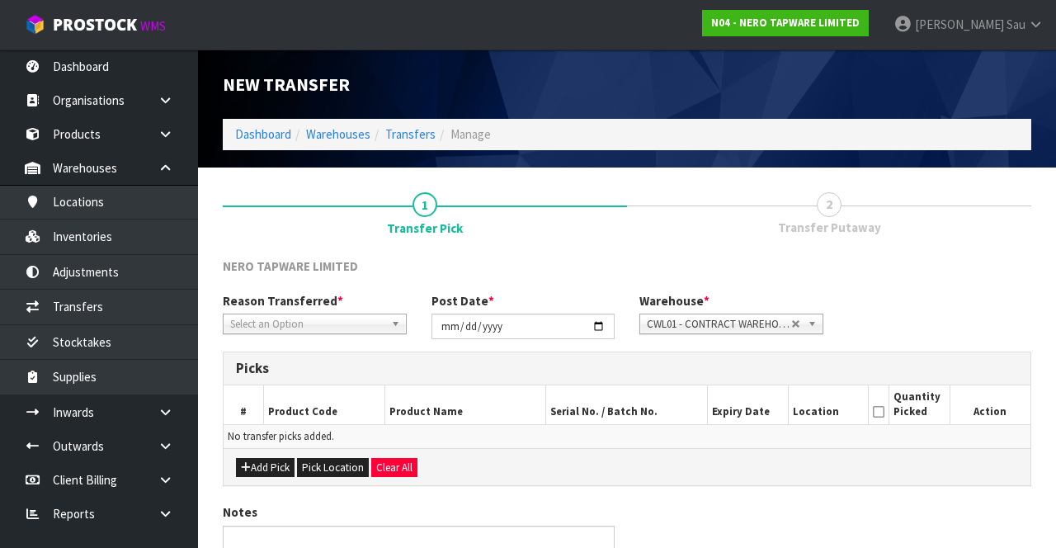
click at [965, 353] on div "Picks" at bounding box center [627, 368] width 807 height 33
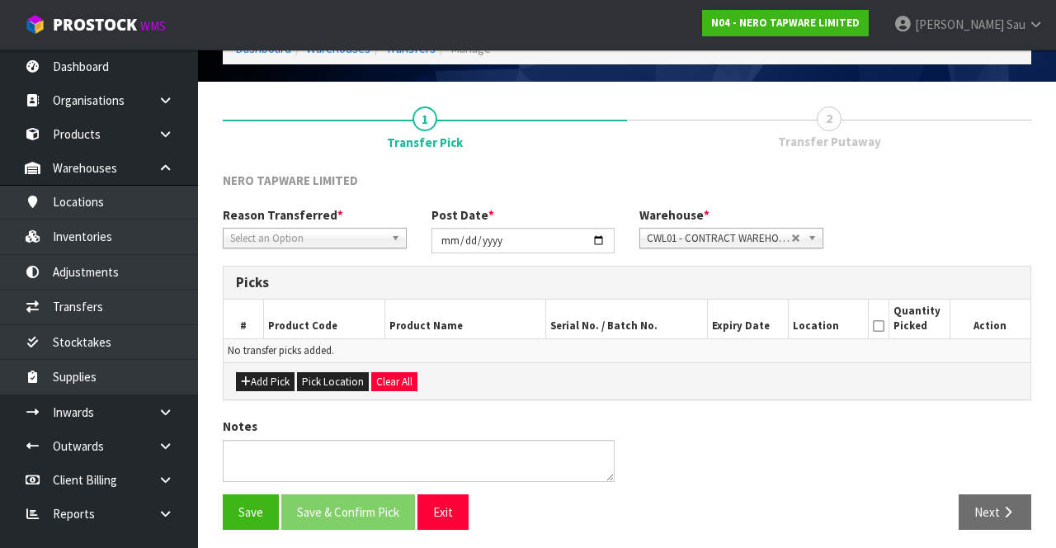
scroll to position [89, 0]
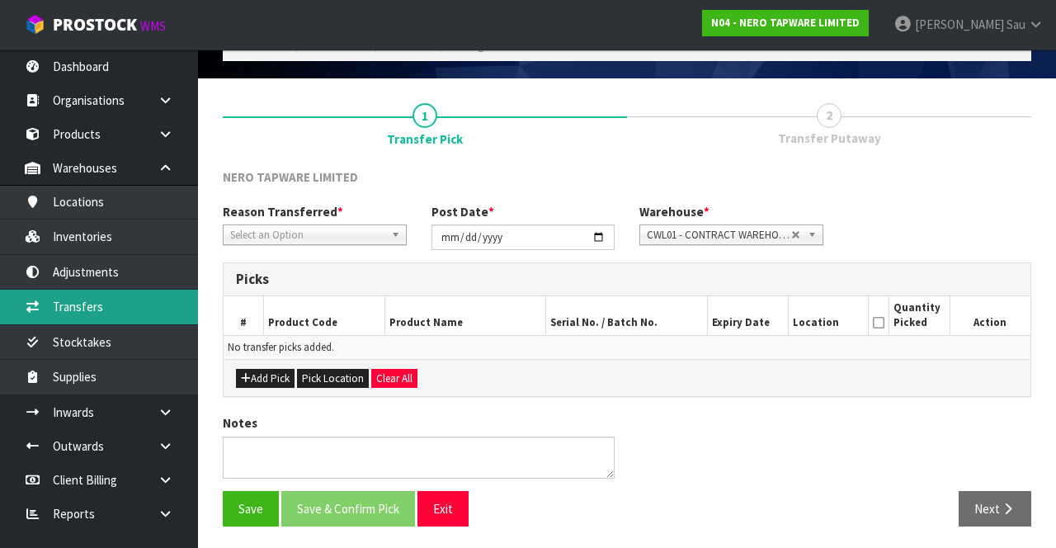
click at [79, 309] on link "Transfers" at bounding box center [99, 307] width 198 height 34
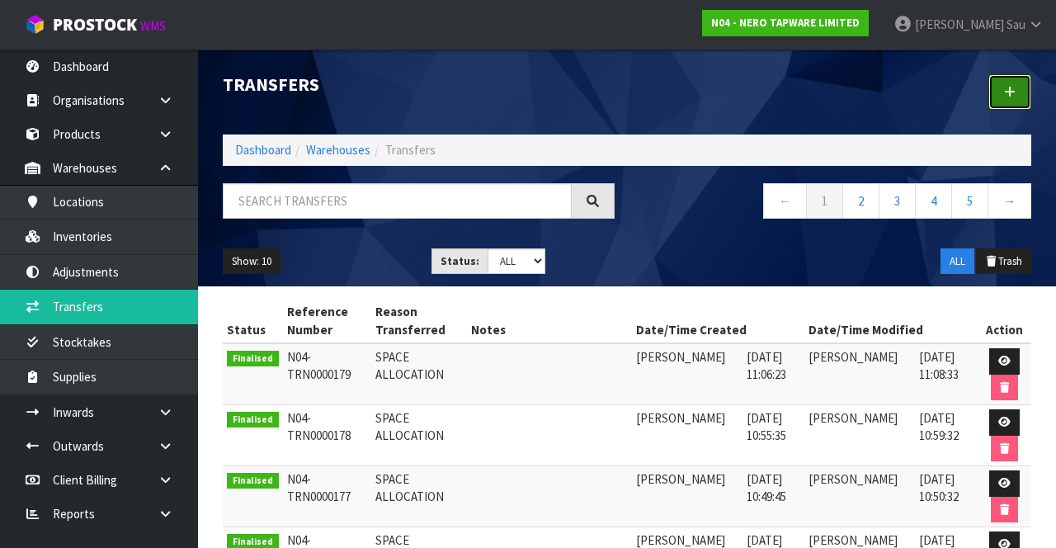
click at [1005, 91] on icon at bounding box center [1010, 92] width 12 height 12
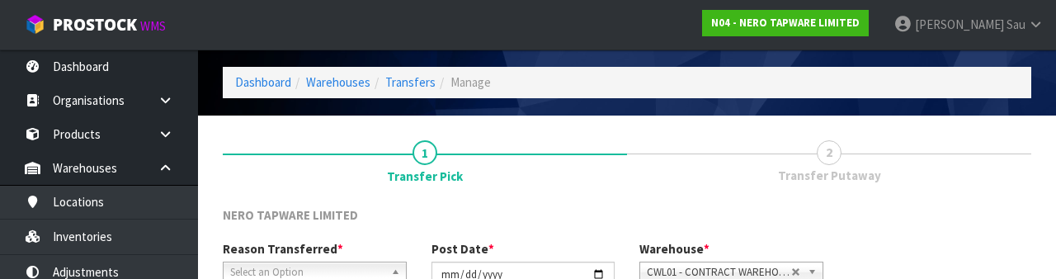
scroll to position [197, 0]
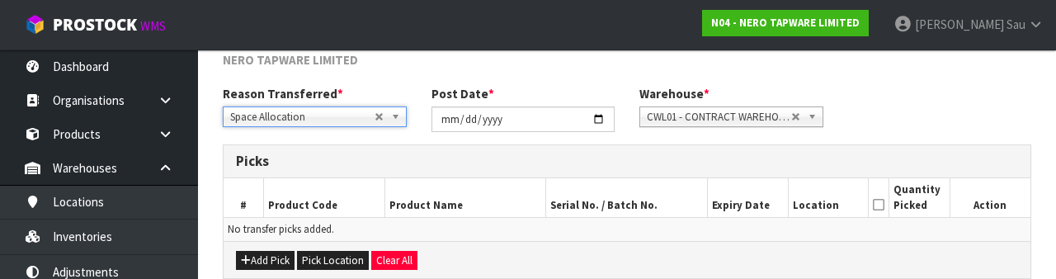
click at [519, 170] on div "Picks" at bounding box center [627, 161] width 807 height 33
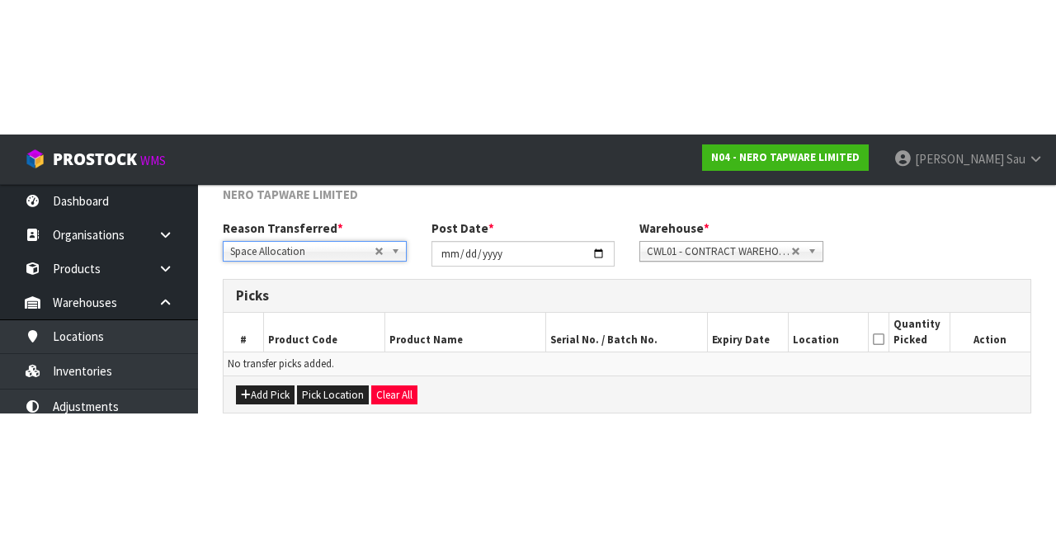
scroll to position [89, 0]
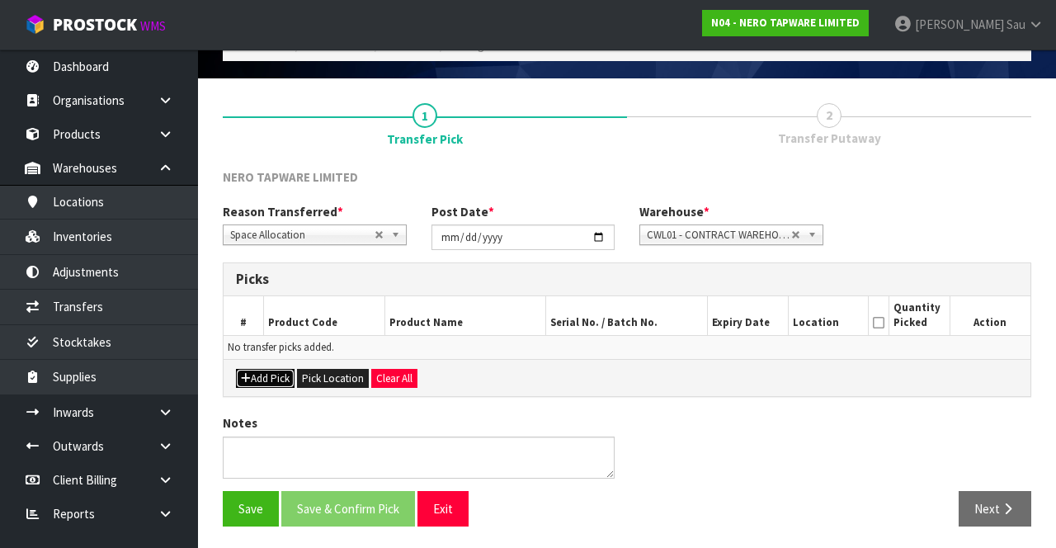
click at [263, 372] on button "Add Pick" at bounding box center [265, 379] width 59 height 20
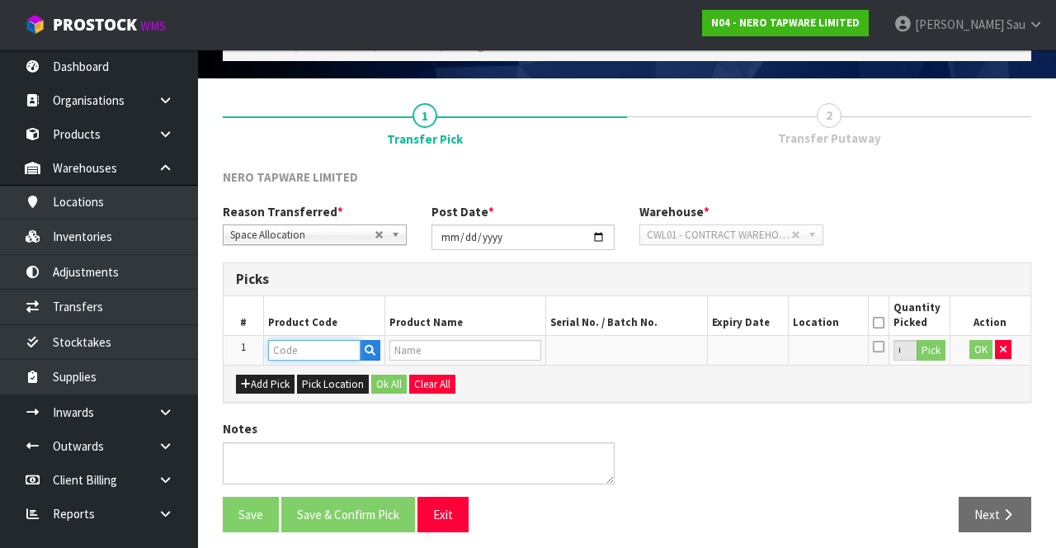
paste input "NR321501BZ"
type input "NR321501BZ"
click at [695, 401] on div "NERO TAPWARE LIMITED Reason Transferred * Space Allocation Damage Expired Stock…" at bounding box center [627, 356] width 809 height 376
type input "BIANCA BASIN MIXER BRUSHED BRONZE"
click at [833, 424] on div "Notes" at bounding box center [626, 458] width 833 height 76
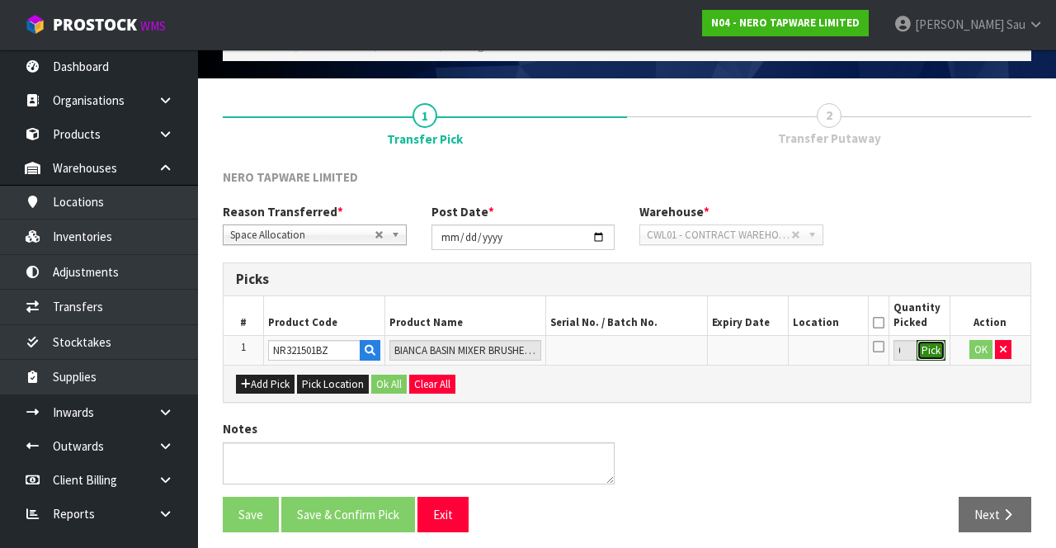
click at [934, 352] on button "Pick" at bounding box center [931, 350] width 29 height 21
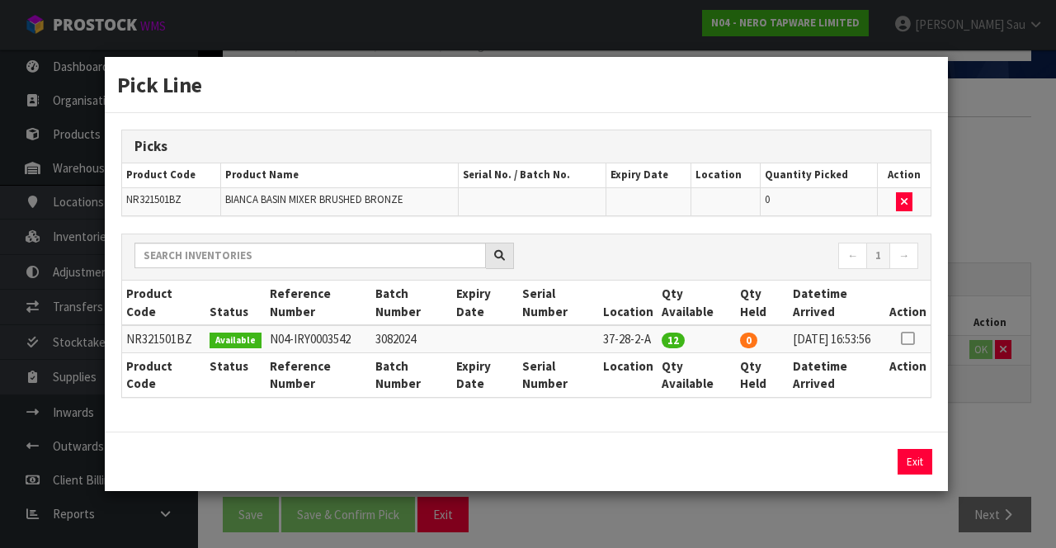
click at [908, 338] on icon at bounding box center [907, 338] width 13 height 1
click at [858, 467] on button "Assign Pick" at bounding box center [859, 462] width 68 height 26
type input "12"
click at [994, 396] on div "Pick Line Picks Product Code Product Name Serial No. / Batch No. Expiry Date Lo…" at bounding box center [528, 274] width 1056 height 548
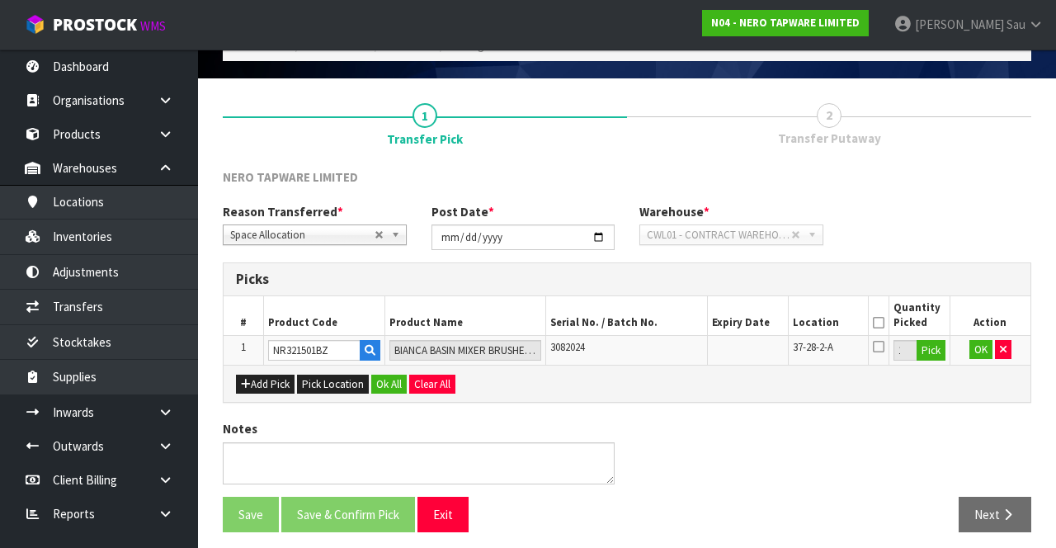
click at [879, 323] on icon at bounding box center [879, 323] width 12 height 1
click at [974, 350] on button "OK" at bounding box center [981, 350] width 23 height 20
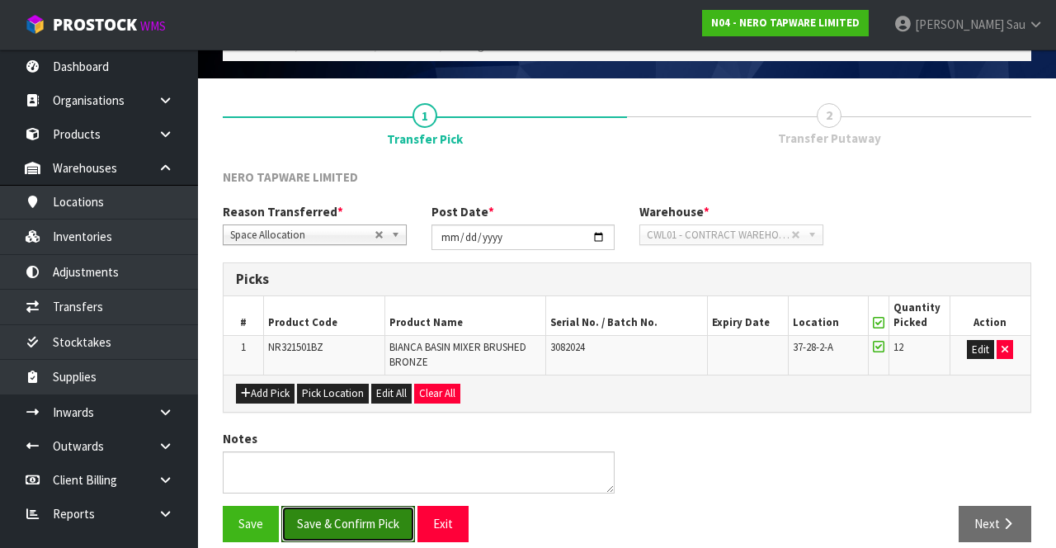
click at [363, 513] on button "Save & Confirm Pick" at bounding box center [348, 523] width 134 height 35
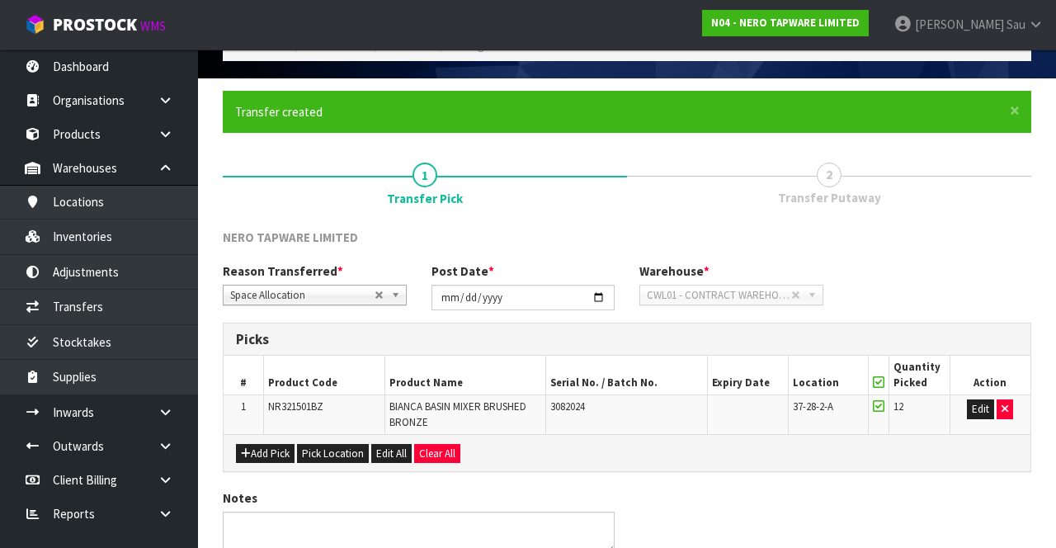
scroll to position [0, 0]
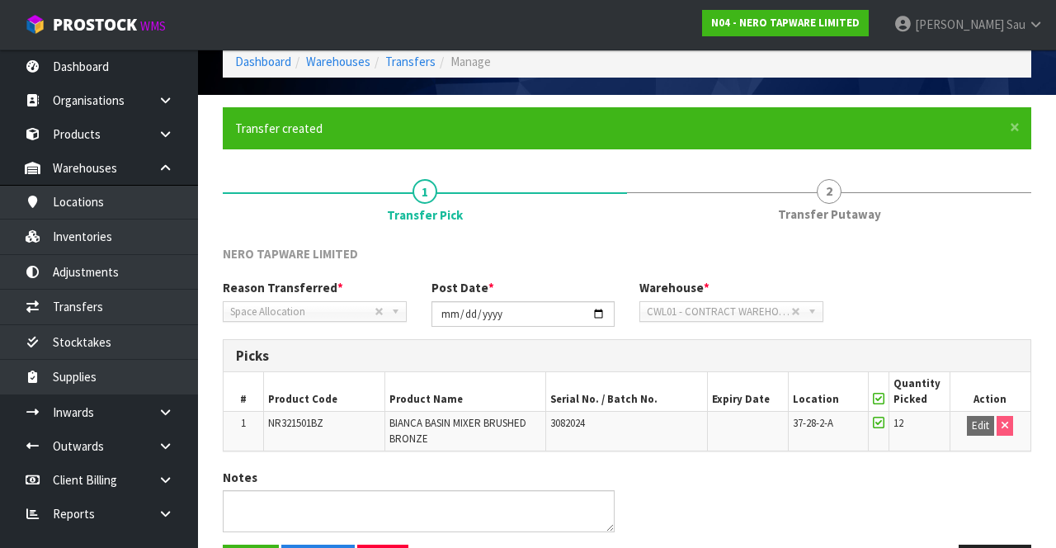
scroll to position [83, 0]
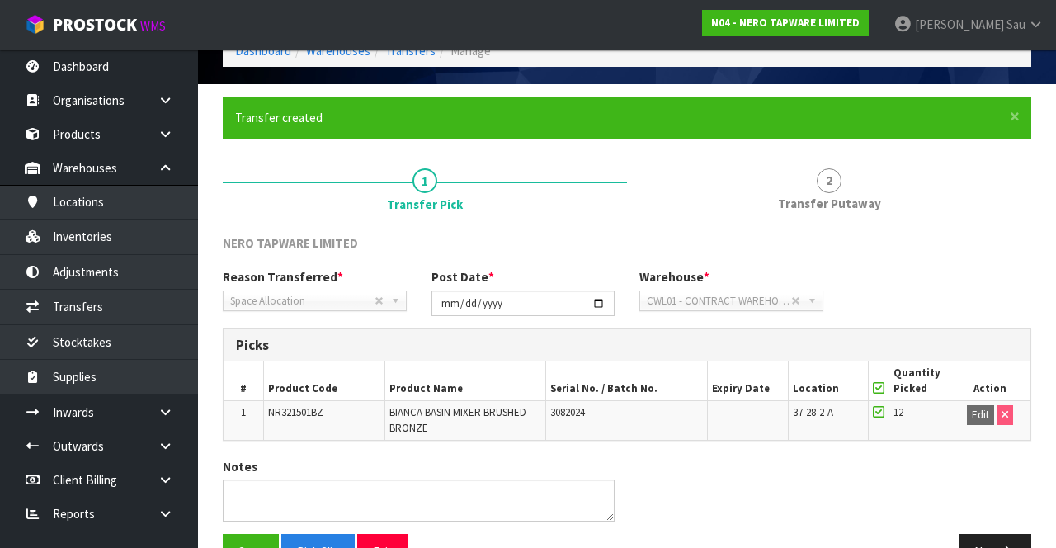
click at [832, 175] on span "2" at bounding box center [829, 180] width 25 height 25
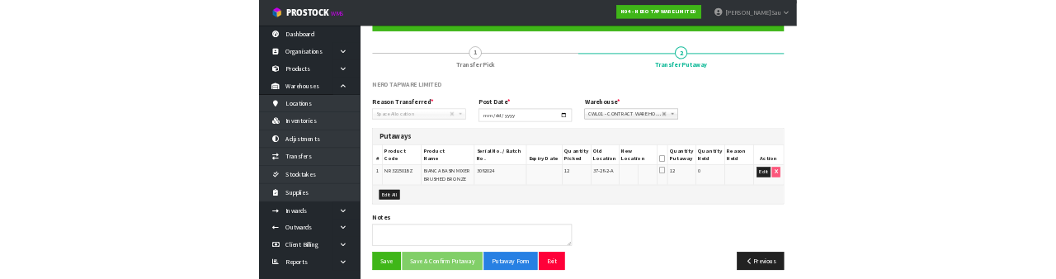
scroll to position [159, 0]
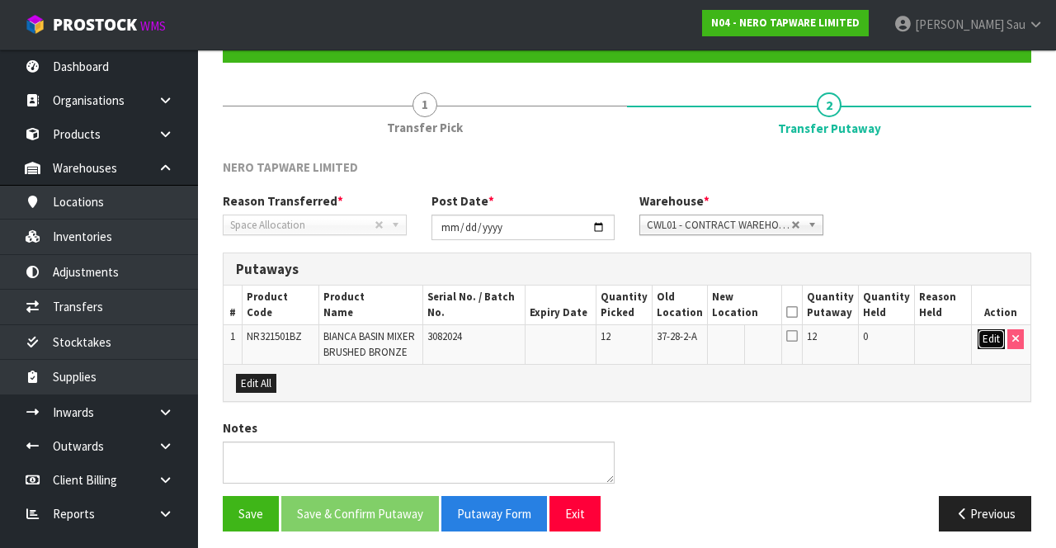
click at [984, 342] on button "Edit" at bounding box center [991, 339] width 27 height 20
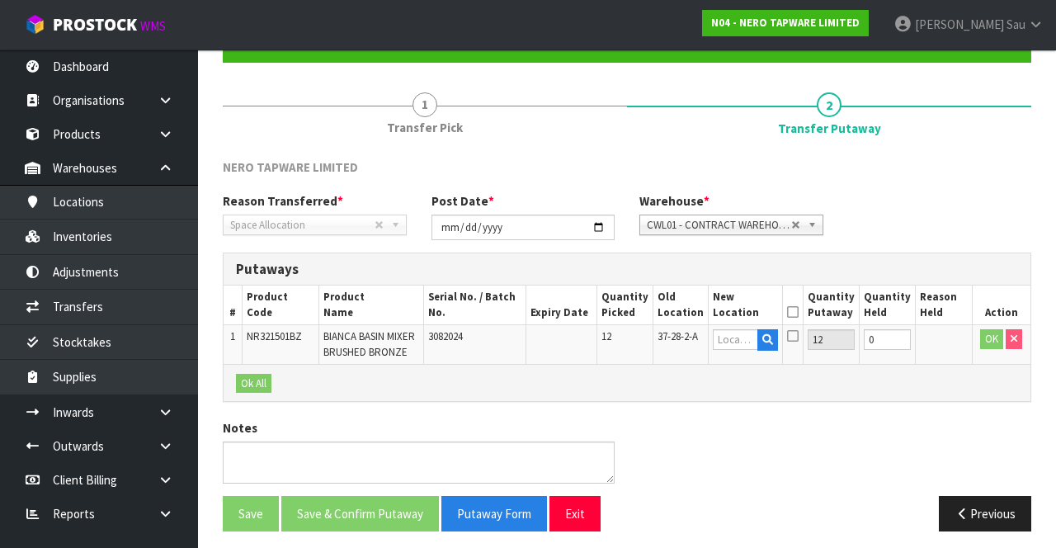
click at [799, 313] on icon at bounding box center [793, 312] width 12 height 1
click at [799, 335] on icon at bounding box center [793, 335] width 12 height 13
click at [735, 337] on input "text" at bounding box center [735, 339] width 45 height 21
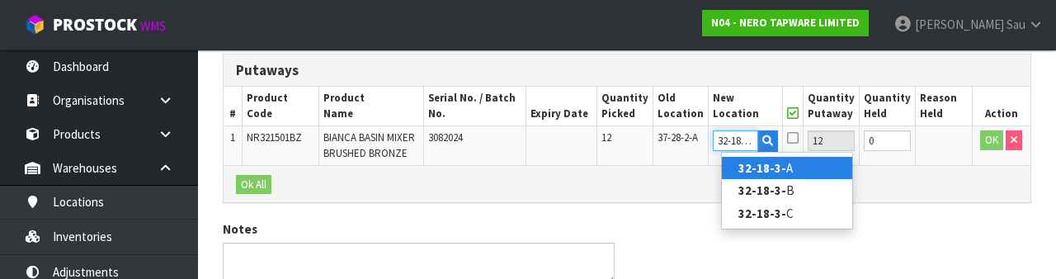
scroll to position [0, 3]
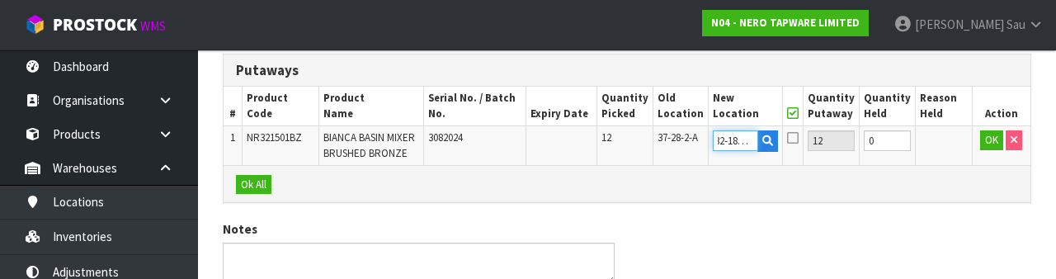
type input "32-18-3-A"
click at [959, 220] on div "Notes" at bounding box center [626, 258] width 833 height 76
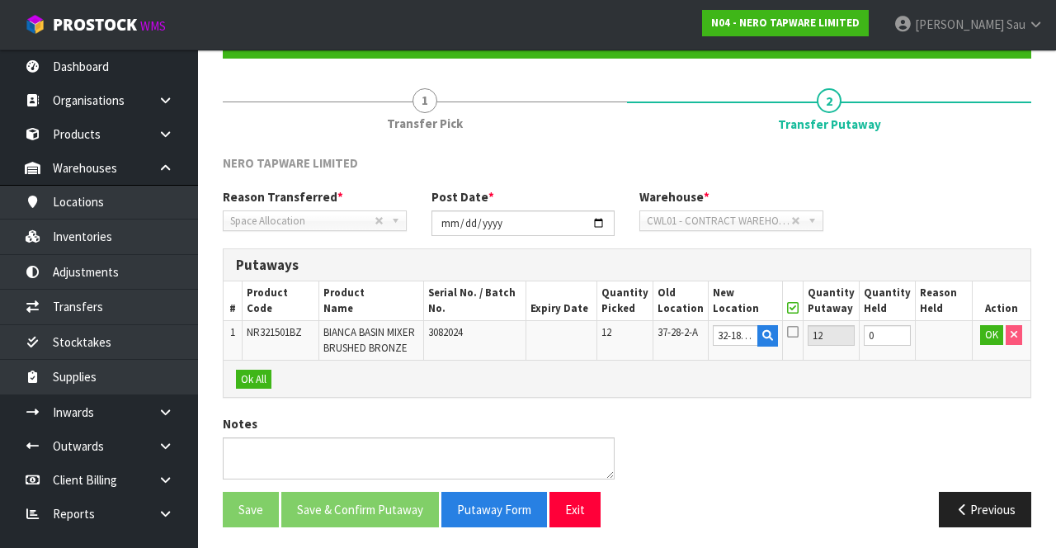
scroll to position [158, 0]
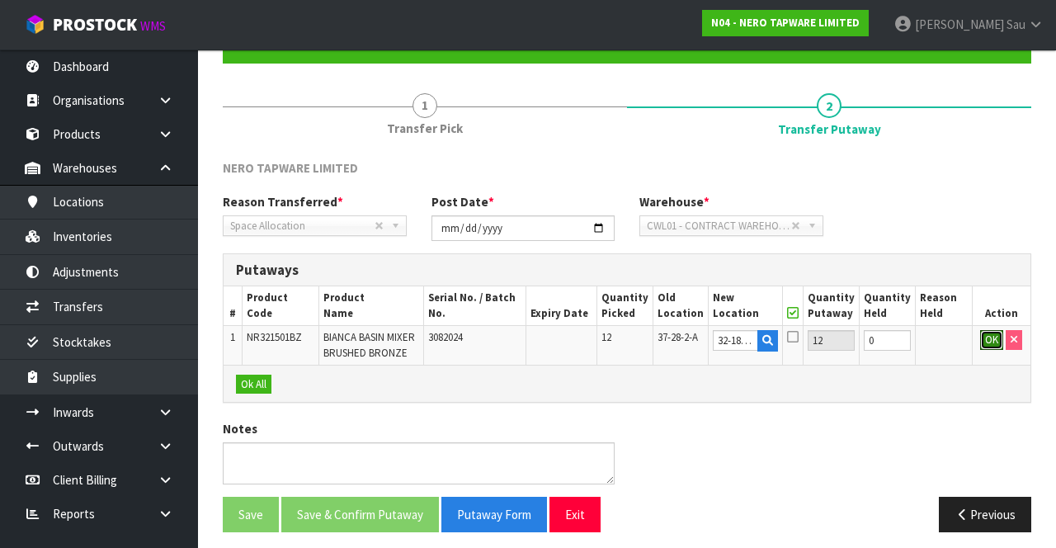
click at [988, 342] on button "OK" at bounding box center [991, 340] width 23 height 20
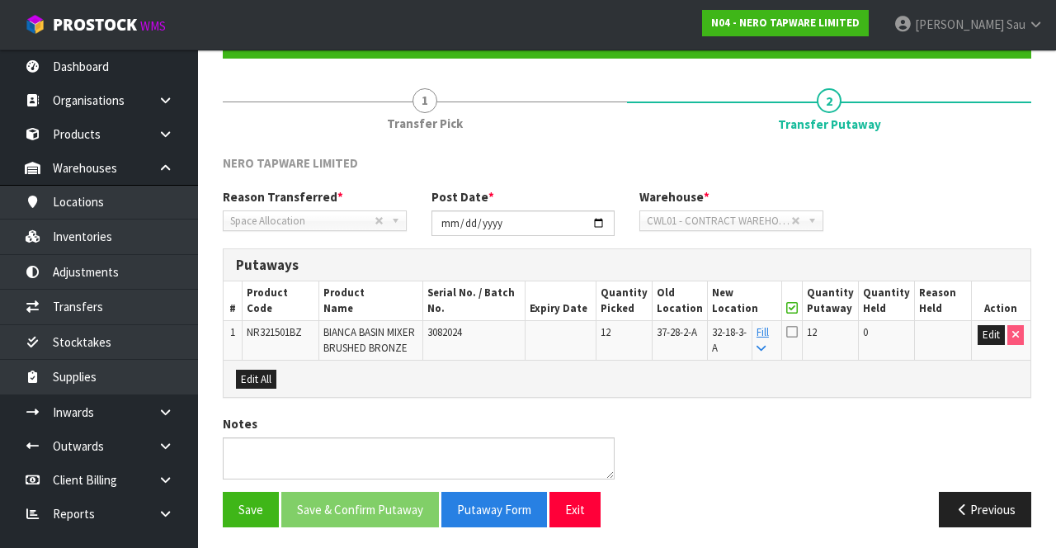
scroll to position [162, 0]
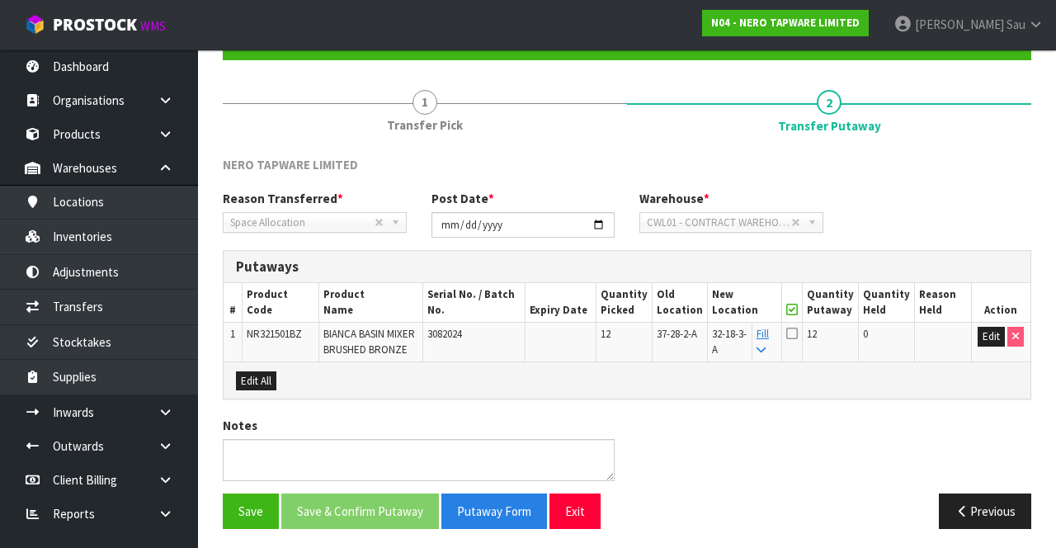
click at [798, 330] on icon at bounding box center [792, 333] width 12 height 13
click at [0, 0] on input "checkbox" at bounding box center [0, 0] width 0 height 0
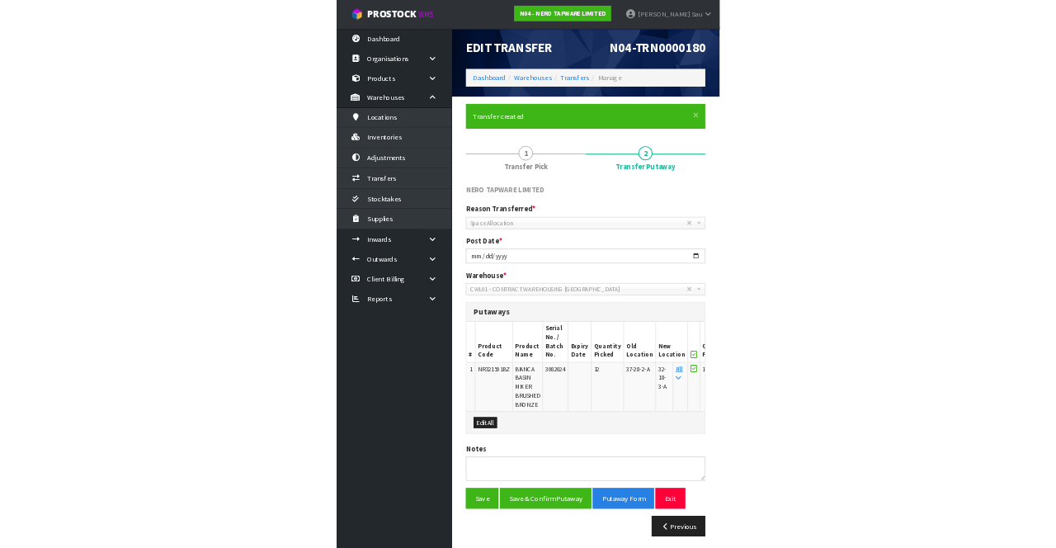
scroll to position [163, 0]
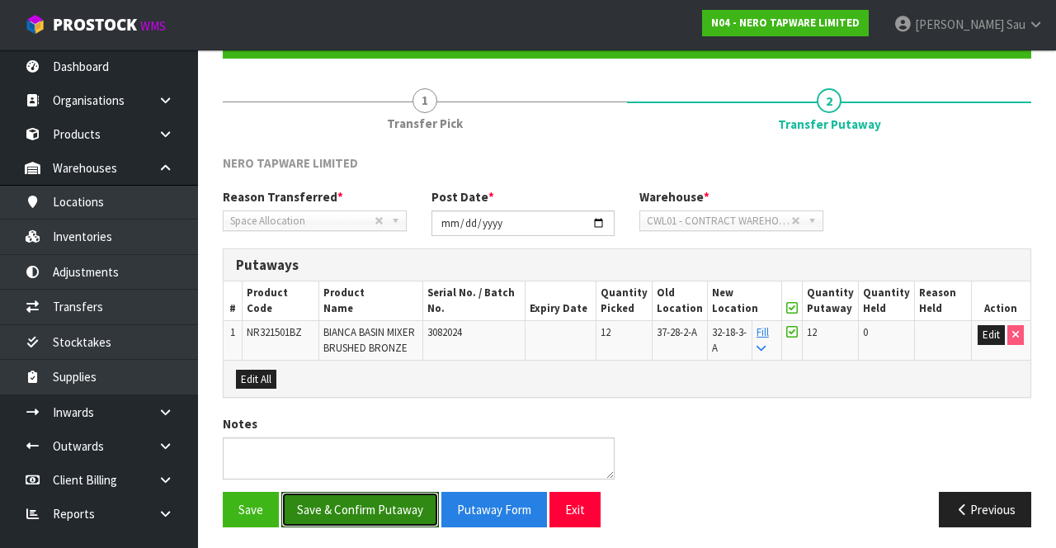
click at [371, 502] on button "Save & Confirm Putaway" at bounding box center [360, 509] width 158 height 35
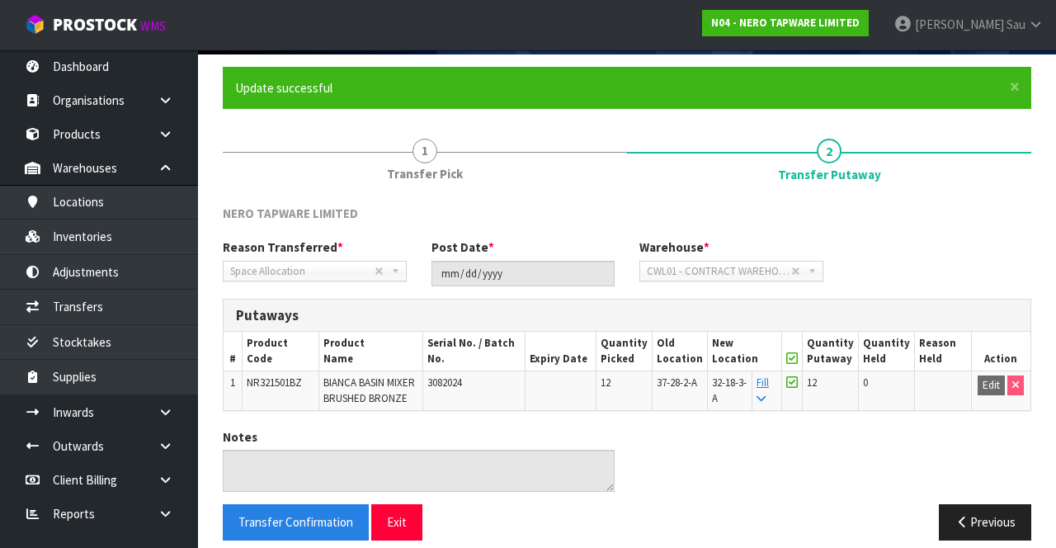
scroll to position [128, 0]
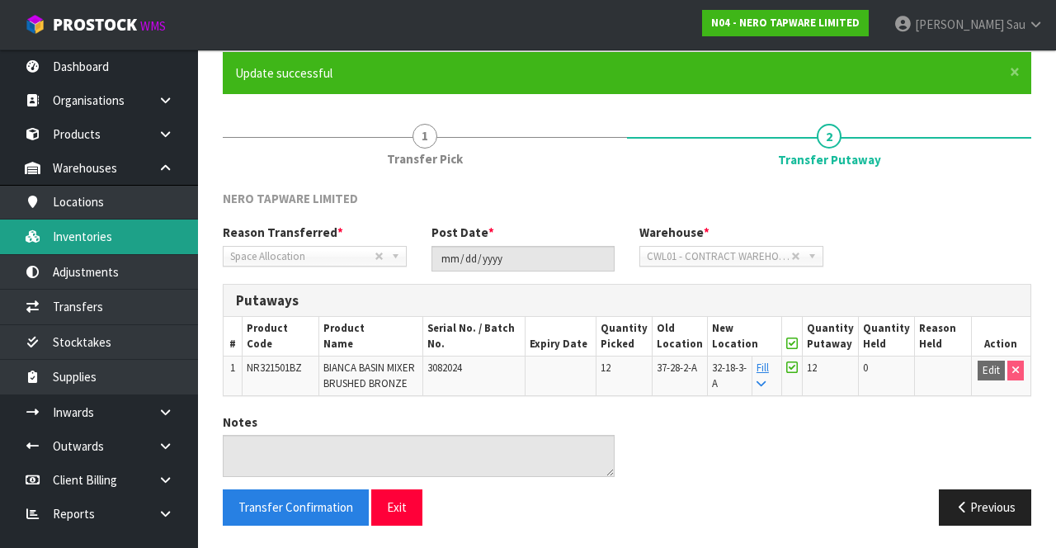
click at [137, 243] on link "Inventories" at bounding box center [99, 237] width 198 height 34
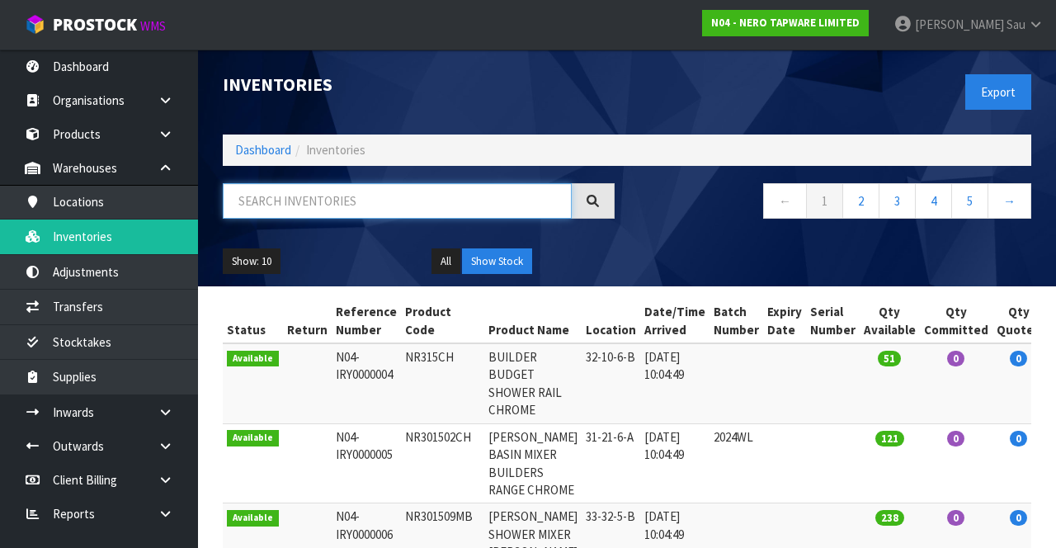
click at [358, 195] on input "text" at bounding box center [397, 200] width 349 height 35
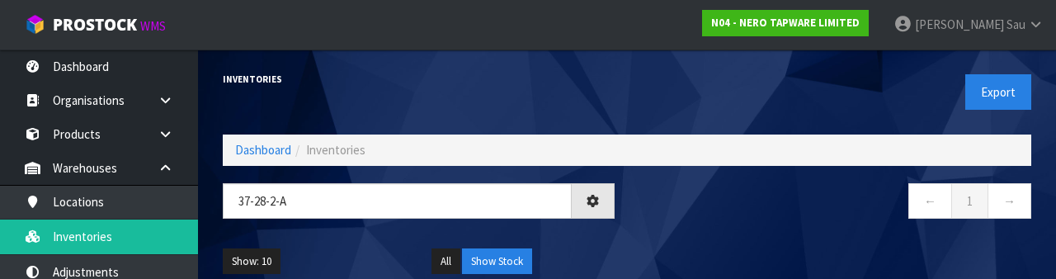
click at [749, 227] on div "← 1 →" at bounding box center [835, 209] width 417 height 53
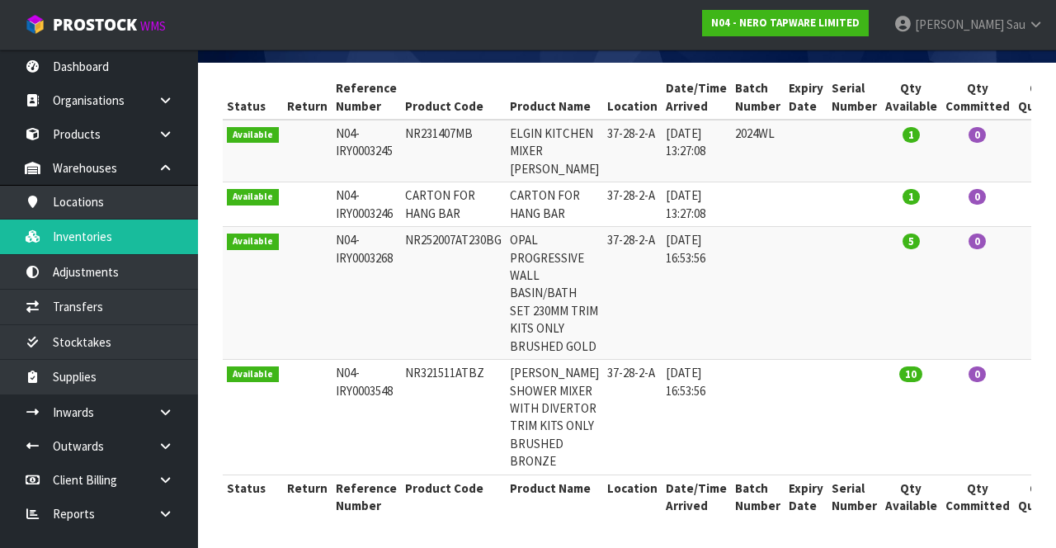
scroll to position [310, 0]
copy td "NR321511ATBZ"
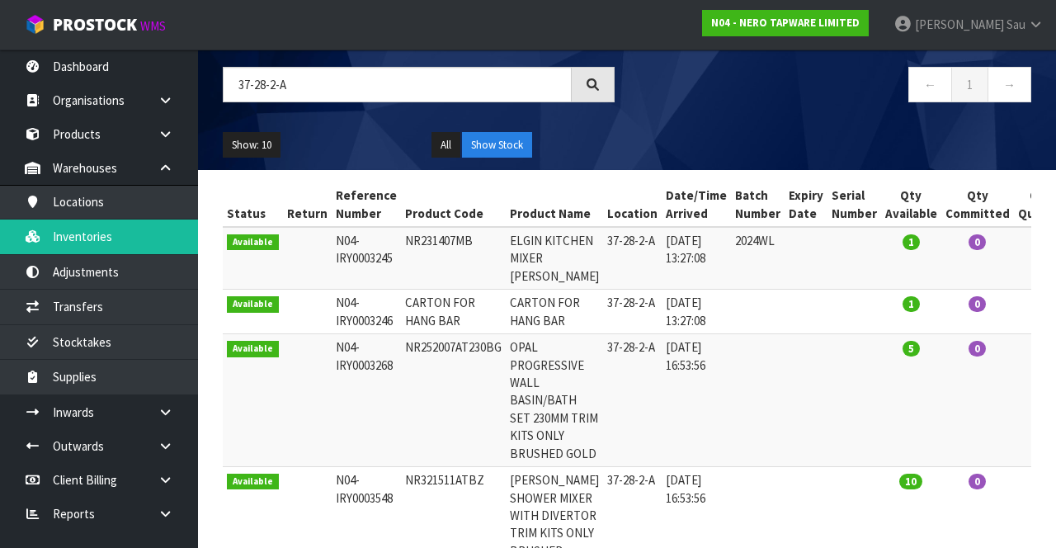
scroll to position [0, 0]
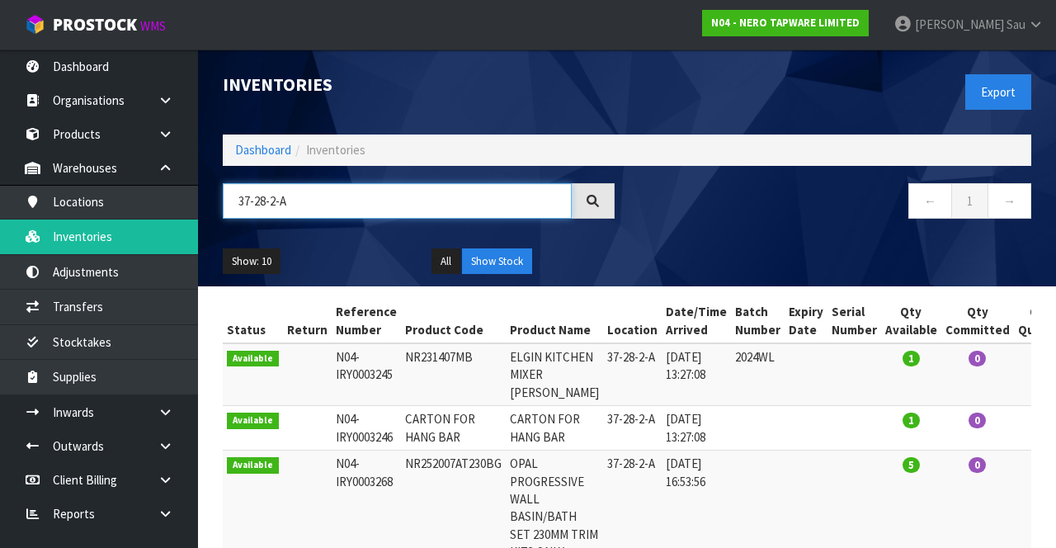
click at [389, 193] on input "37-28-2-A" at bounding box center [397, 200] width 349 height 35
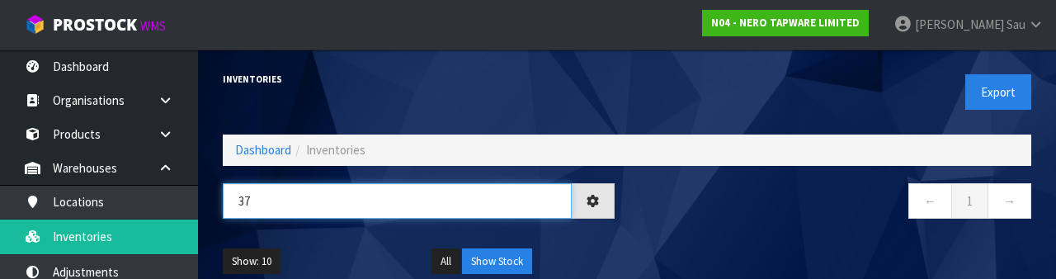
type input "3"
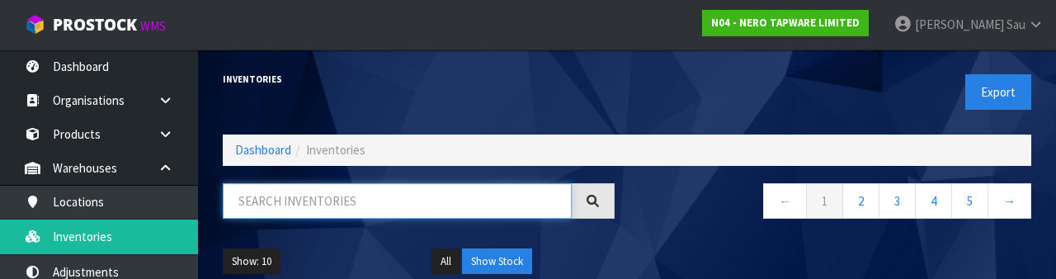
paste input "NR321511ATBZ"
type input "NR321511ATBZ"
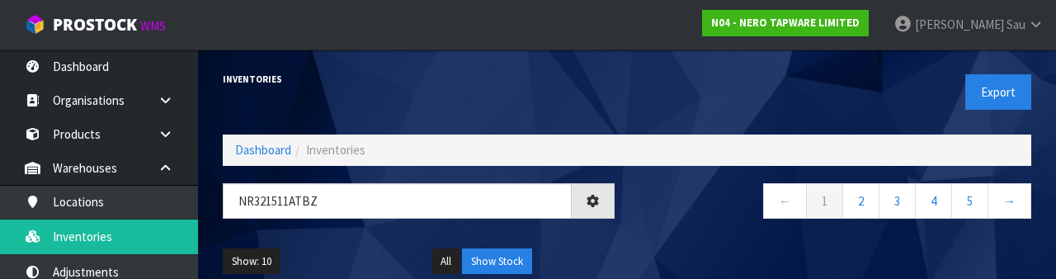
click at [713, 237] on div "Show: 10 5 10 25 50 All Show Stock" at bounding box center [626, 261] width 833 height 51
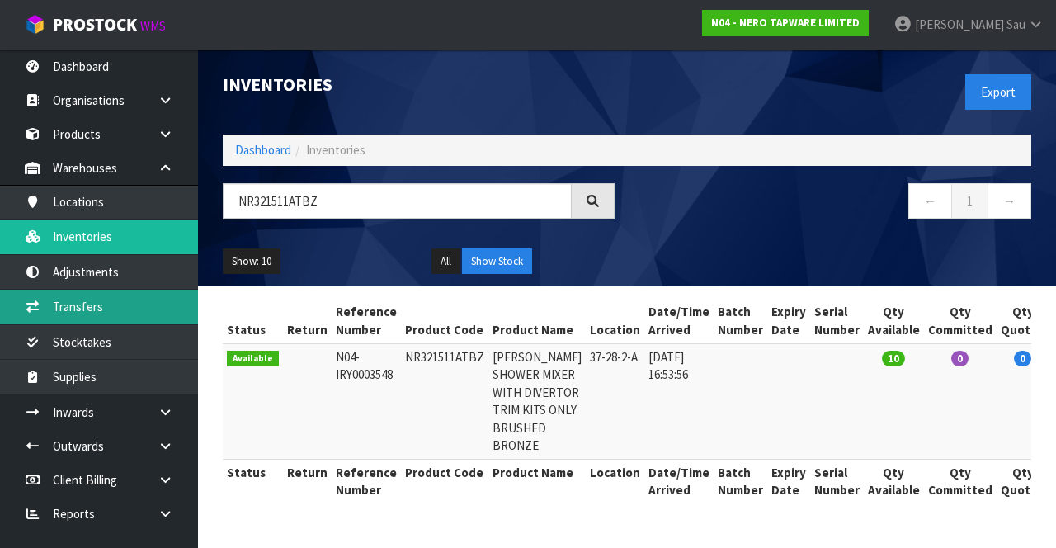
click at [142, 310] on link "Transfers" at bounding box center [99, 307] width 198 height 34
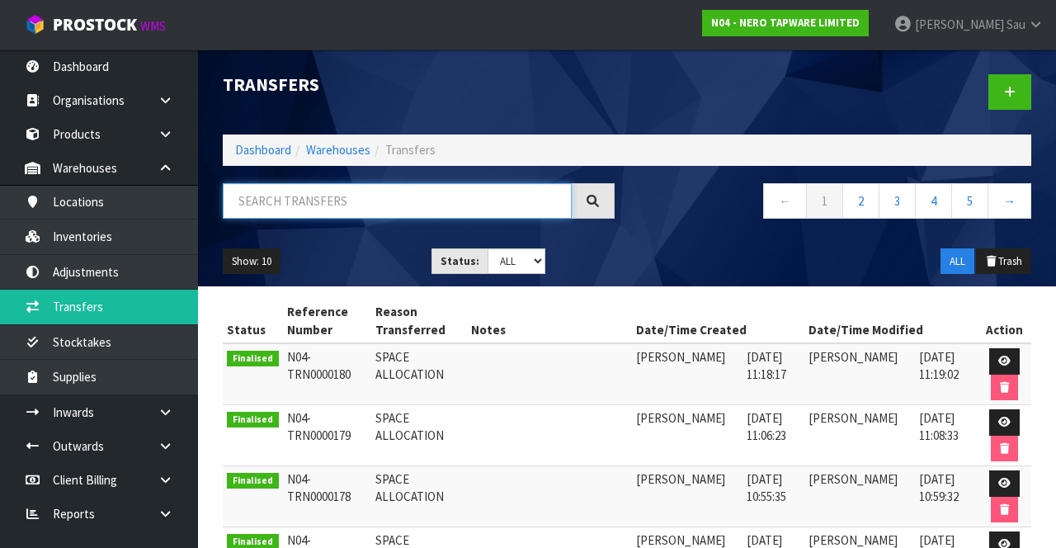
click at [431, 196] on input "text" at bounding box center [397, 200] width 349 height 35
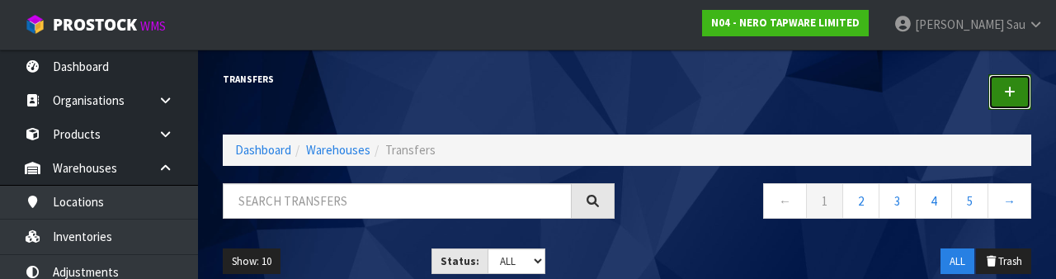
click at [1003, 97] on link at bounding box center [1010, 91] width 43 height 35
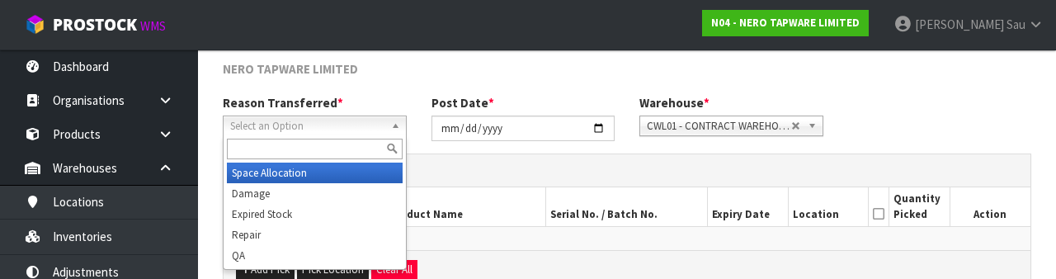
scroll to position [197, 0]
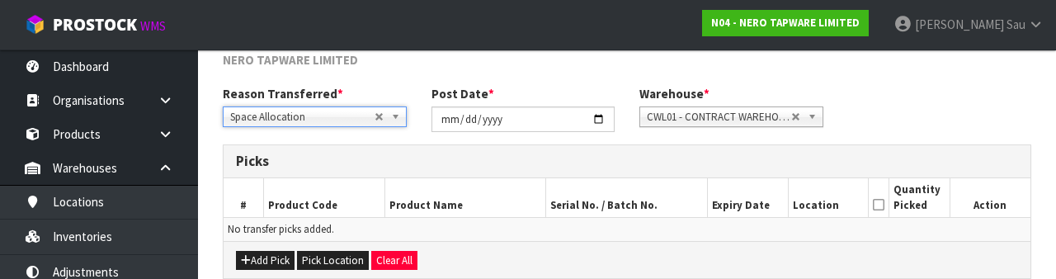
click at [632, 159] on h3 "Picks" at bounding box center [627, 161] width 782 height 16
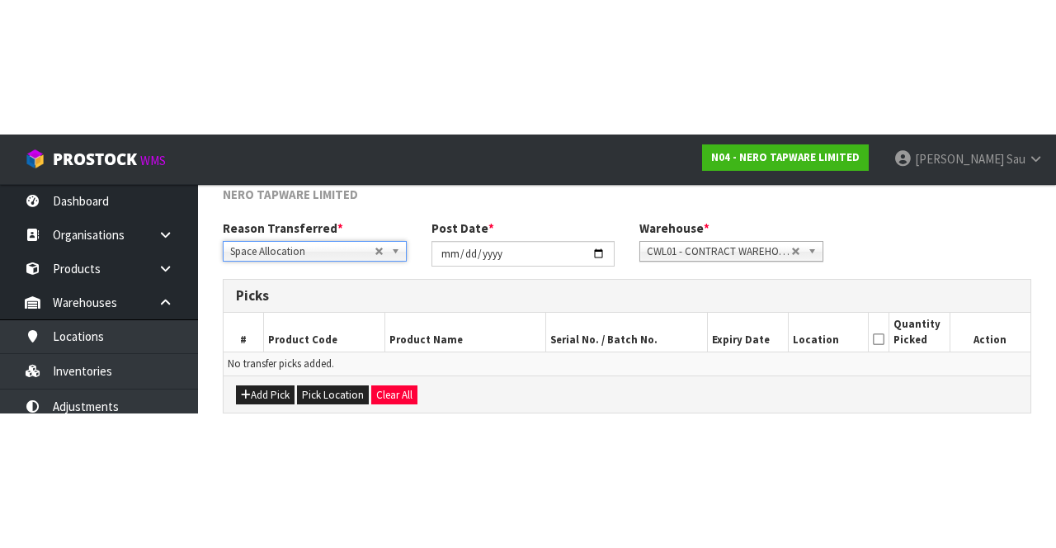
scroll to position [89, 0]
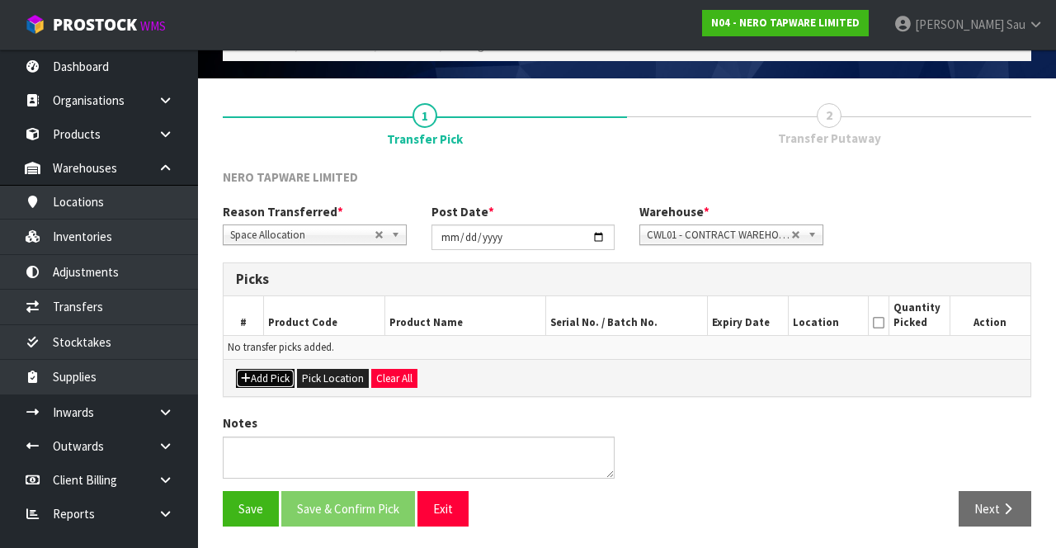
click at [257, 376] on button "Add Pick" at bounding box center [265, 379] width 59 height 20
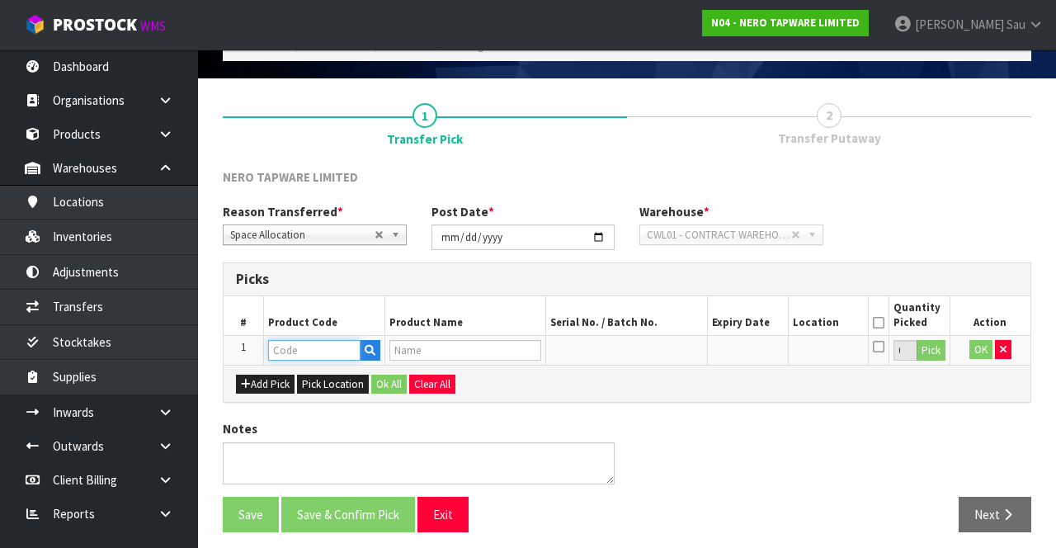
paste input "NR321511ATBZ"
type input "NR321511ATBZ"
type input "[PERSON_NAME] SHOWER MIXER WITH DIVERTOR TRIM KITS ONLY BRUSHED BRONZE"
type input "NR321511ATBZ"
click at [746, 406] on div "NERO TAPWARE LIMITED Reason Transferred * Space Allocation Damage Expired Stock…" at bounding box center [627, 356] width 809 height 376
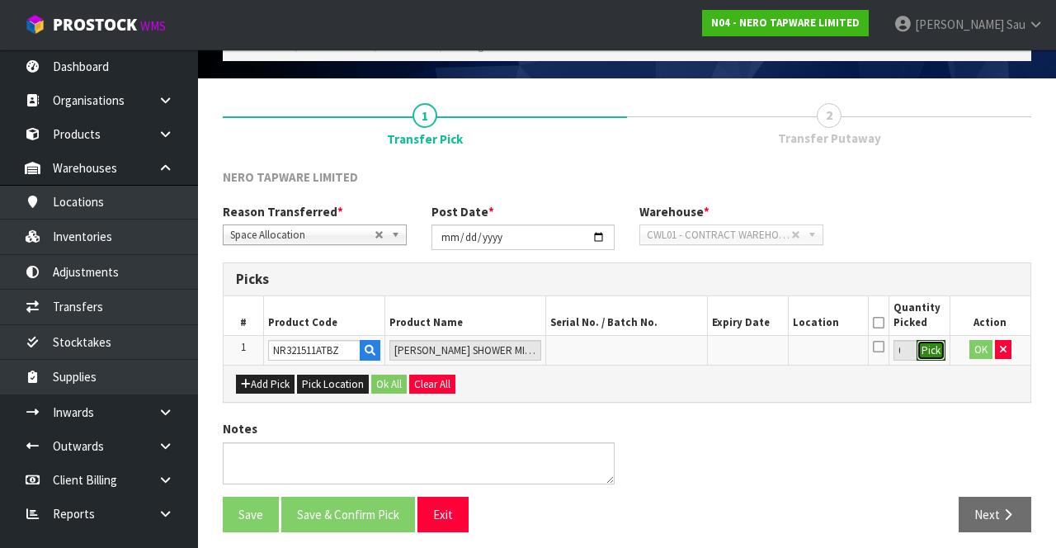
click at [928, 354] on button "Pick" at bounding box center [931, 350] width 29 height 21
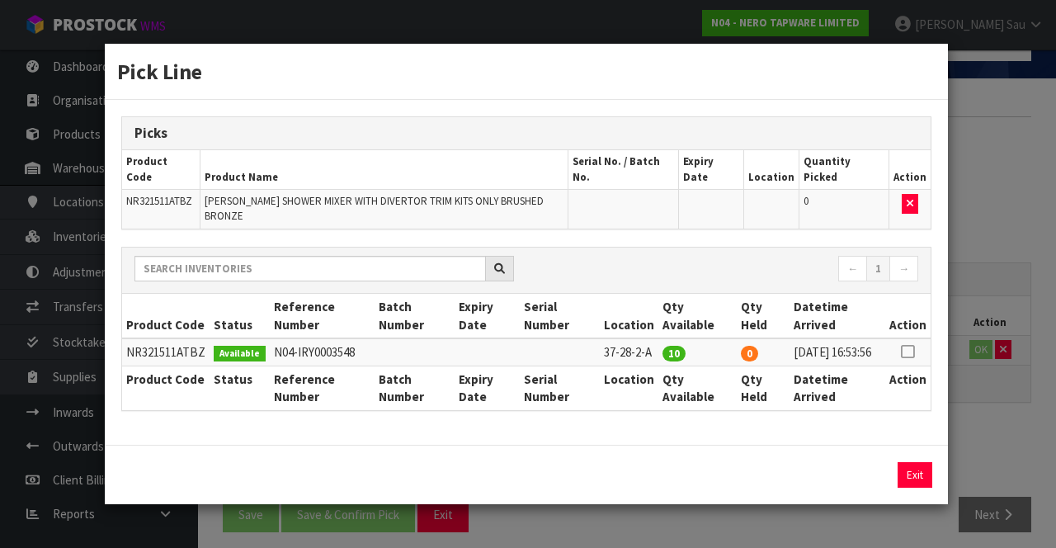
click at [906, 352] on icon at bounding box center [907, 352] width 13 height 1
click at [848, 466] on button "Assign Pick" at bounding box center [859, 475] width 68 height 26
type input "10"
click at [997, 397] on div "Pick Line Picks Product Code Product Name Serial No. / Batch No. Expiry Date Lo…" at bounding box center [528, 274] width 1056 height 548
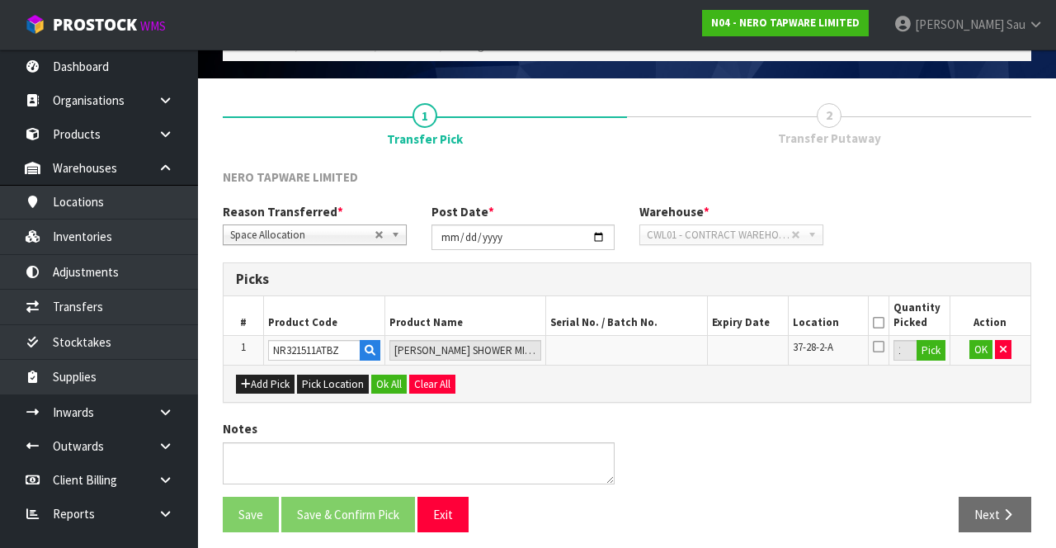
click at [881, 323] on icon at bounding box center [879, 323] width 12 height 1
click at [985, 356] on button "OK" at bounding box center [981, 350] width 23 height 20
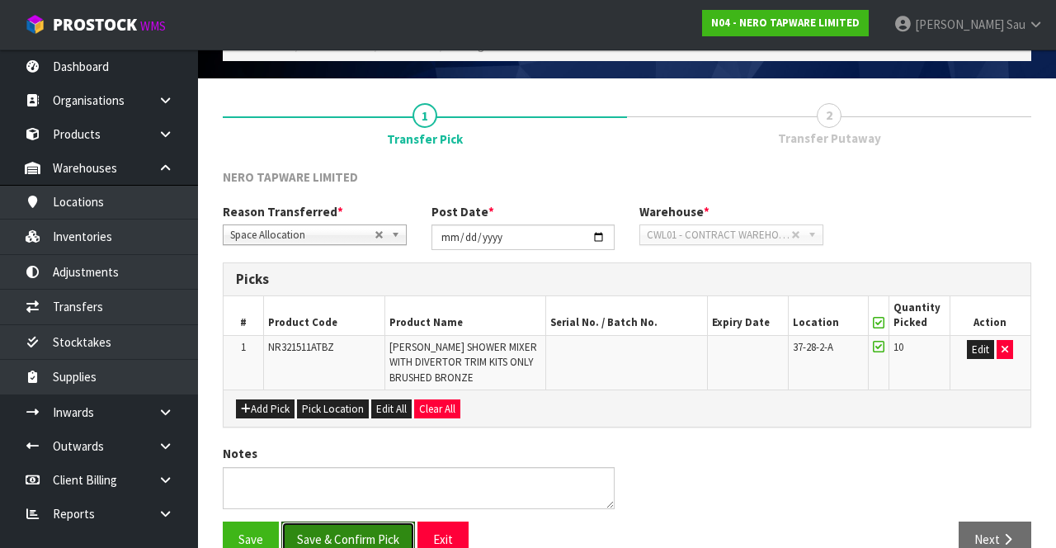
click at [363, 526] on button "Save & Confirm Pick" at bounding box center [348, 539] width 134 height 35
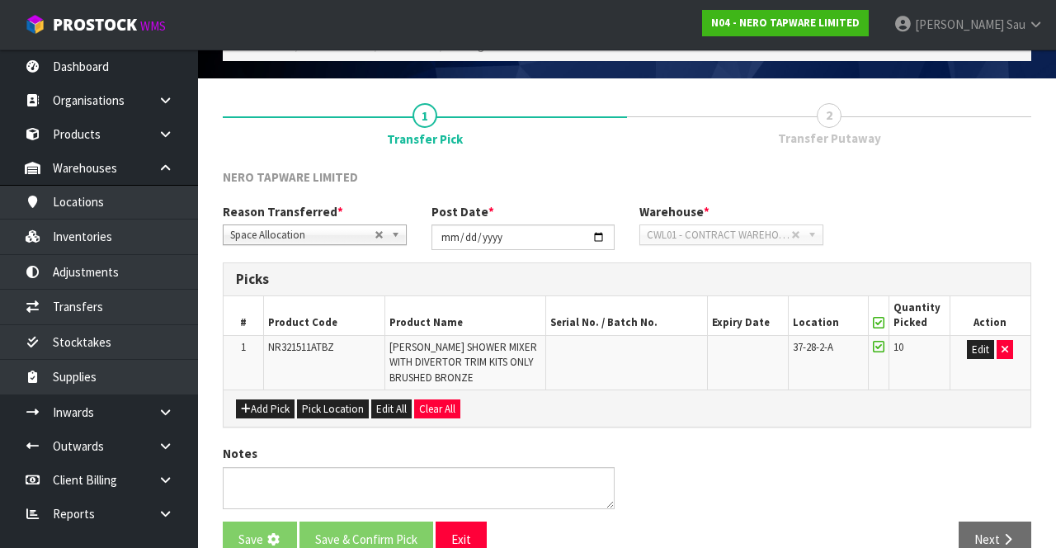
scroll to position [0, 0]
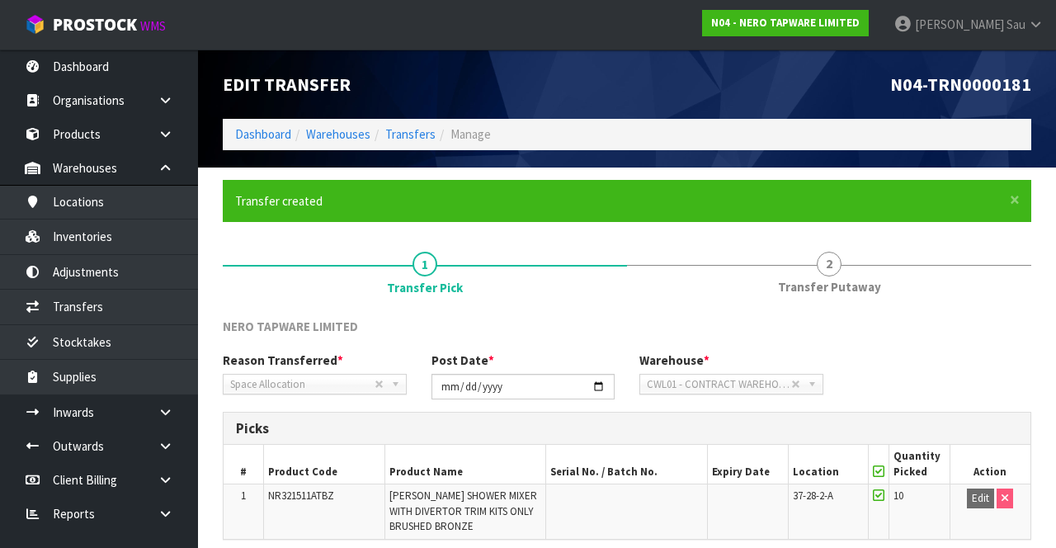
click at [840, 268] on span "2" at bounding box center [829, 264] width 25 height 25
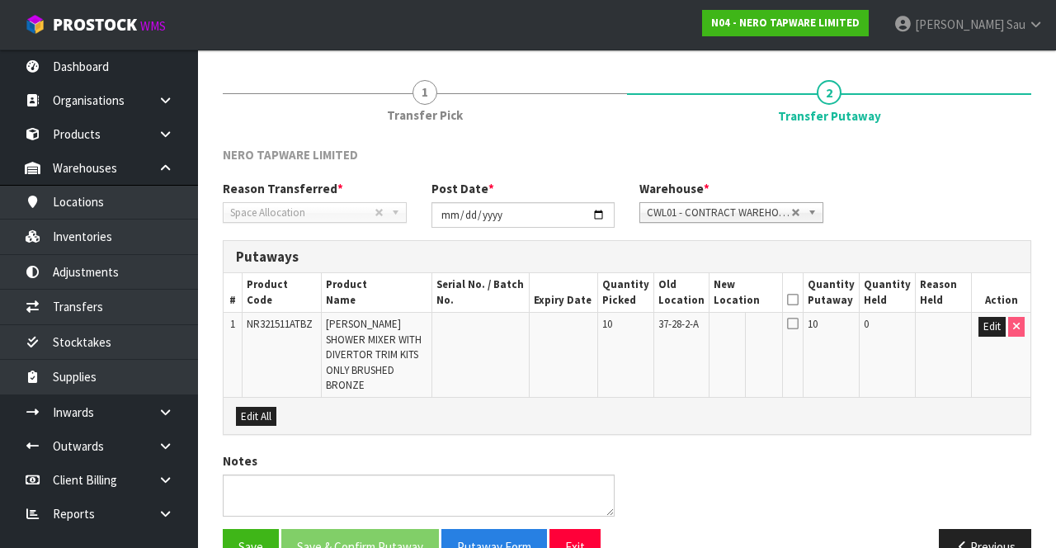
scroll to position [183, 0]
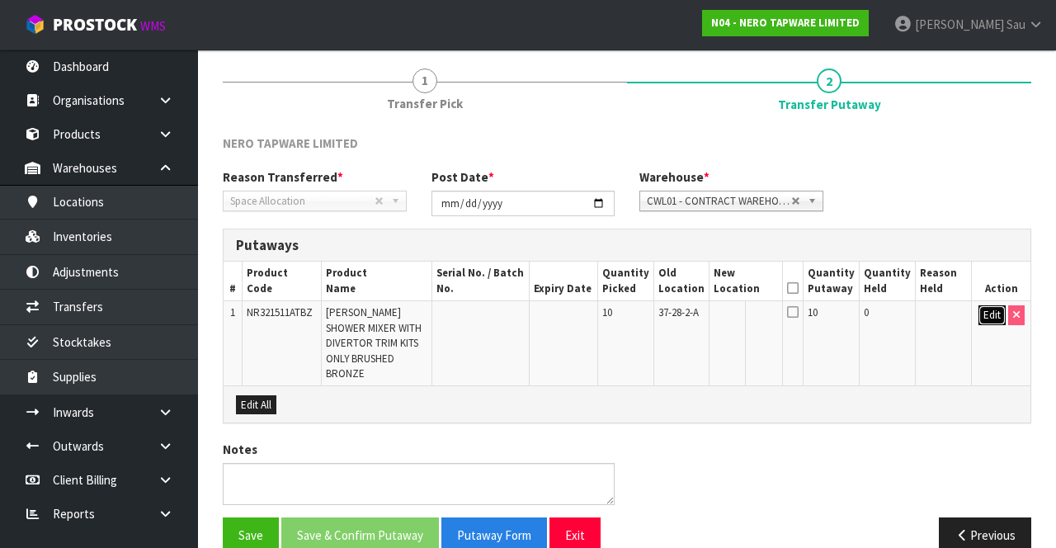
click at [986, 319] on button "Edit" at bounding box center [992, 315] width 27 height 20
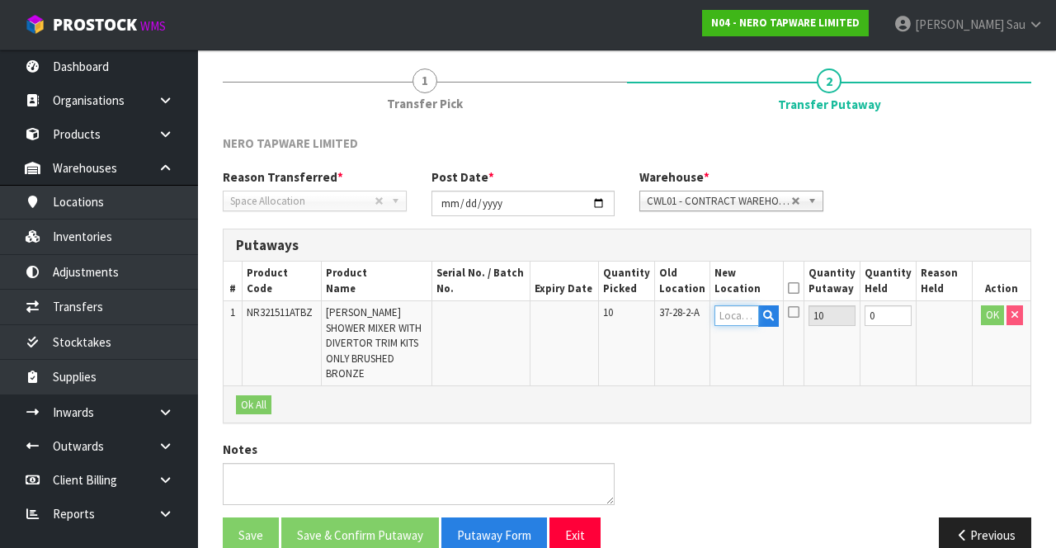
click at [744, 308] on input "text" at bounding box center [737, 315] width 45 height 21
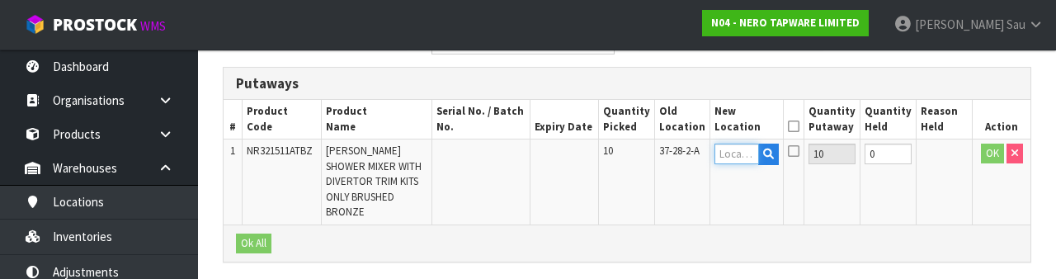
scroll to position [348, 0]
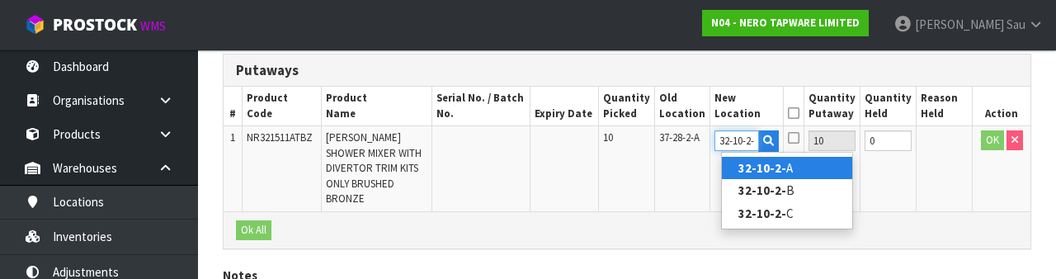
type input "32-10-2-A"
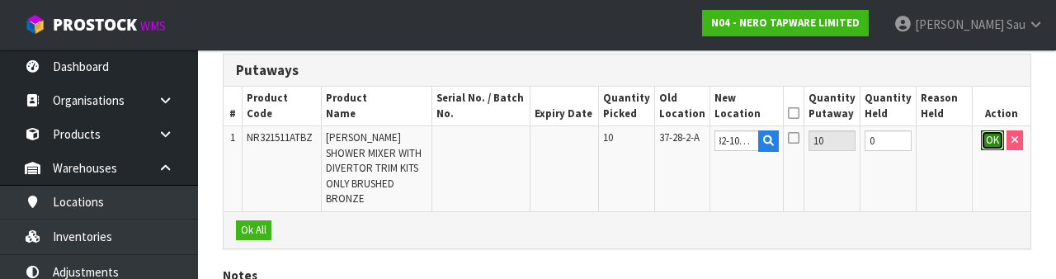
click at [985, 144] on button "OK" at bounding box center [992, 140] width 23 height 20
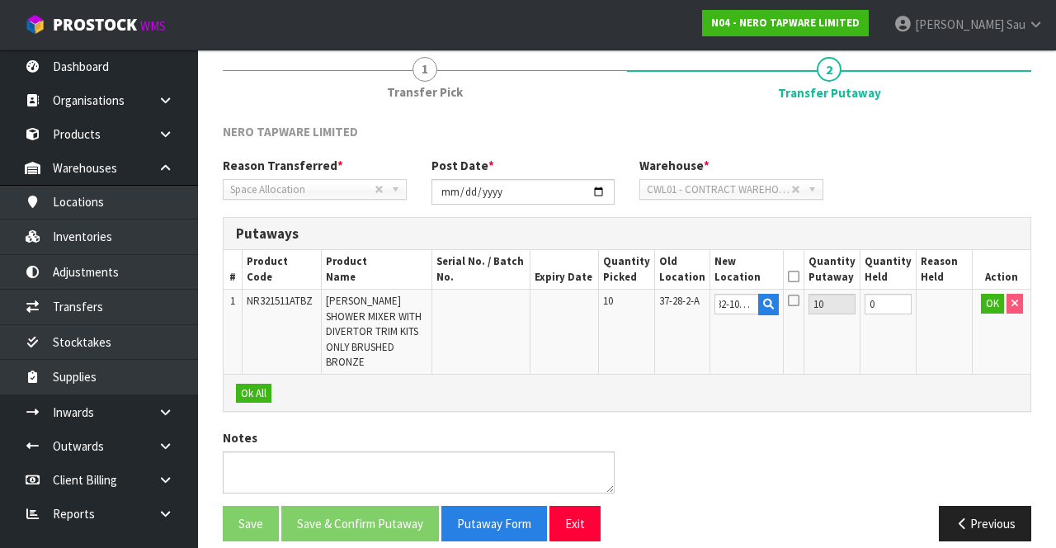
scroll to position [0, 0]
click at [799, 276] on icon at bounding box center [793, 276] width 12 height 1
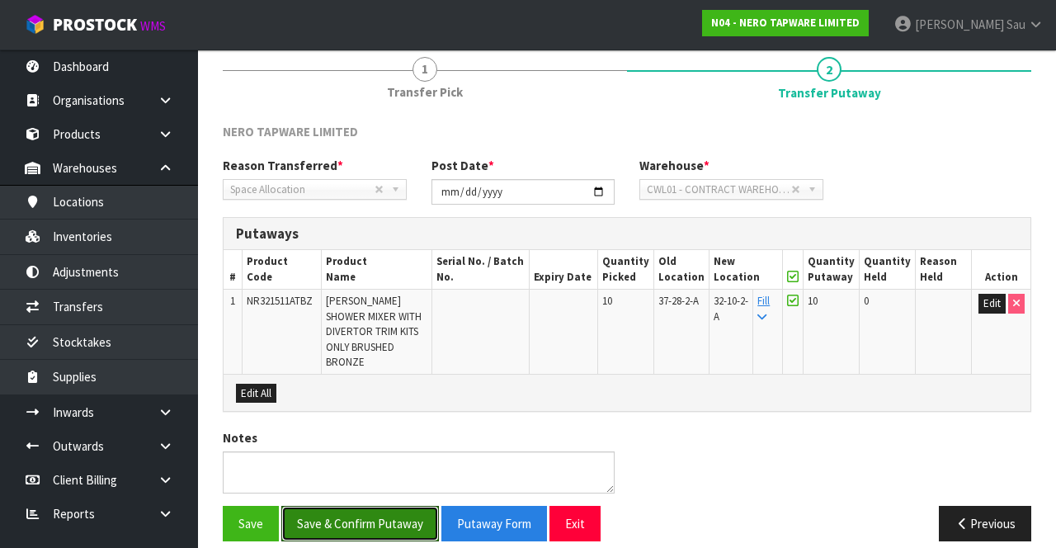
click at [371, 506] on button "Save & Confirm Putaway" at bounding box center [360, 523] width 158 height 35
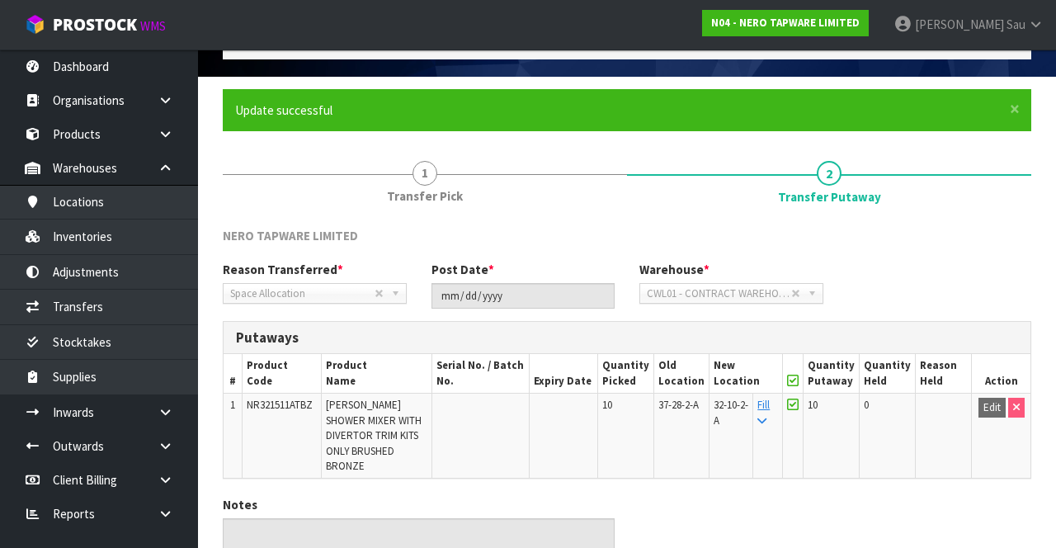
scroll to position [158, 0]
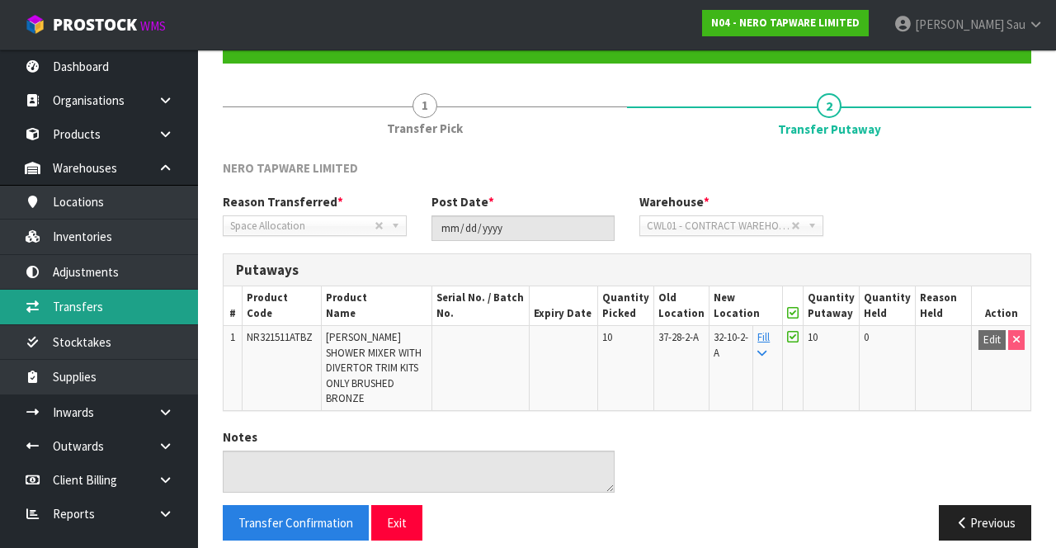
click at [130, 305] on link "Transfers" at bounding box center [99, 307] width 198 height 34
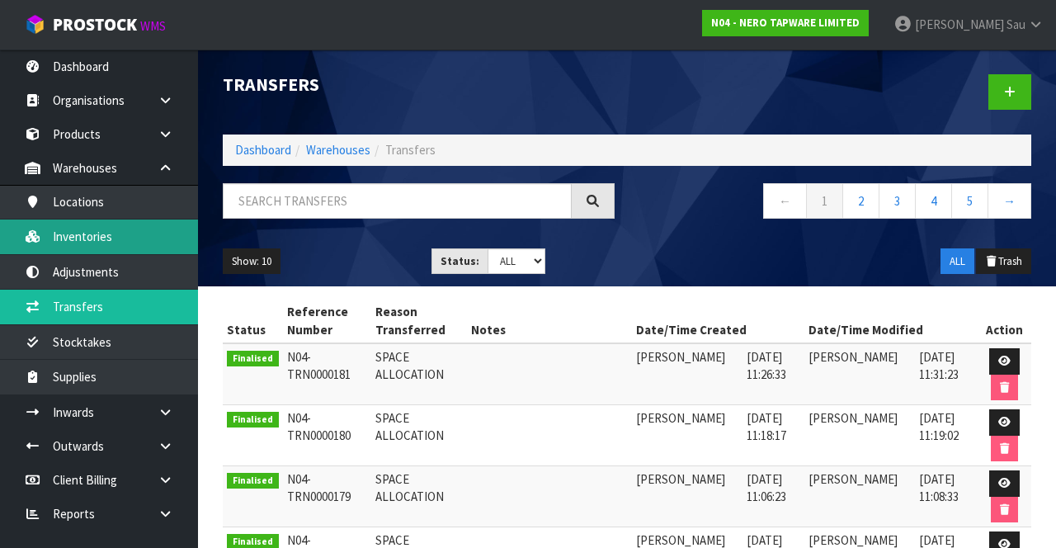
click at [119, 233] on link "Inventories" at bounding box center [99, 237] width 198 height 34
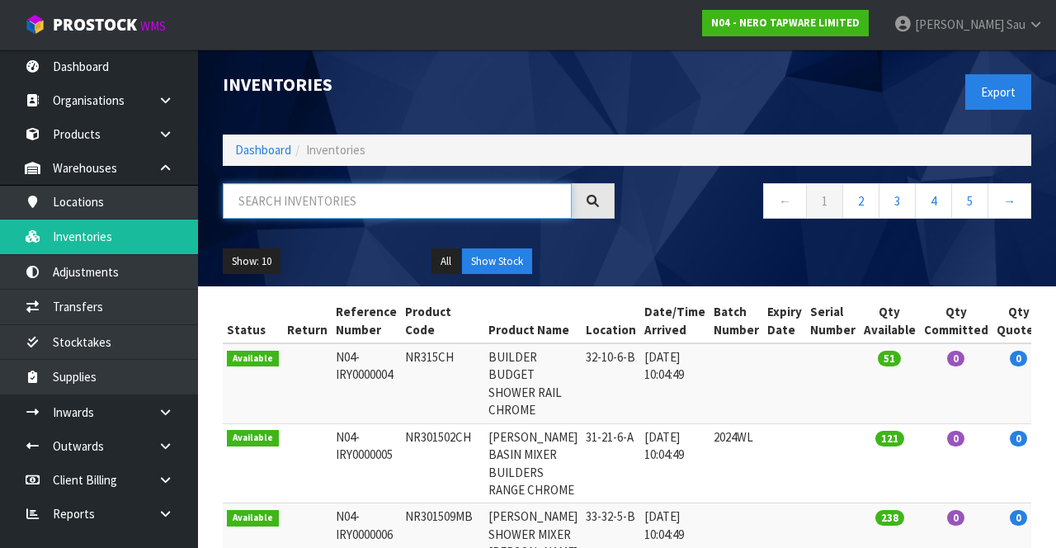
click at [354, 205] on input "text" at bounding box center [397, 200] width 349 height 35
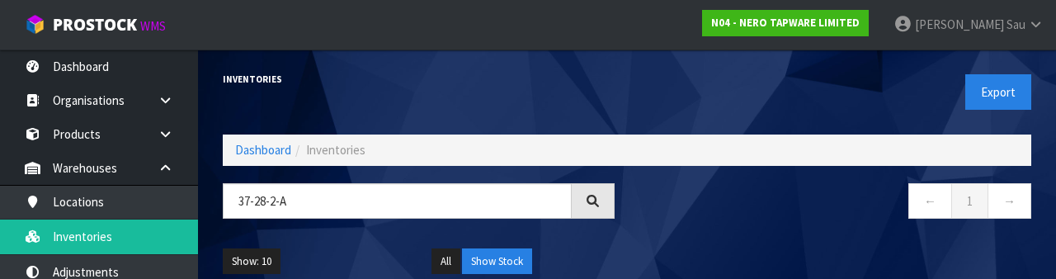
click at [709, 215] on nav "← 1 →" at bounding box center [836, 203] width 392 height 40
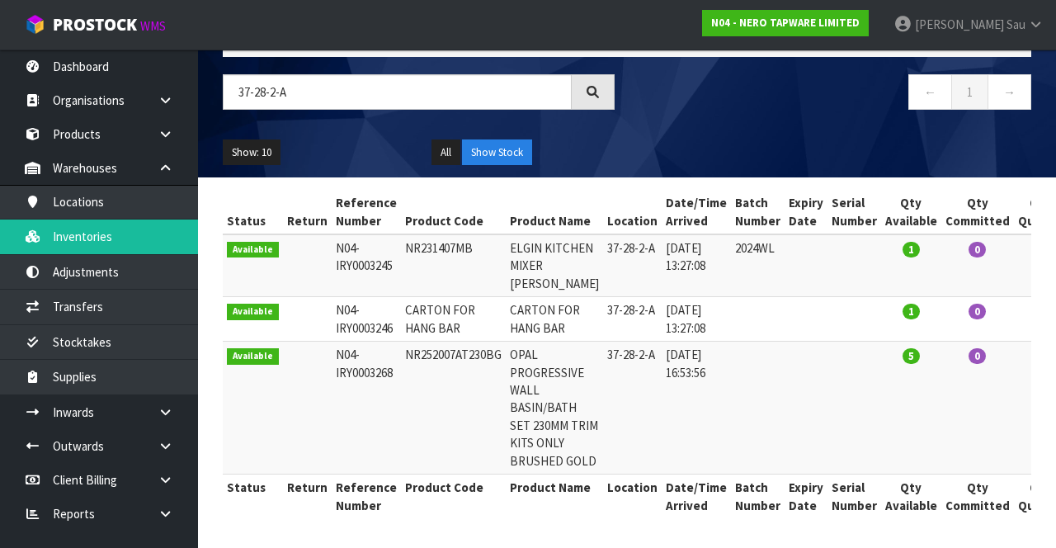
scroll to position [114, 0]
copy td "NR231407MB"
click at [403, 81] on input "37-28-2-A" at bounding box center [397, 91] width 349 height 35
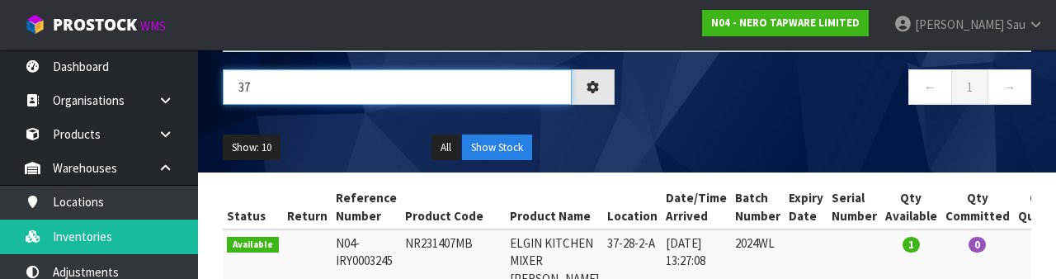
type input "3"
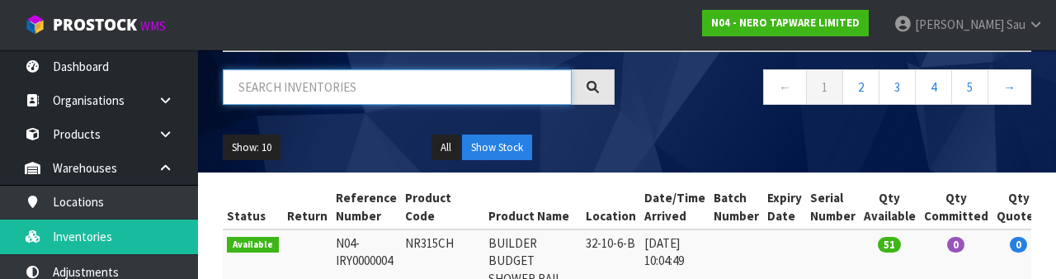
paste input "NR231407MB"
type input "NR231407MB"
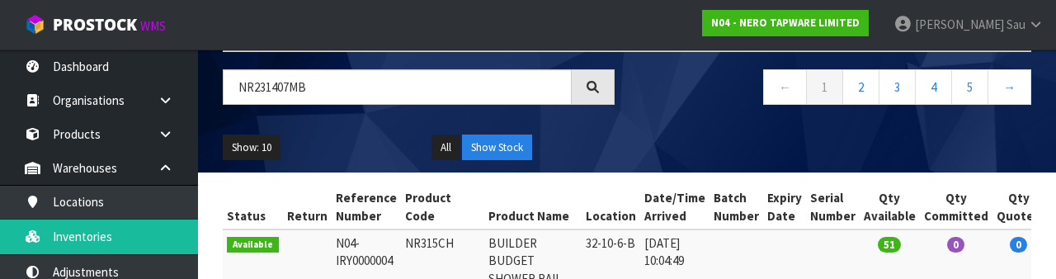
click at [674, 114] on div "← 1 2 3 4 5 →" at bounding box center [835, 95] width 417 height 53
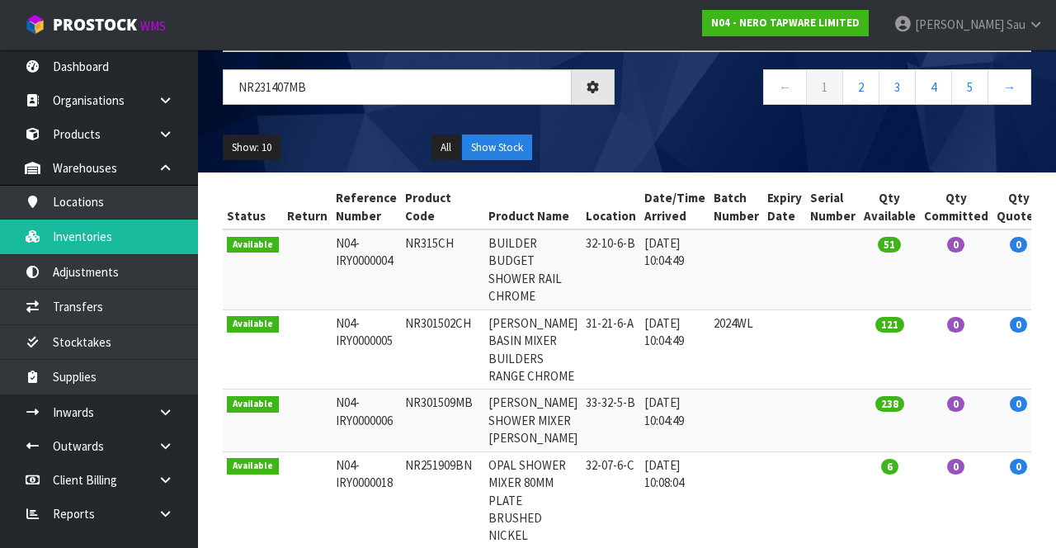
scroll to position [63, 0]
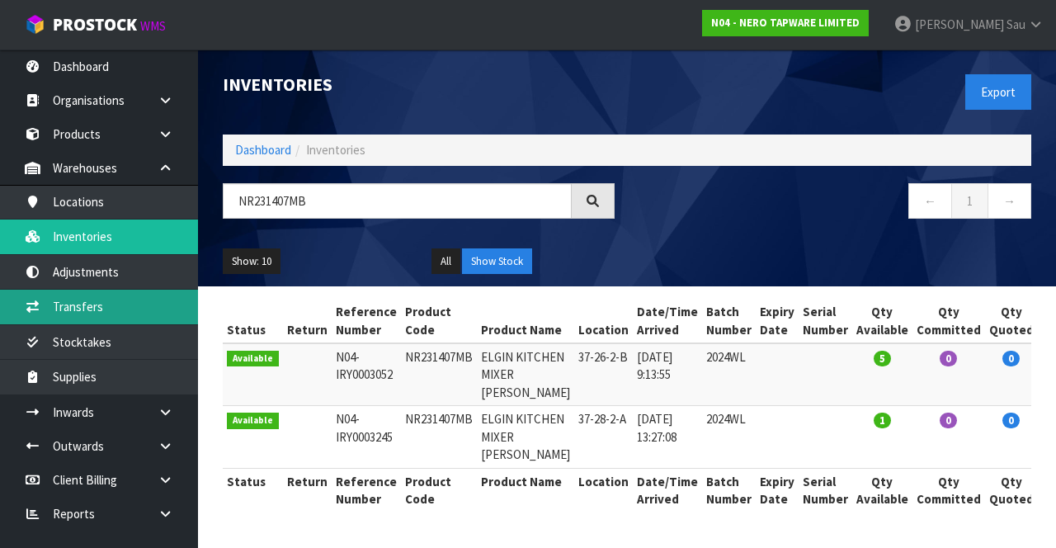
click at [134, 309] on link "Transfers" at bounding box center [99, 307] width 198 height 34
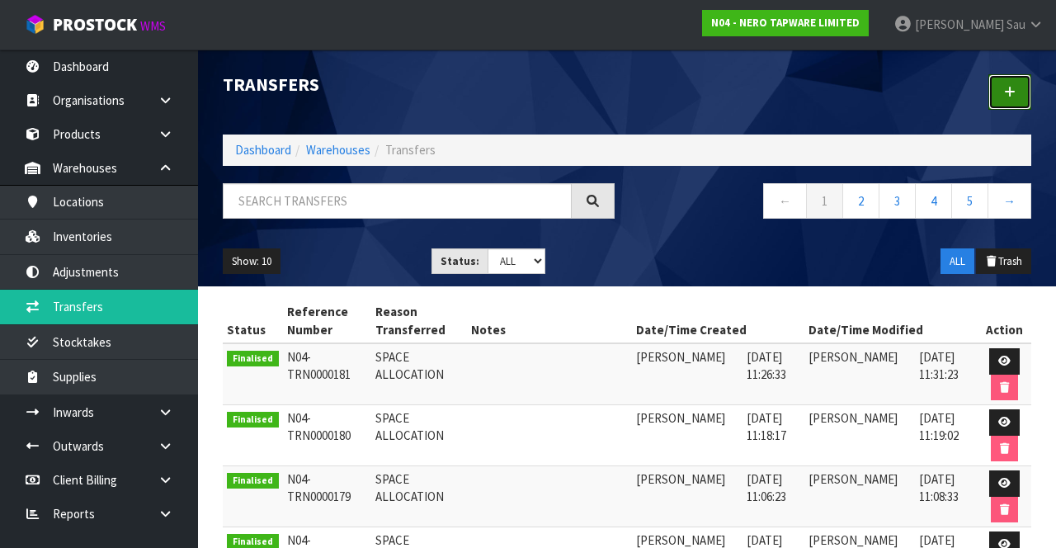
click at [1003, 107] on link at bounding box center [1010, 91] width 43 height 35
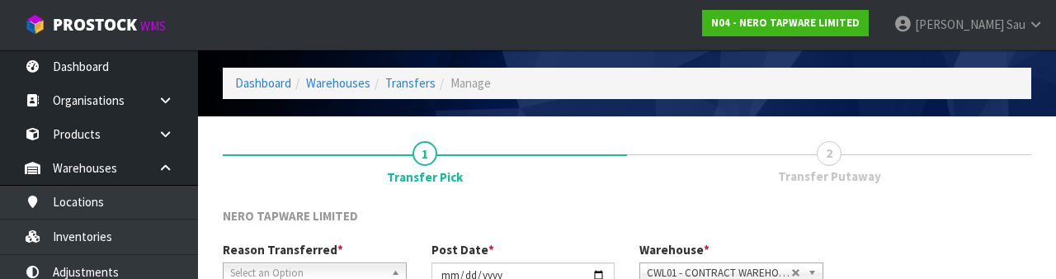
scroll to position [197, 0]
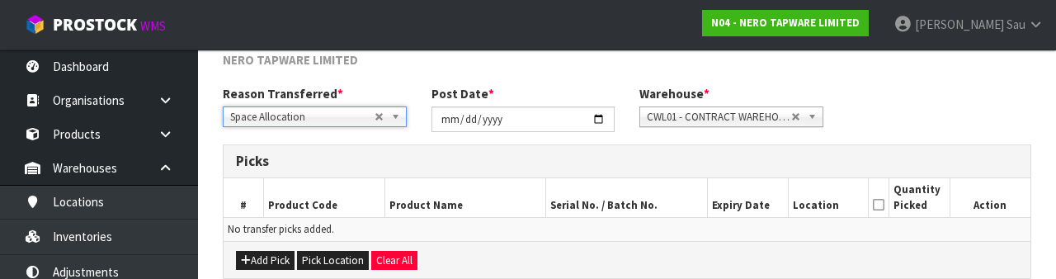
click at [604, 168] on h3 "Picks" at bounding box center [627, 161] width 782 height 16
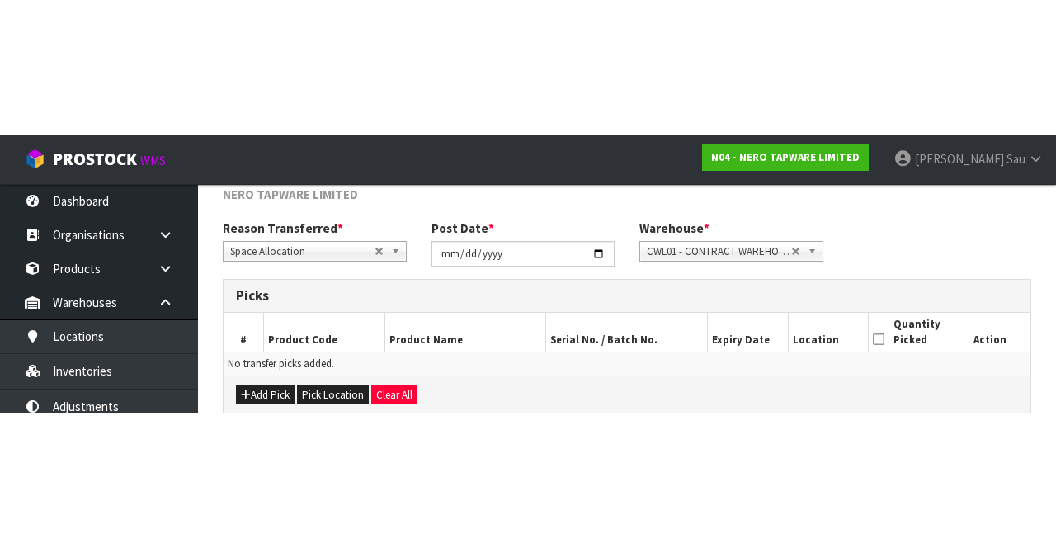
scroll to position [89, 0]
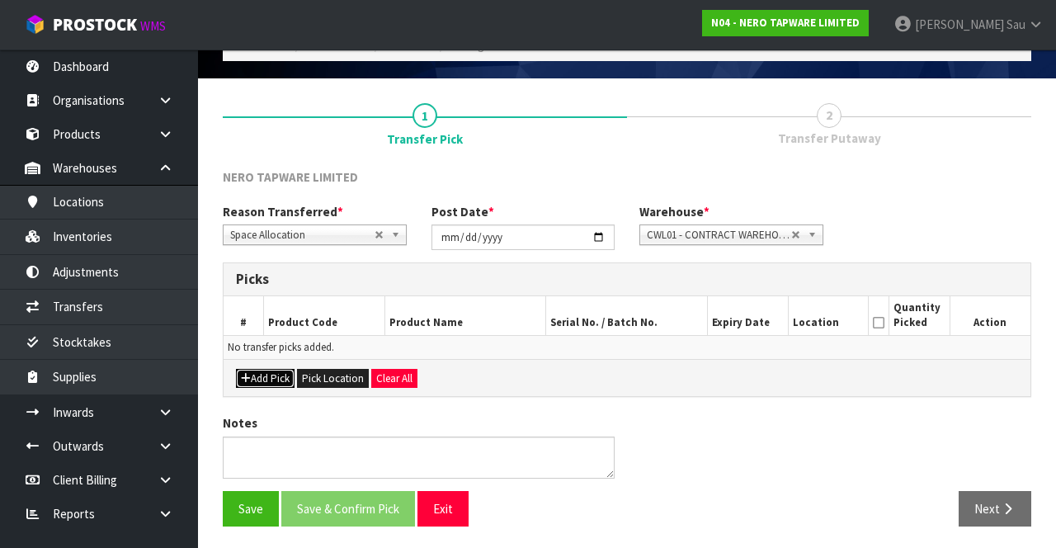
click at [259, 370] on button "Add Pick" at bounding box center [265, 379] width 59 height 20
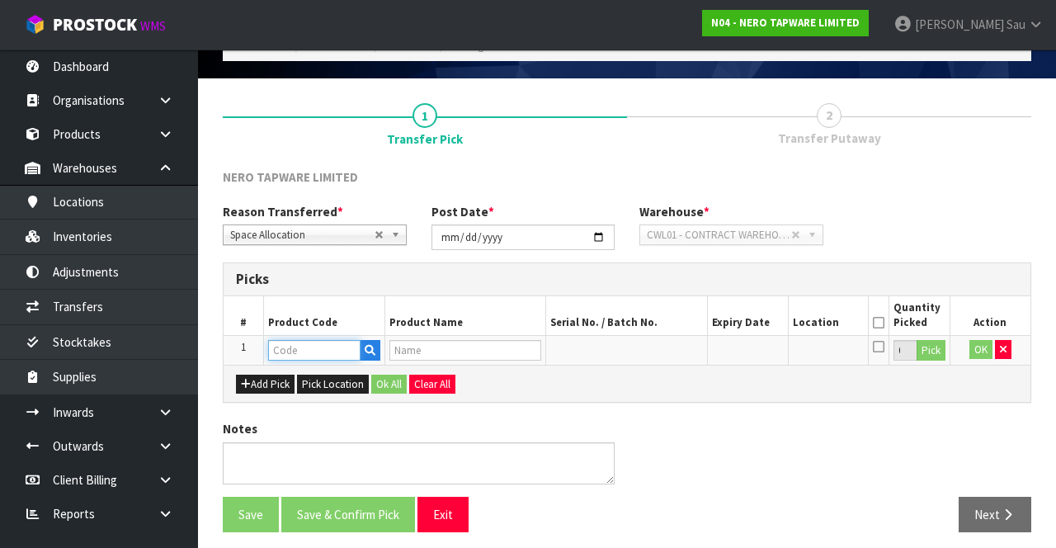
paste input "NR231407MB"
type input "NR231407MB"
type input "ELGIN KITCHEN MIXER [PERSON_NAME]"
type input "NR231407MB"
click at [933, 352] on button "Pick" at bounding box center [931, 350] width 29 height 21
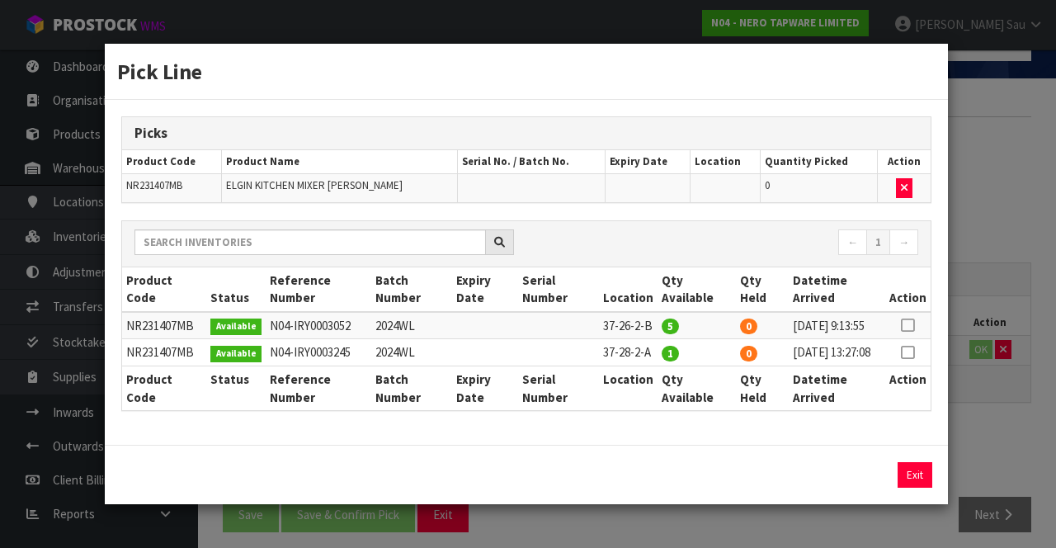
click at [911, 325] on icon at bounding box center [907, 325] width 13 height 1
click at [857, 488] on button "Assign Pick" at bounding box center [859, 475] width 68 height 26
type input "5"
click at [910, 353] on icon at bounding box center [907, 352] width 13 height 1
click at [863, 482] on button "Assign Pick" at bounding box center [859, 475] width 68 height 26
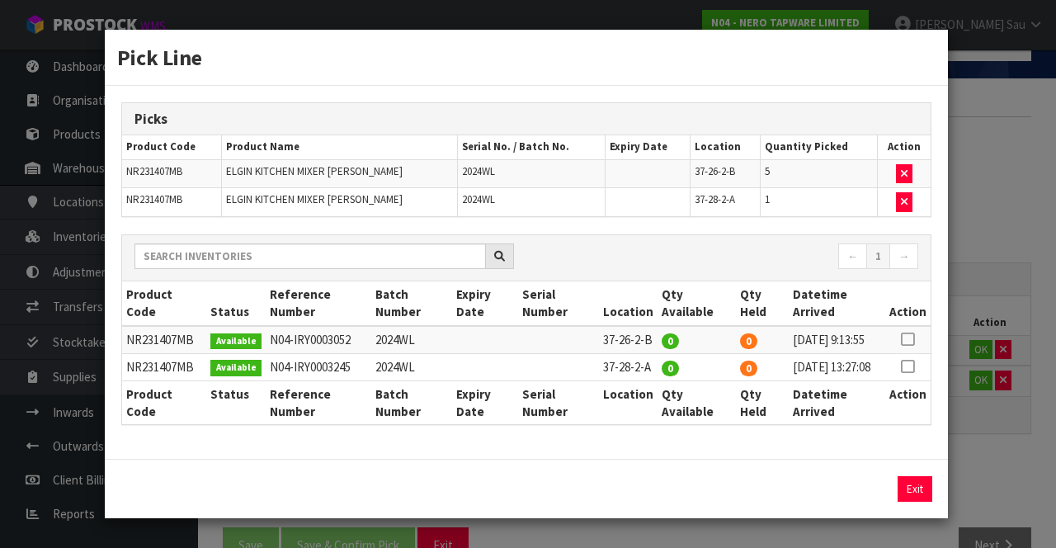
click at [999, 262] on div "Pick Line Picks Product Code Product Name Serial No. / Batch No. Expiry Date Lo…" at bounding box center [528, 274] width 1056 height 548
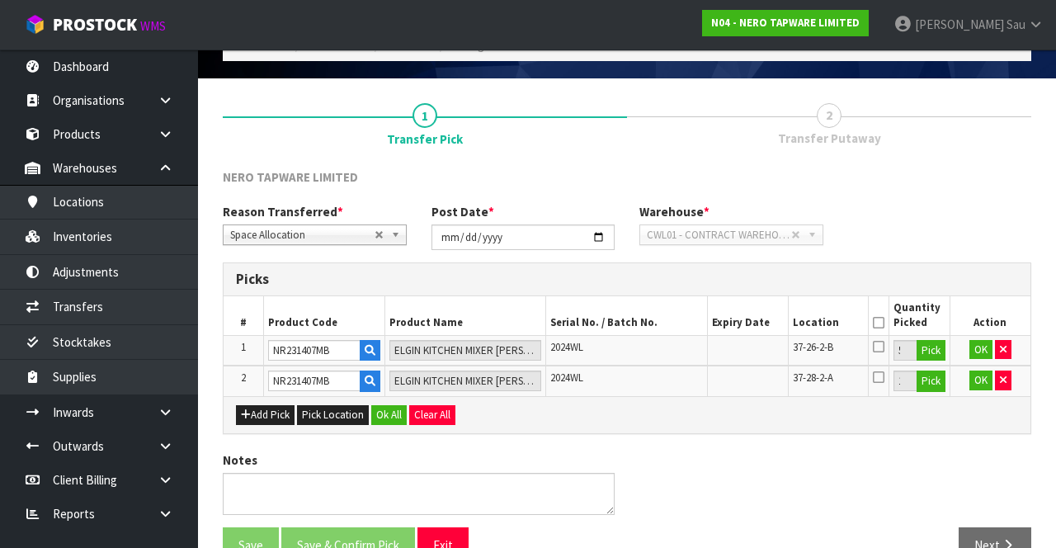
click at [883, 347] on icon at bounding box center [879, 346] width 12 height 13
click at [0, 0] on input "checkbox" at bounding box center [0, 0] width 0 height 0
click at [876, 373] on icon at bounding box center [879, 377] width 12 height 13
click at [0, 0] on input "checkbox" at bounding box center [0, 0] width 0 height 0
click at [879, 323] on icon at bounding box center [879, 323] width 12 height 1
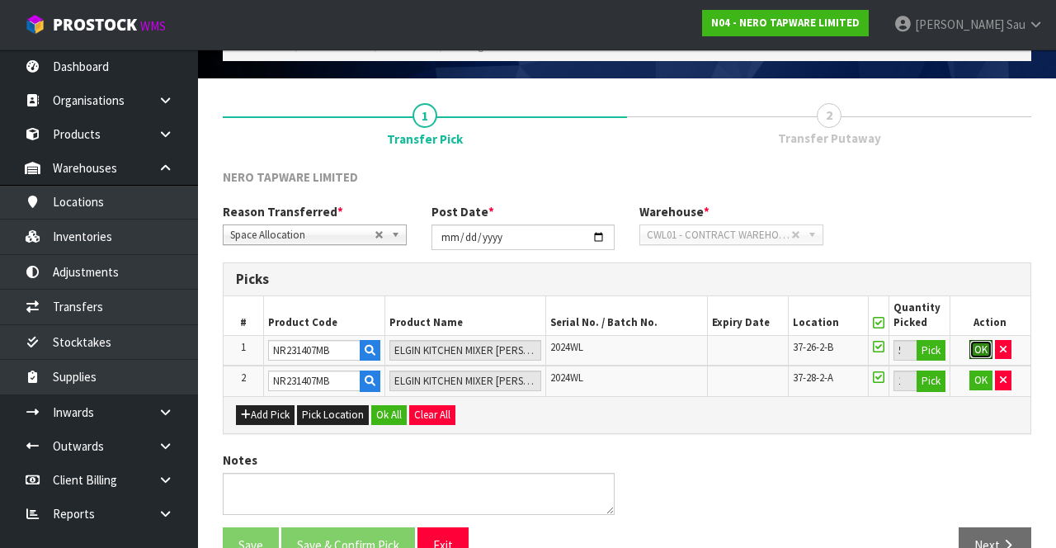
click at [978, 352] on button "OK" at bounding box center [981, 350] width 23 height 20
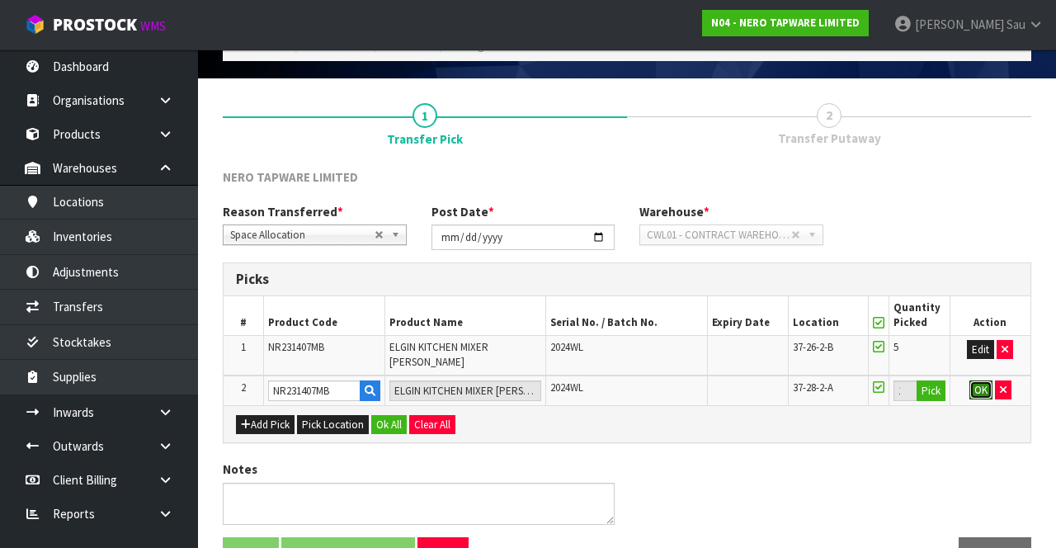
click at [980, 386] on button "OK" at bounding box center [981, 390] width 23 height 20
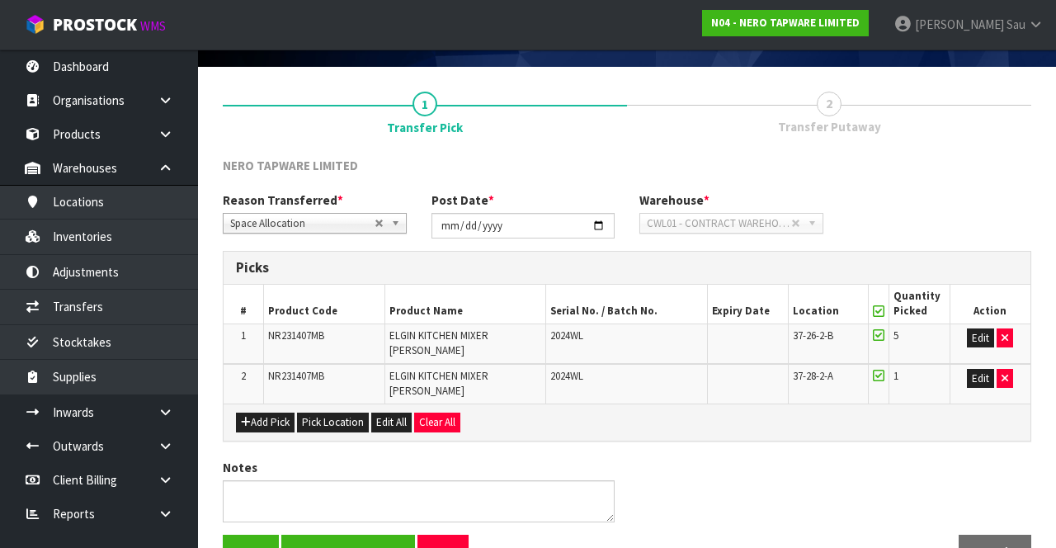
scroll to position [144, 0]
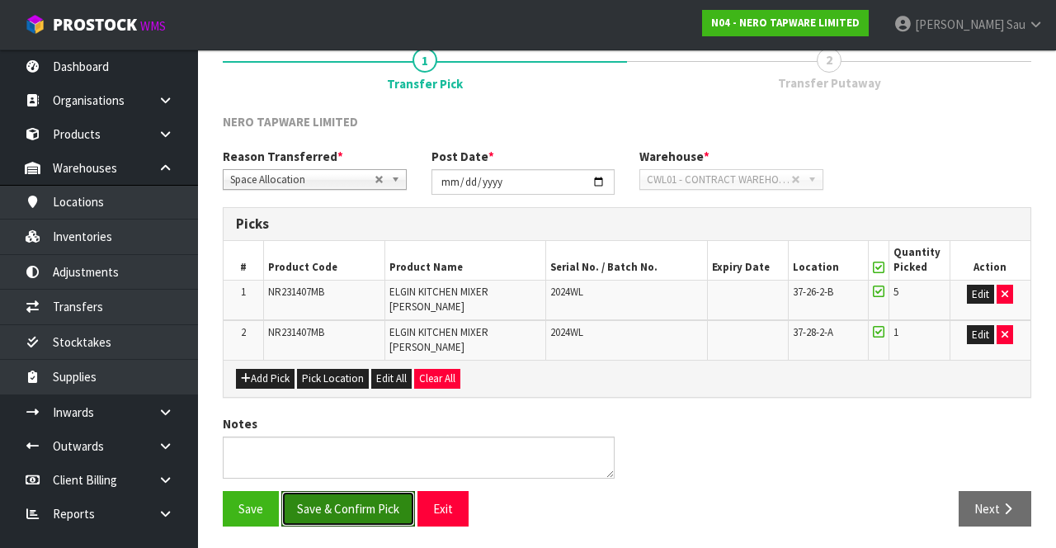
click at [350, 506] on button "Save & Confirm Pick" at bounding box center [348, 508] width 134 height 35
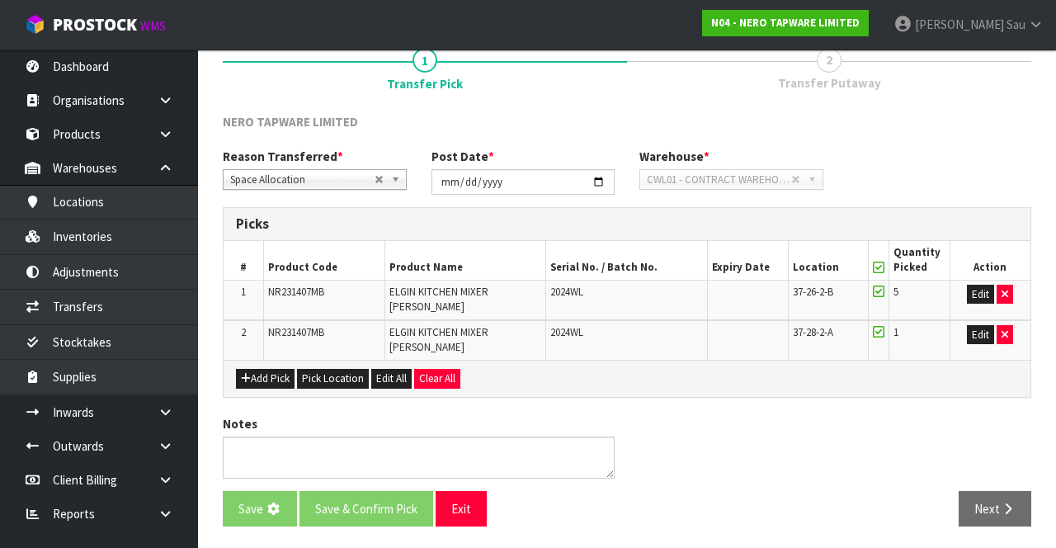
scroll to position [0, 0]
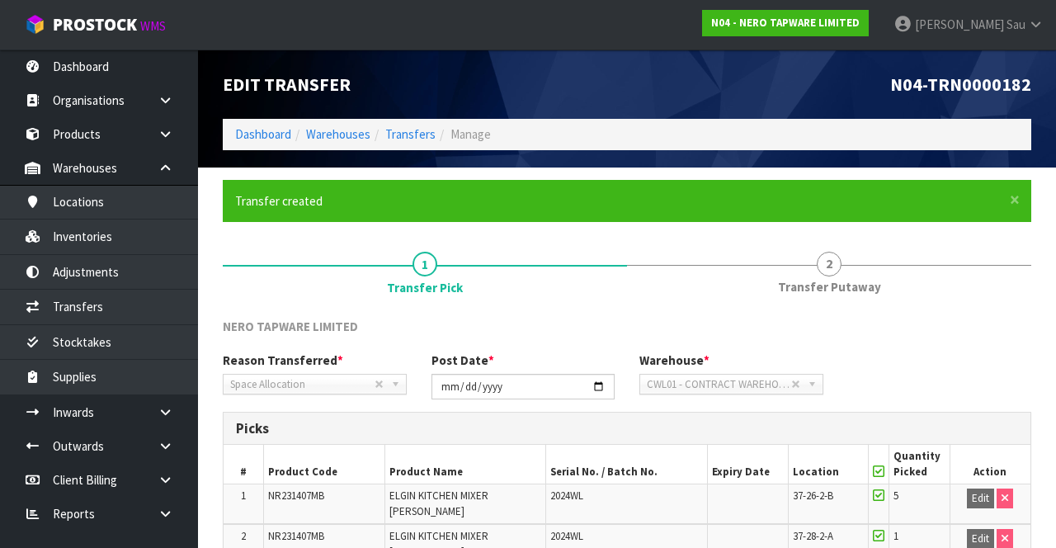
click at [814, 276] on link "2 Transfer Putaway" at bounding box center [829, 271] width 404 height 65
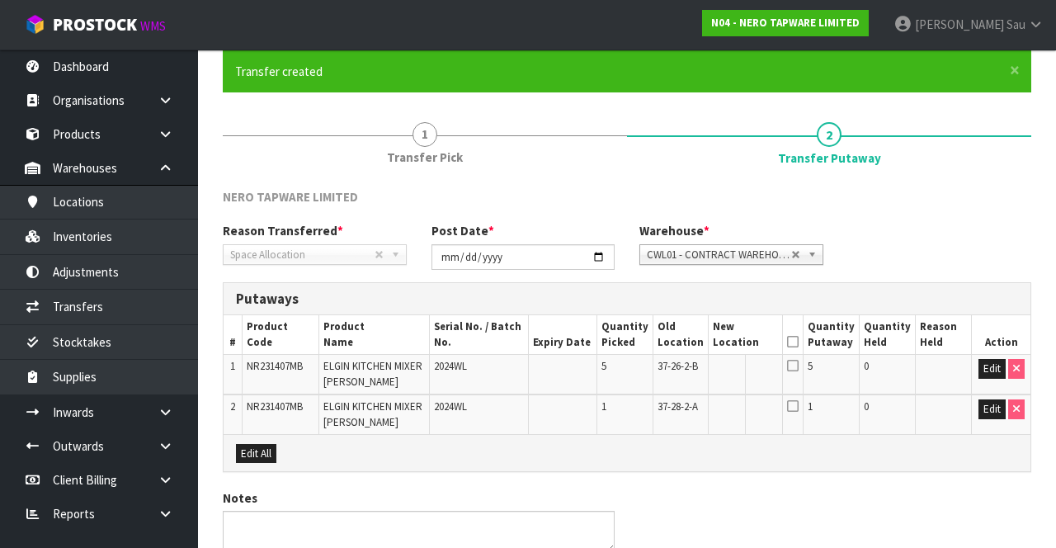
scroll to position [205, 0]
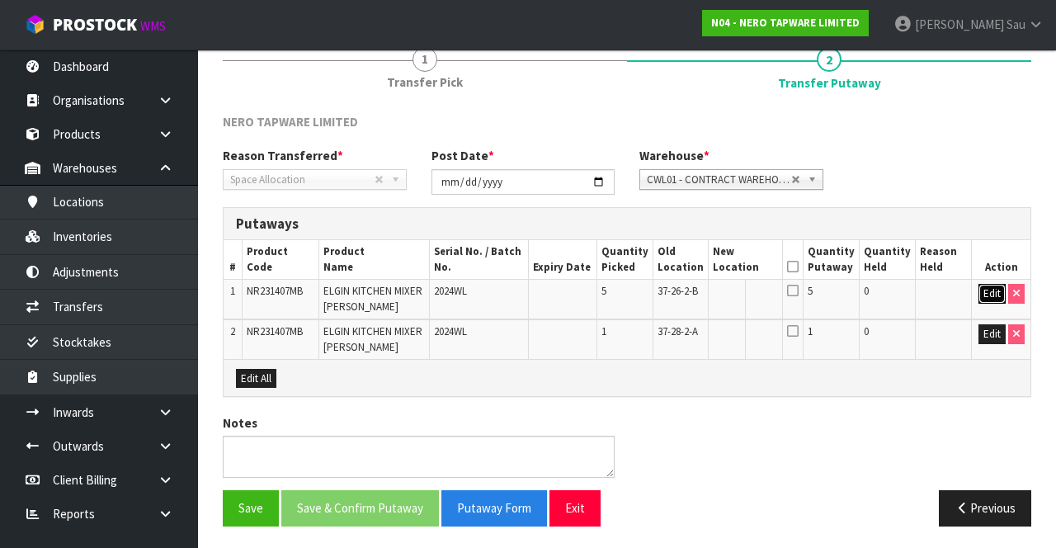
click at [990, 291] on button "Edit" at bounding box center [992, 294] width 27 height 20
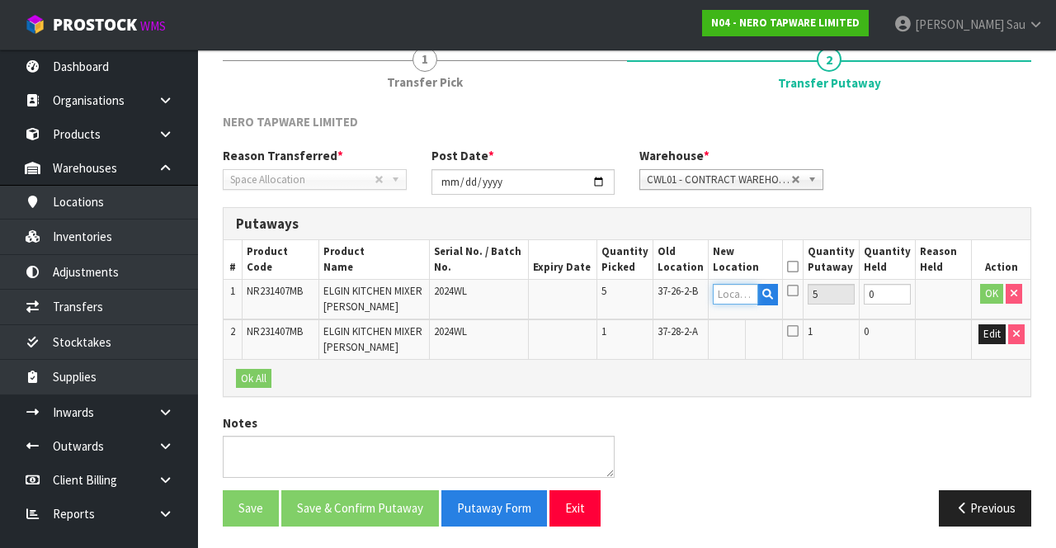
click at [748, 299] on input "text" at bounding box center [735, 294] width 45 height 21
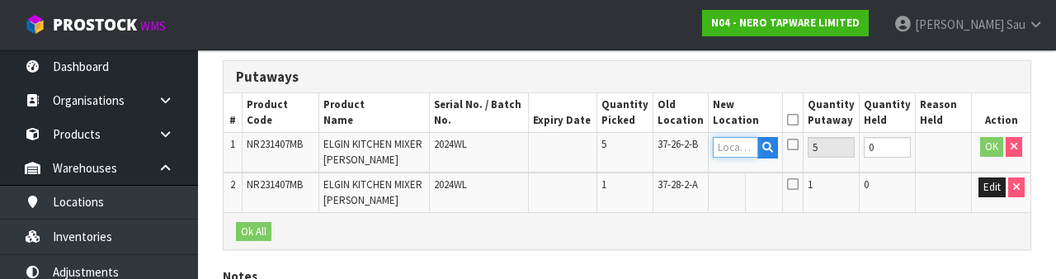
scroll to position [348, 0]
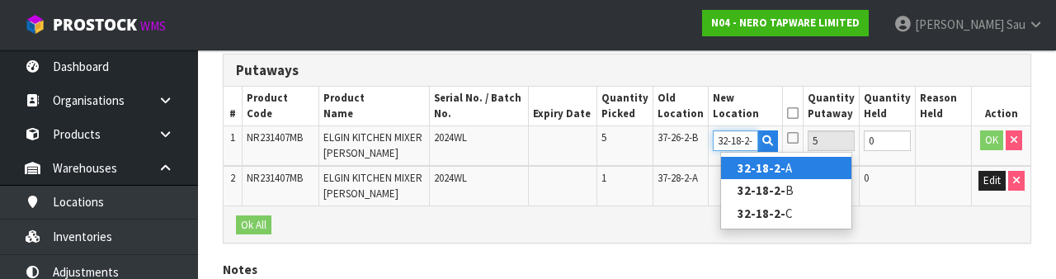
type input "32-18-2-A"
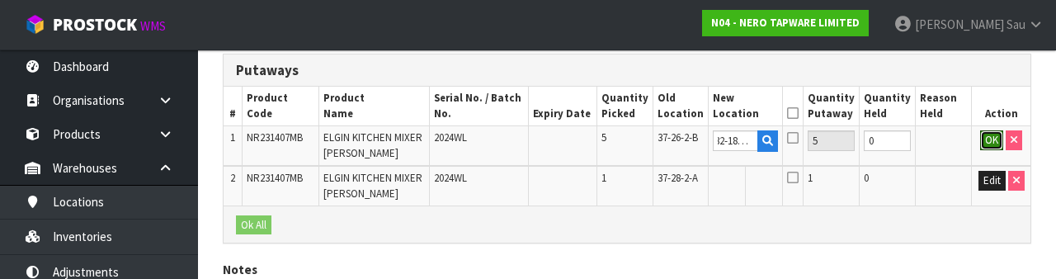
click at [989, 145] on button "OK" at bounding box center [991, 140] width 23 height 20
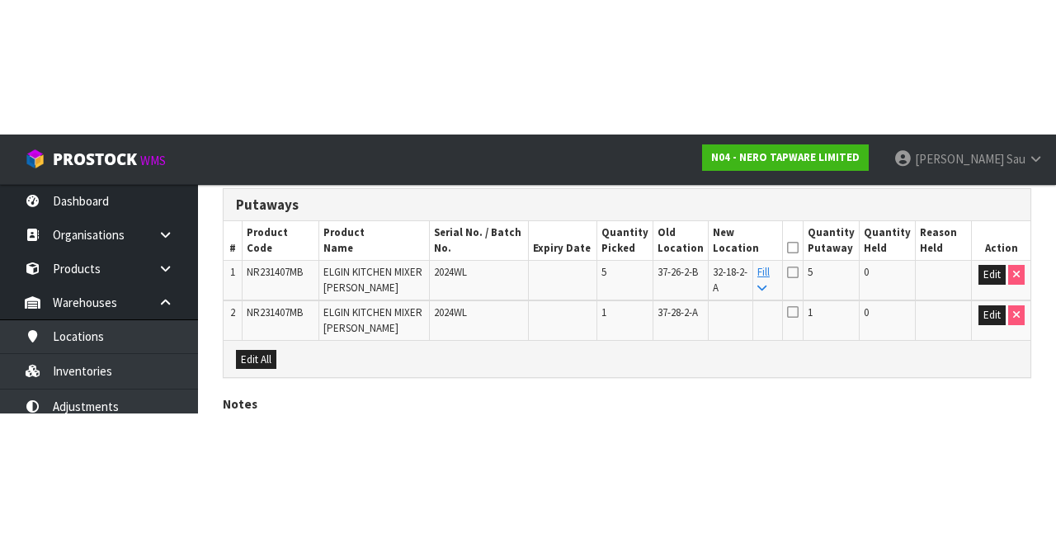
scroll to position [205, 0]
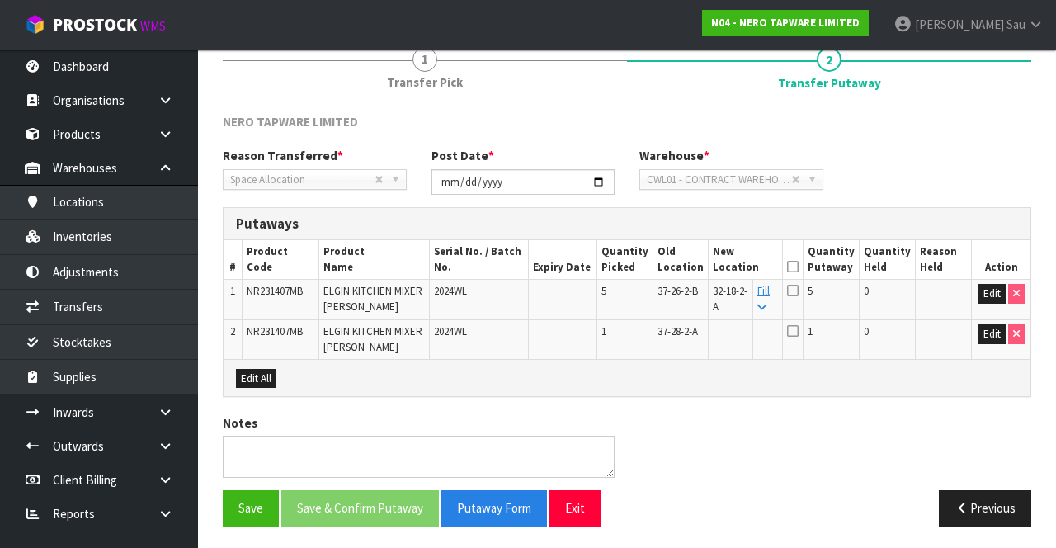
click at [767, 304] on icon at bounding box center [762, 307] width 9 height 11
click at [799, 289] on icon at bounding box center [793, 290] width 12 height 13
click at [0, 0] on input "checkbox" at bounding box center [0, 0] width 0 height 0
click at [799, 267] on icon at bounding box center [793, 267] width 12 height 1
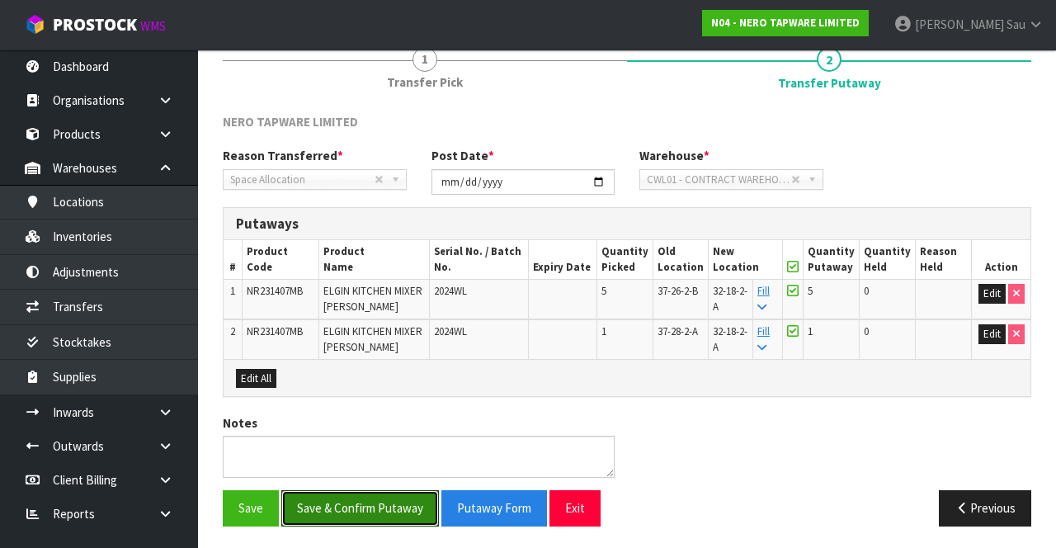
click at [366, 504] on button "Save & Confirm Putaway" at bounding box center [360, 507] width 158 height 35
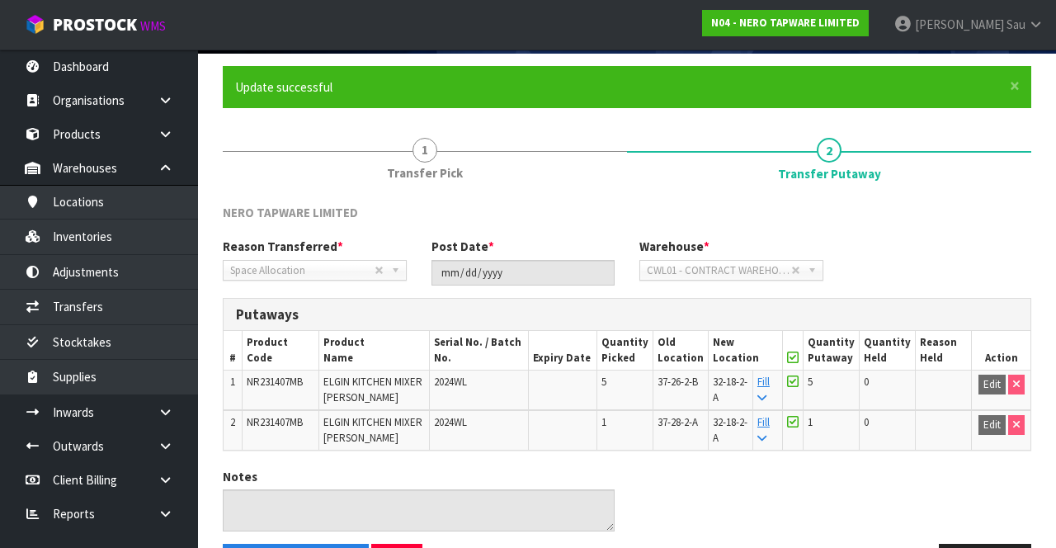
scroll to position [168, 0]
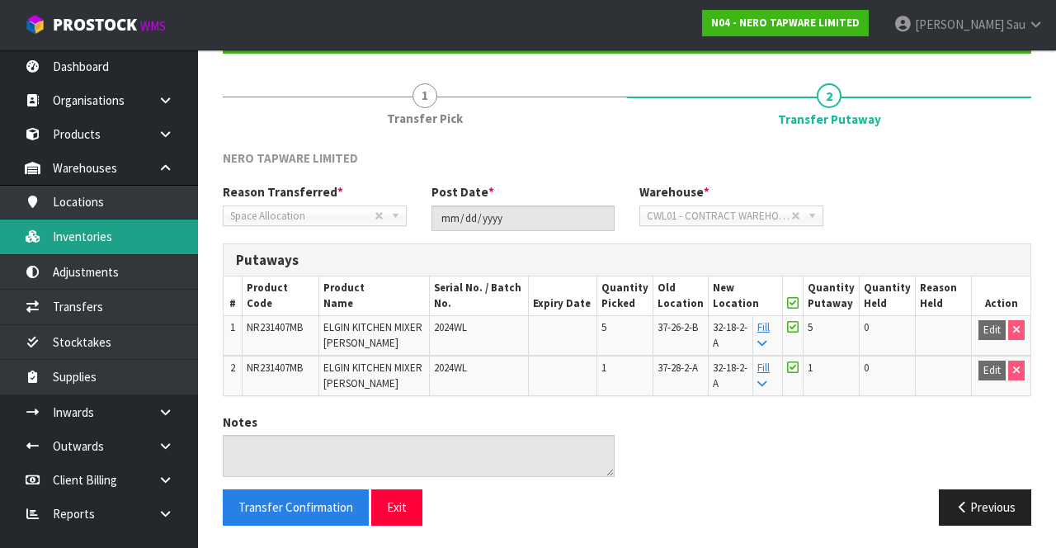
click at [123, 234] on link "Inventories" at bounding box center [99, 237] width 198 height 34
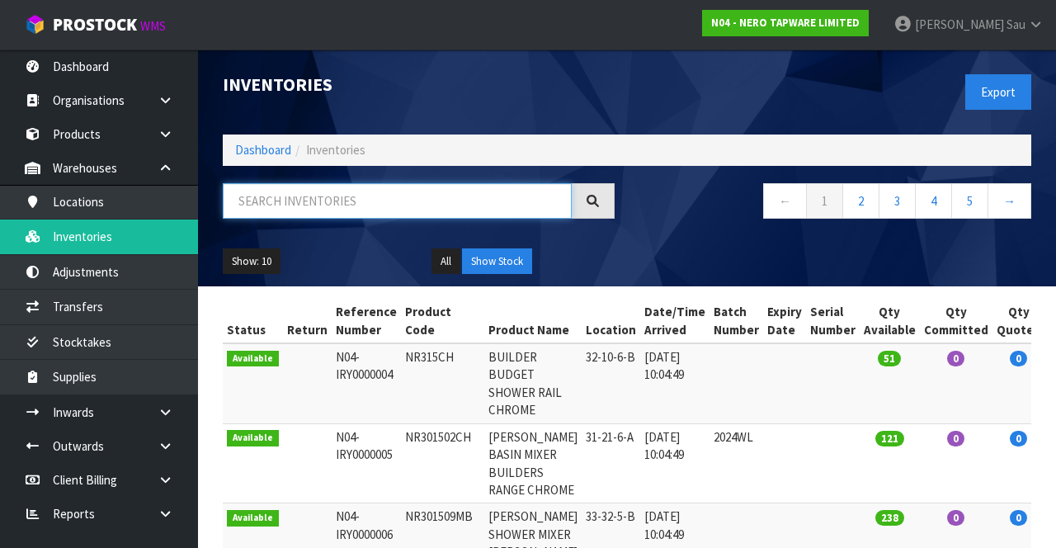
paste input "NR231407MB"
type input "NR231407MB"
click at [706, 241] on div "Show: 10 5 10 25 50 All Show Stock" at bounding box center [626, 261] width 833 height 51
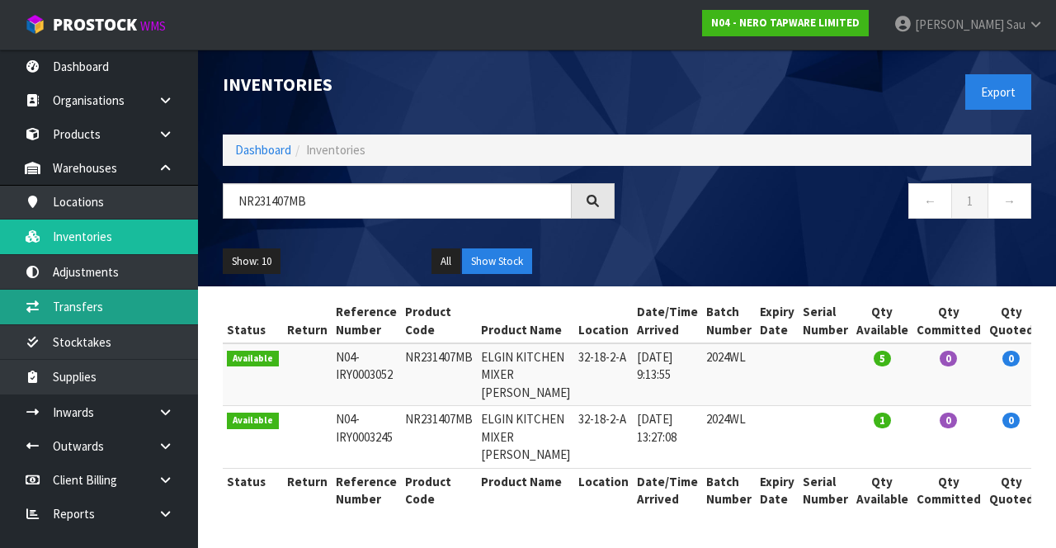
click at [80, 309] on link "Transfers" at bounding box center [99, 307] width 198 height 34
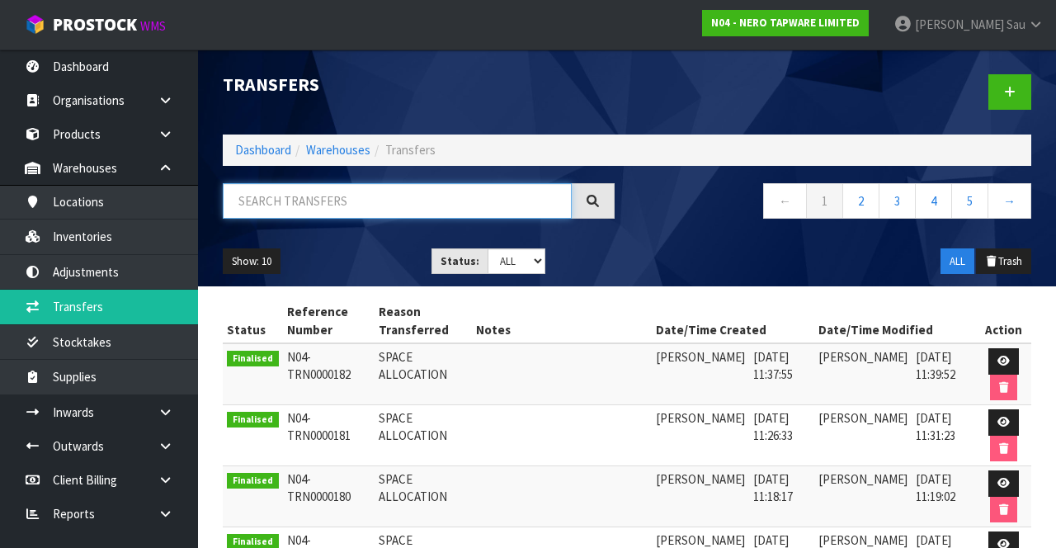
click at [363, 215] on input "text" at bounding box center [397, 200] width 349 height 35
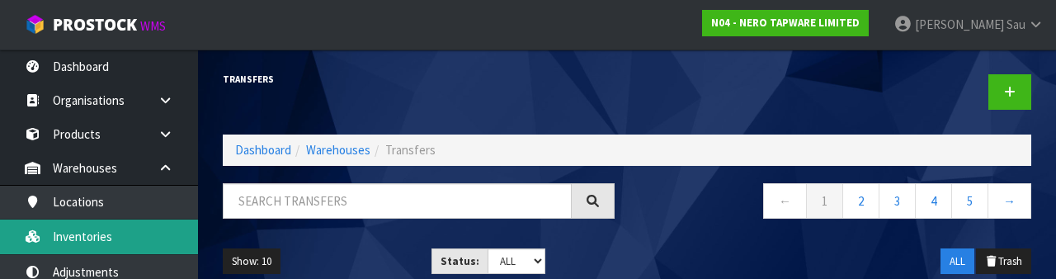
click at [145, 225] on link "Inventories" at bounding box center [99, 237] width 198 height 34
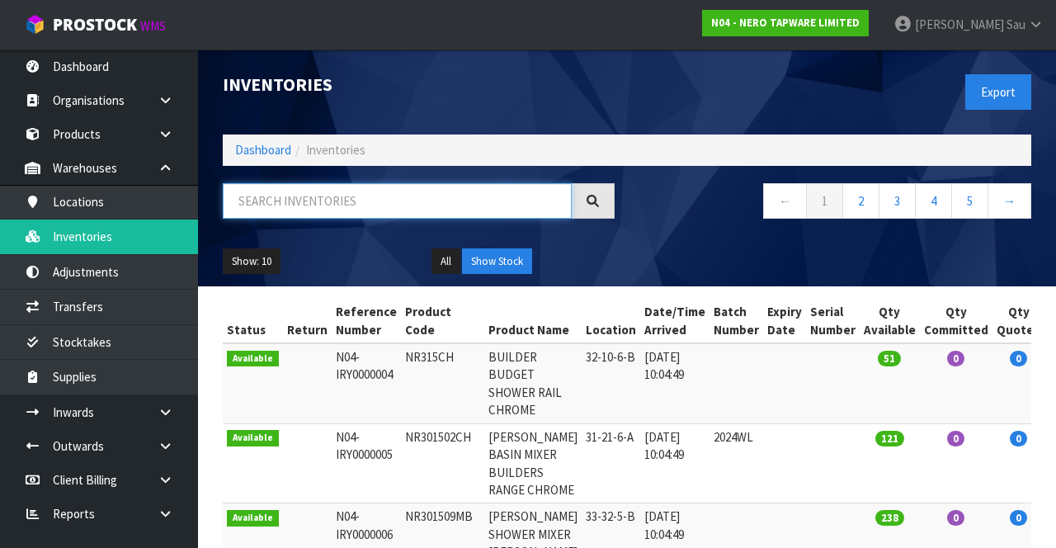
click at [368, 196] on input "text" at bounding box center [397, 200] width 349 height 35
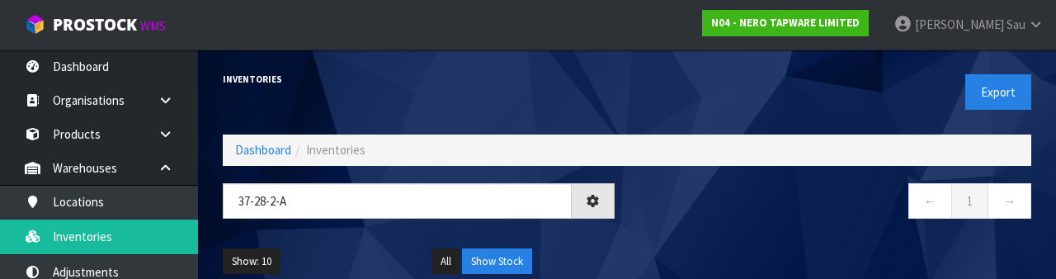
click at [738, 203] on nav "← 1 →" at bounding box center [836, 203] width 392 height 40
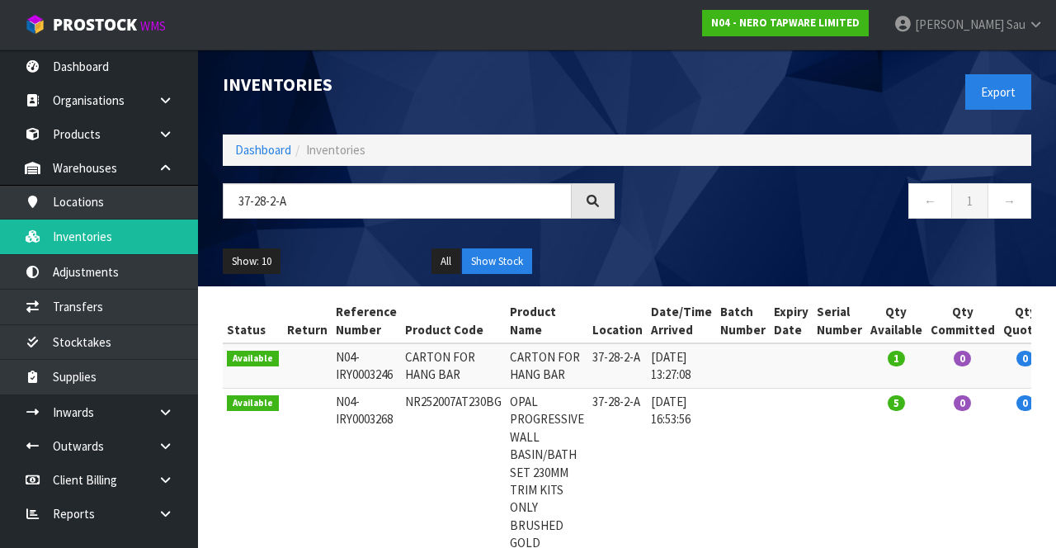
scroll to position [80, 0]
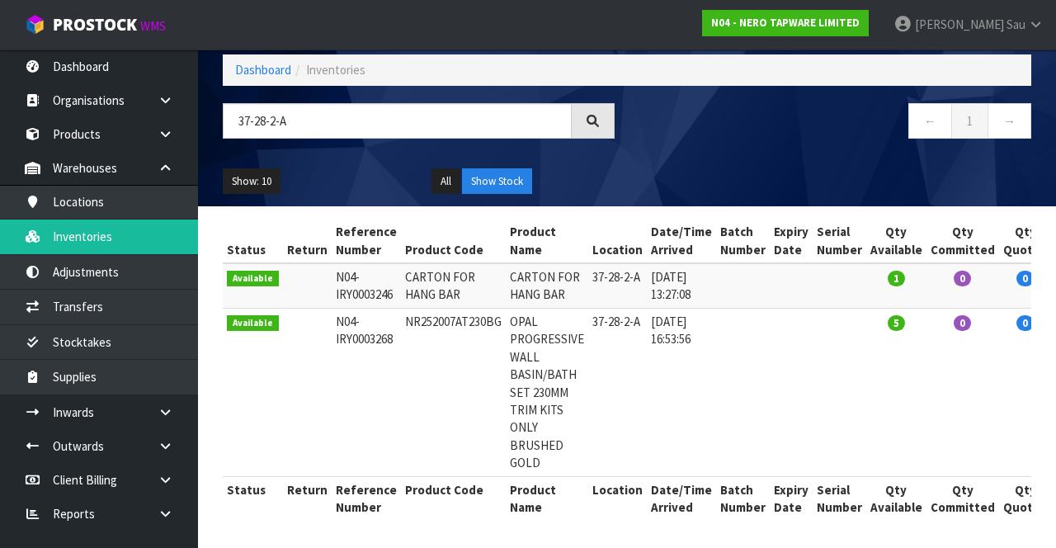
copy td "NR252007AT230BG"
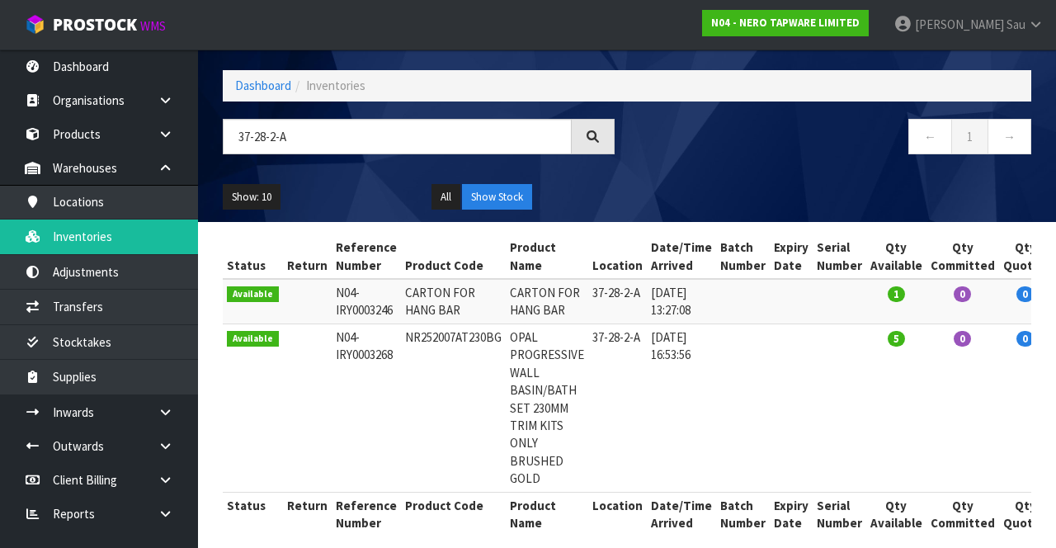
scroll to position [59, 0]
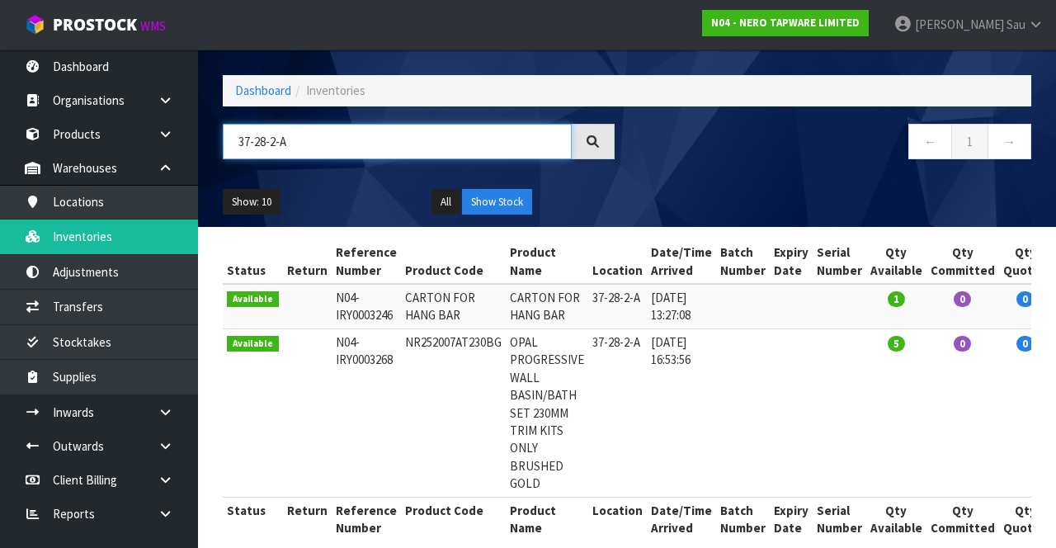
click at [319, 144] on input "37-28-2-A" at bounding box center [397, 141] width 349 height 35
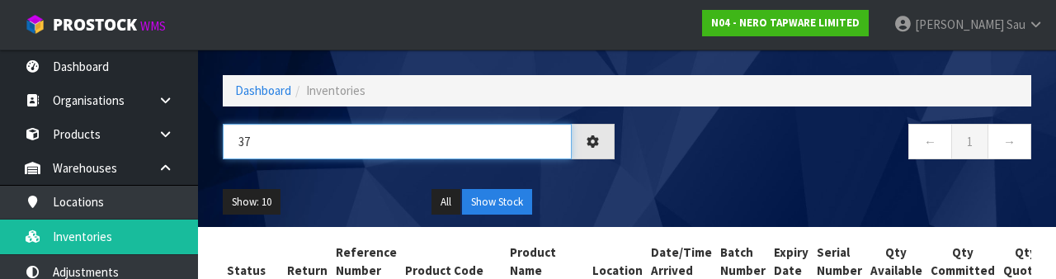
type input "3"
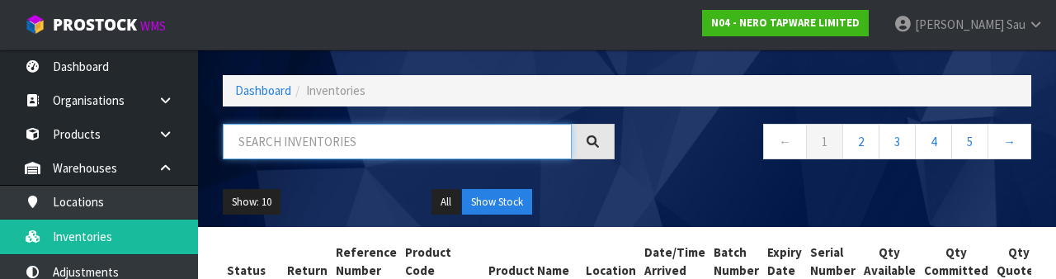
paste input "NR252007AT230BG"
type input "NR252007AT230BG"
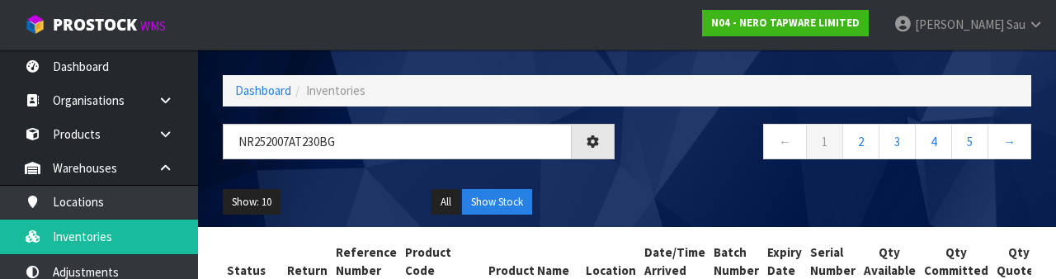
click at [708, 166] on div "← 1 2 3 4 5 →" at bounding box center [835, 150] width 417 height 53
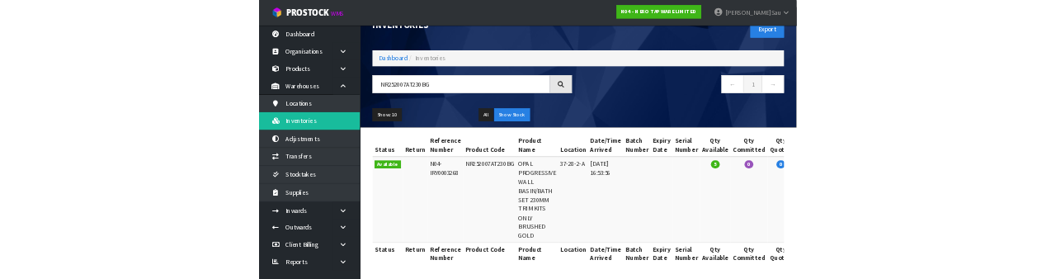
scroll to position [0, 0]
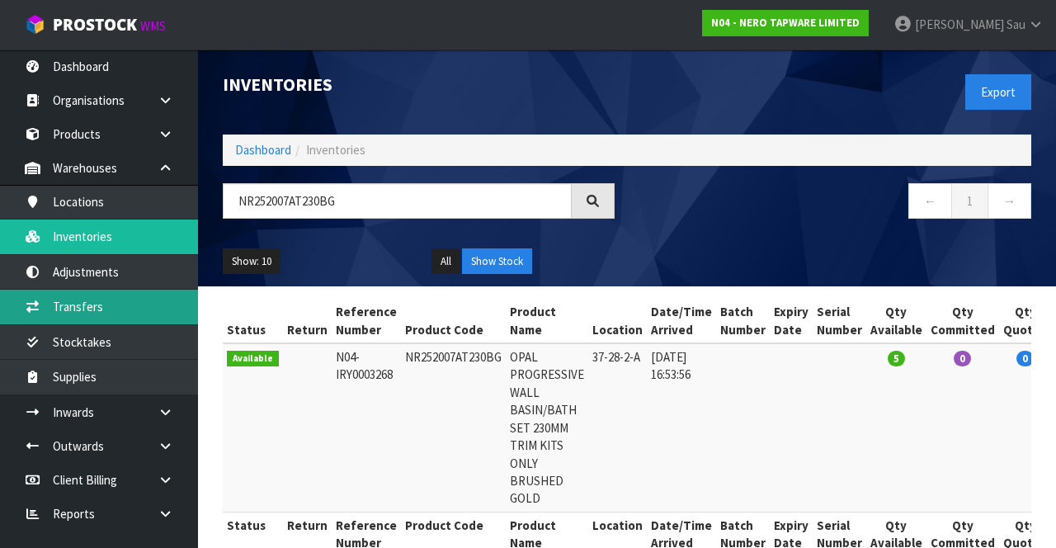
click at [144, 309] on link "Transfers" at bounding box center [99, 307] width 198 height 34
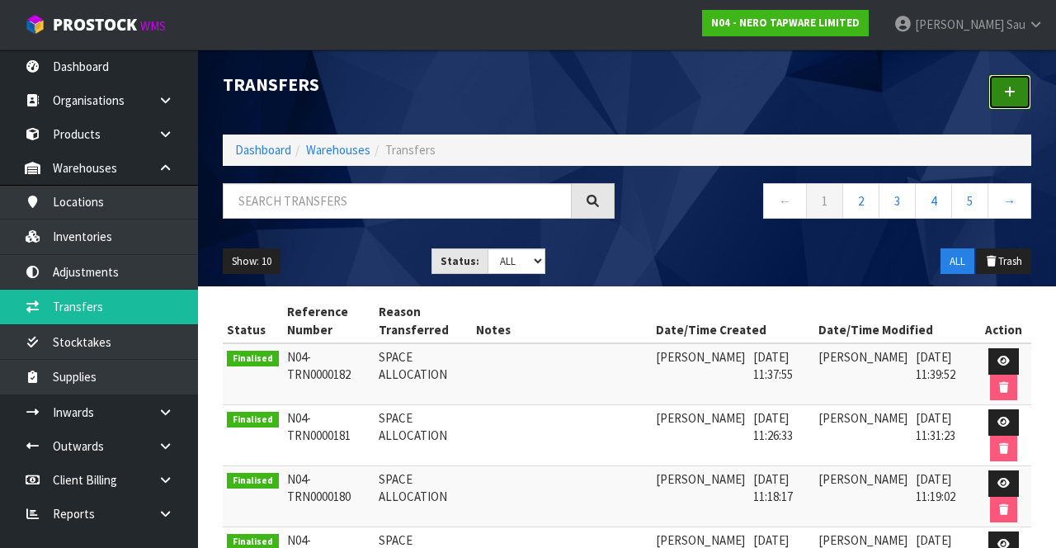
click at [994, 95] on link at bounding box center [1010, 91] width 43 height 35
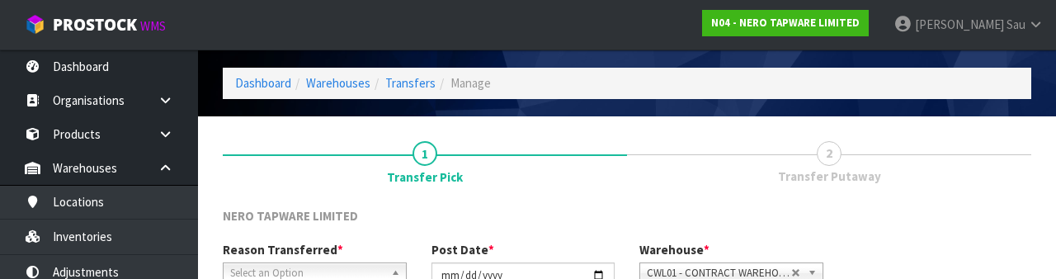
scroll to position [197, 0]
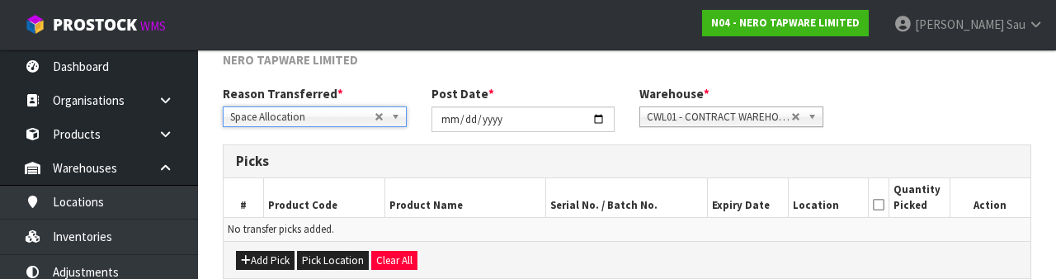
click at [680, 158] on h3 "Picks" at bounding box center [627, 161] width 782 height 16
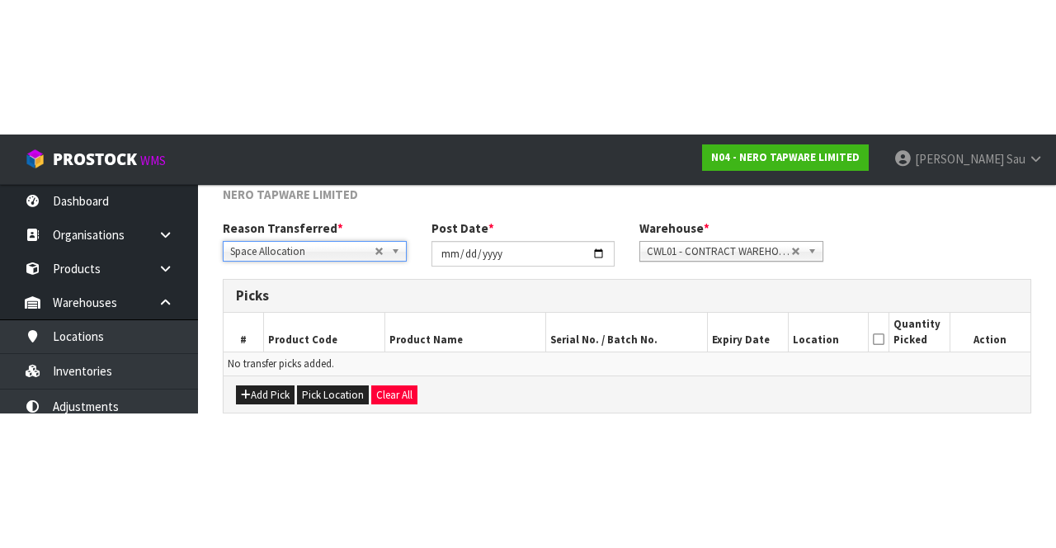
scroll to position [89, 0]
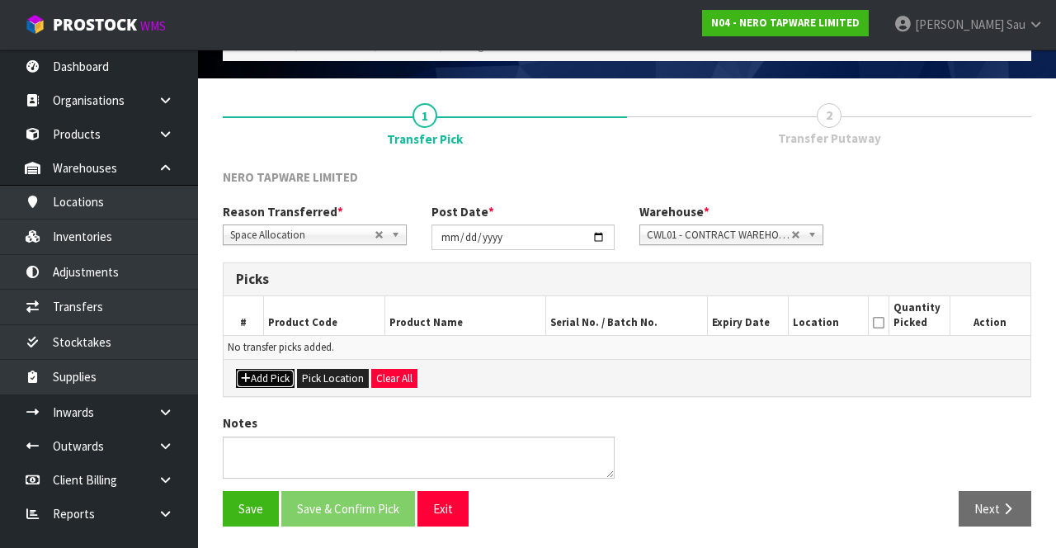
click at [271, 369] on button "Add Pick" at bounding box center [265, 379] width 59 height 20
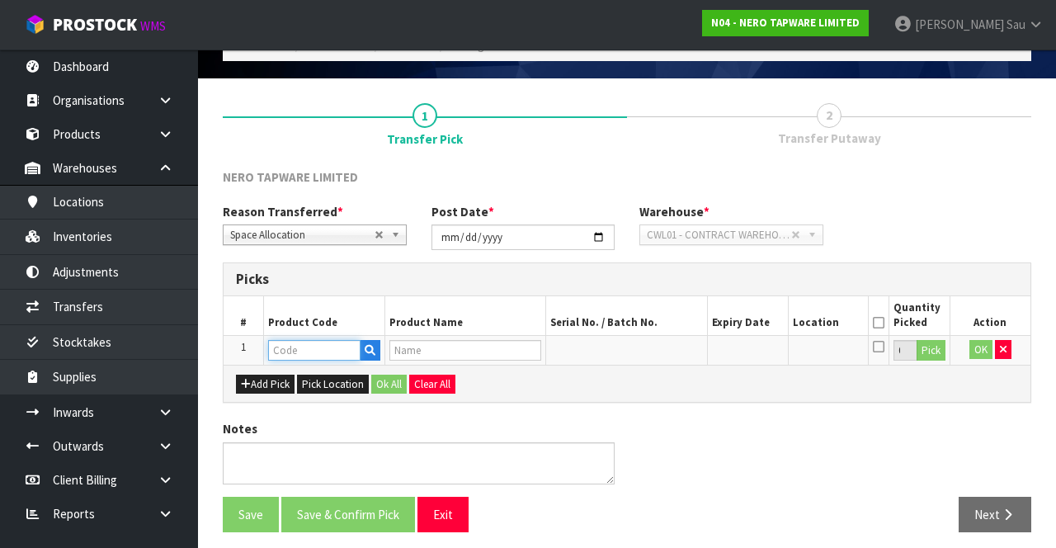
paste input "NR252007AT230BG"
type input "NR252007AT230BG"
type input "OPAL PROGRESSIVE WALL BASIN/BATH SET 230MM TRIM KITS ONLY BRUSHED GOLD"
type input "NR252007AT230BG"
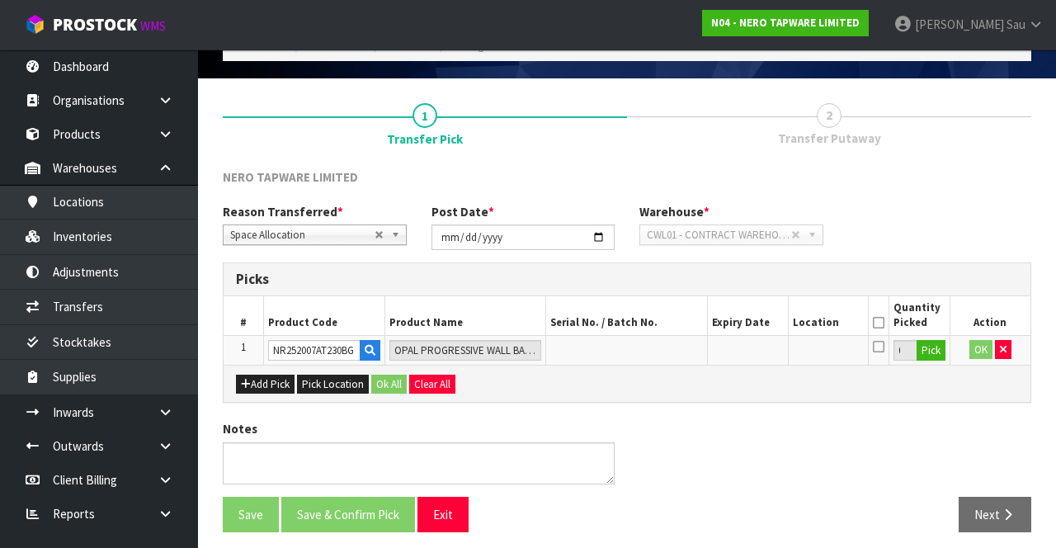
click at [915, 167] on div "NERO TAPWARE LIMITED Reason Transferred * Space Allocation Damage Expired Stock…" at bounding box center [627, 350] width 809 height 389
click at [926, 348] on button "Pick" at bounding box center [931, 350] width 29 height 21
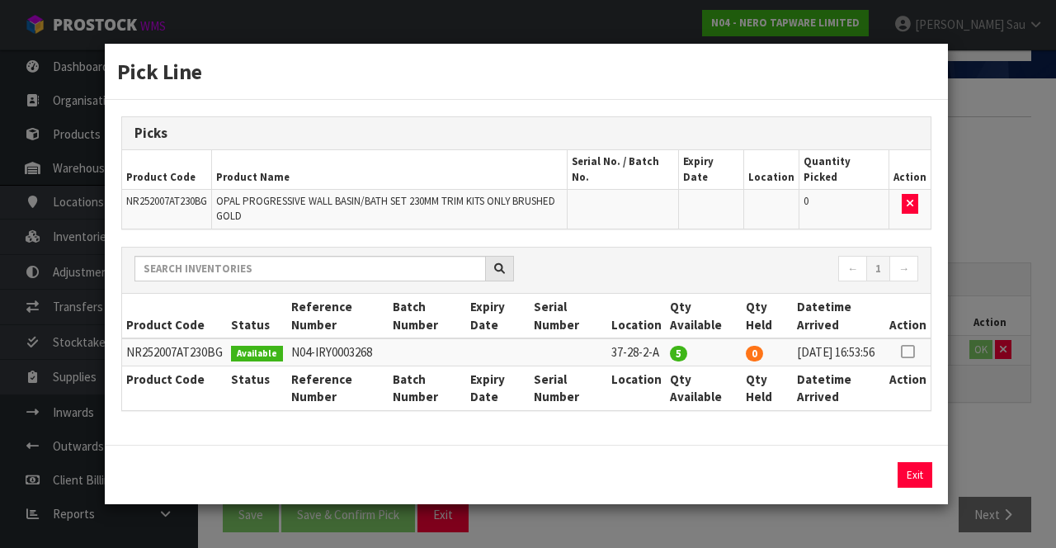
click at [908, 352] on icon at bounding box center [907, 352] width 13 height 1
click at [852, 479] on button "Assign Pick" at bounding box center [859, 475] width 68 height 26
type input "5"
click at [999, 281] on div "Pick Line Picks Product Code Product Name Serial No. / Batch No. Expiry Date Lo…" at bounding box center [528, 274] width 1056 height 548
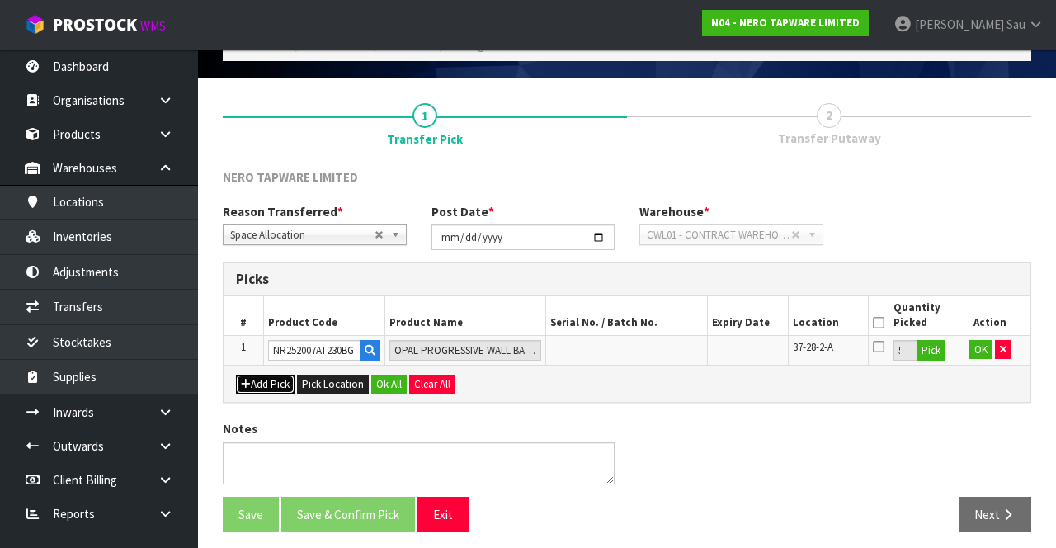
click at [269, 376] on button "Add Pick" at bounding box center [265, 385] width 59 height 20
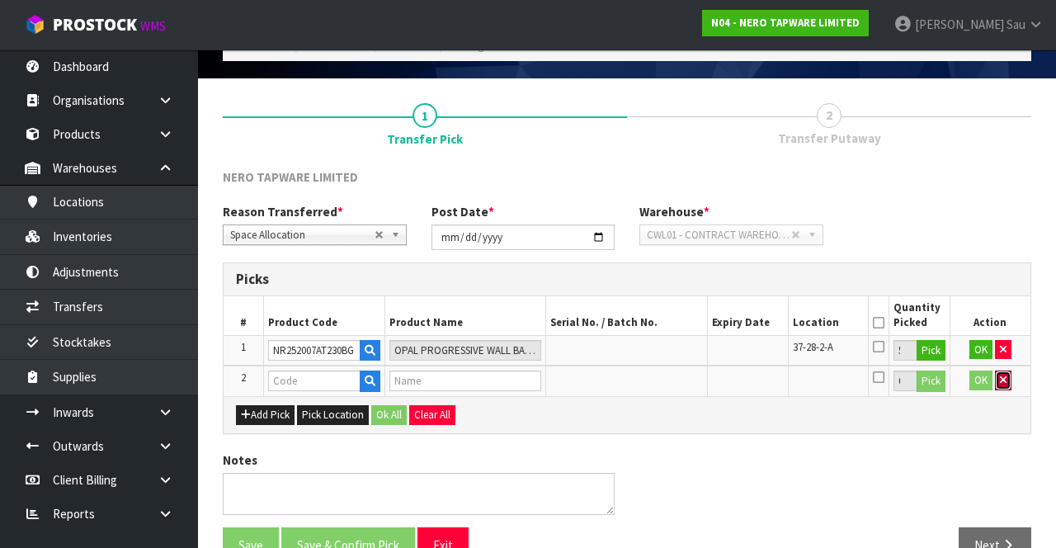
click at [1003, 380] on icon "button" at bounding box center [1003, 380] width 7 height 11
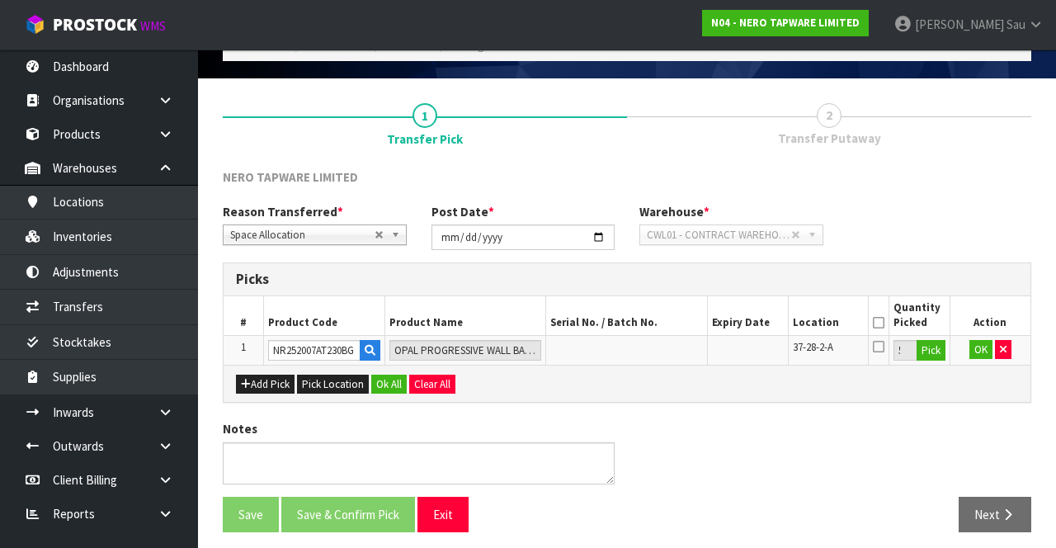
click at [882, 323] on icon at bounding box center [879, 323] width 12 height 1
click at [981, 350] on button "OK" at bounding box center [981, 350] width 23 height 20
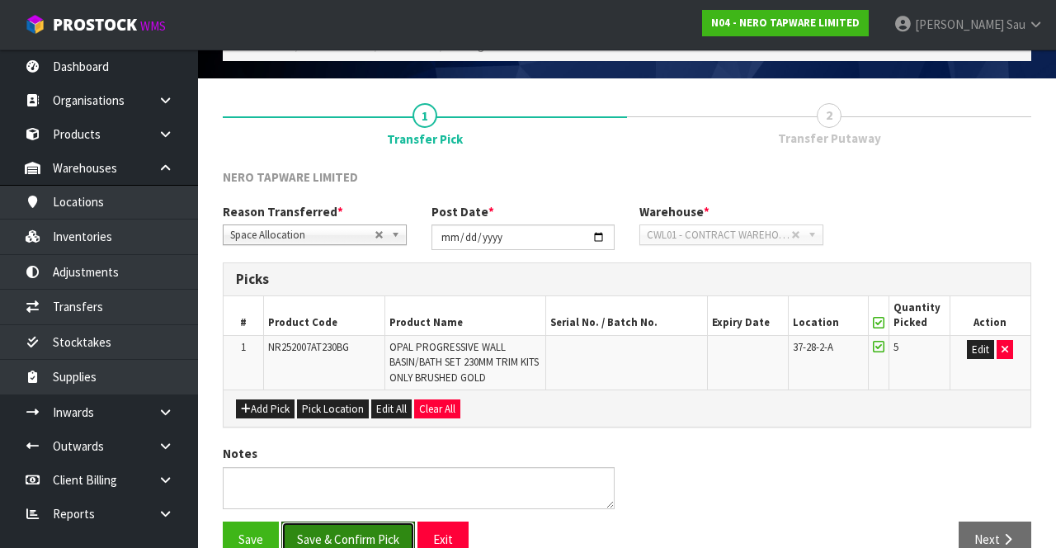
click at [353, 522] on button "Save & Confirm Pick" at bounding box center [348, 539] width 134 height 35
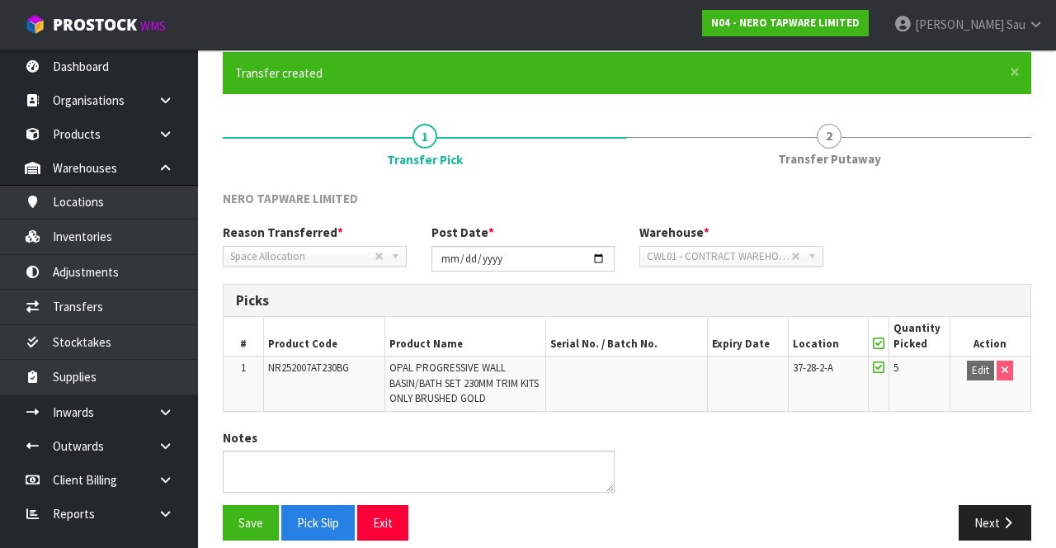
scroll to position [143, 0]
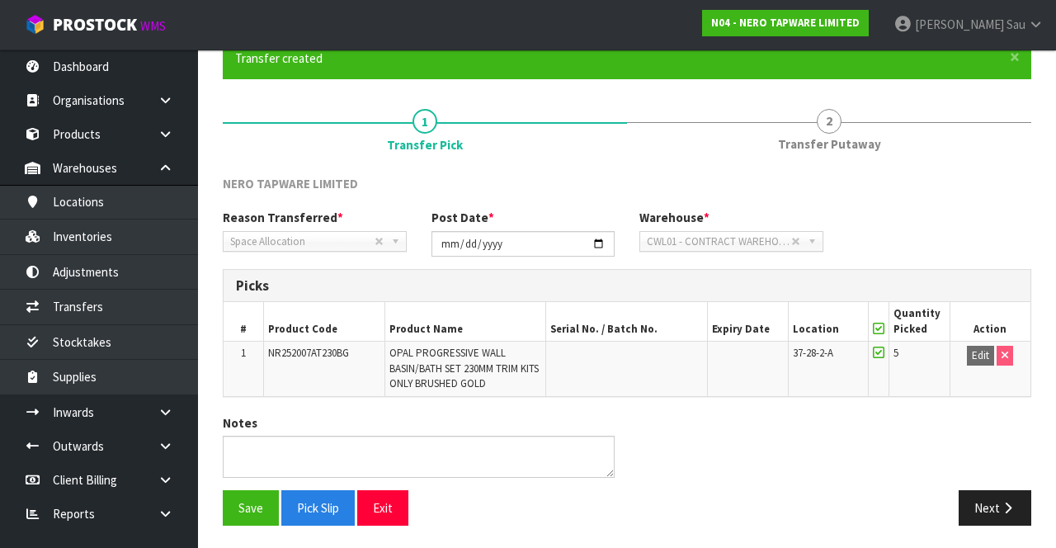
click at [826, 135] on span "Transfer Putaway" at bounding box center [829, 143] width 103 height 17
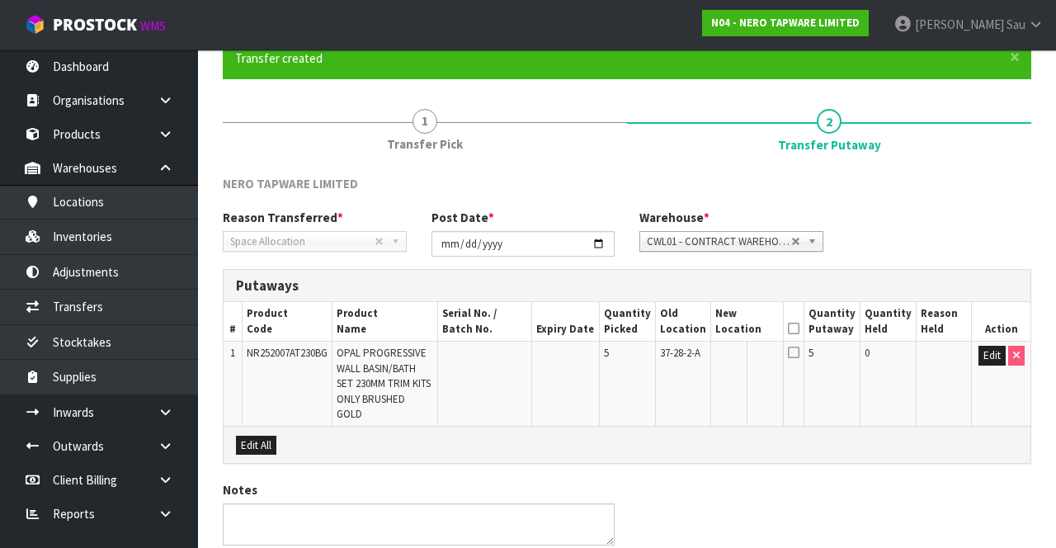
scroll to position [149, 0]
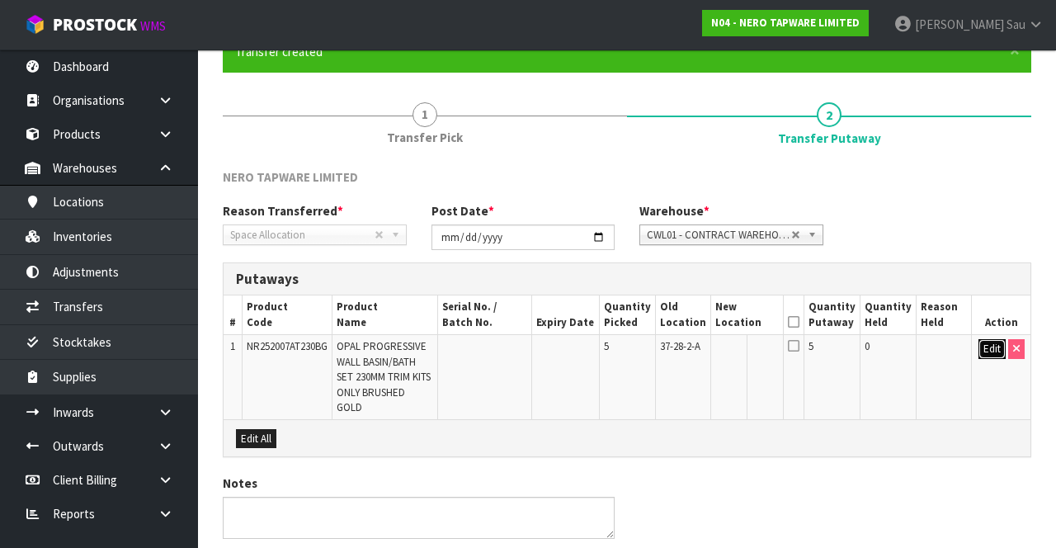
click at [981, 353] on button "Edit" at bounding box center [992, 349] width 27 height 20
click at [752, 354] on input "text" at bounding box center [738, 349] width 44 height 21
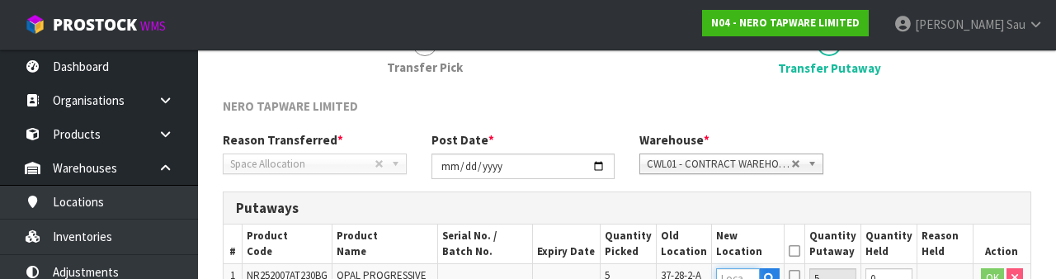
scroll to position [348, 0]
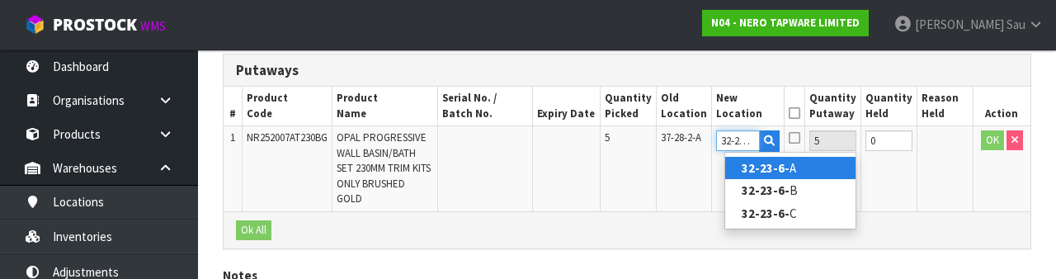
type input "32-23-6-C"
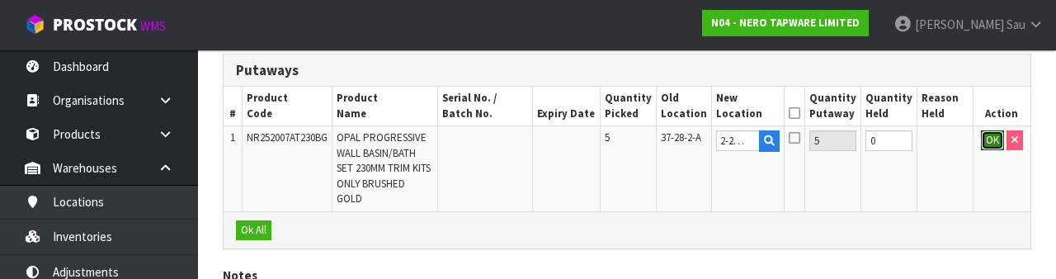
click at [984, 142] on button "OK" at bounding box center [992, 140] width 23 height 20
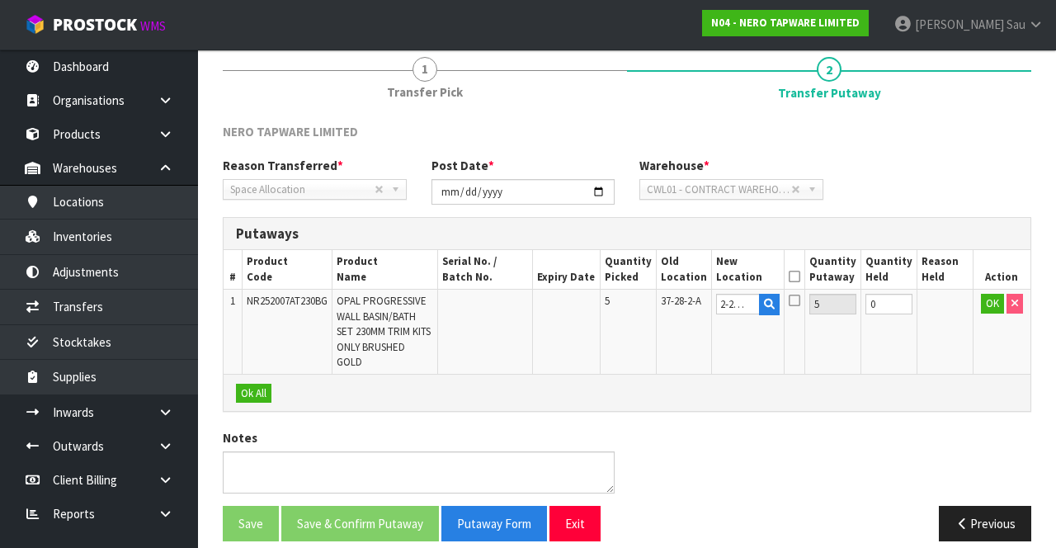
scroll to position [0, 0]
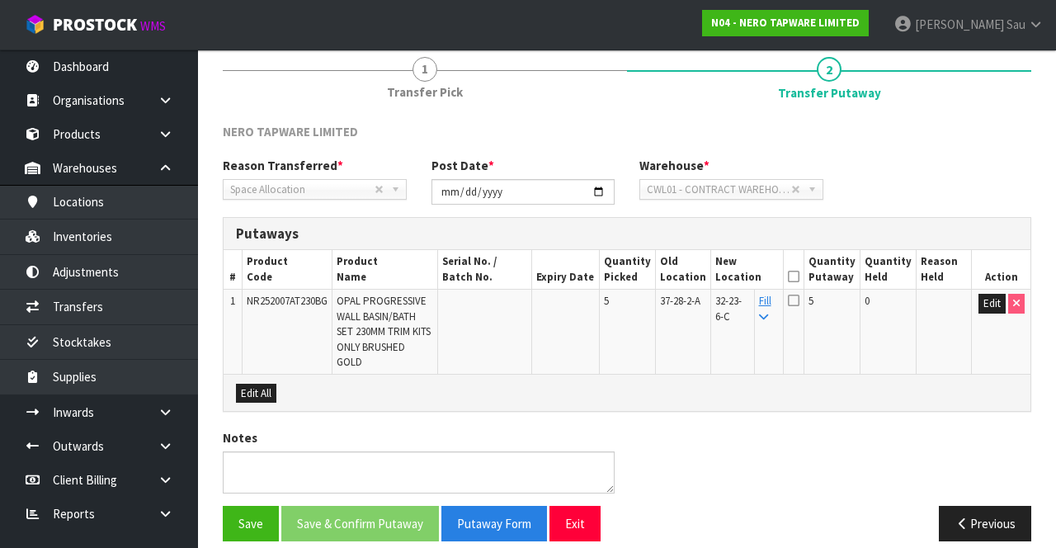
click at [800, 276] on icon at bounding box center [794, 276] width 12 height 1
click at [348, 506] on button "Save & Confirm Putaway" at bounding box center [360, 523] width 158 height 35
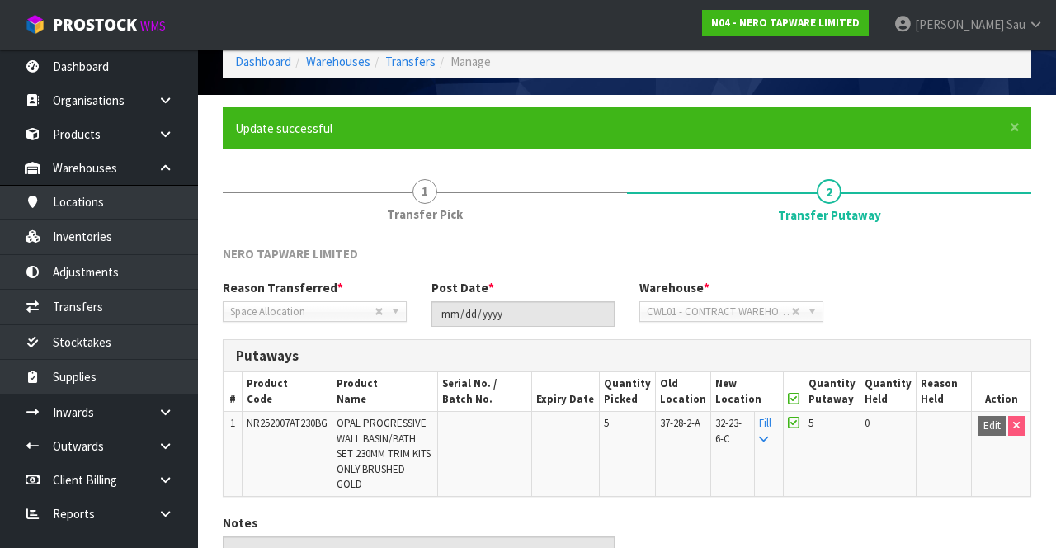
scroll to position [158, 0]
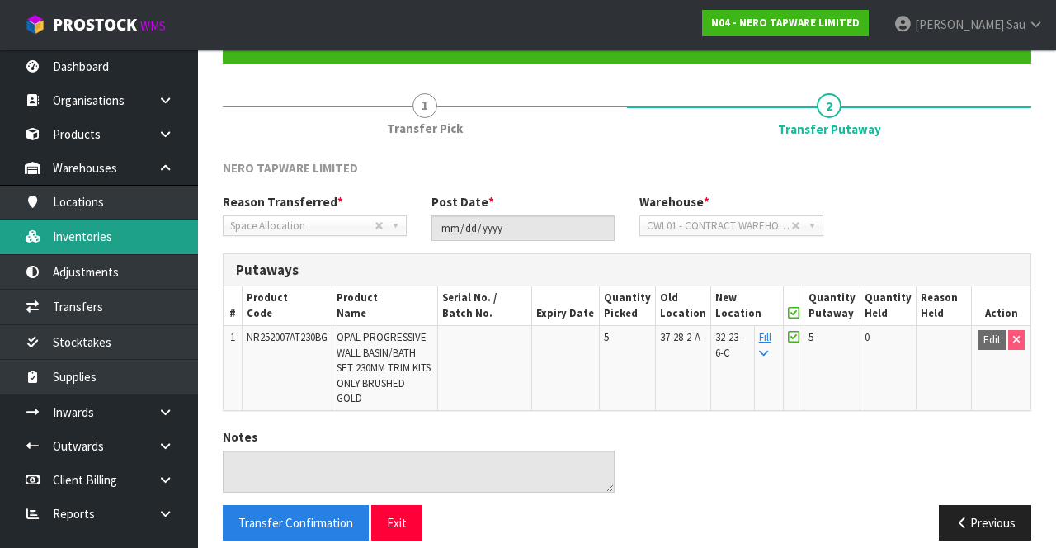
click at [125, 242] on link "Inventories" at bounding box center [99, 237] width 198 height 34
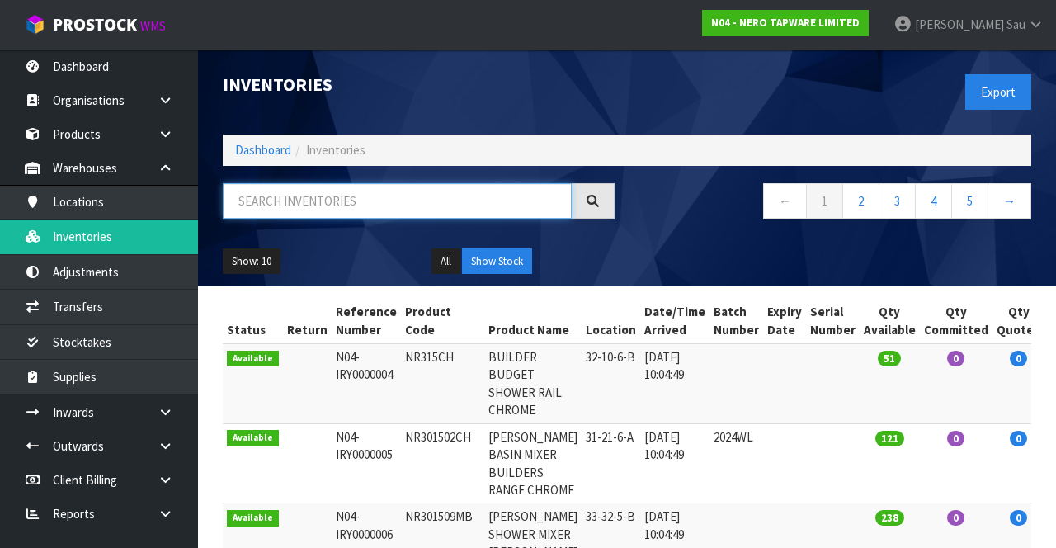
paste input "NR252007AT230BG"
click at [693, 232] on div "← 1 2 3 4 5 →" at bounding box center [835, 209] width 417 height 53
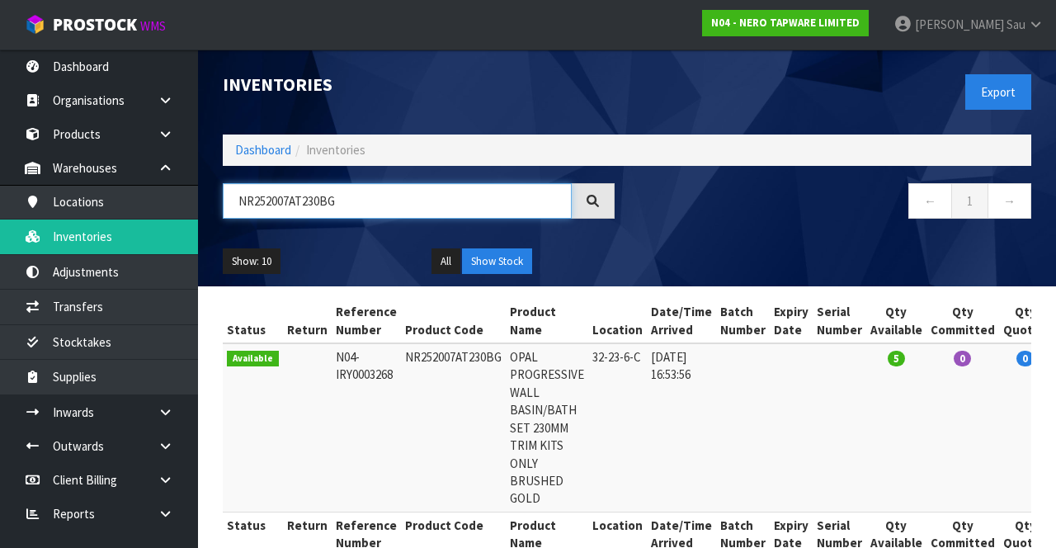
click at [398, 205] on input "NR252007AT230BG" at bounding box center [397, 200] width 349 height 35
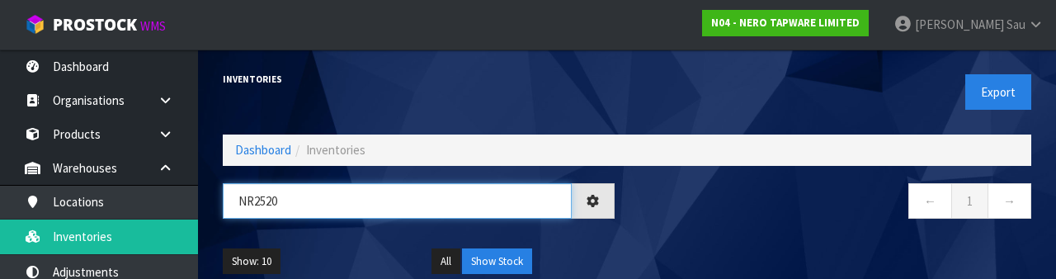
type input "NR252"
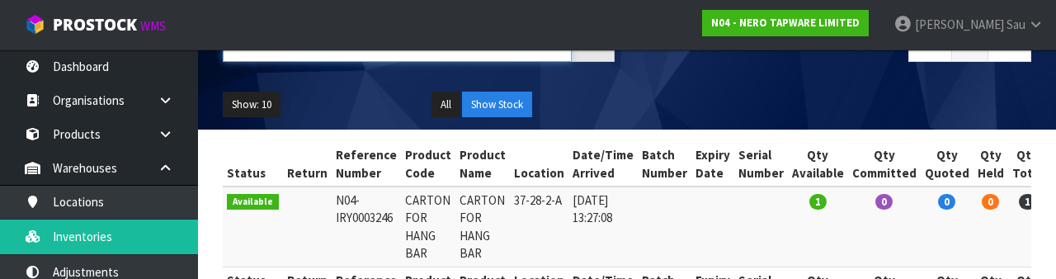
scroll to position [157, 0]
click at [796, 83] on div "Show: 10 5 10 25 50 All Show Stock" at bounding box center [626, 104] width 833 height 51
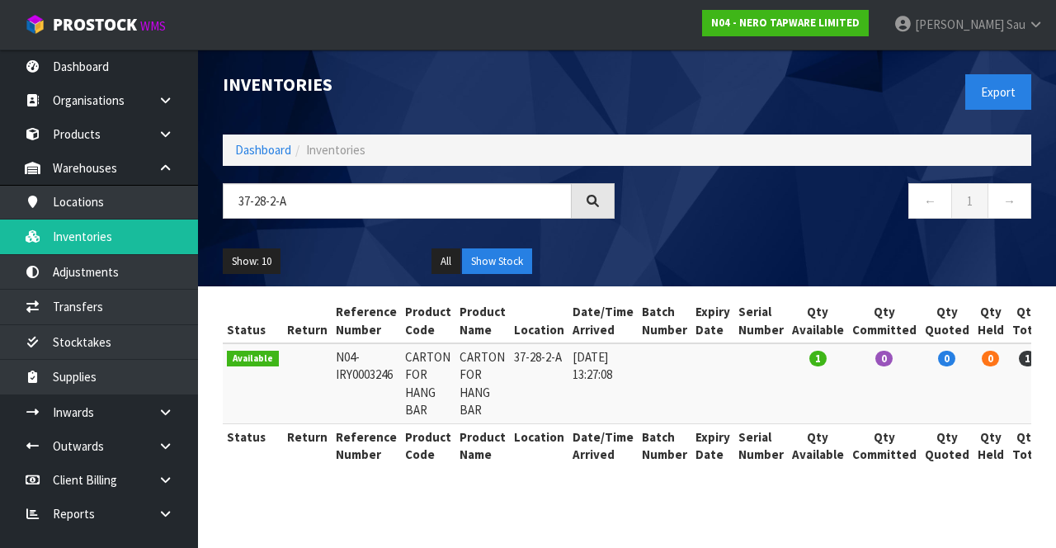
copy td "CARTON FOR HANG BAR"
click at [487, 206] on input "37-28-2-A" at bounding box center [397, 200] width 349 height 35
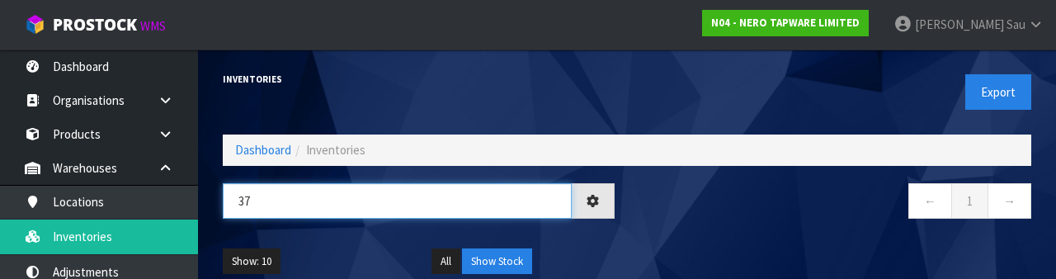
type input "3"
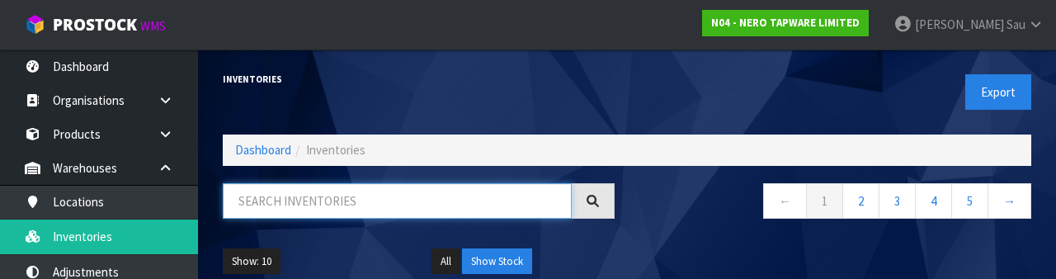
paste input "CARTON FOR HANG BAR"
type input "CARTON FOR HANG BAR"
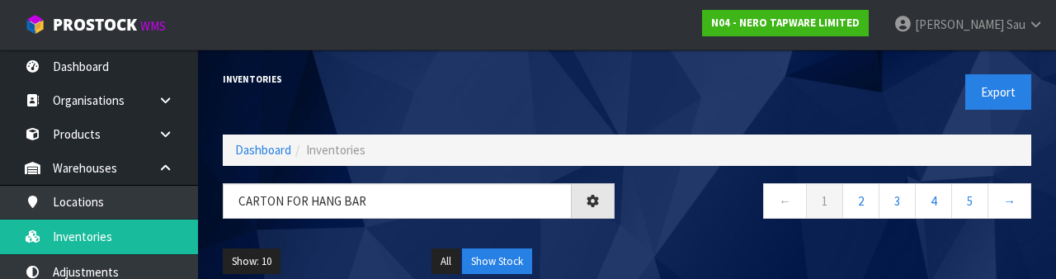
click at [685, 220] on nav "← 1 2 3 4 5 →" at bounding box center [836, 203] width 392 height 40
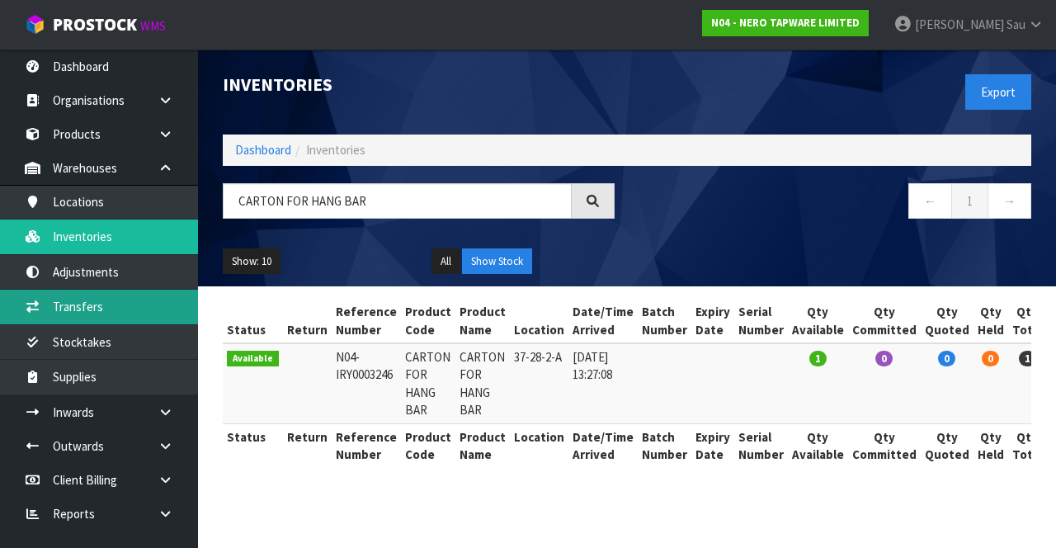
click at [144, 309] on link "Transfers" at bounding box center [99, 307] width 198 height 34
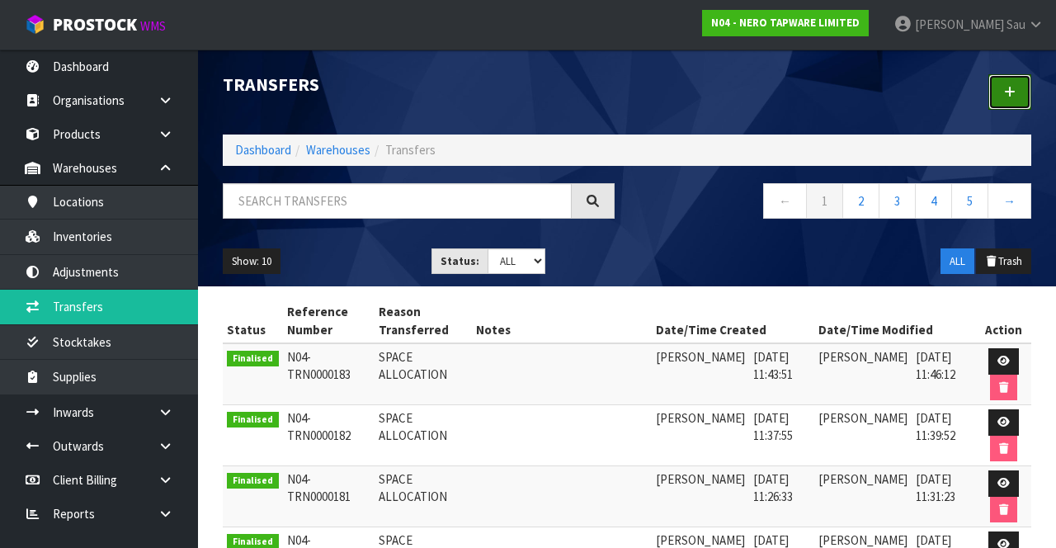
click at [999, 98] on link at bounding box center [1010, 91] width 43 height 35
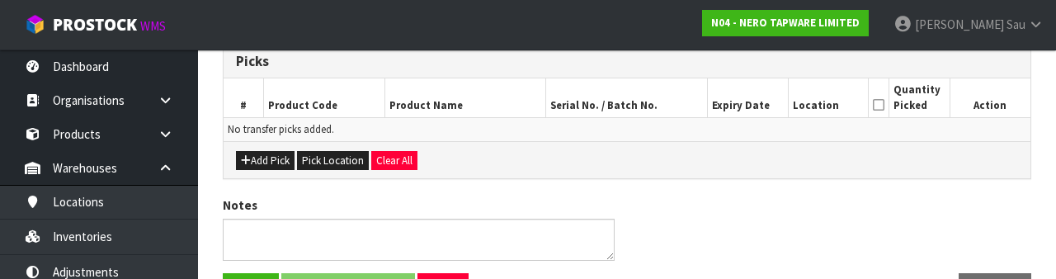
scroll to position [295, 0]
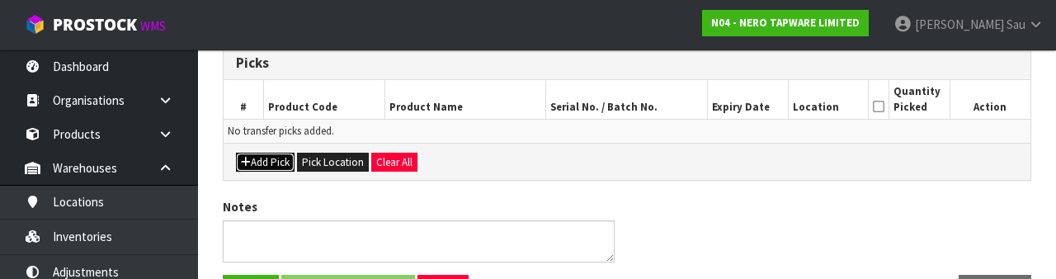
click at [271, 153] on button "Add Pick" at bounding box center [265, 163] width 59 height 20
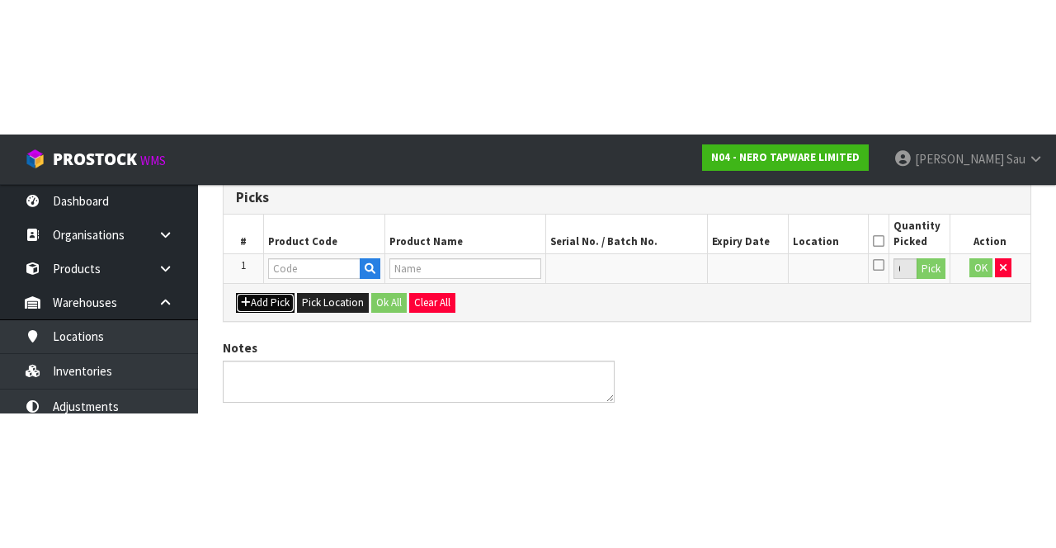
scroll to position [94, 0]
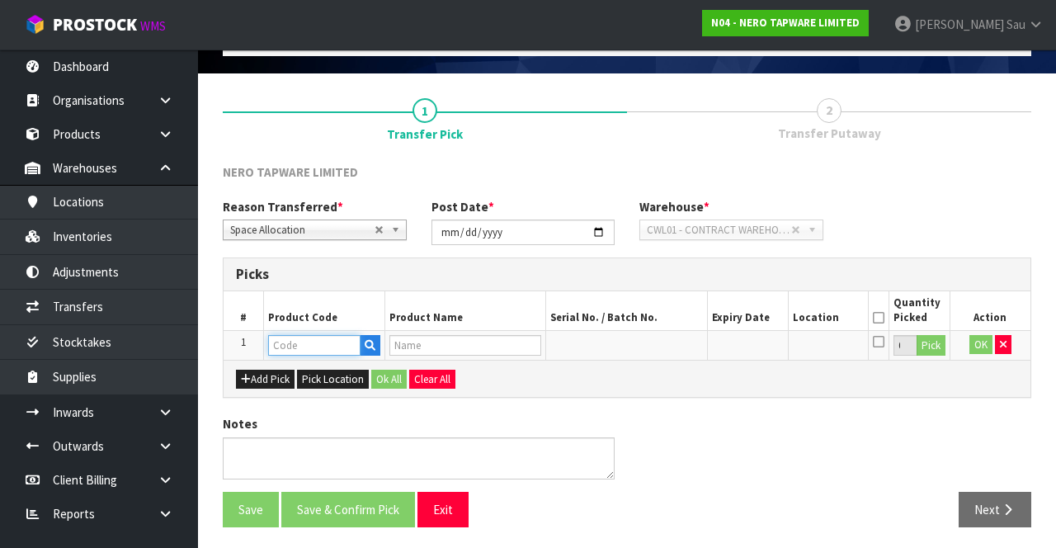
paste input "CARTON FOR HANG BAR"
type input "CARTON FOR HANG BAR"
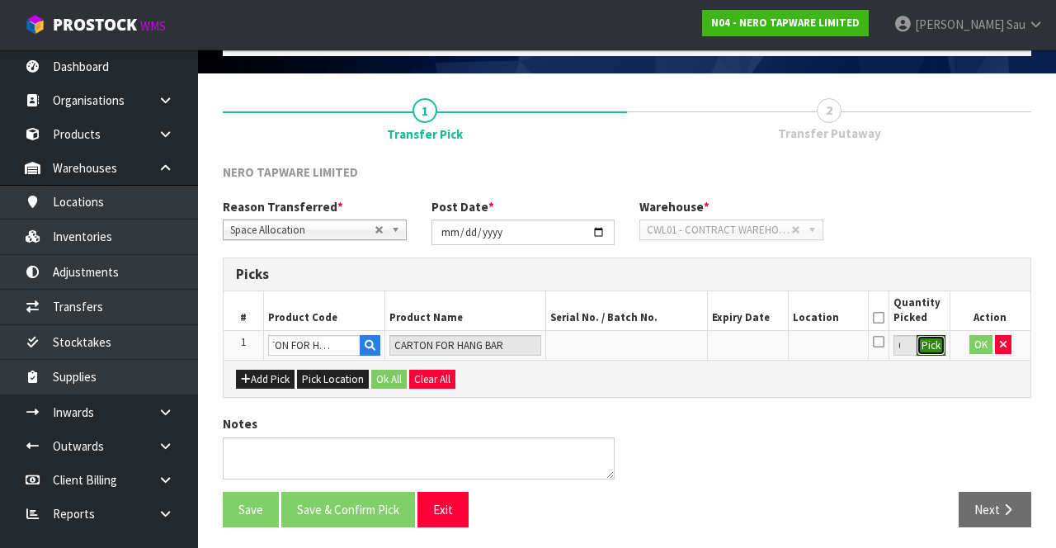
click at [932, 350] on button "Pick" at bounding box center [931, 345] width 29 height 21
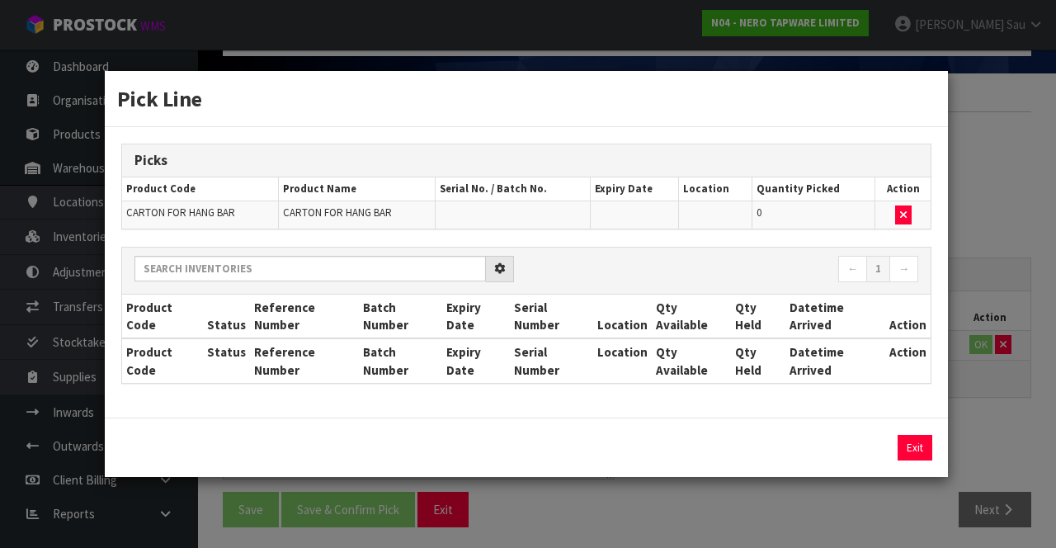
scroll to position [0, 0]
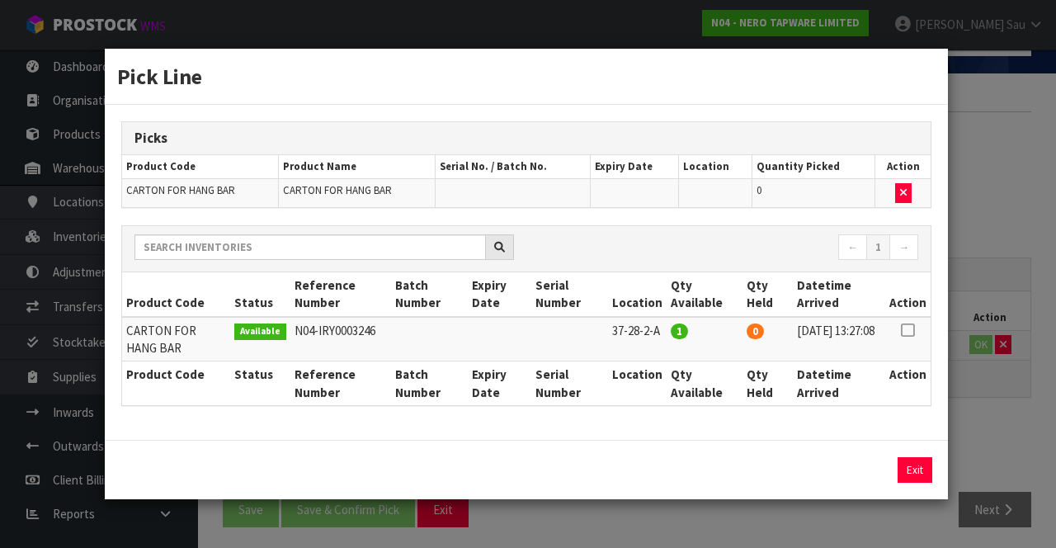
click at [910, 330] on icon at bounding box center [907, 330] width 13 height 1
click at [864, 468] on button "Assign Pick" at bounding box center [859, 470] width 68 height 26
type input "1"
click at [989, 385] on div "Pick Line Picks Product Code Product Name Serial No. / Batch No. Expiry Date Lo…" at bounding box center [528, 274] width 1056 height 548
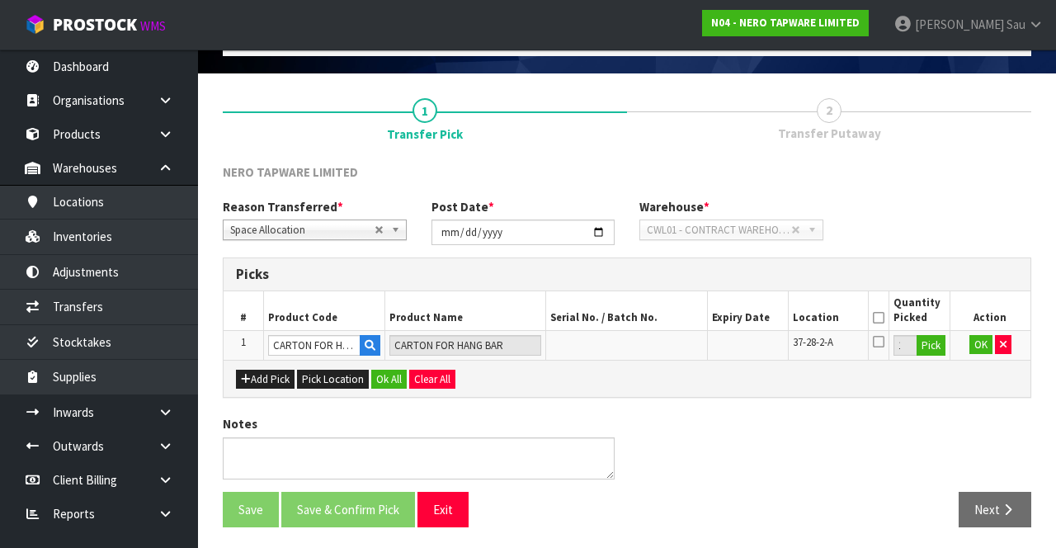
click at [879, 335] on icon at bounding box center [879, 341] width 12 height 13
click at [0, 0] on input "checkbox" at bounding box center [0, 0] width 0 height 0
click at [879, 318] on icon at bounding box center [879, 318] width 12 height 1
click at [970, 345] on button "OK" at bounding box center [981, 345] width 23 height 20
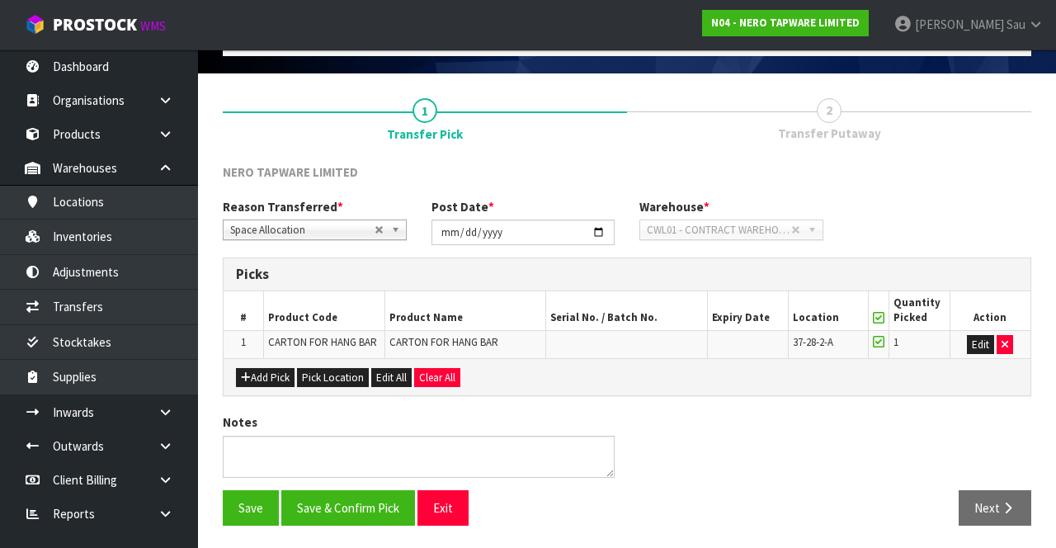
scroll to position [92, 0]
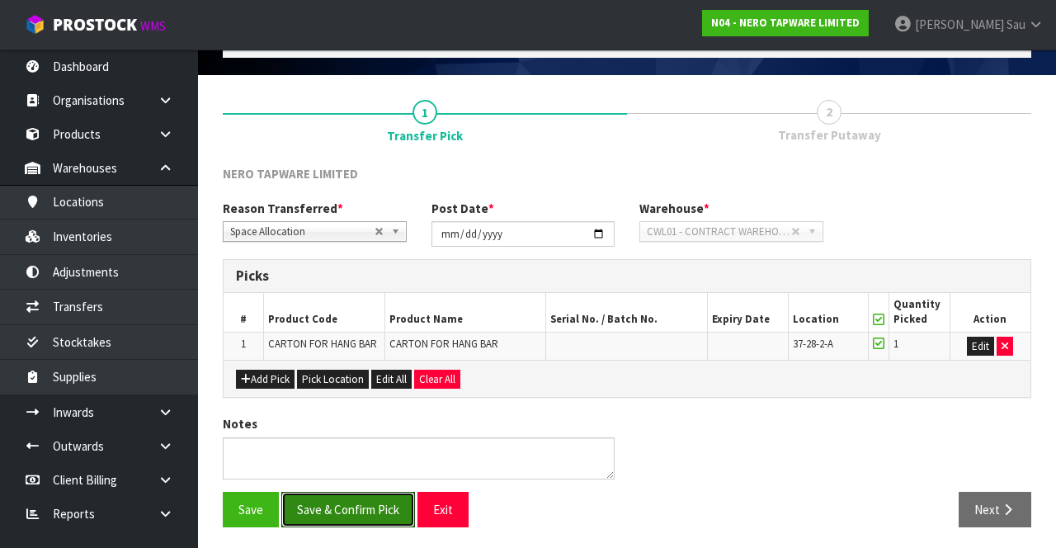
click at [362, 502] on button "Save & Confirm Pick" at bounding box center [348, 509] width 134 height 35
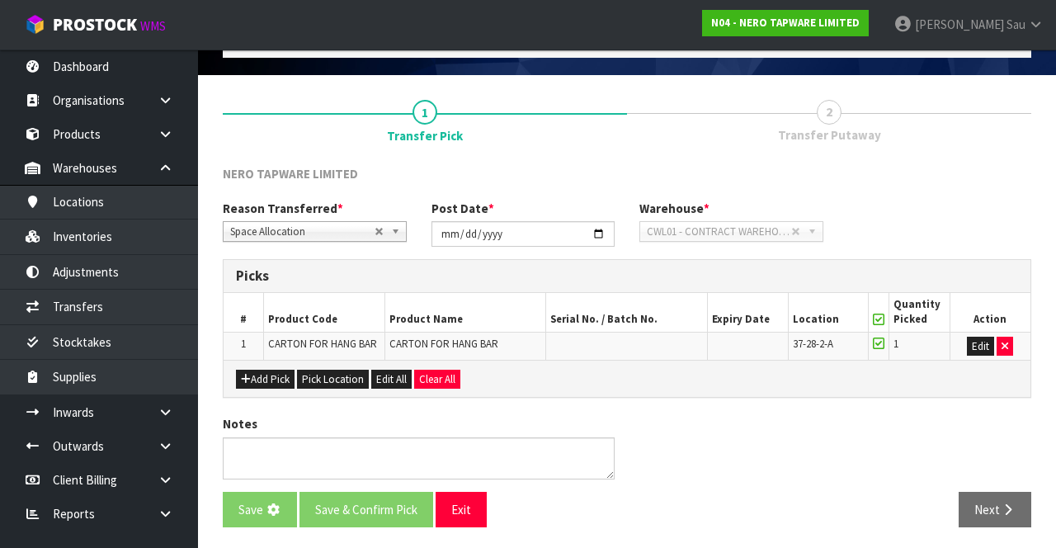
scroll to position [0, 0]
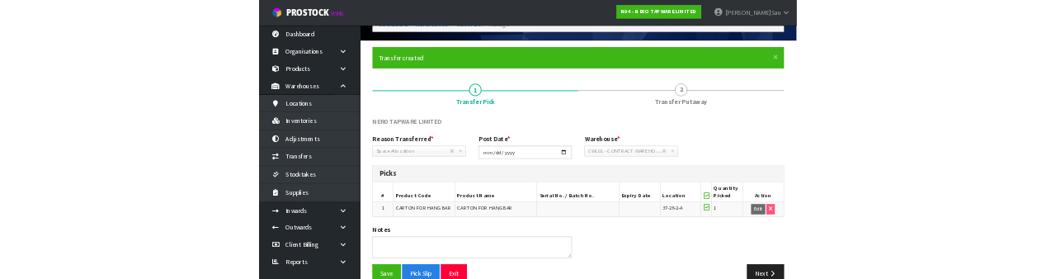
scroll to position [116, 0]
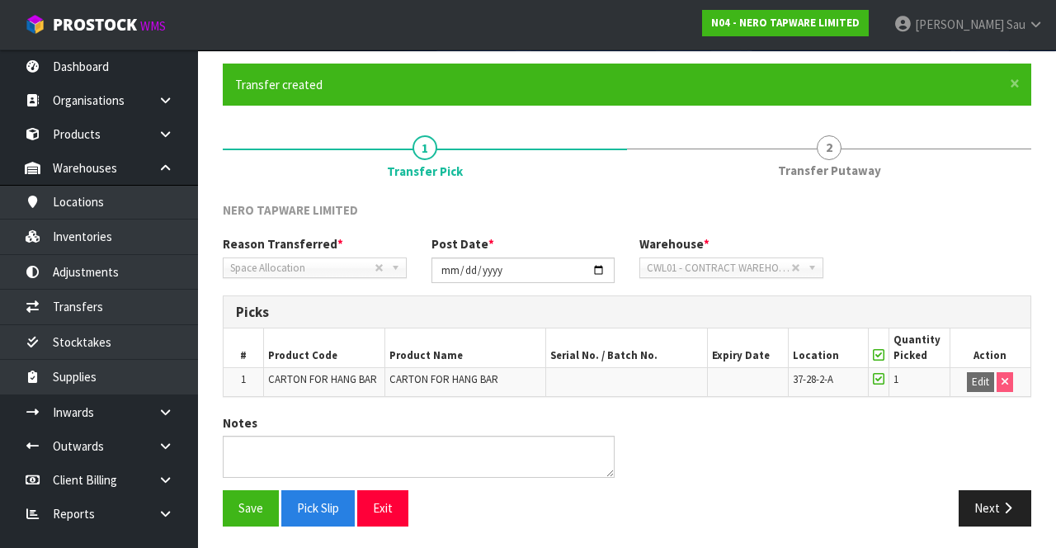
click at [836, 160] on link "2 Transfer Putaway" at bounding box center [829, 155] width 404 height 65
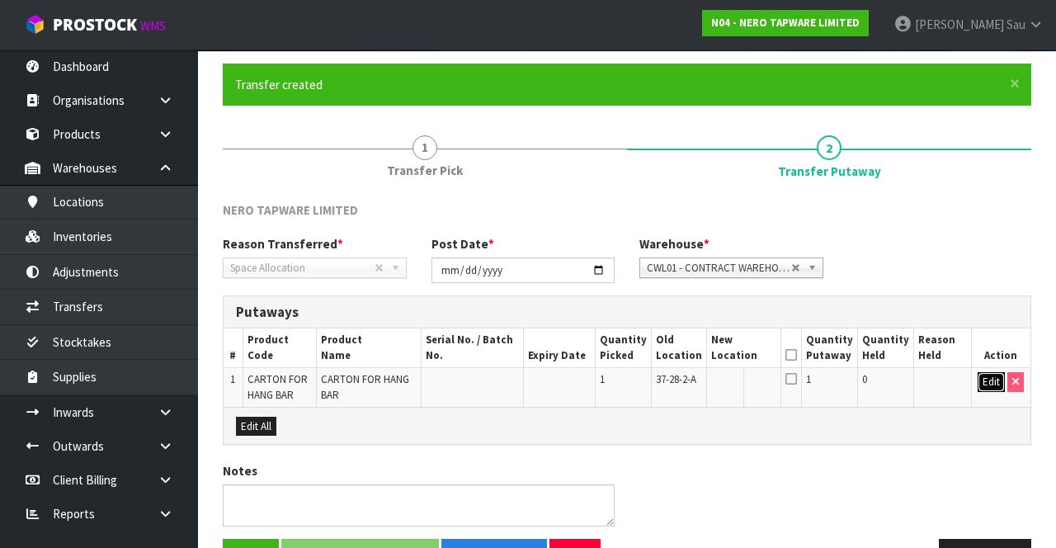
click at [980, 381] on button "Edit" at bounding box center [991, 382] width 27 height 20
click at [729, 381] on input "text" at bounding box center [735, 382] width 46 height 21
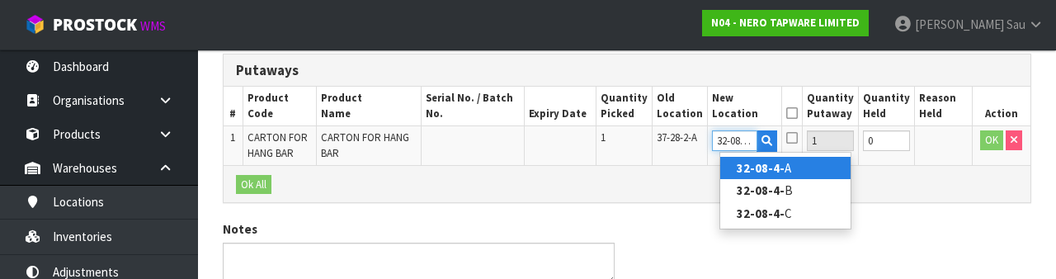
scroll to position [0, 3]
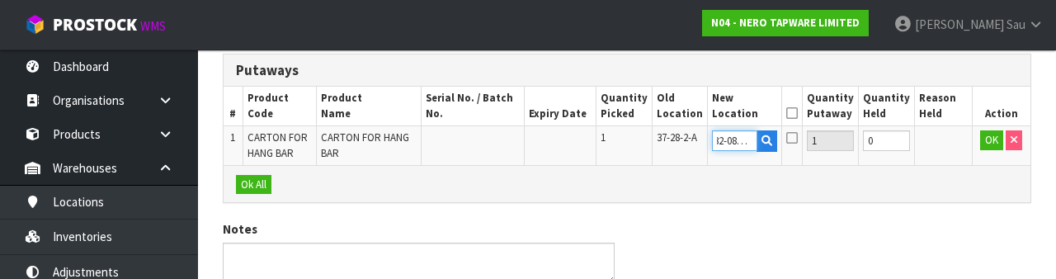
type input "32-08-4-B"
click at [908, 228] on div "Notes" at bounding box center [626, 258] width 833 height 76
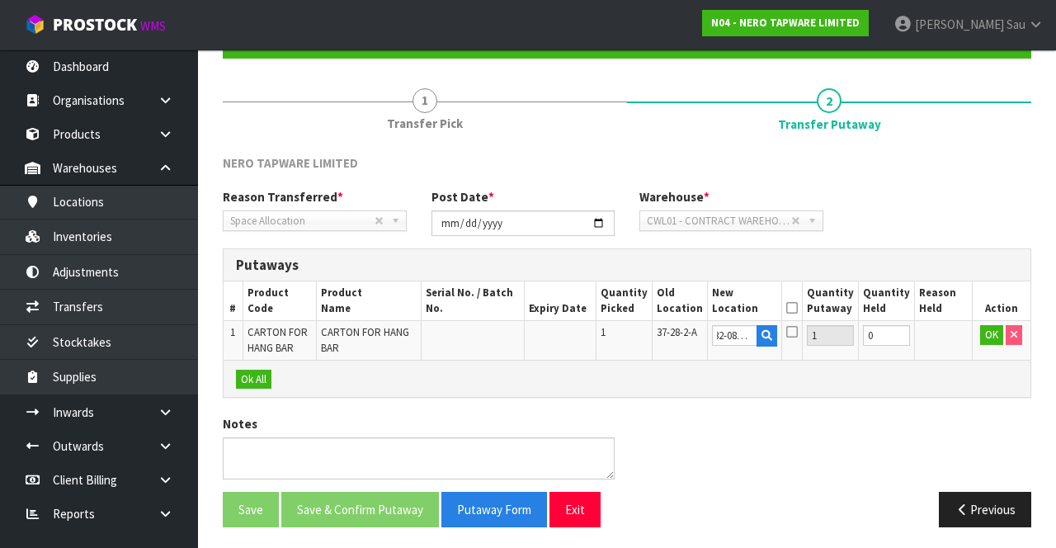
scroll to position [0, 0]
click at [982, 337] on button "OK" at bounding box center [991, 335] width 23 height 20
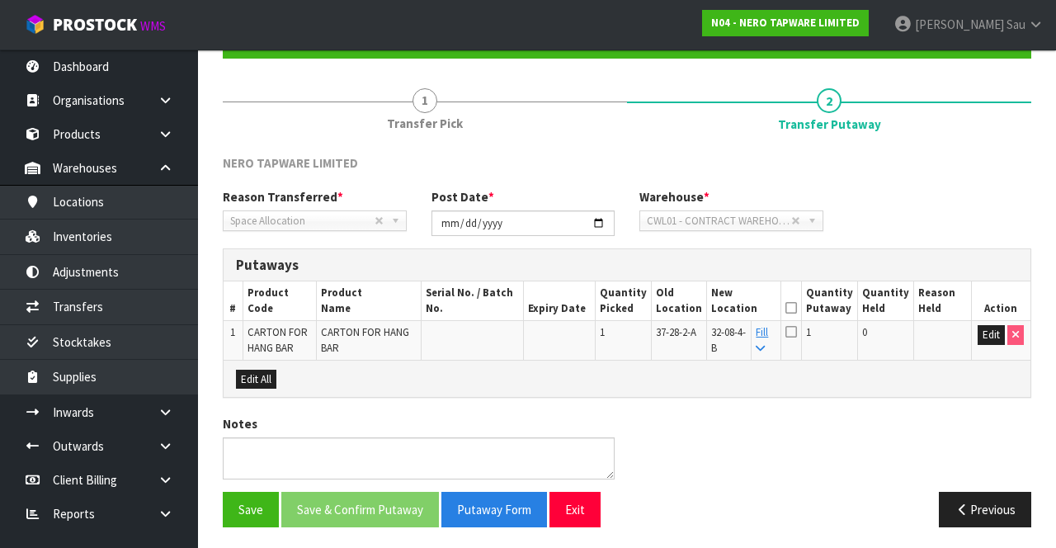
click at [797, 308] on icon at bounding box center [792, 308] width 12 height 1
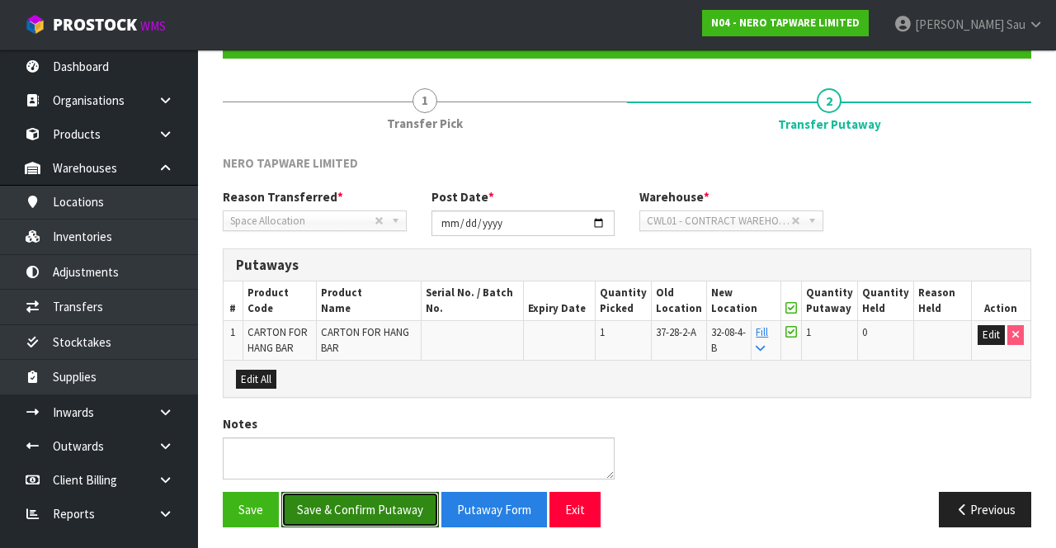
click at [389, 501] on button "Save & Confirm Putaway" at bounding box center [360, 509] width 158 height 35
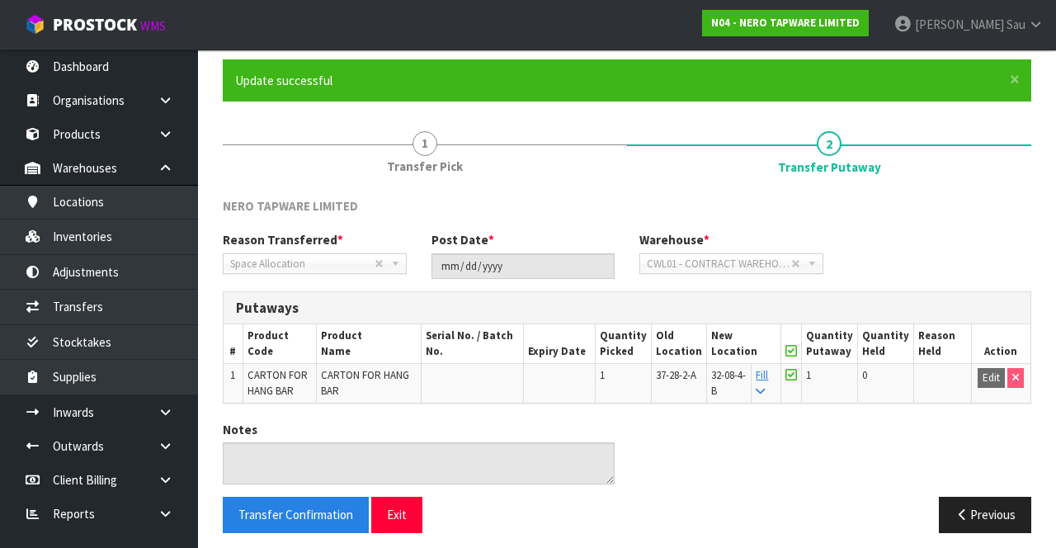
scroll to position [128, 0]
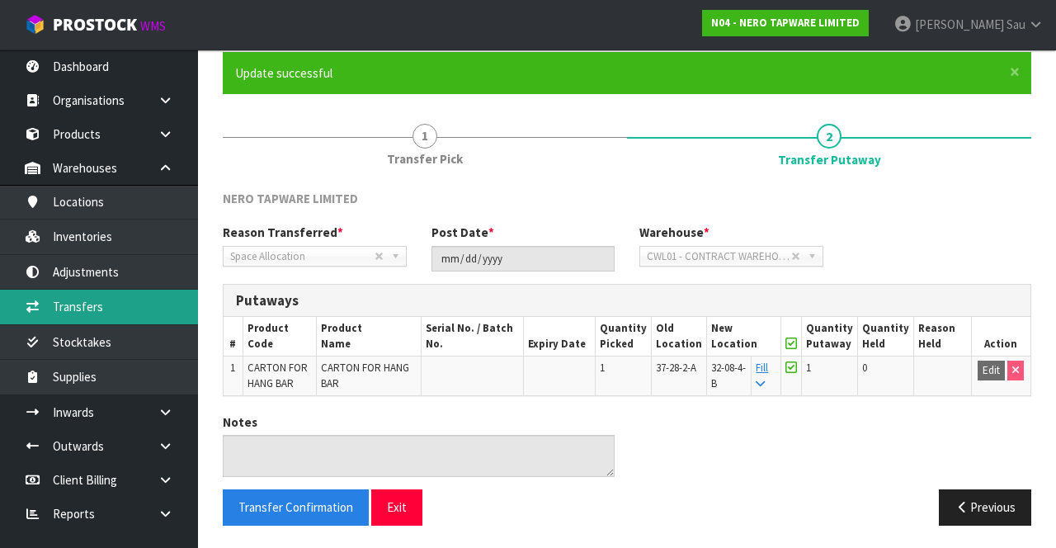
click at [142, 310] on link "Transfers" at bounding box center [99, 307] width 198 height 34
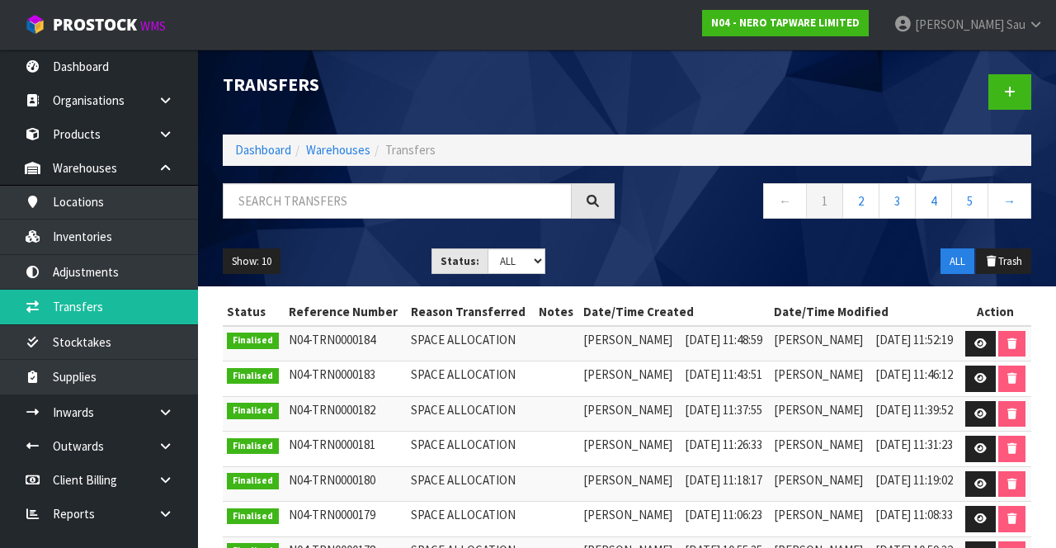
click at [697, 238] on div "Show: 10 5 10 25 50 Status: Draft Pending Pick Goods Picked Finalised ALL ALL T…" at bounding box center [626, 261] width 833 height 51
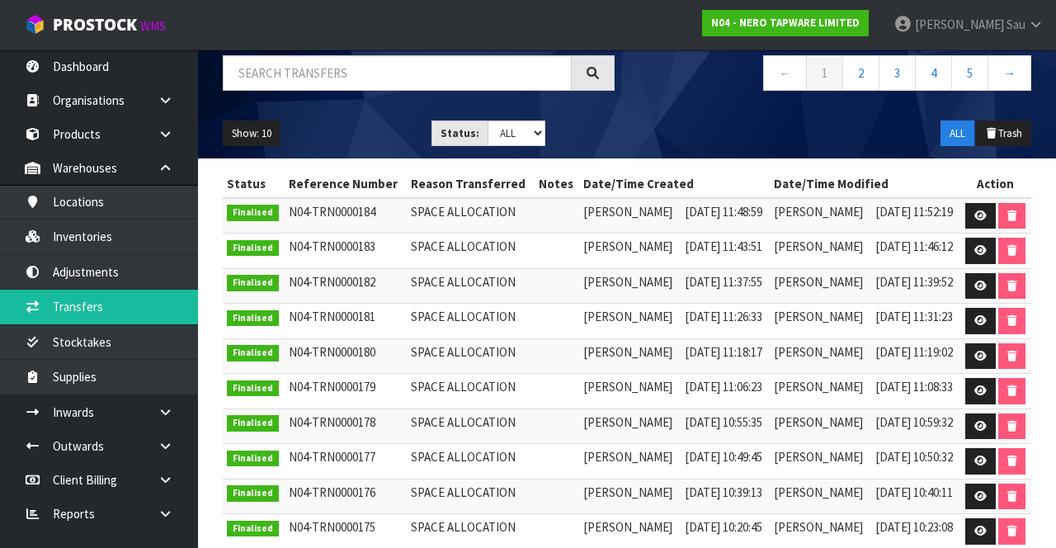
scroll to position [175, 0]
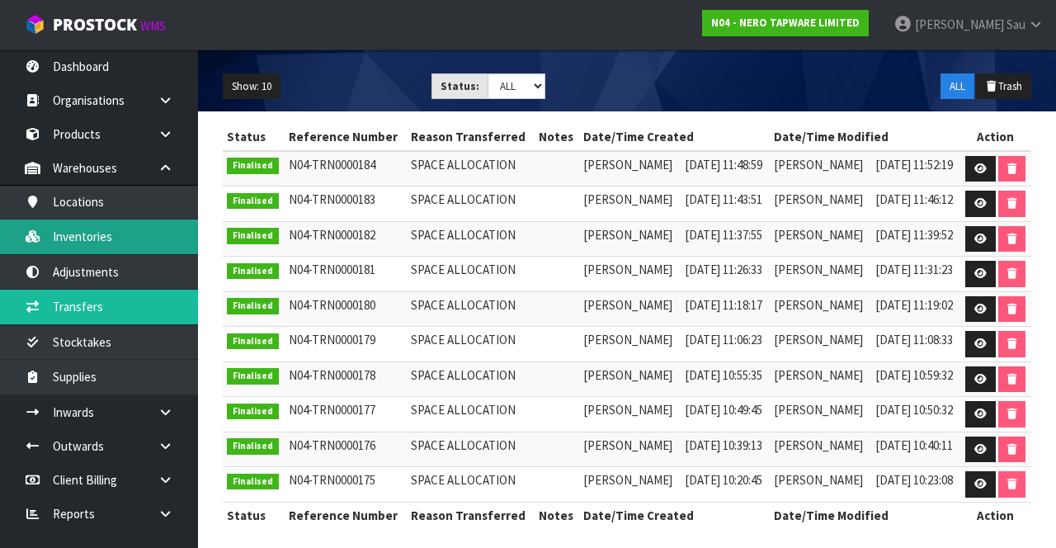
click at [137, 240] on link "Inventories" at bounding box center [99, 237] width 198 height 34
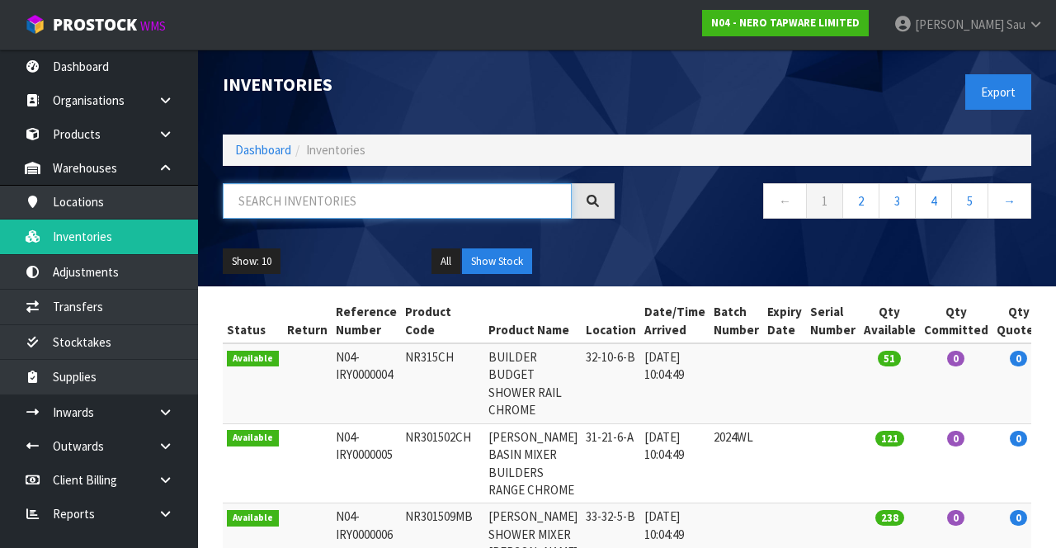
paste input "CARTON FOR HANG BAR"
click at [687, 241] on div "Show: 10 5 10 25 50 All Show Stock" at bounding box center [626, 261] width 833 height 51
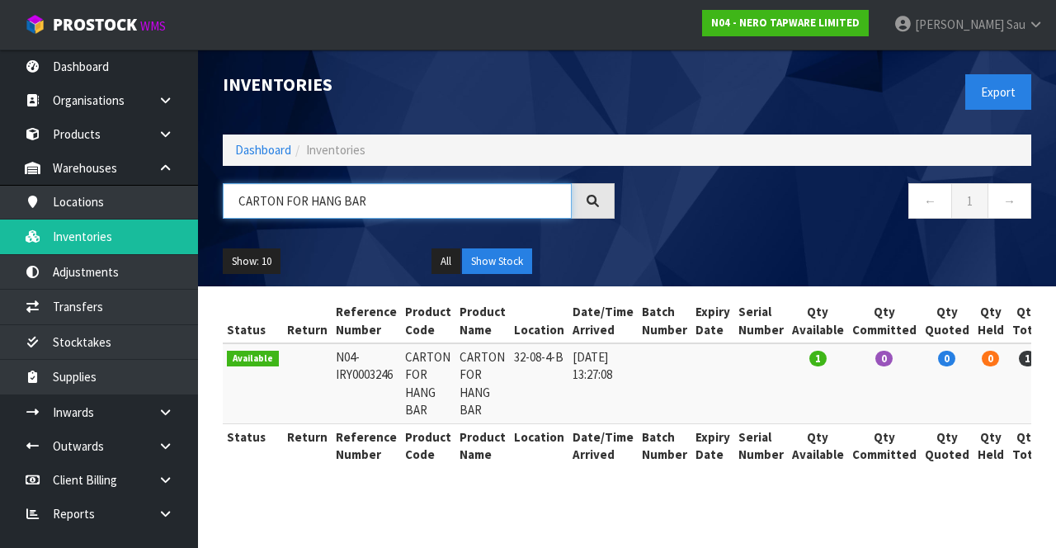
click at [418, 203] on input "CARTON FOR HANG BAR" at bounding box center [397, 200] width 349 height 35
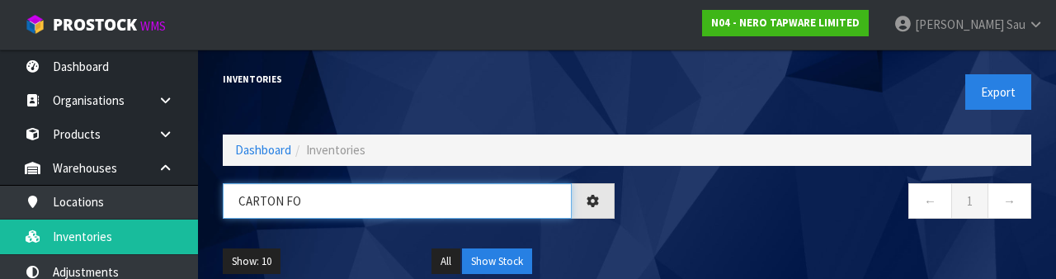
type input "CARTON"
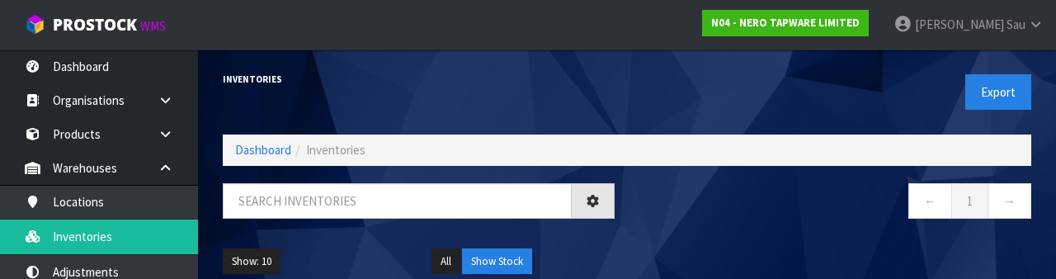
click at [739, 234] on div "← 1 →" at bounding box center [835, 209] width 417 height 53
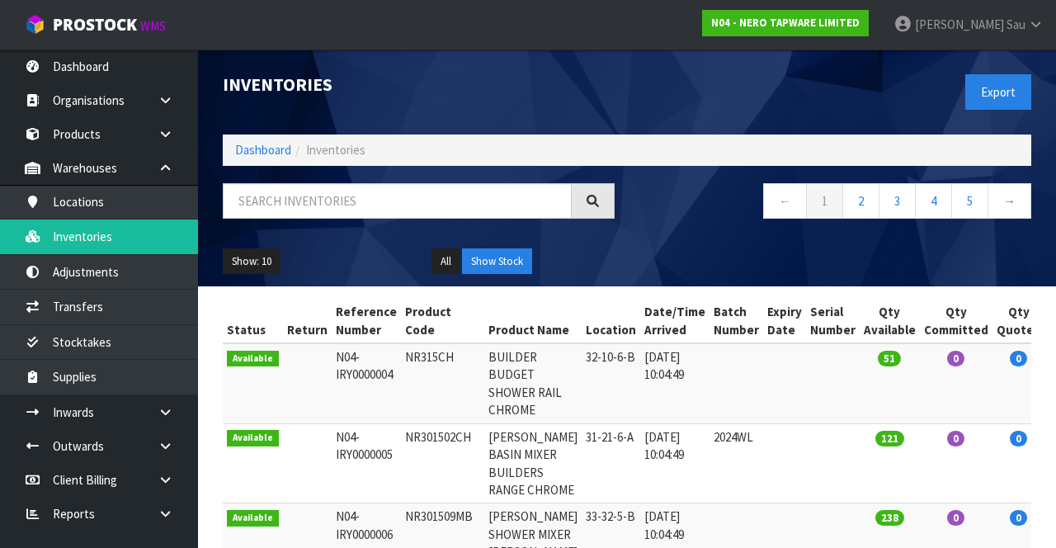
click at [1033, 32] on link "John Sau" at bounding box center [968, 25] width 175 height 50
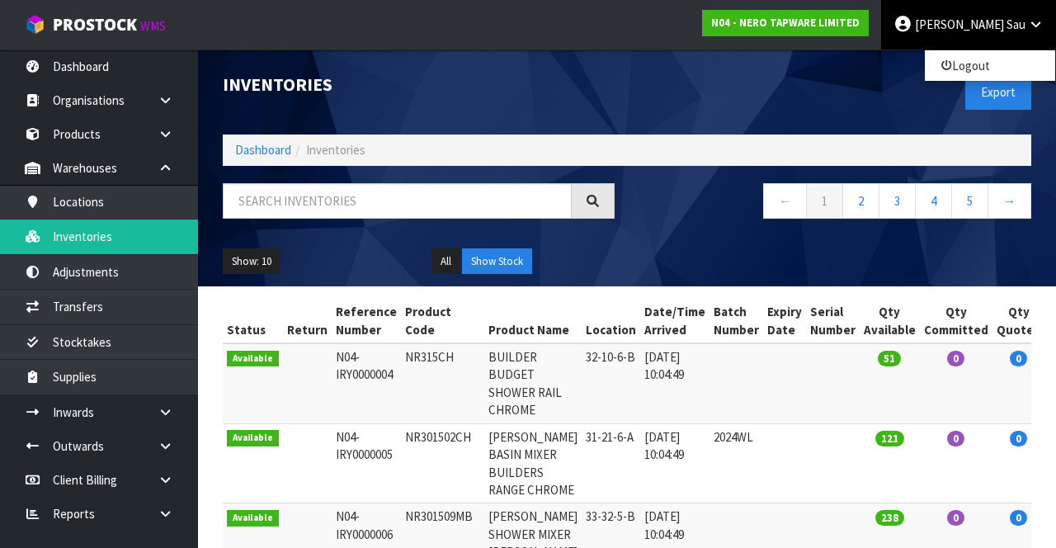
click at [1020, 34] on link "John Sau" at bounding box center [968, 25] width 175 height 50
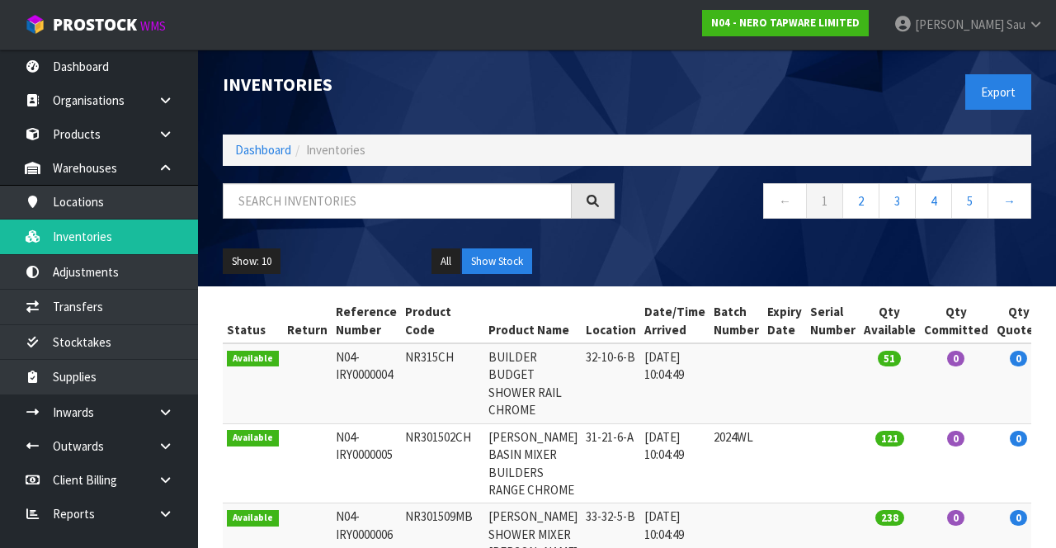
click at [1006, 35] on link "John Sau" at bounding box center [968, 25] width 175 height 50
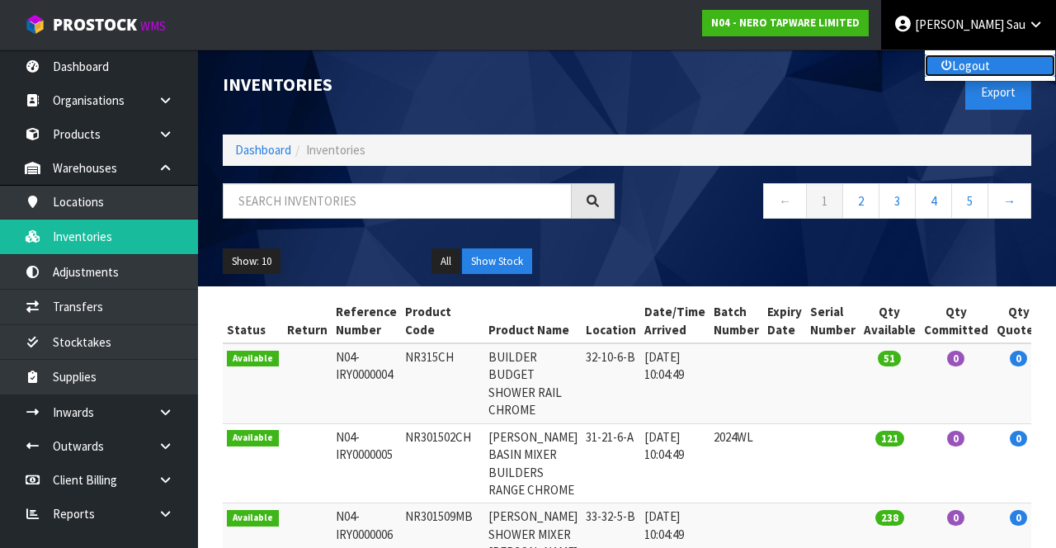
click at [989, 73] on link "Logout" at bounding box center [990, 65] width 130 height 22
